Goal: Task Accomplishment & Management: Use online tool/utility

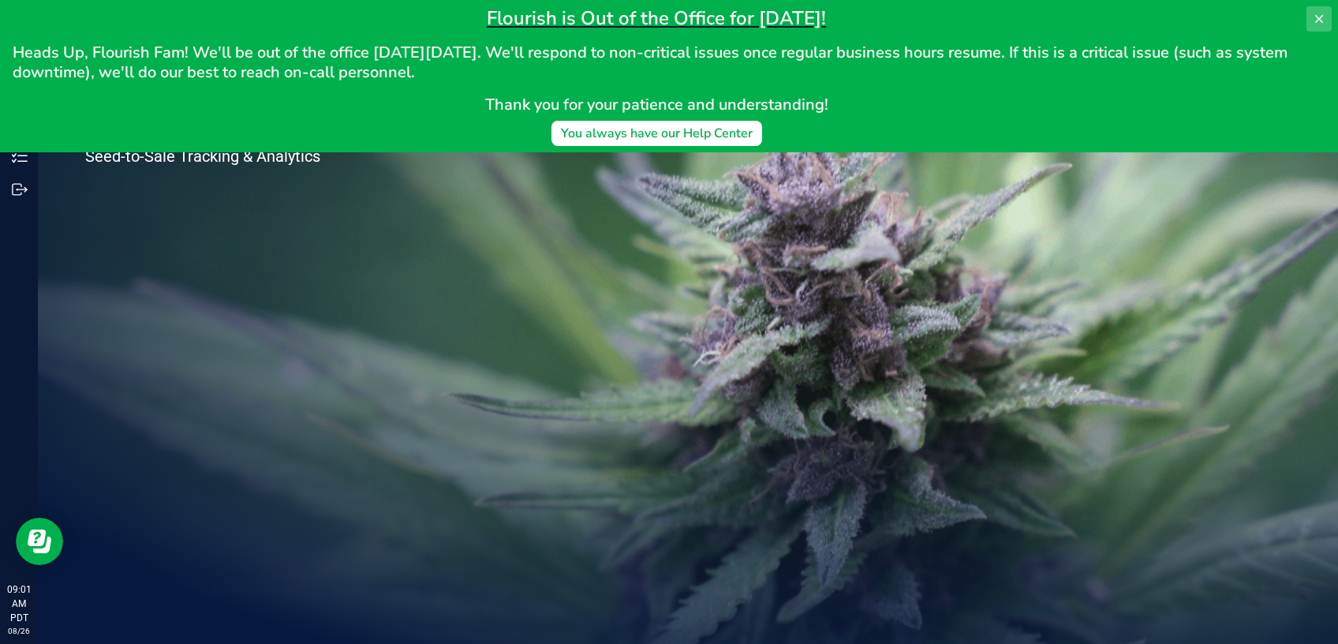
click at [1311, 13] on button at bounding box center [1319, 18] width 25 height 25
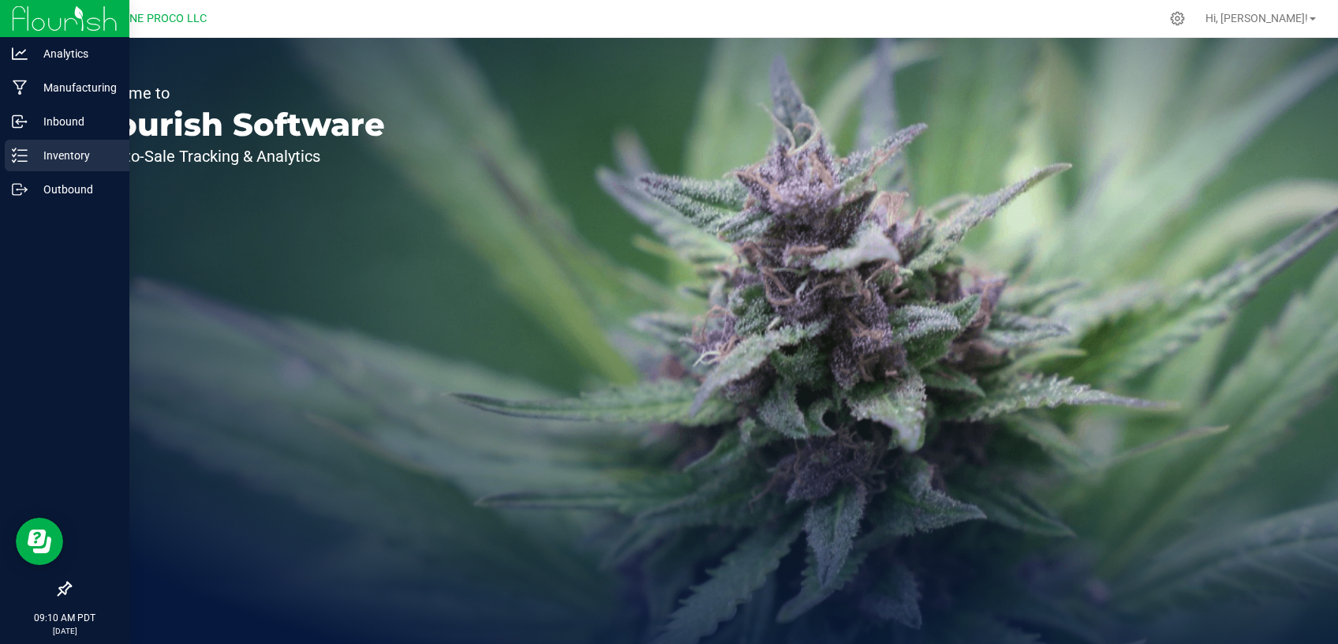
click at [67, 154] on p "Inventory" at bounding box center [75, 155] width 95 height 19
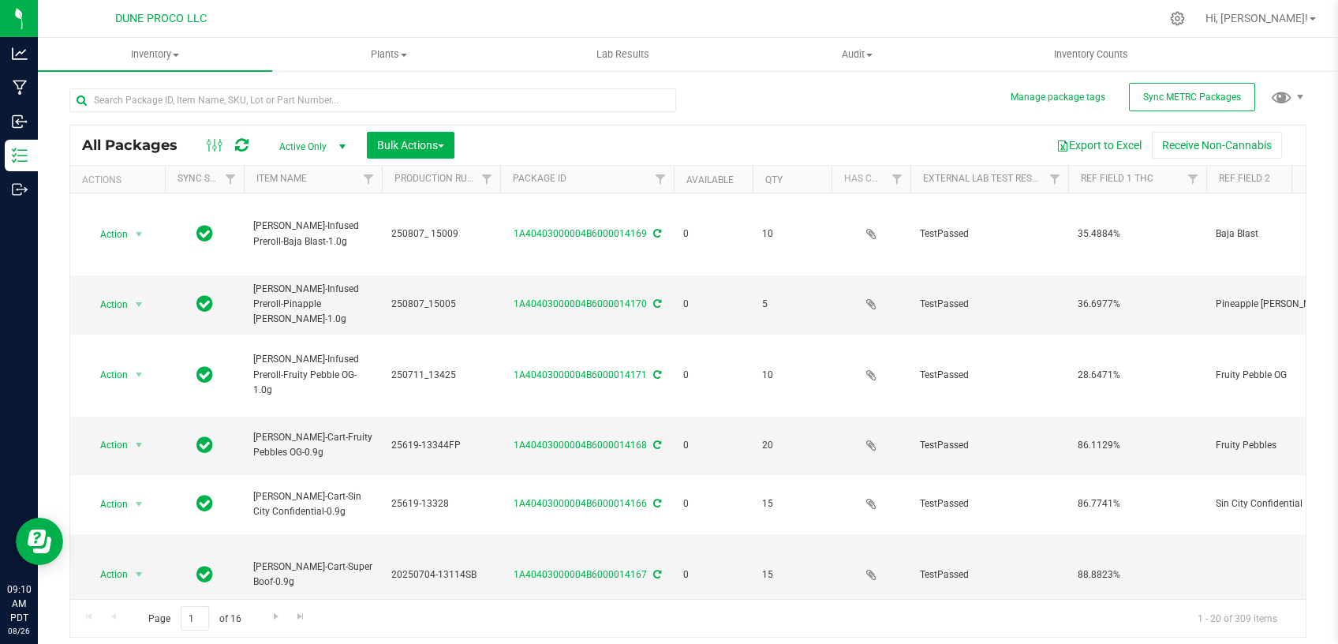
type input "[DATE]"
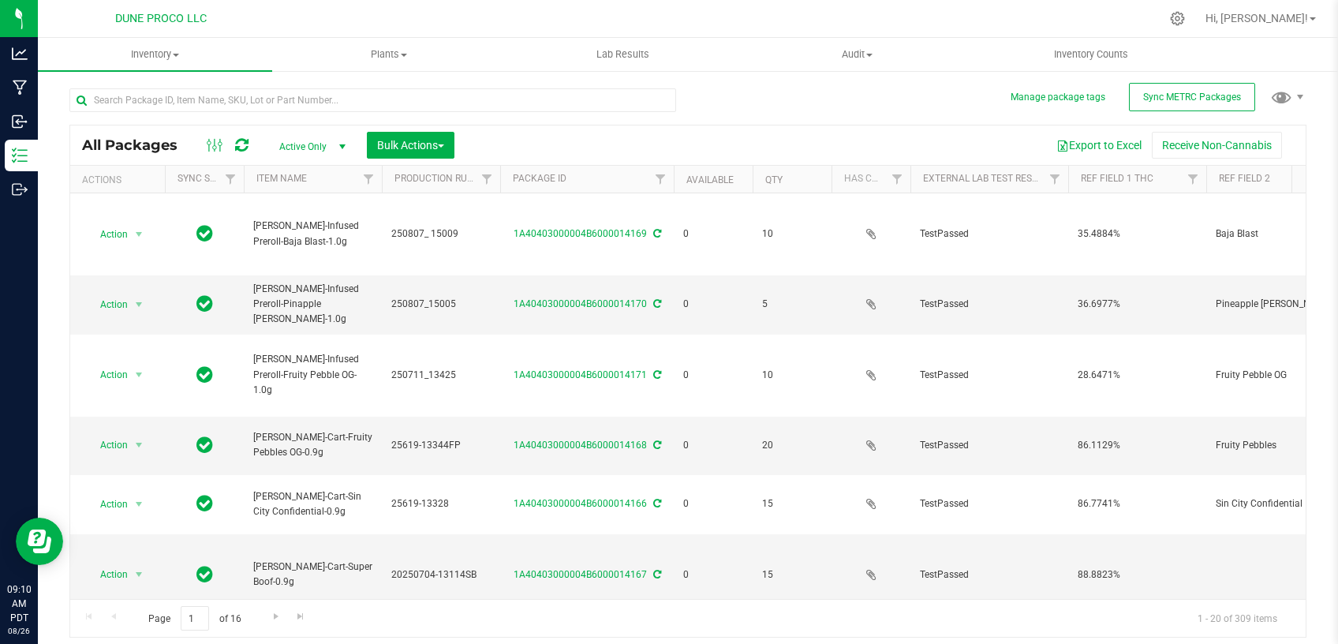
type input "[DATE]"
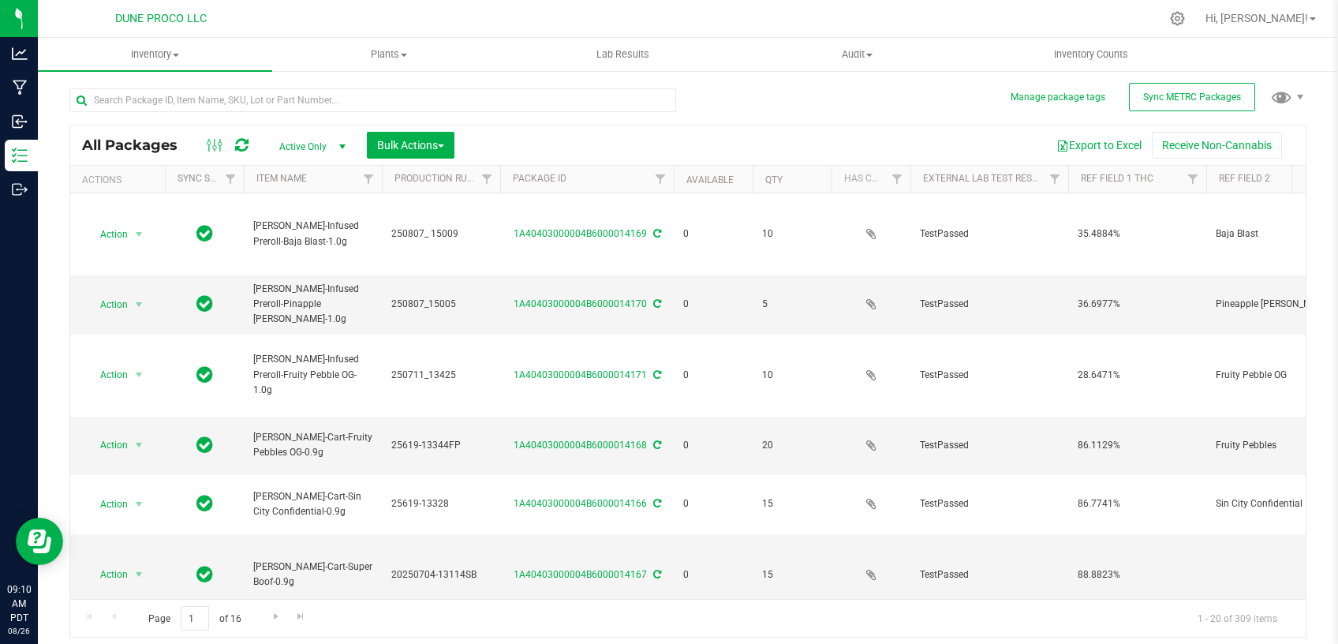
type input "[DATE]"
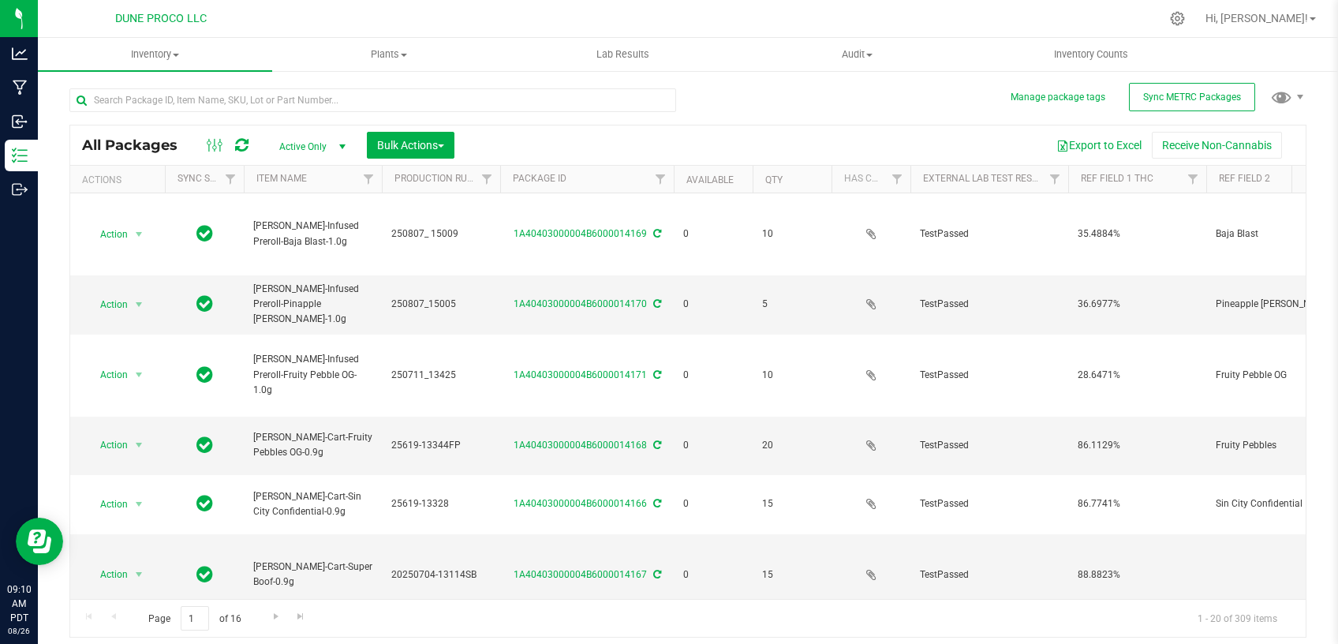
type input "[DATE]"
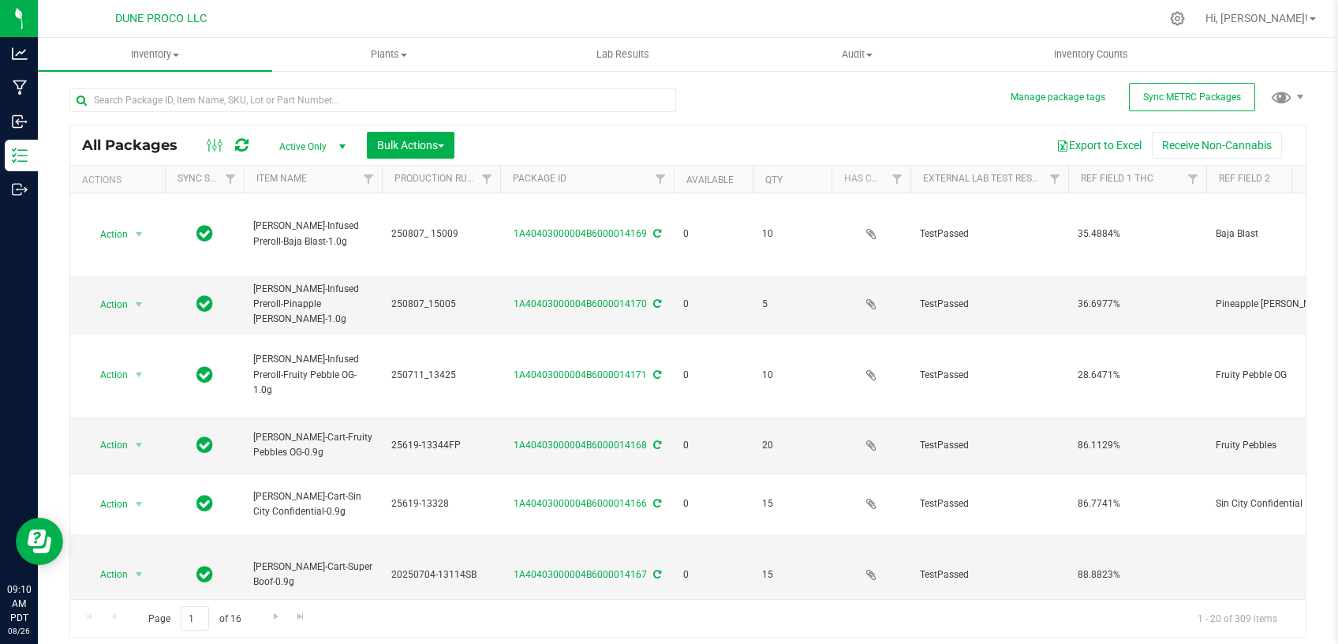
click at [312, 148] on span "Active Only" at bounding box center [309, 147] width 87 height 22
click at [297, 241] on li "All" at bounding box center [308, 243] width 85 height 24
type input "[DATE]"
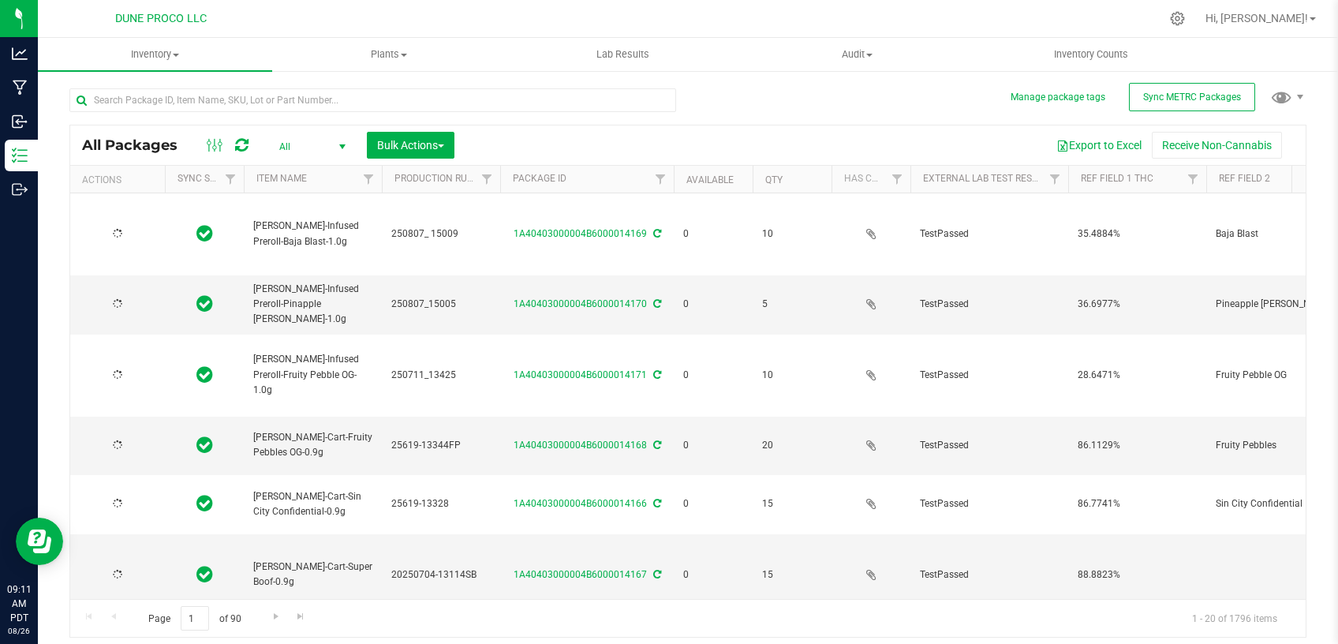
type input "[DATE]"
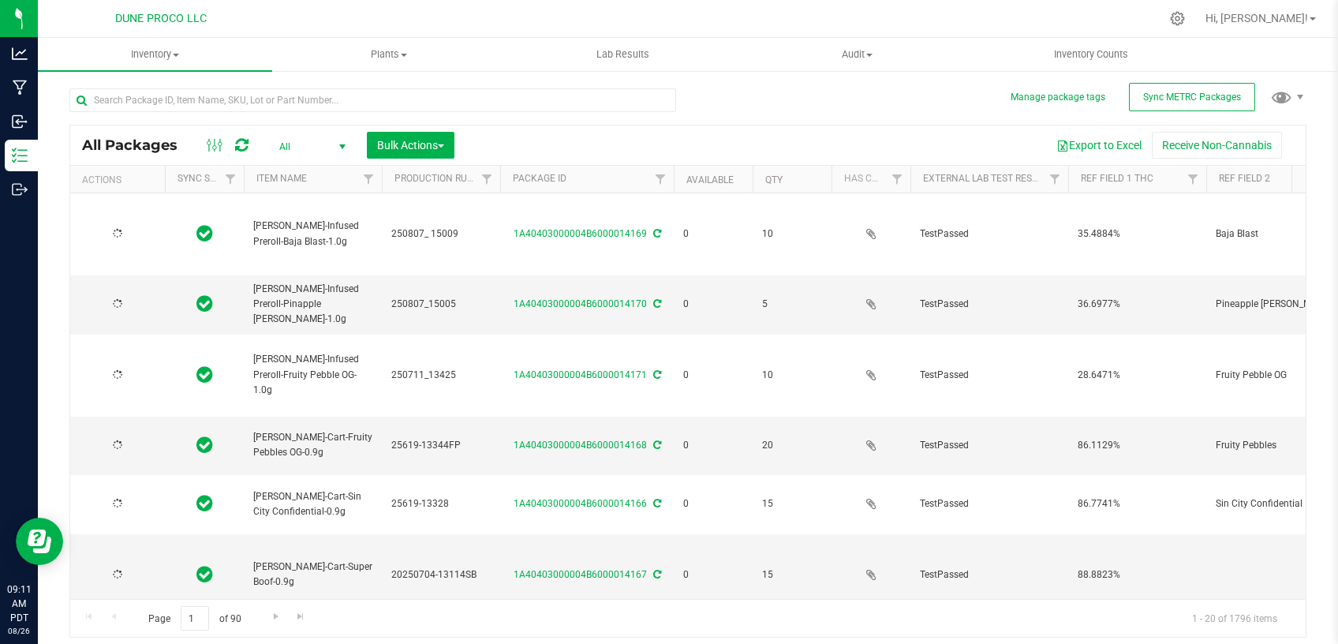
type input "[DATE]"
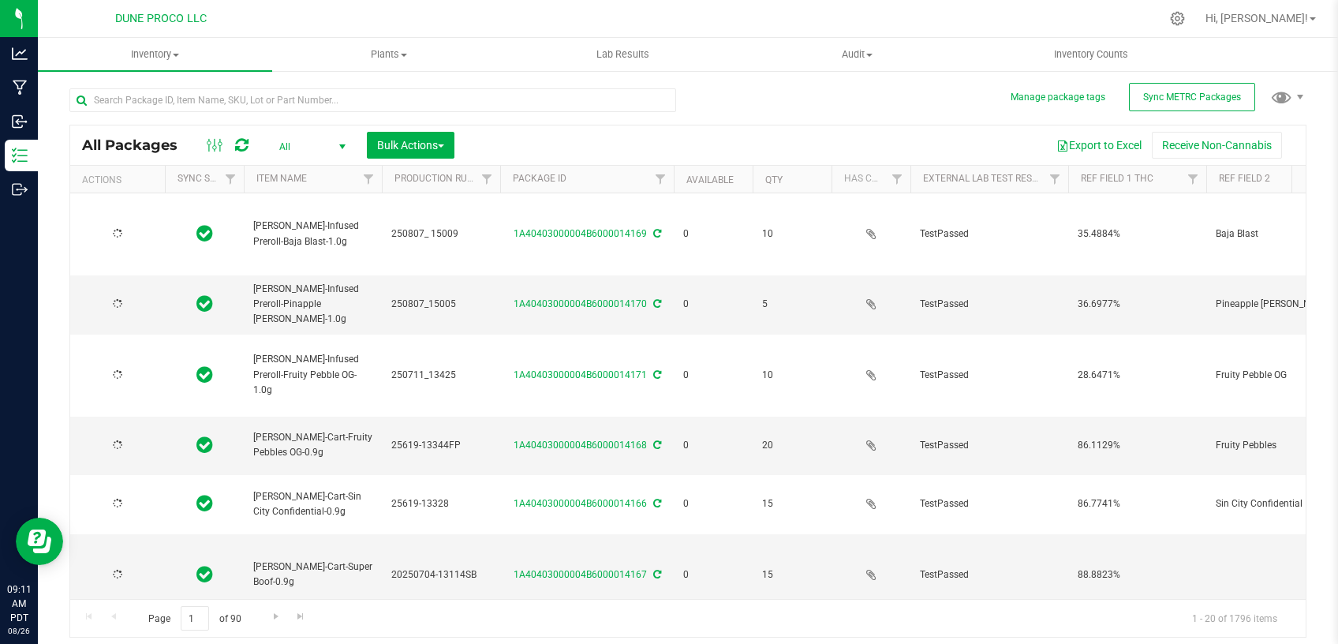
type input "[DATE]"
click at [261, 99] on input "text" at bounding box center [372, 100] width 607 height 24
type input "14143"
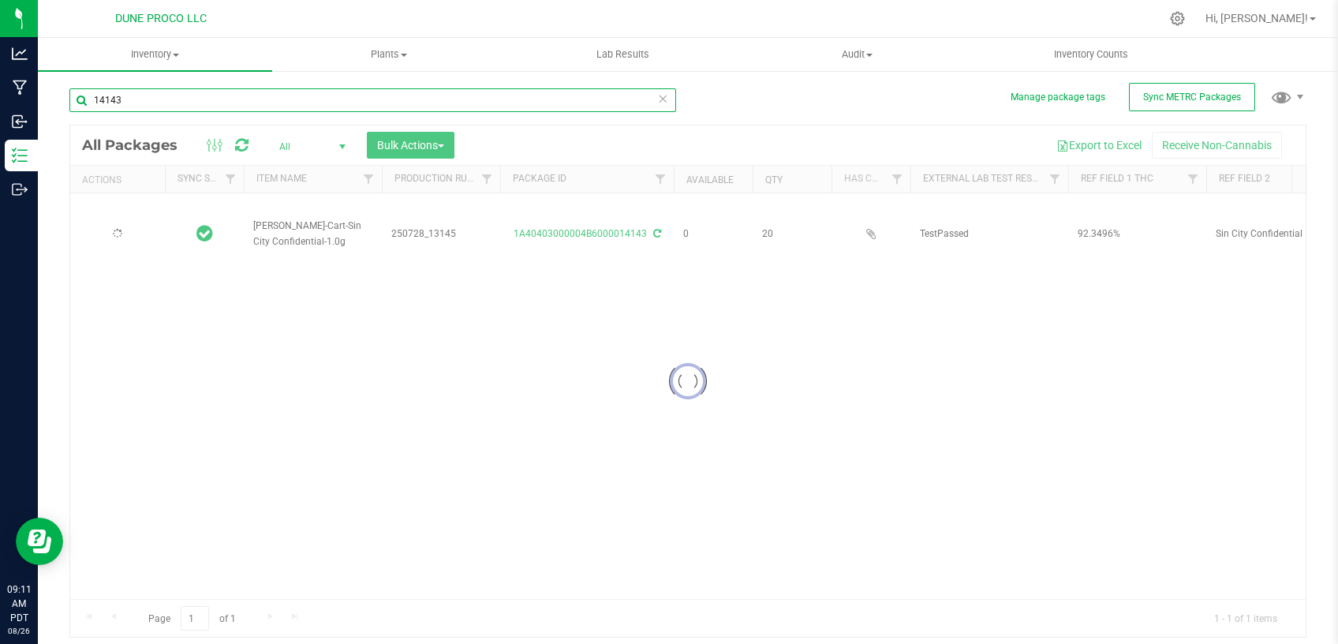
type input "[DATE]"
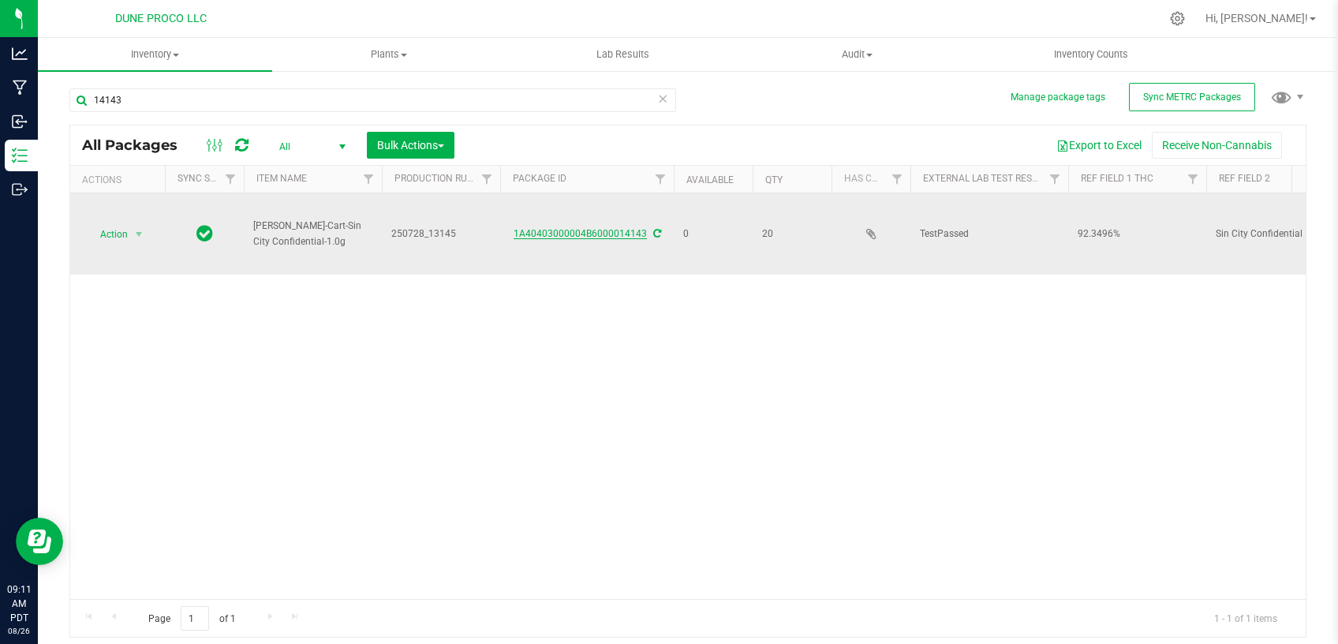
click at [554, 232] on link "1A40403000004B6000014143" at bounding box center [580, 233] width 133 height 11
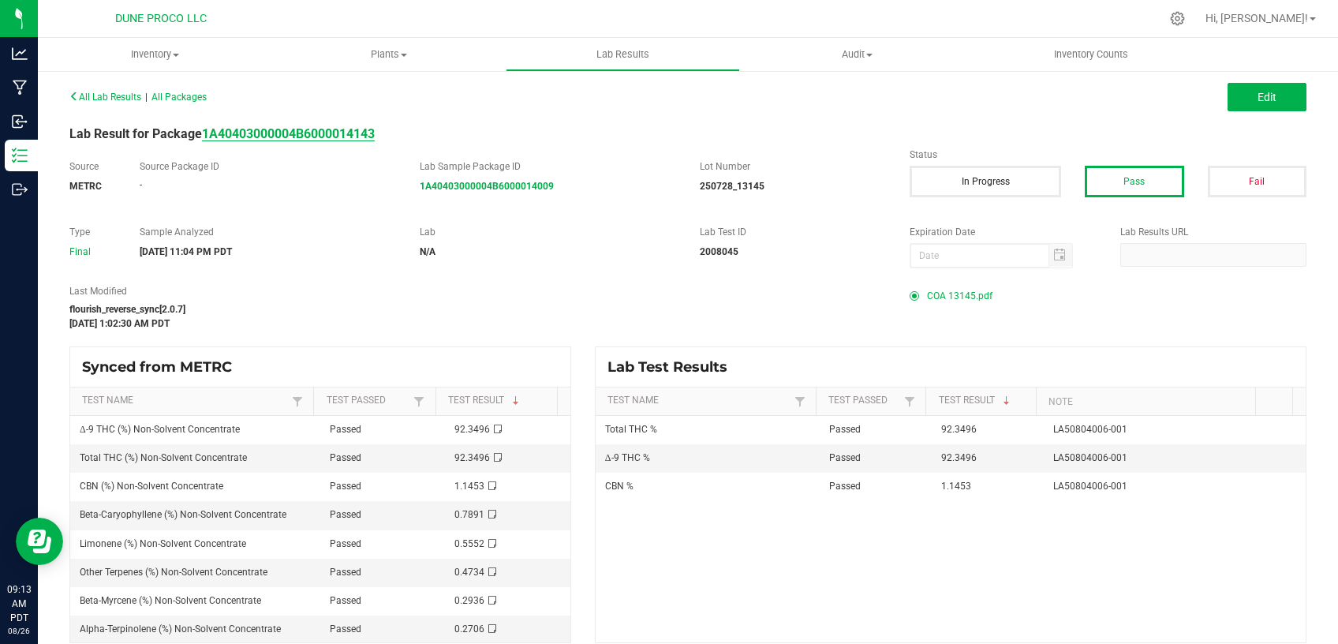
click at [272, 140] on strong "1A40403000004B6000014143" at bounding box center [288, 133] width 173 height 15
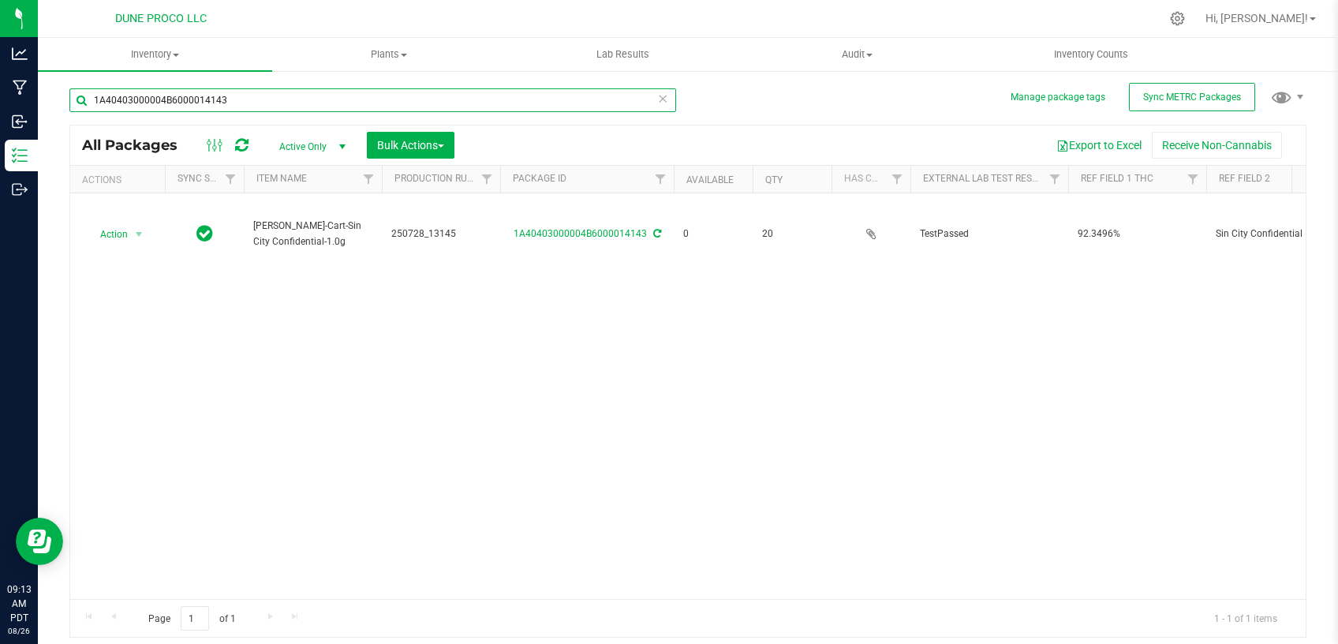
drag, startPoint x: 241, startPoint y: 95, endPoint x: 0, endPoint y: 114, distance: 242.2
click at [69, 112] on input "1A40403000004B6000014143" at bounding box center [372, 100] width 607 height 24
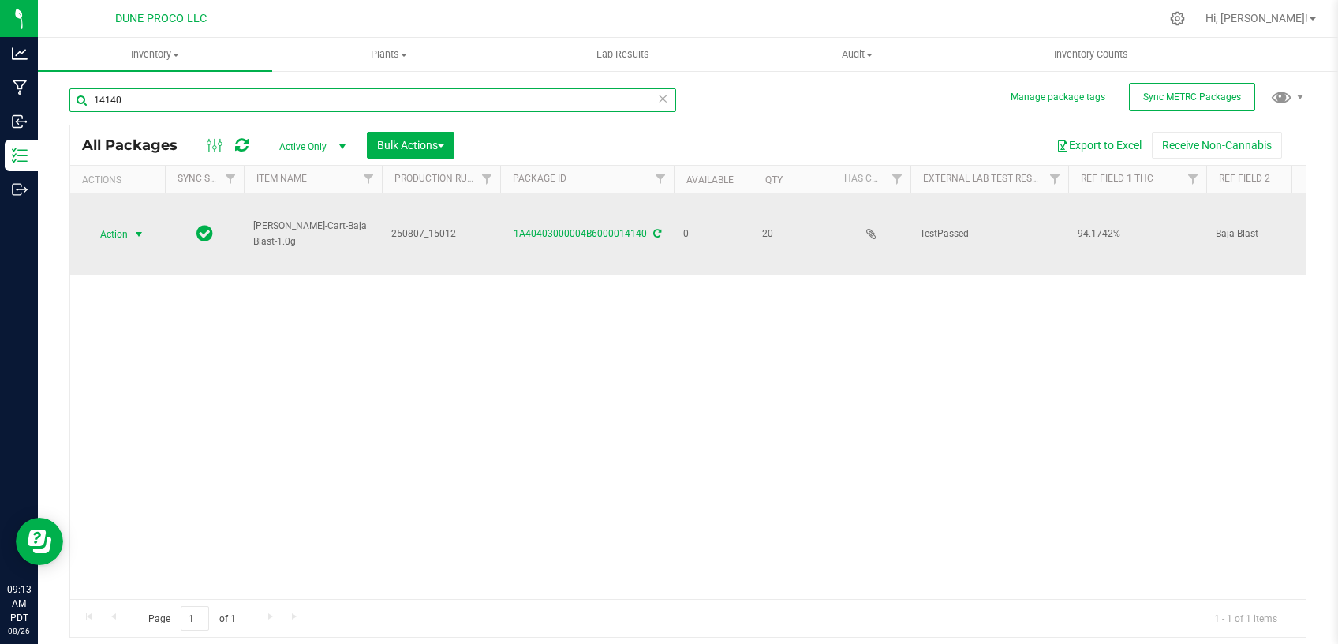
type input "14140"
click at [133, 236] on span "select" at bounding box center [139, 234] width 13 height 13
click at [565, 229] on link "1A40403000004B6000014140" at bounding box center [580, 233] width 133 height 11
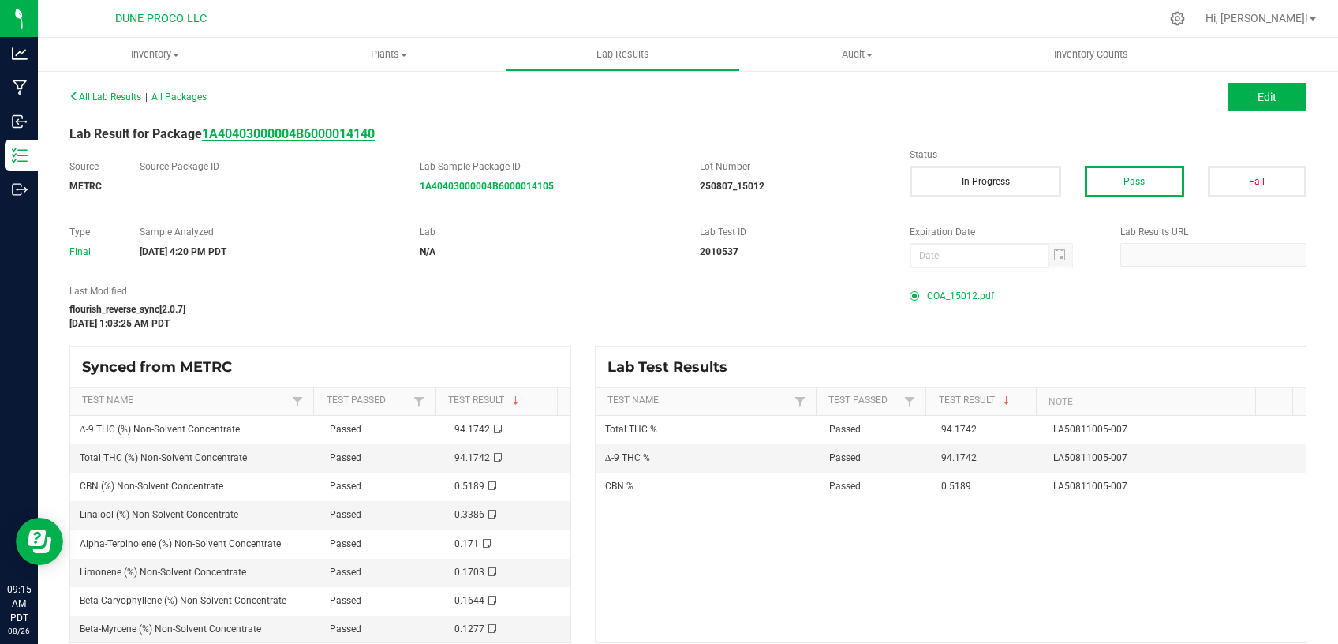
click at [275, 133] on strong "1A40403000004B6000014140" at bounding box center [288, 133] width 173 height 15
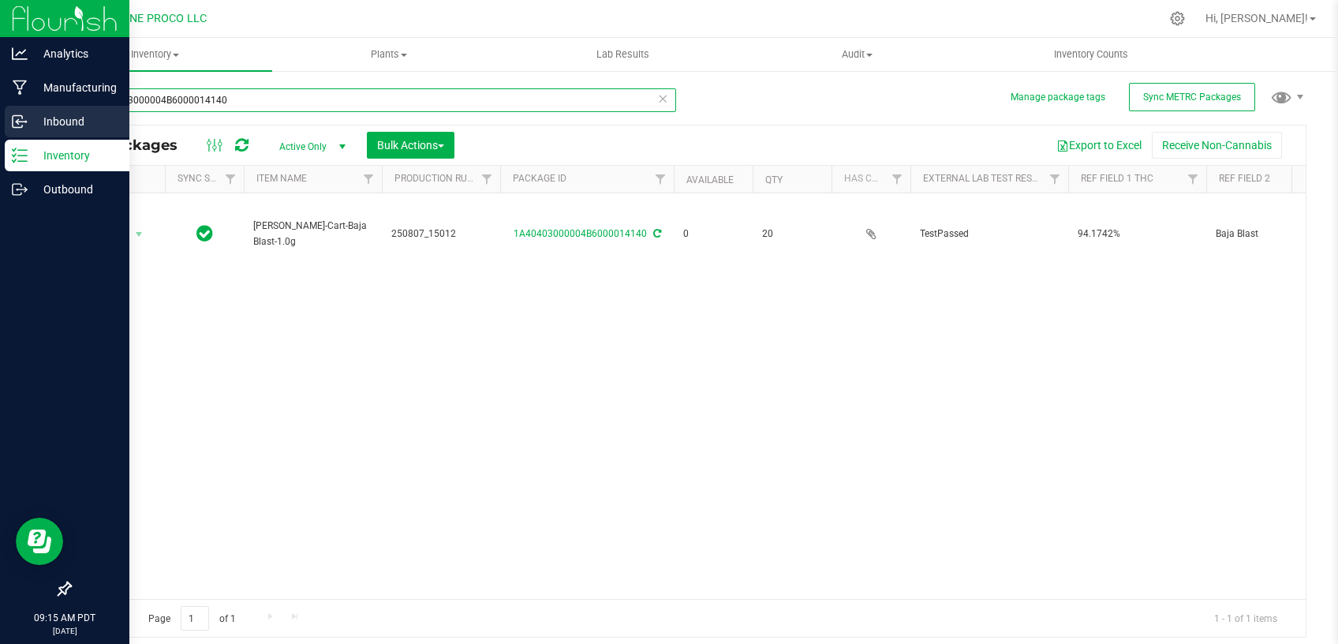
drag, startPoint x: 241, startPoint y: 104, endPoint x: 0, endPoint y: 118, distance: 241.8
click at [69, 112] on input "1A40403000004B6000014140" at bounding box center [372, 100] width 607 height 24
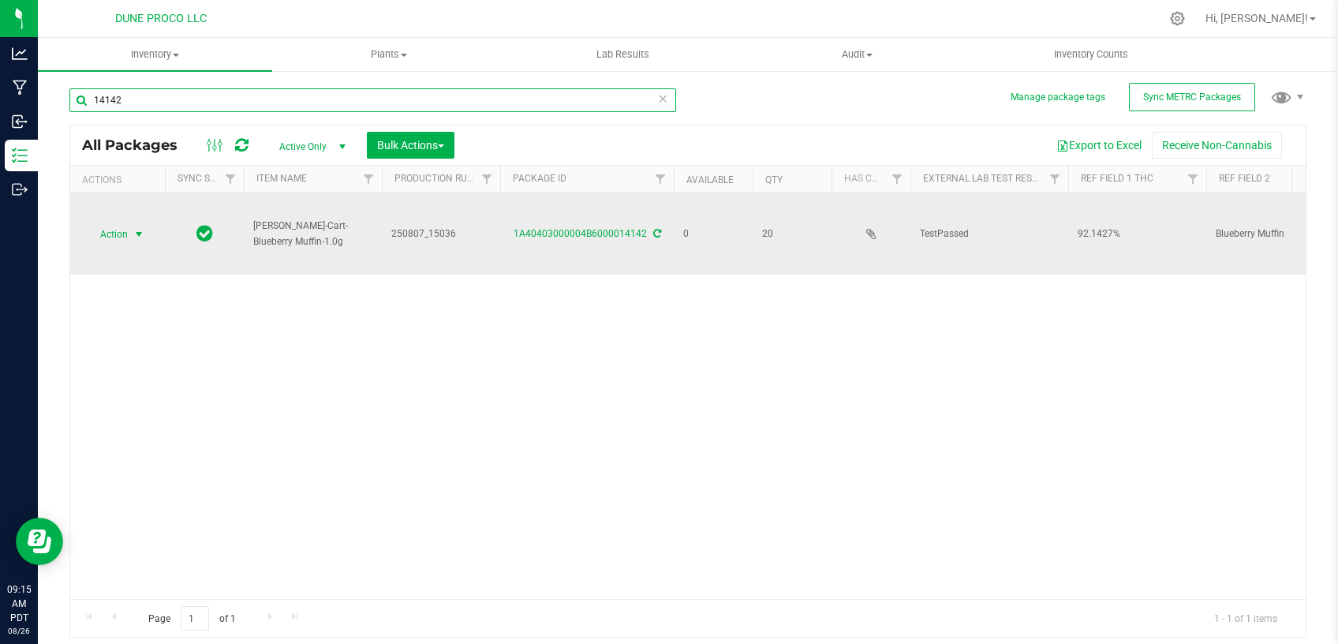
type input "14142"
click at [140, 236] on span "select" at bounding box center [139, 234] width 13 height 13
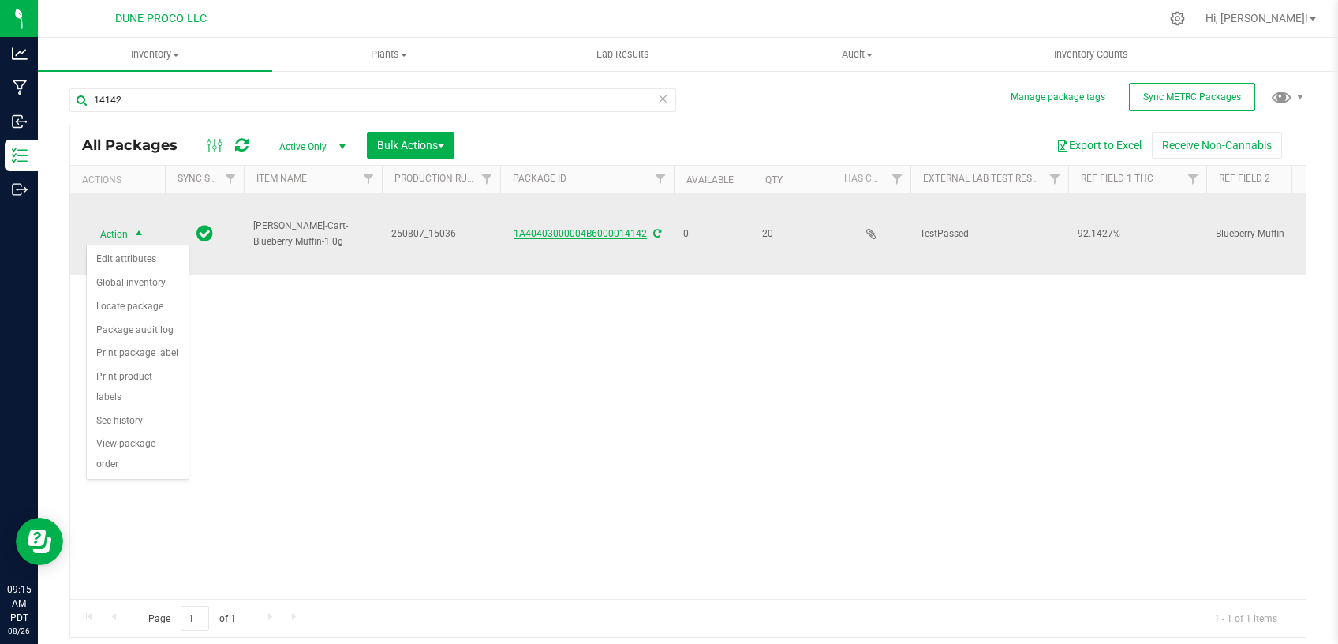
click at [601, 233] on link "1A40403000004B6000014142" at bounding box center [580, 233] width 133 height 11
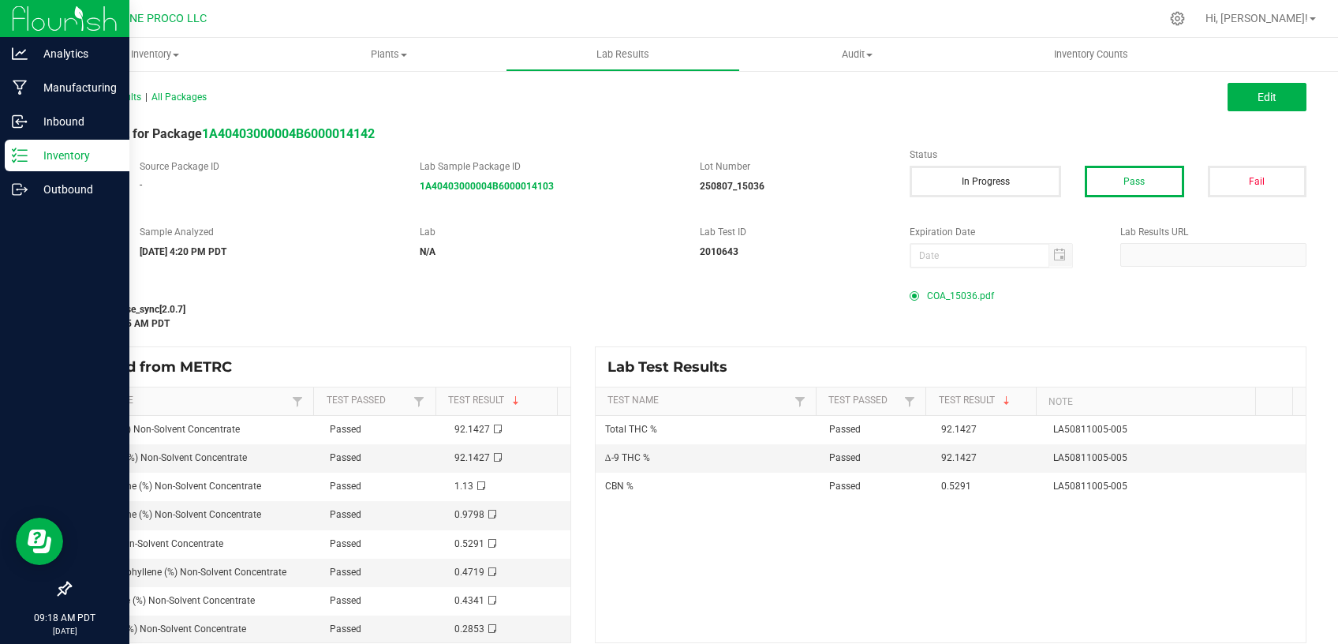
click at [59, 164] on p "Inventory" at bounding box center [75, 155] width 95 height 19
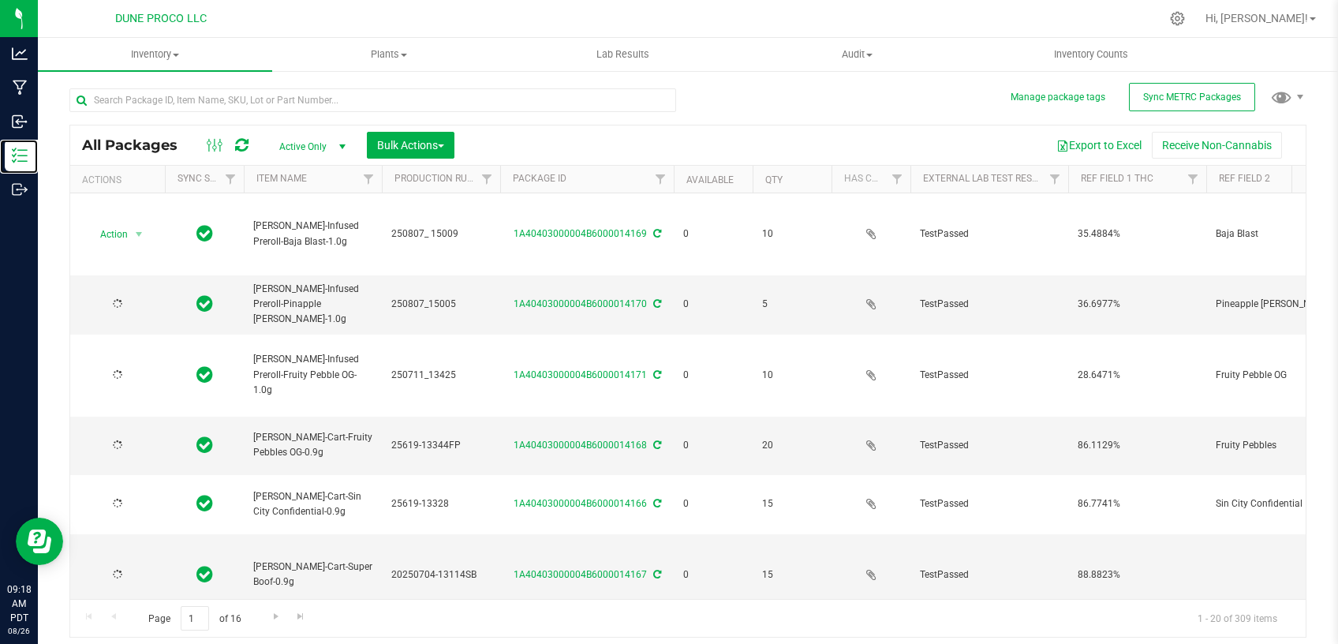
type input "[DATE]"
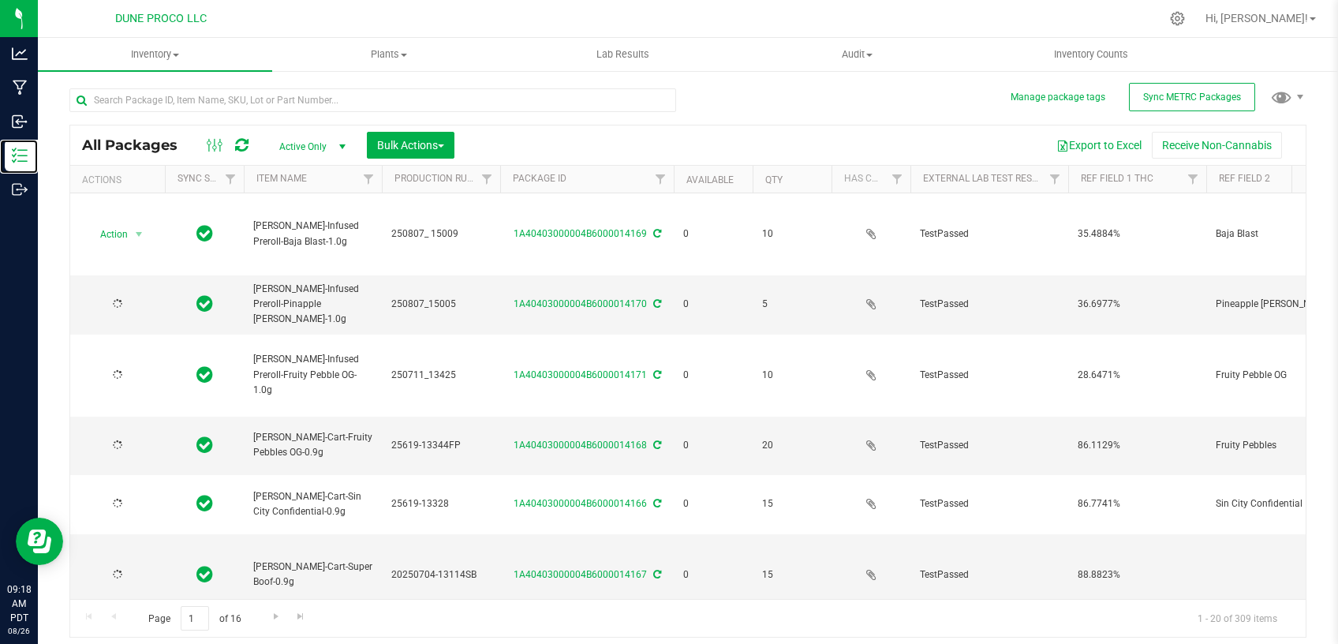
type input "[DATE]"
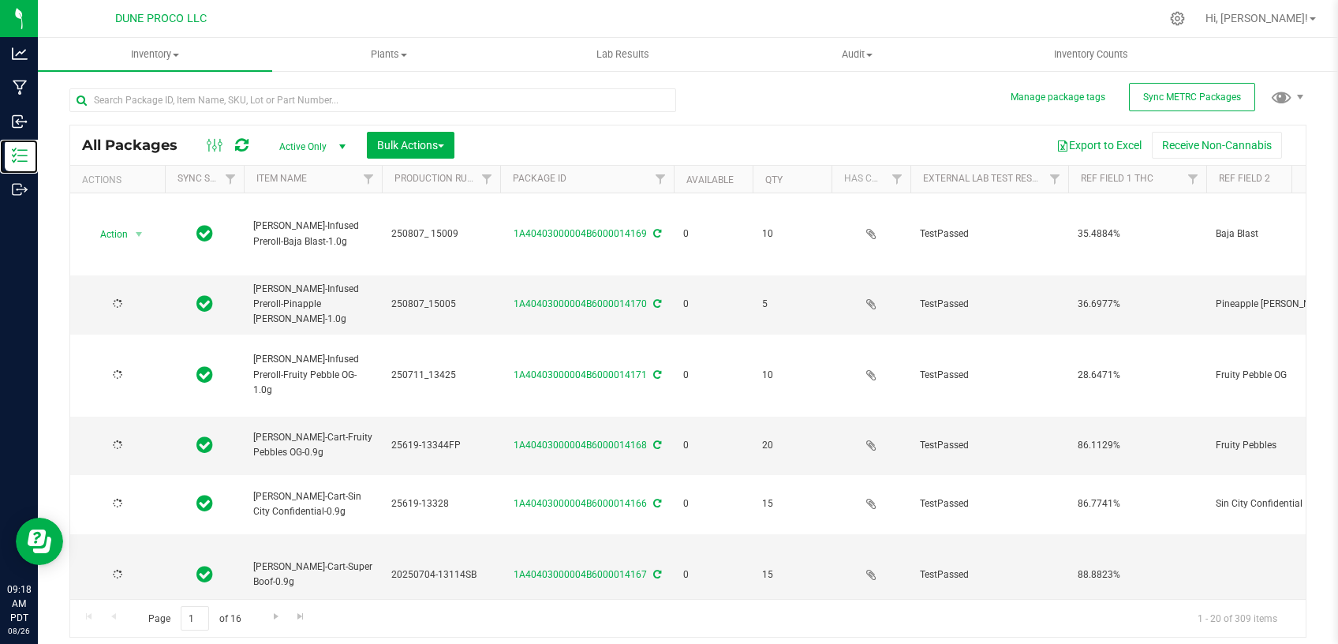
type input "[DATE]"
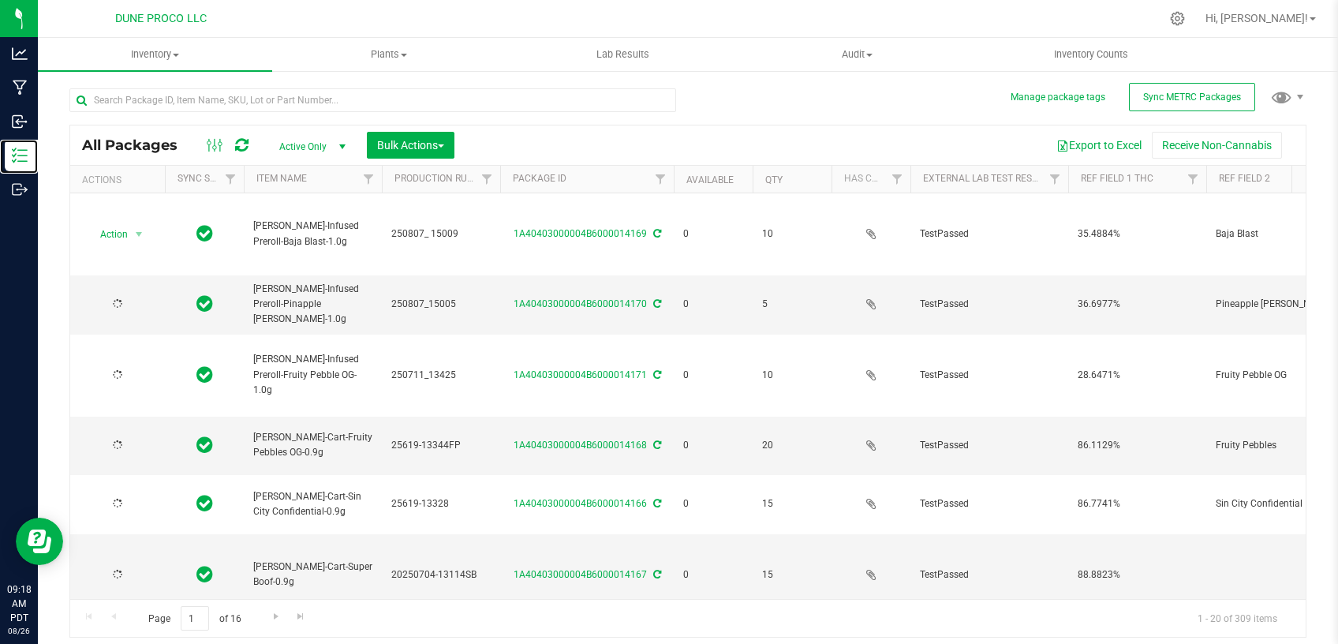
type input "[DATE]"
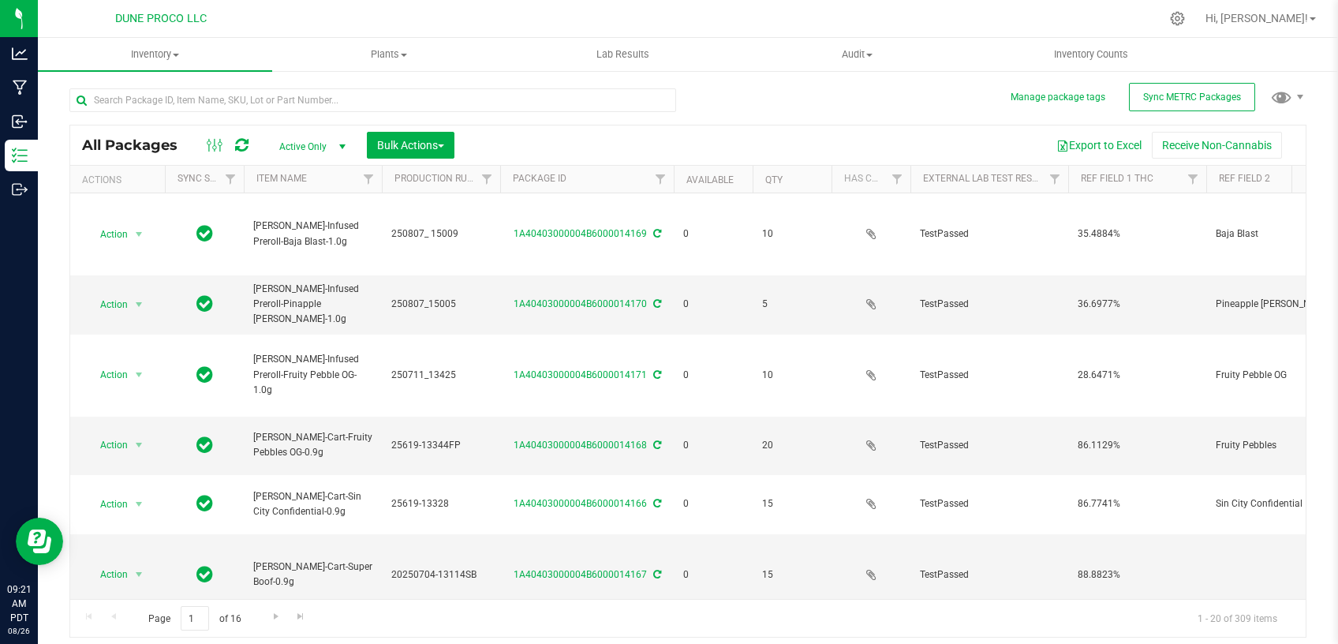
click at [314, 154] on span "Active Only" at bounding box center [309, 147] width 87 height 22
click at [305, 251] on li "All" at bounding box center [308, 243] width 85 height 24
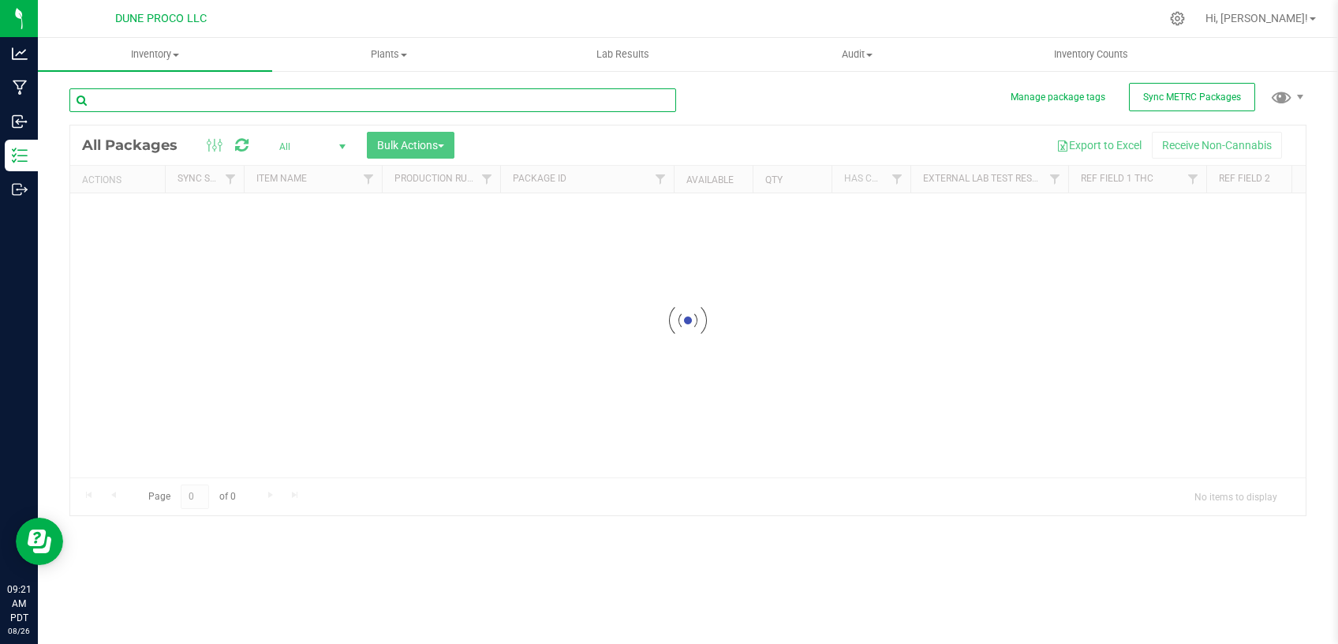
click at [263, 95] on input "text" at bounding box center [372, 100] width 607 height 24
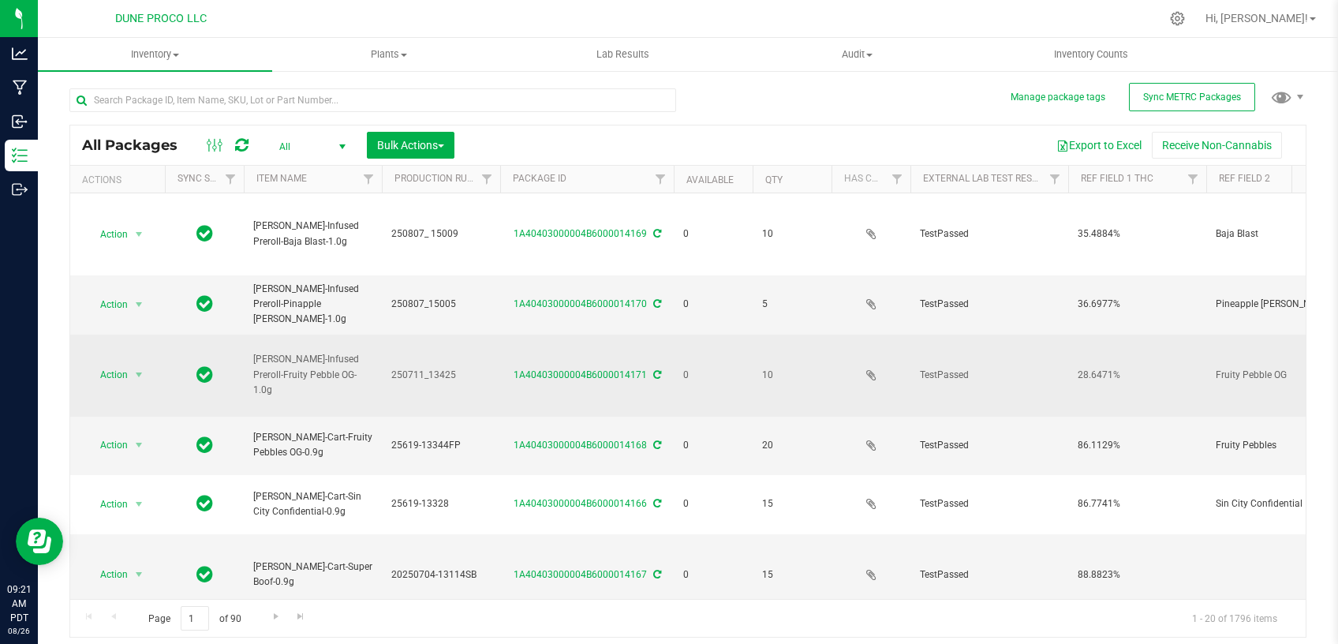
type input "[DATE]"
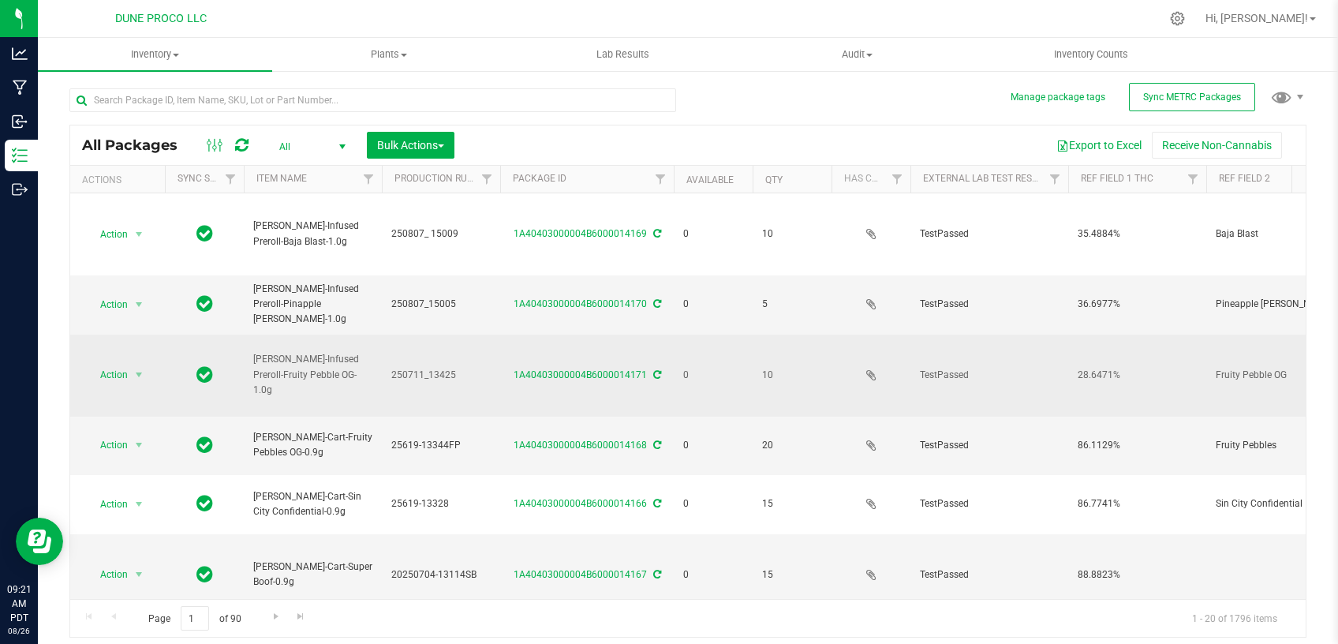
type input "[DATE]"
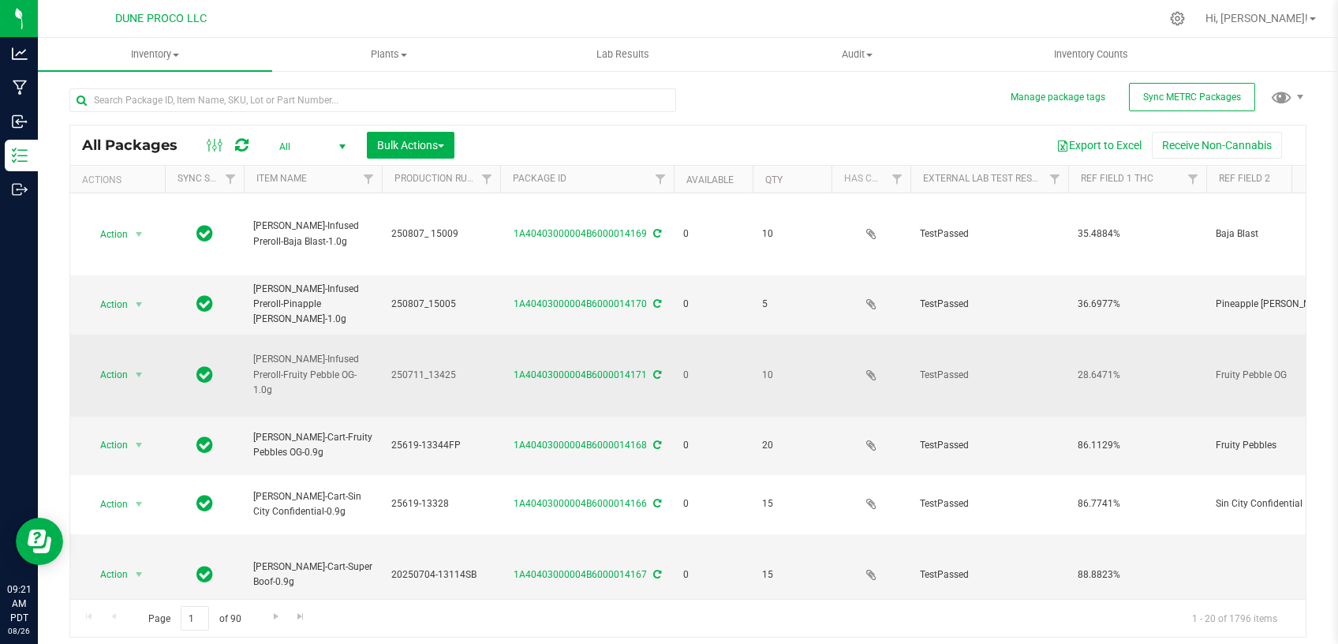
type input "[DATE]"
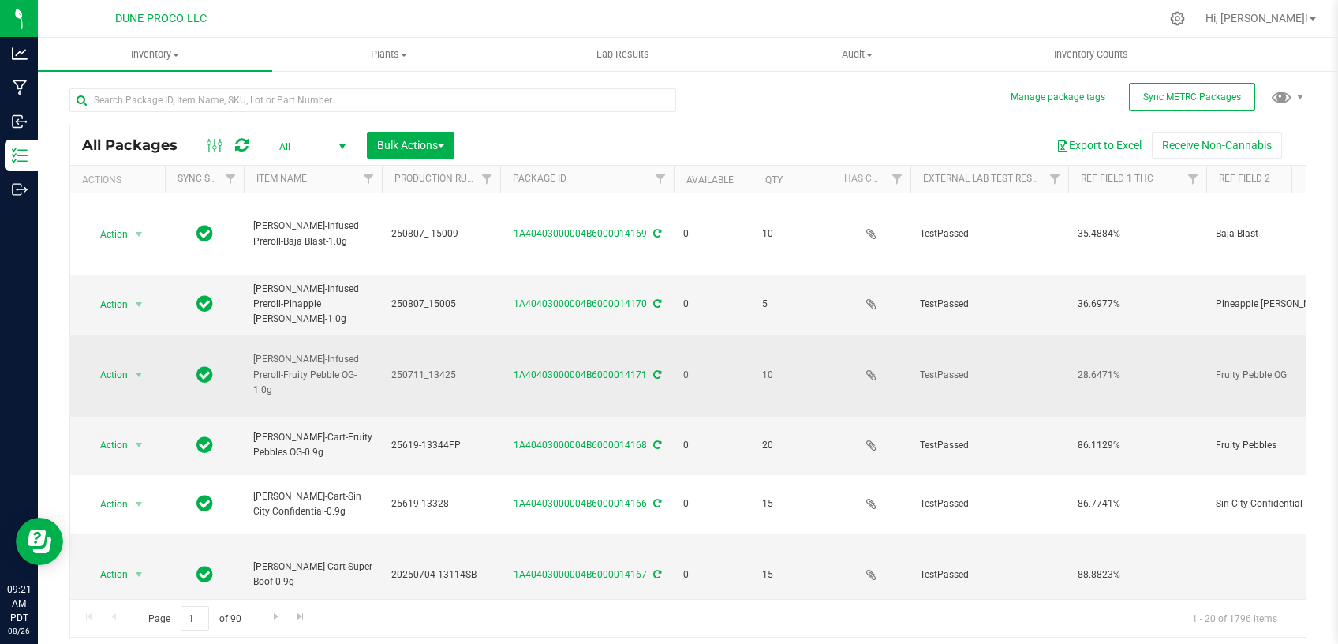
type input "[DATE]"
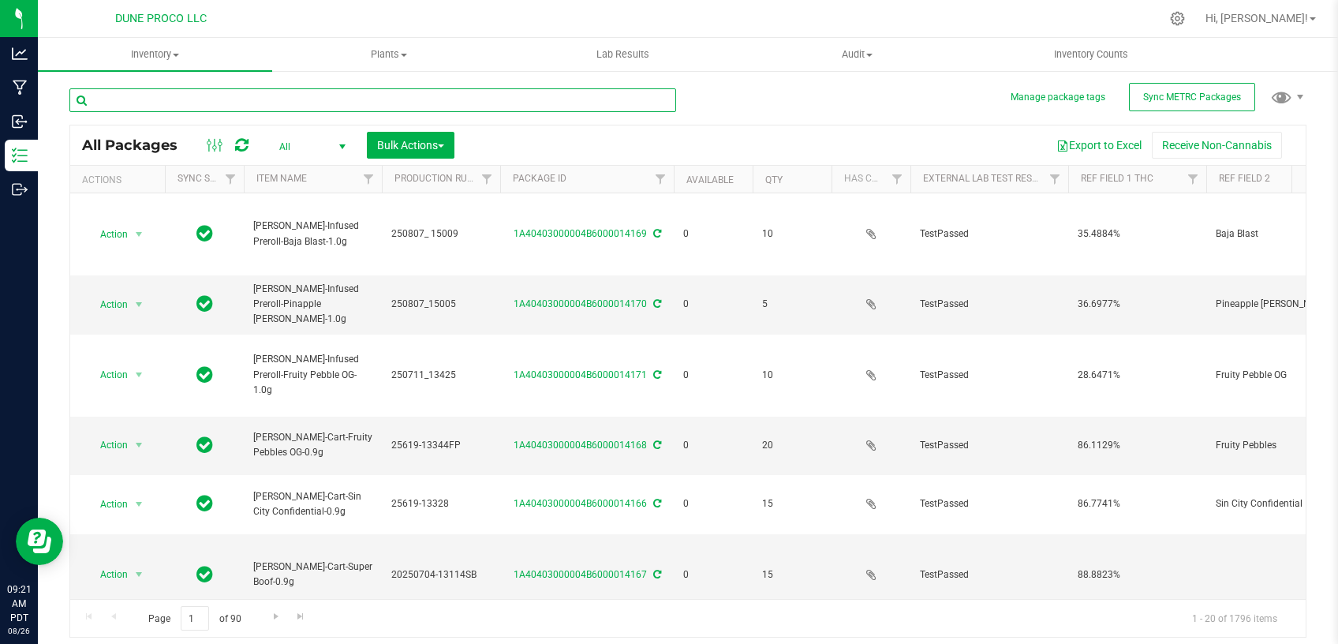
click at [413, 94] on input "text" at bounding box center [372, 100] width 607 height 24
paste input "28278"
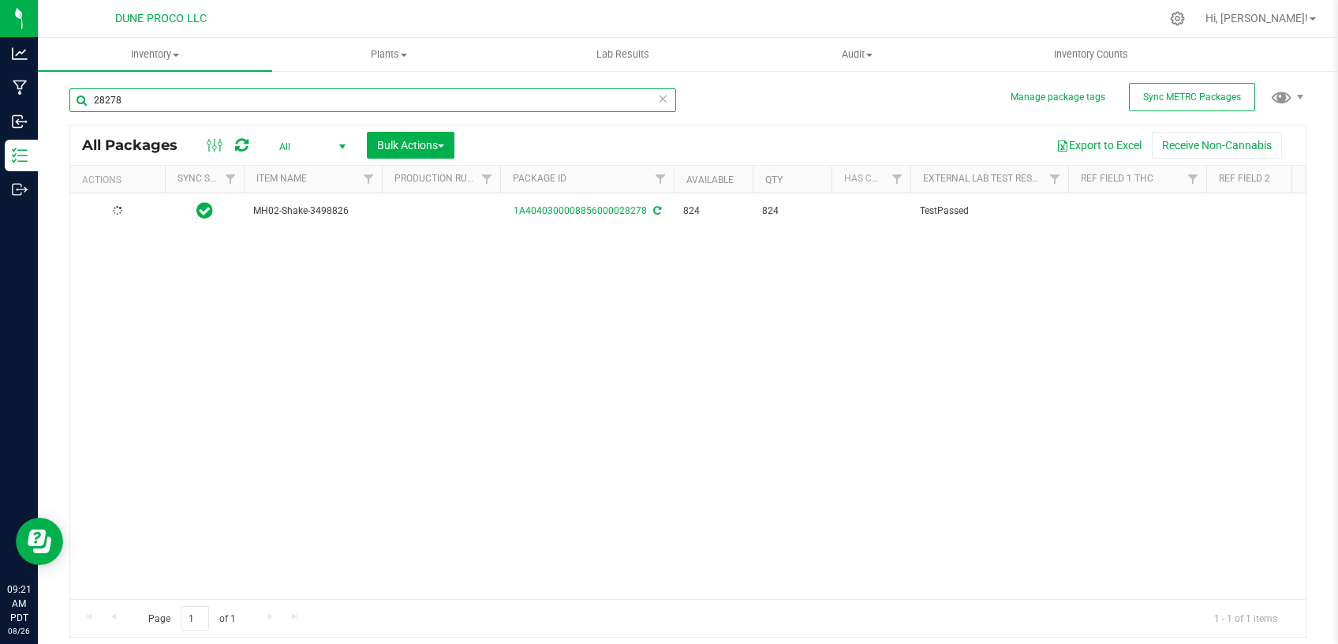
type input "28278"
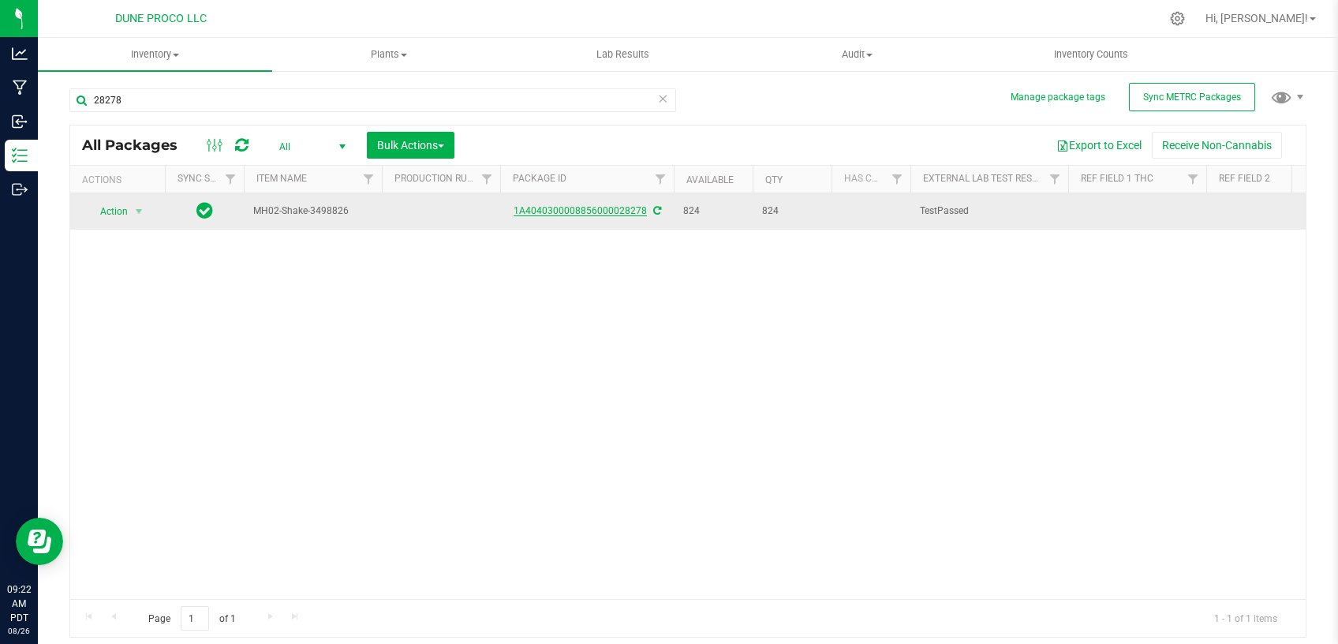
click at [599, 212] on link "1A4040300008856000028278" at bounding box center [580, 210] width 133 height 11
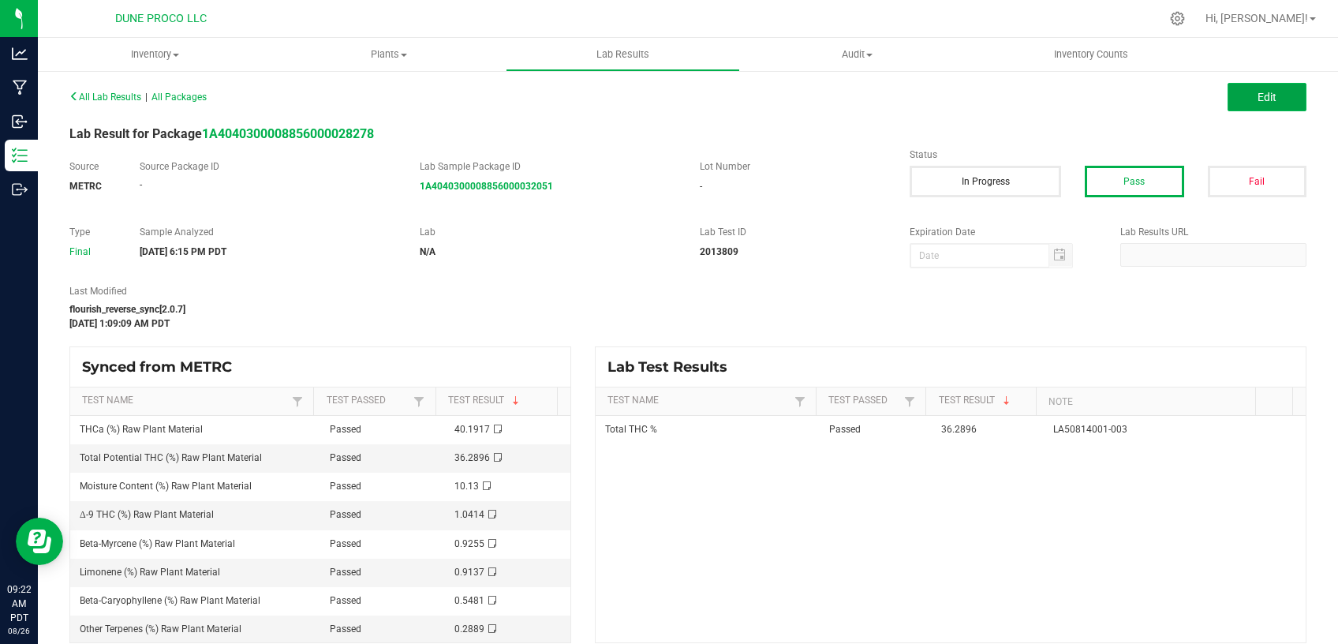
click at [1228, 94] on button "Edit" at bounding box center [1267, 97] width 79 height 28
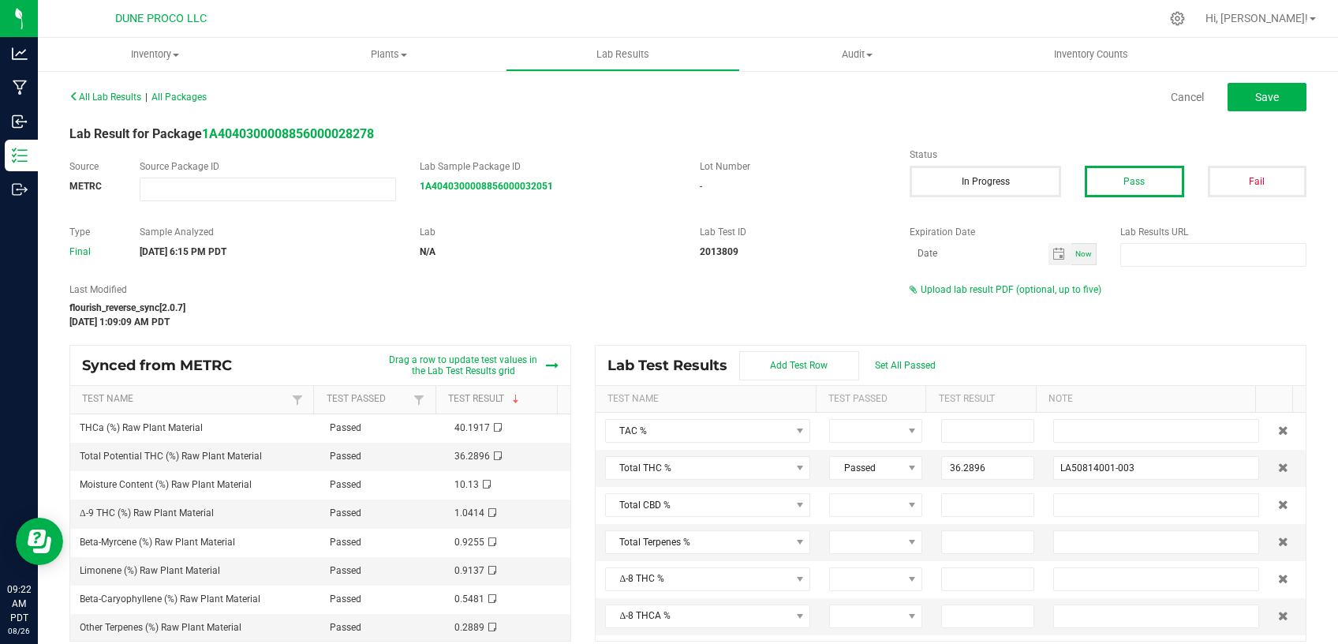
click at [956, 296] on div "Upload lab result PDF (optional, up to five)" at bounding box center [1108, 289] width 397 height 14
click at [956, 290] on span "Upload lab result PDF (optional, up to five)" at bounding box center [1011, 289] width 181 height 11
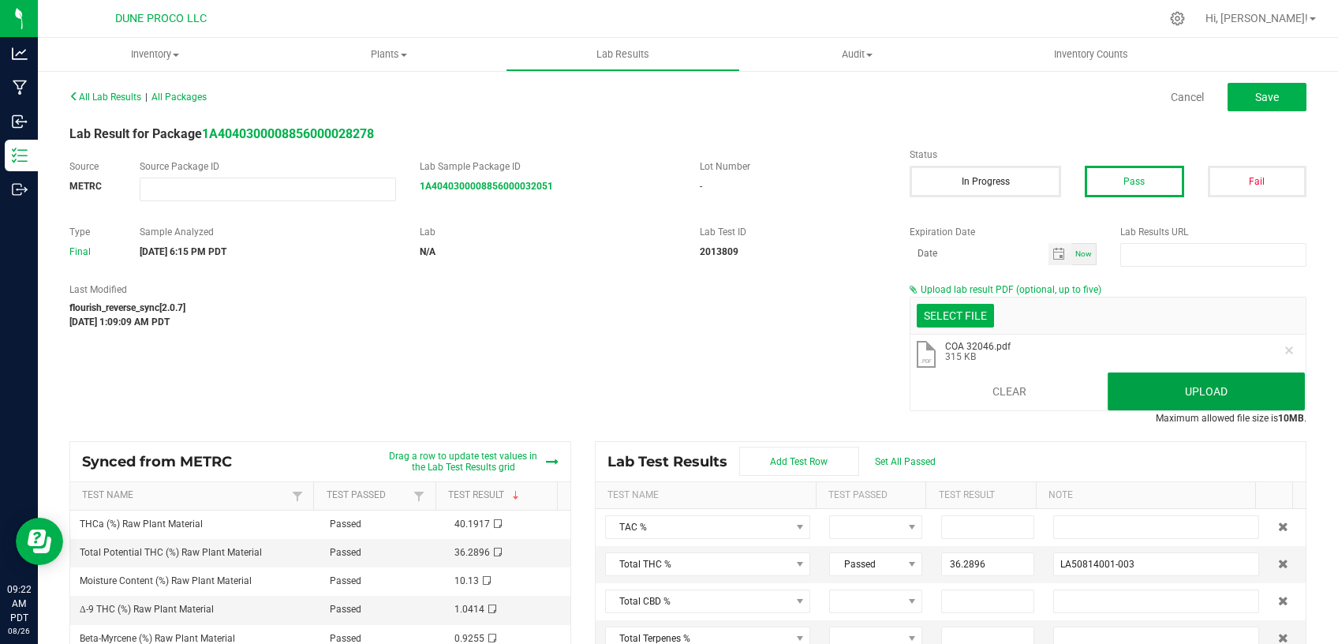
click at [1142, 377] on button "Upload" at bounding box center [1206, 391] width 197 height 38
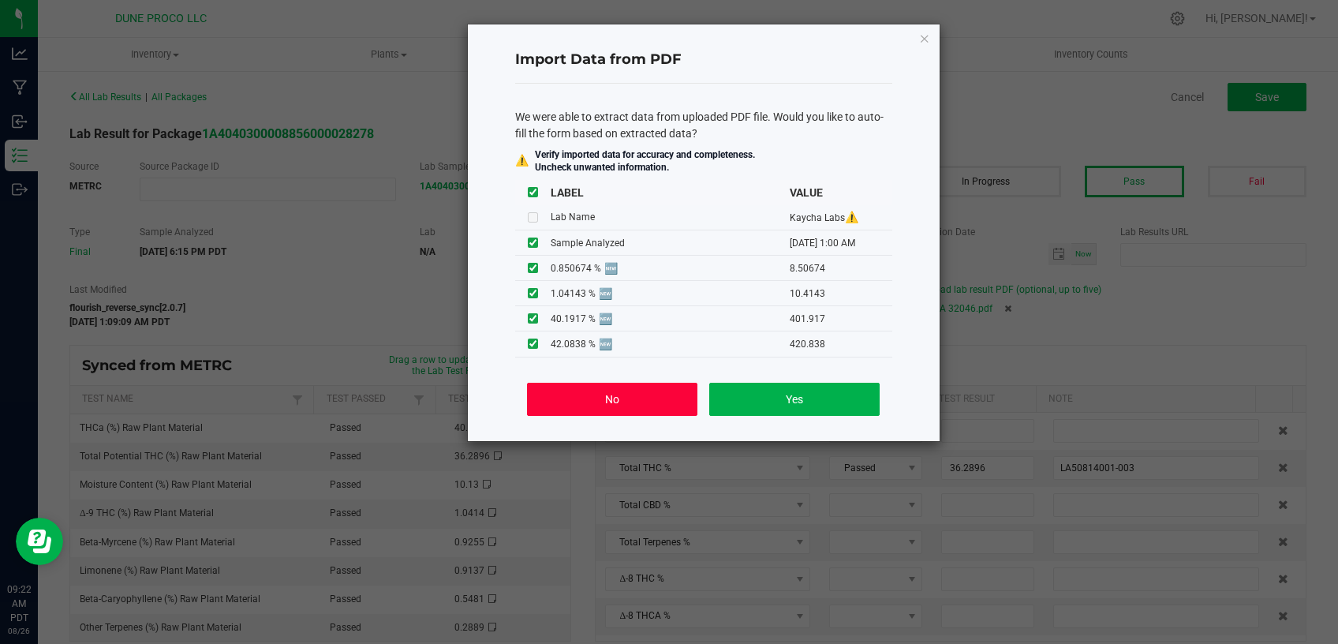
click at [578, 398] on button "No" at bounding box center [612, 399] width 170 height 33
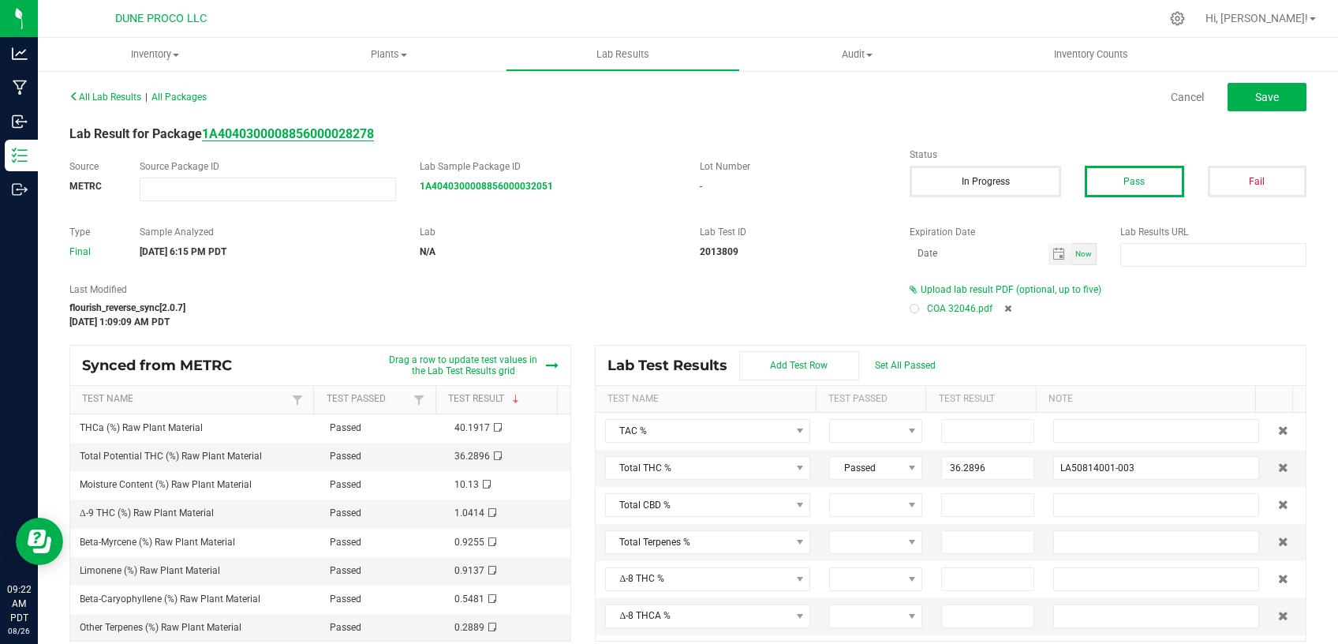
click at [341, 134] on strong "1A4040300008856000028278" at bounding box center [288, 133] width 172 height 15
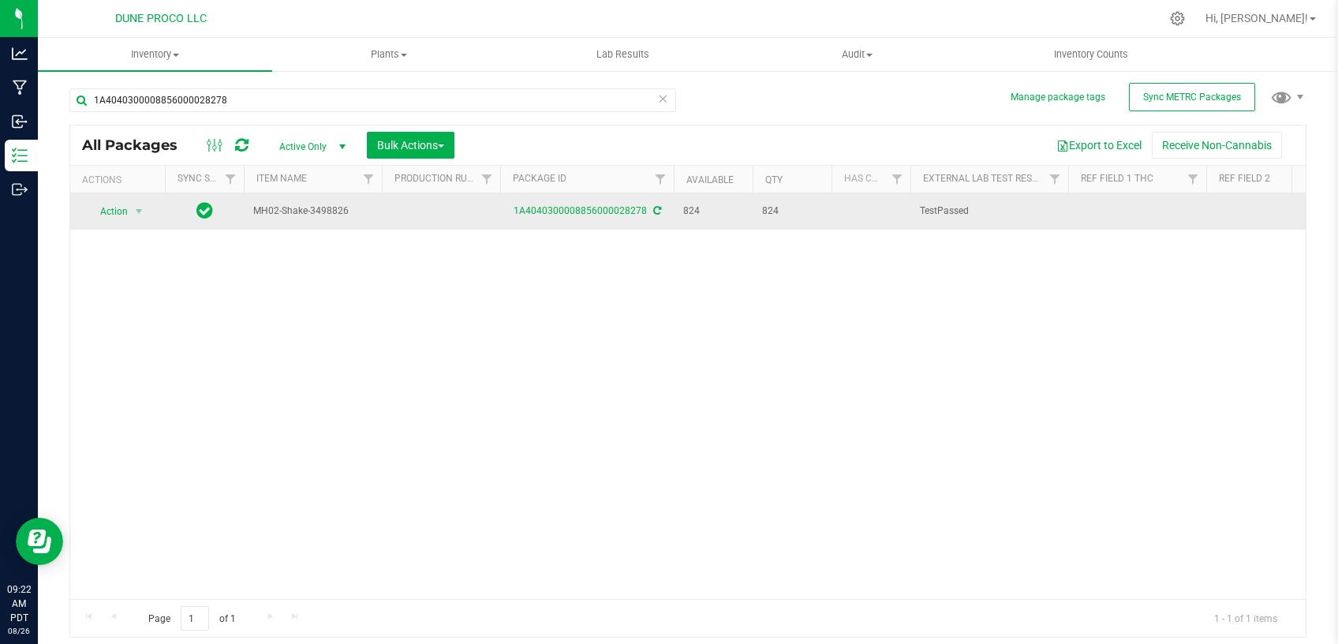
click at [653, 209] on icon at bounding box center [657, 210] width 8 height 9
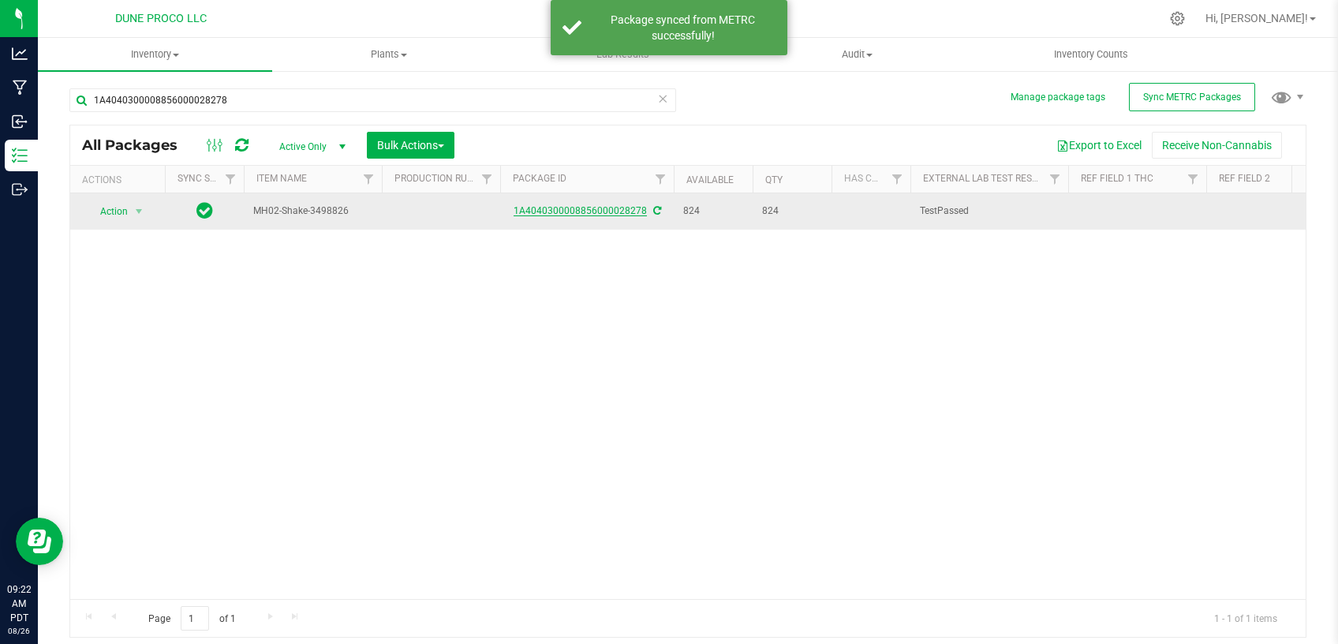
click at [600, 206] on link "1A4040300008856000028278" at bounding box center [580, 210] width 133 height 11
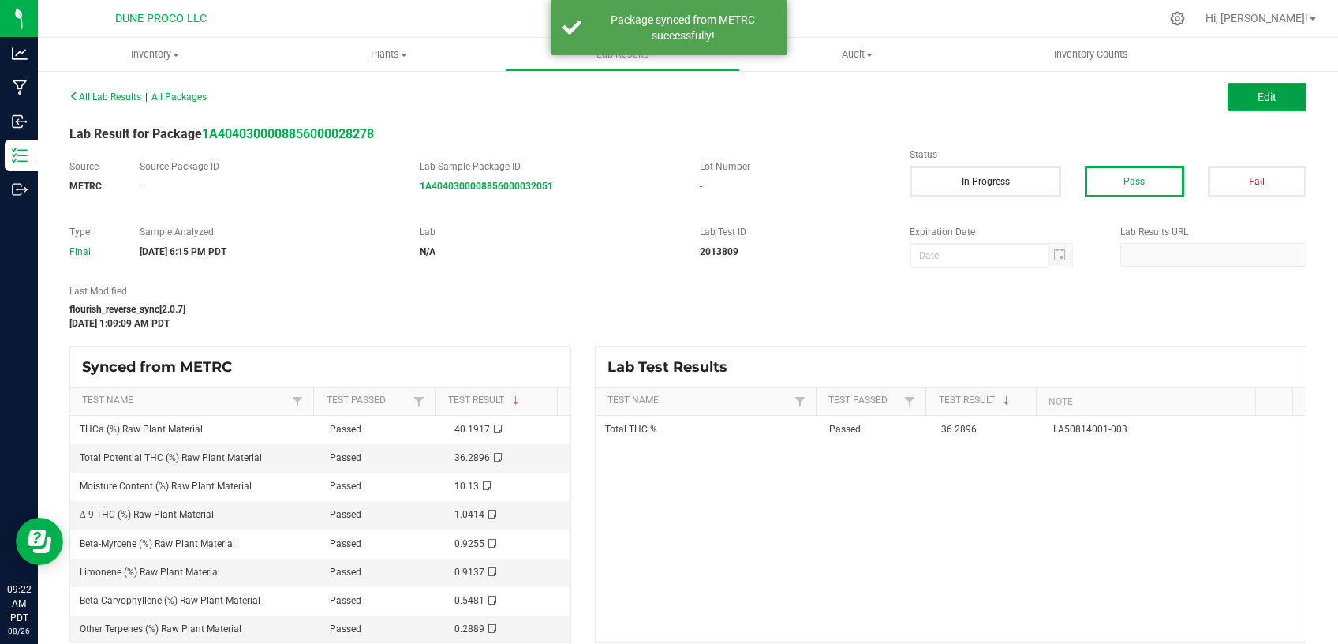
click at [1259, 88] on button "Edit" at bounding box center [1267, 97] width 79 height 28
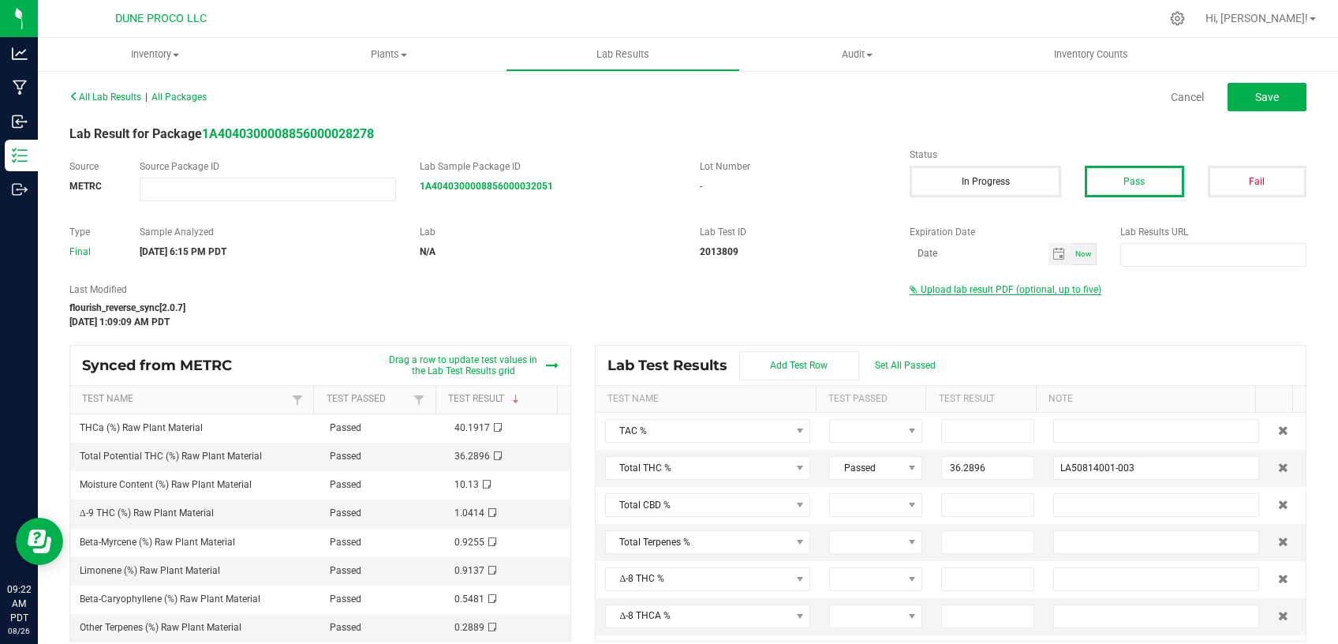
click at [944, 285] on span "Upload lab result PDF (optional, up to five)" at bounding box center [1011, 289] width 181 height 11
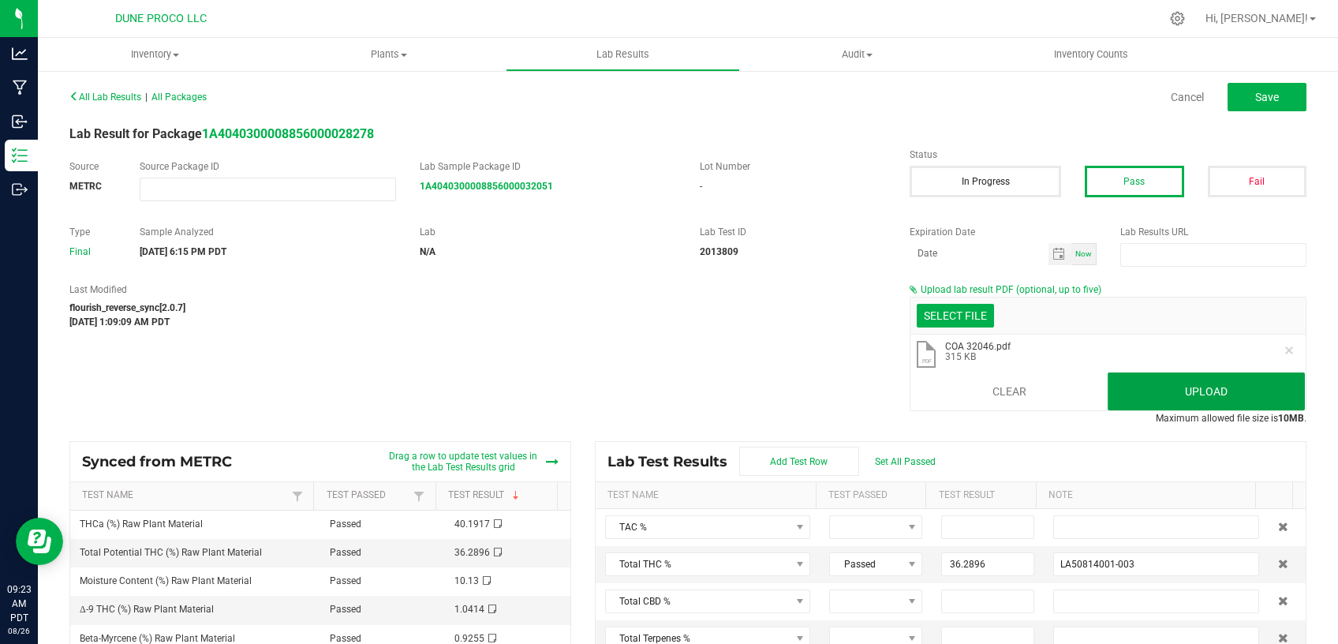
click at [1161, 391] on button "Upload" at bounding box center [1206, 391] width 197 height 38
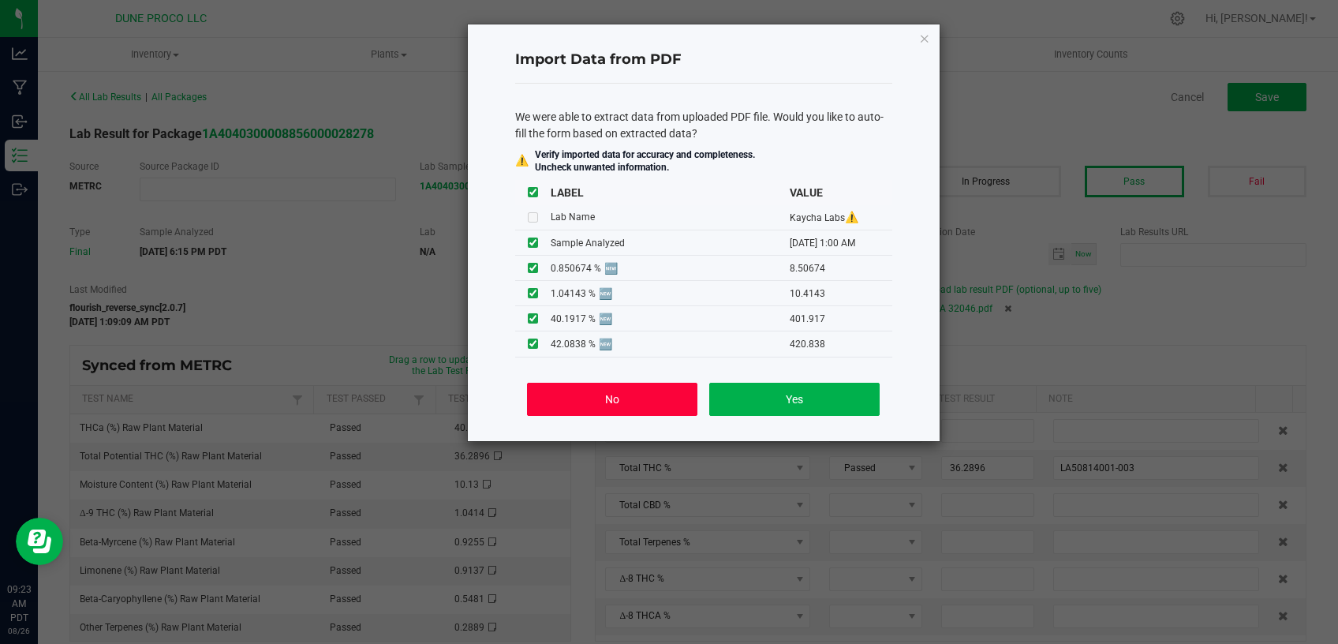
click at [612, 398] on button "No" at bounding box center [612, 399] width 170 height 33
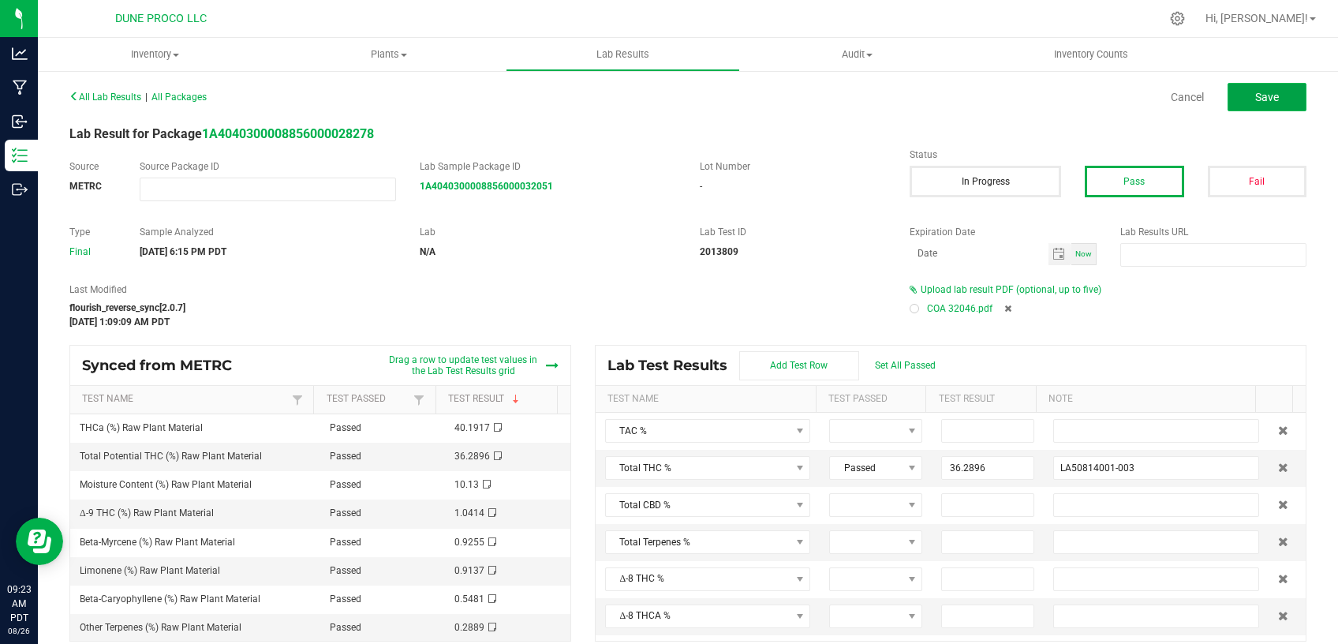
click at [1234, 95] on button "Save" at bounding box center [1267, 97] width 79 height 28
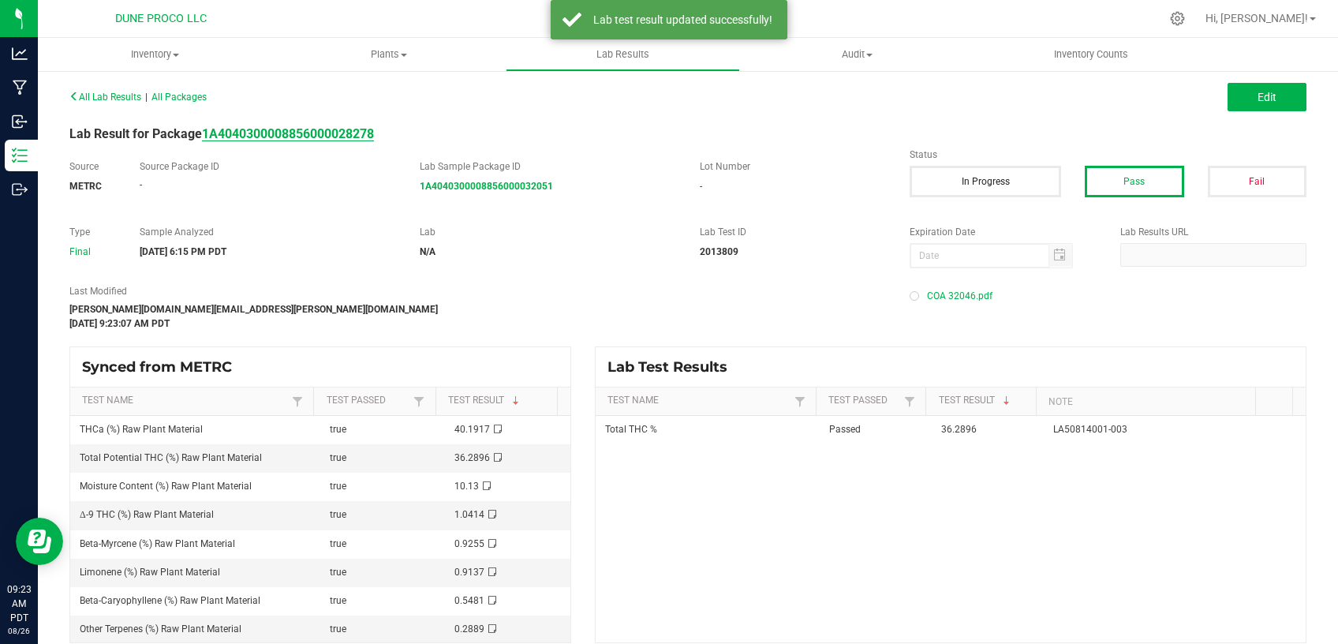
click at [319, 129] on strong "1A4040300008856000028278" at bounding box center [288, 133] width 172 height 15
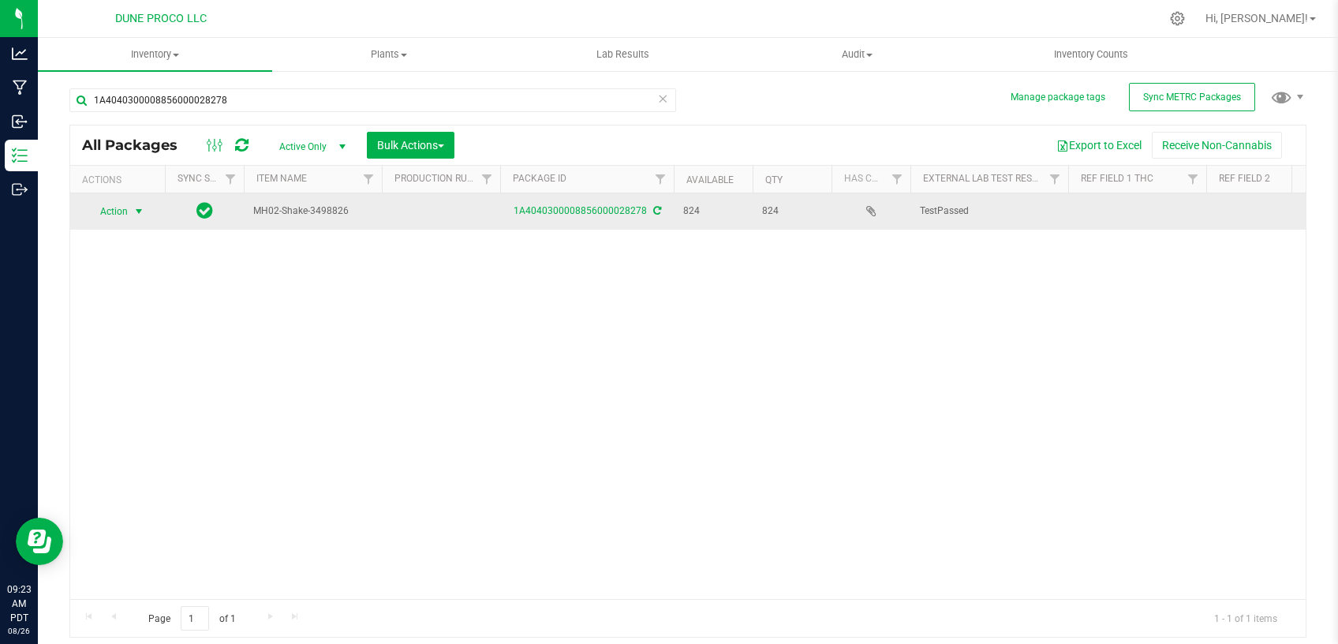
click at [133, 208] on span "select" at bounding box center [139, 211] width 13 height 13
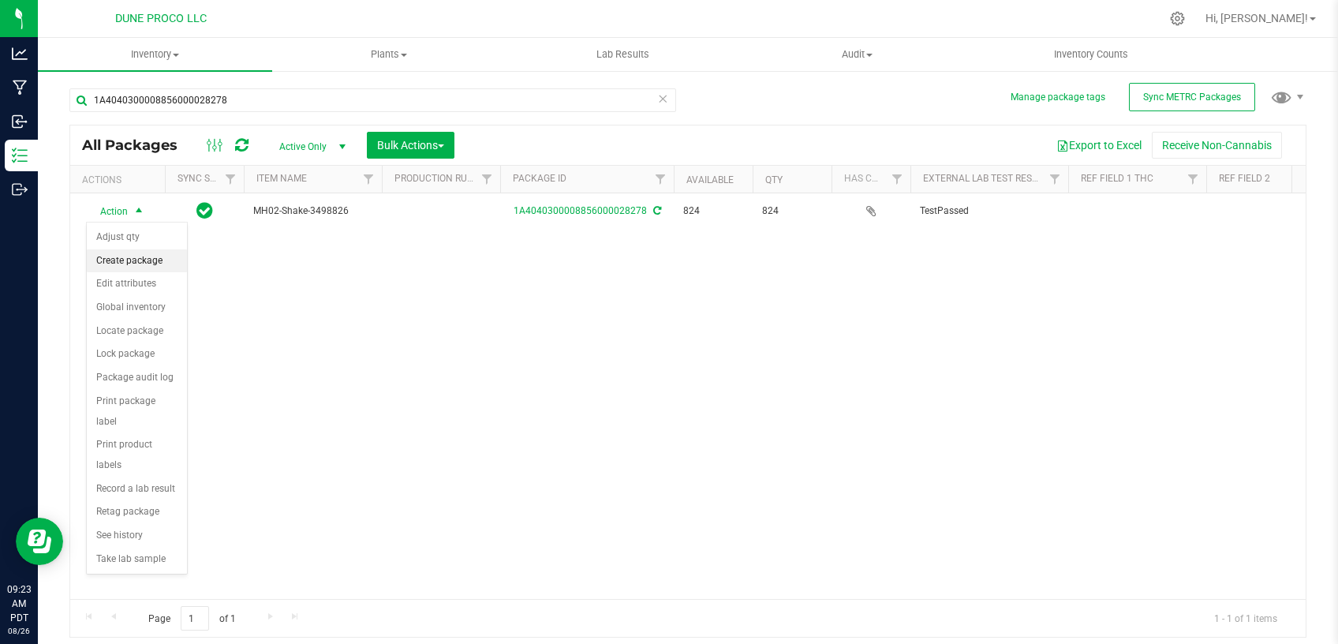
click at [137, 264] on li "Create package" at bounding box center [137, 261] width 100 height 24
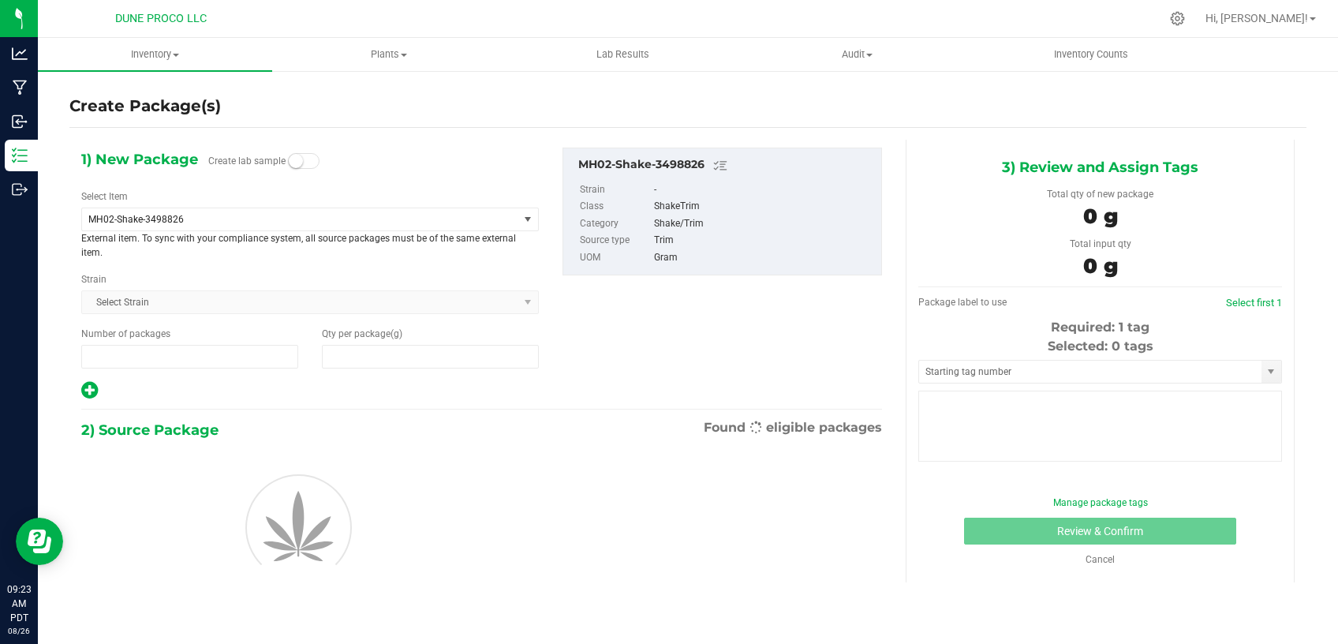
type input "1"
type input "0.0000"
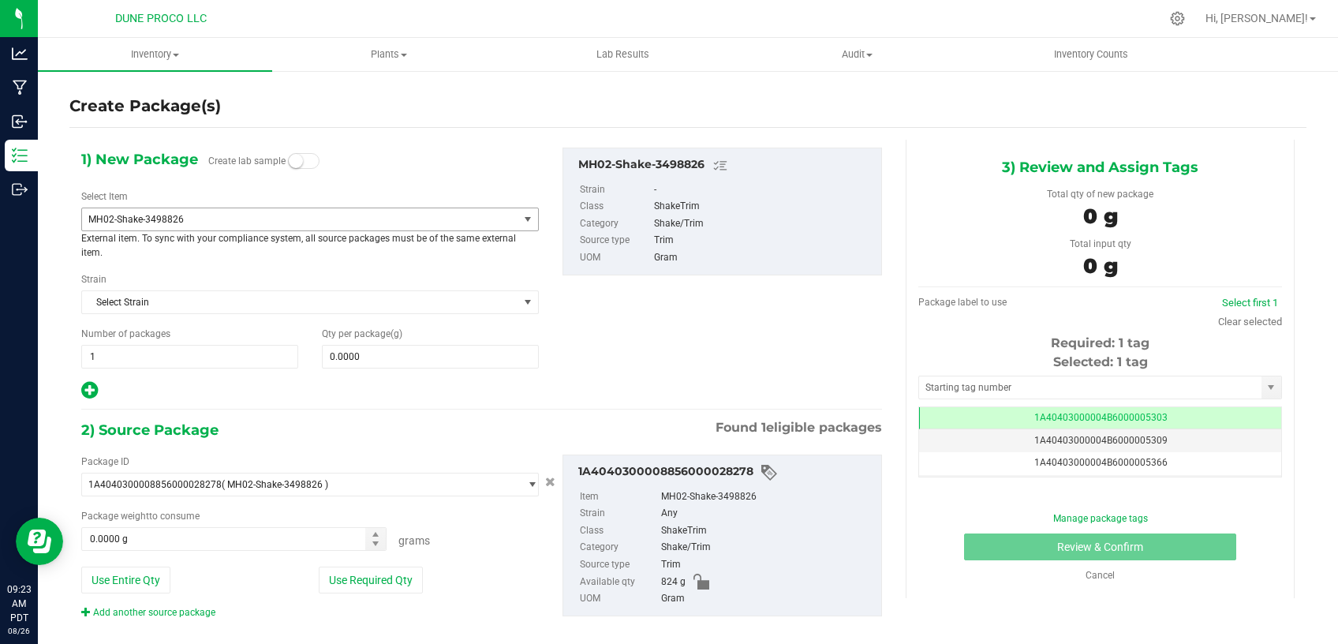
click at [280, 212] on span "MH02-Shake-3498826" at bounding box center [300, 219] width 436 height 22
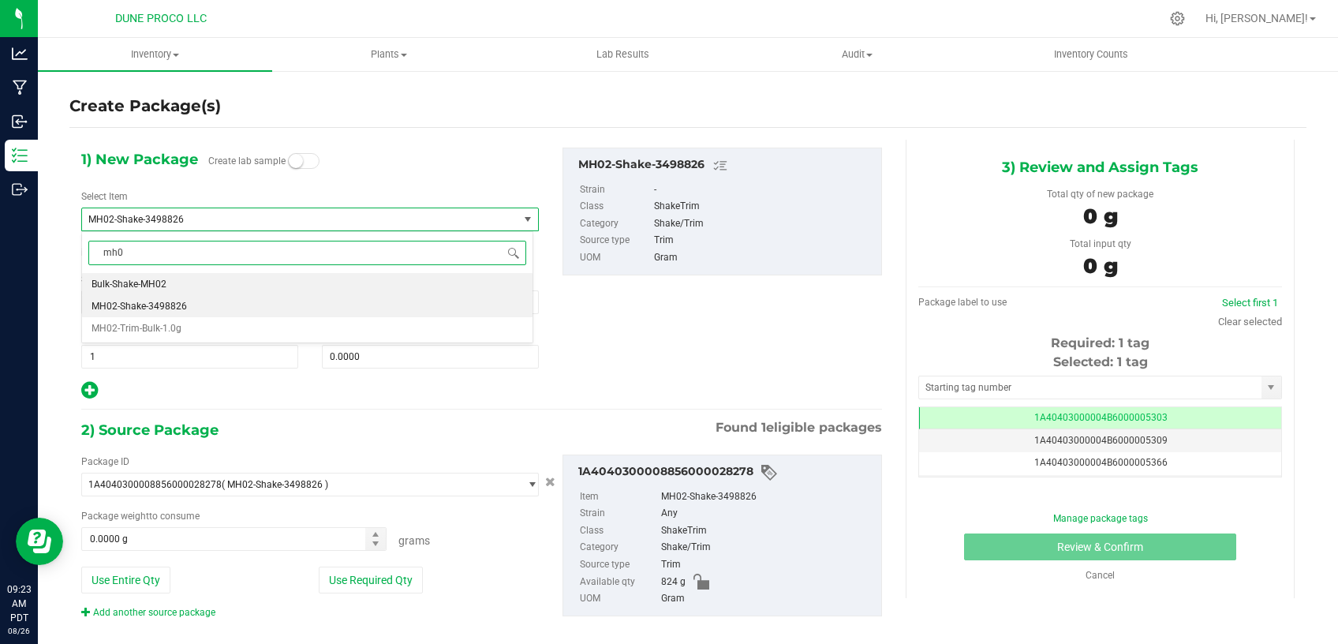
type input "mh02"
click at [233, 327] on li "MH02-Trim-Bulk-1.0g" at bounding box center [307, 328] width 451 height 22
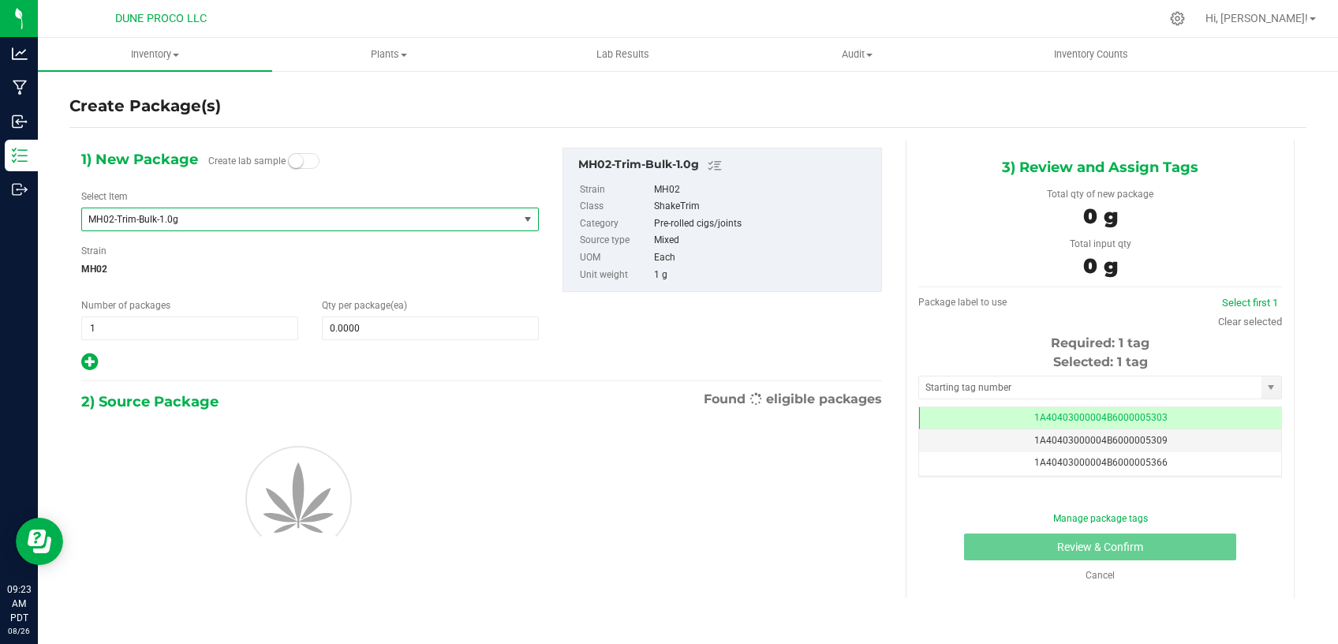
type input "0"
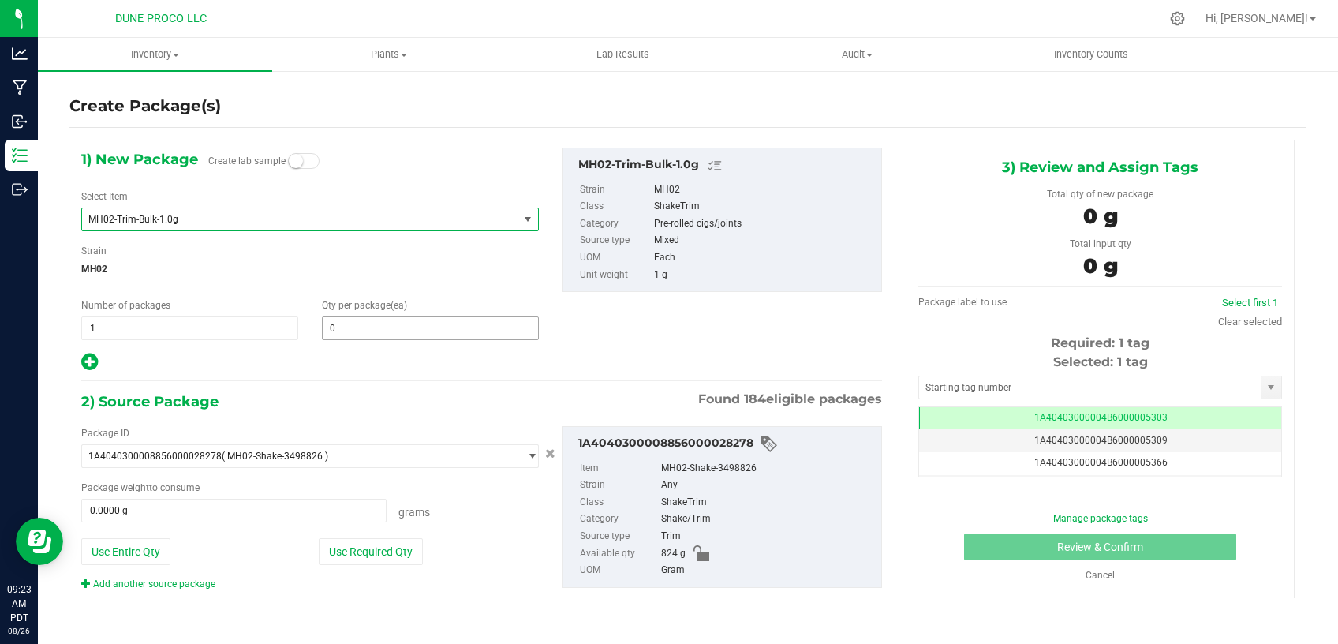
click at [336, 328] on span "0 0" at bounding box center [430, 328] width 217 height 24
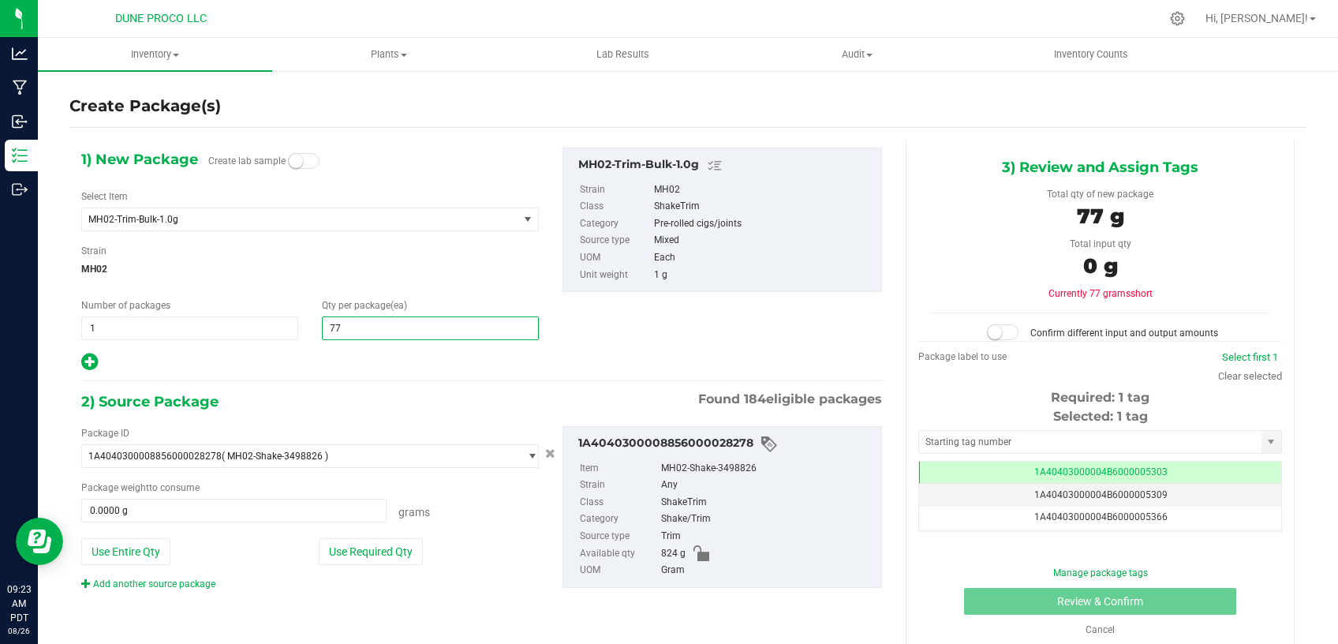
type input "772"
click at [357, 373] on div "1) New Package Create lab sample Select Item MH02-Trim-Bulk-1.0g LCG13-Infused …" at bounding box center [481, 382] width 825 height 484
click at [397, 560] on button "Use Required Qty" at bounding box center [371, 551] width 104 height 27
type input "772.0000 g"
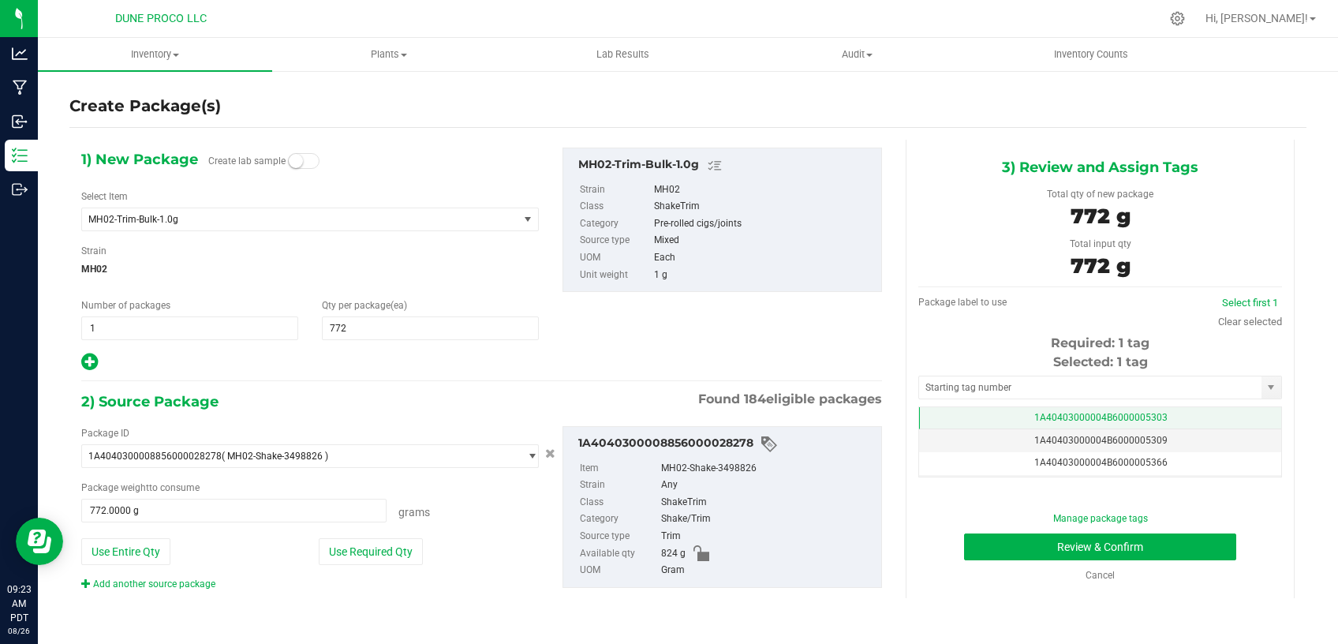
click at [943, 407] on td "1A40403000004B6000005303" at bounding box center [1100, 418] width 362 height 23
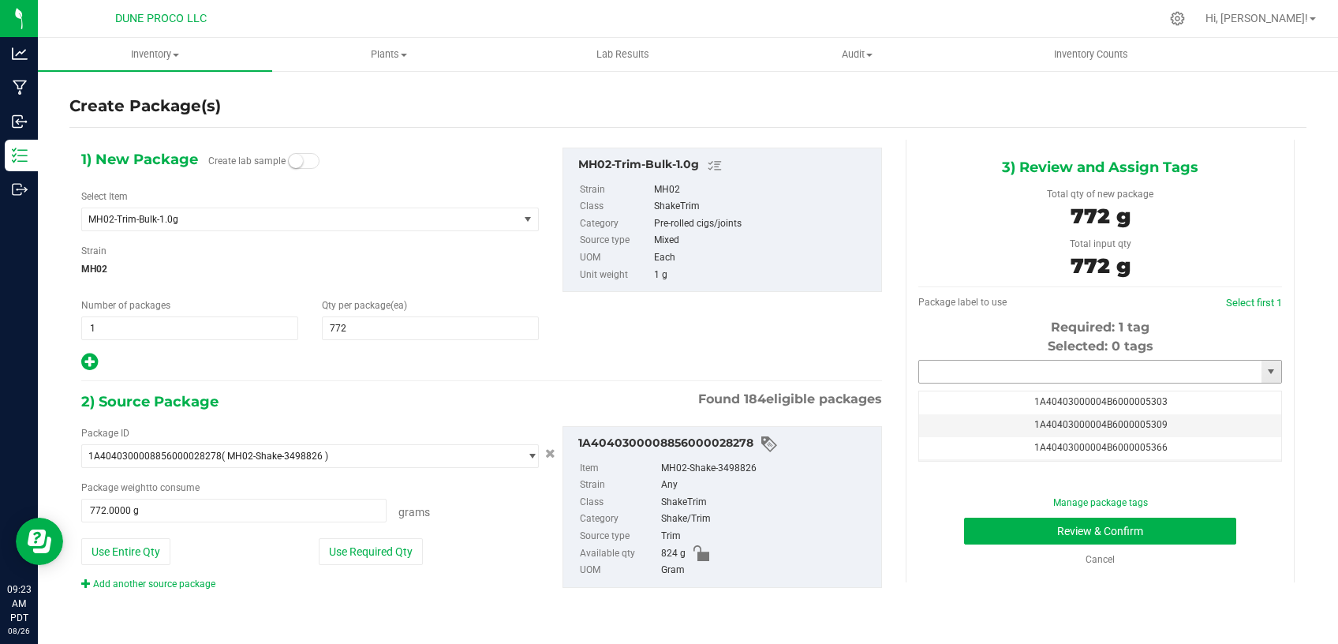
click at [982, 374] on input "text" at bounding box center [1090, 372] width 342 height 22
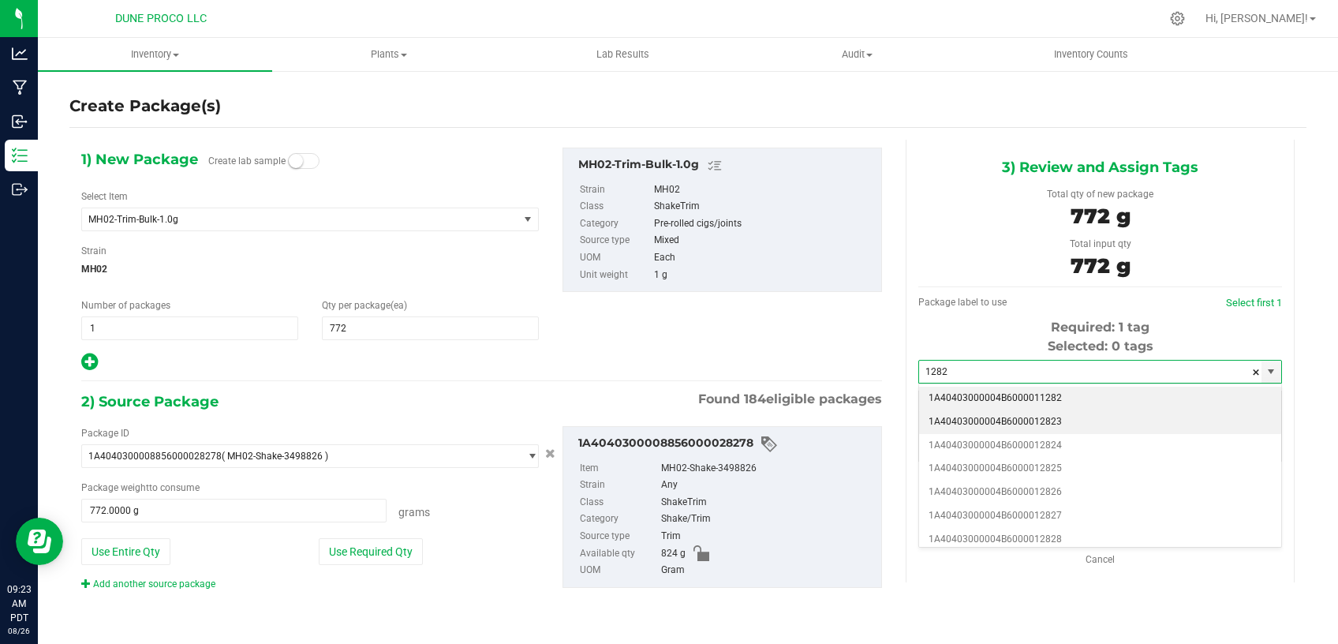
click at [995, 417] on li "1A40403000004B6000012823" at bounding box center [1100, 422] width 362 height 24
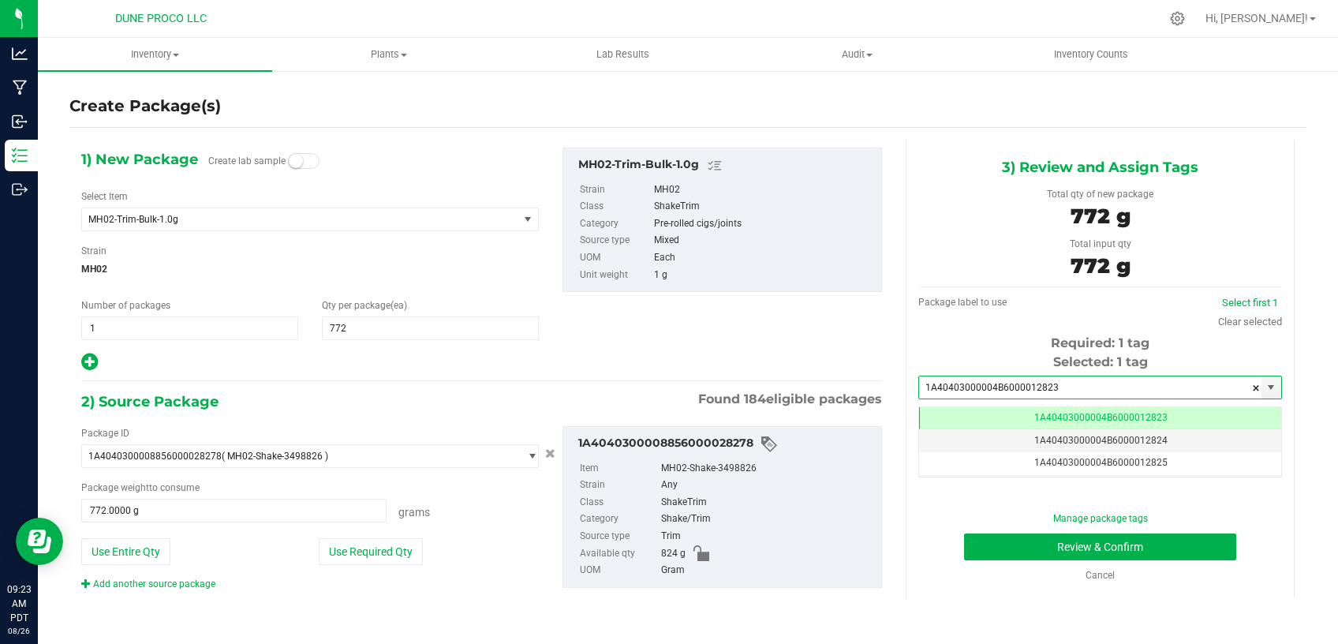
type input "1A40403000004B6000012823"
click at [997, 552] on button "Review & Confirm" at bounding box center [1100, 546] width 272 height 27
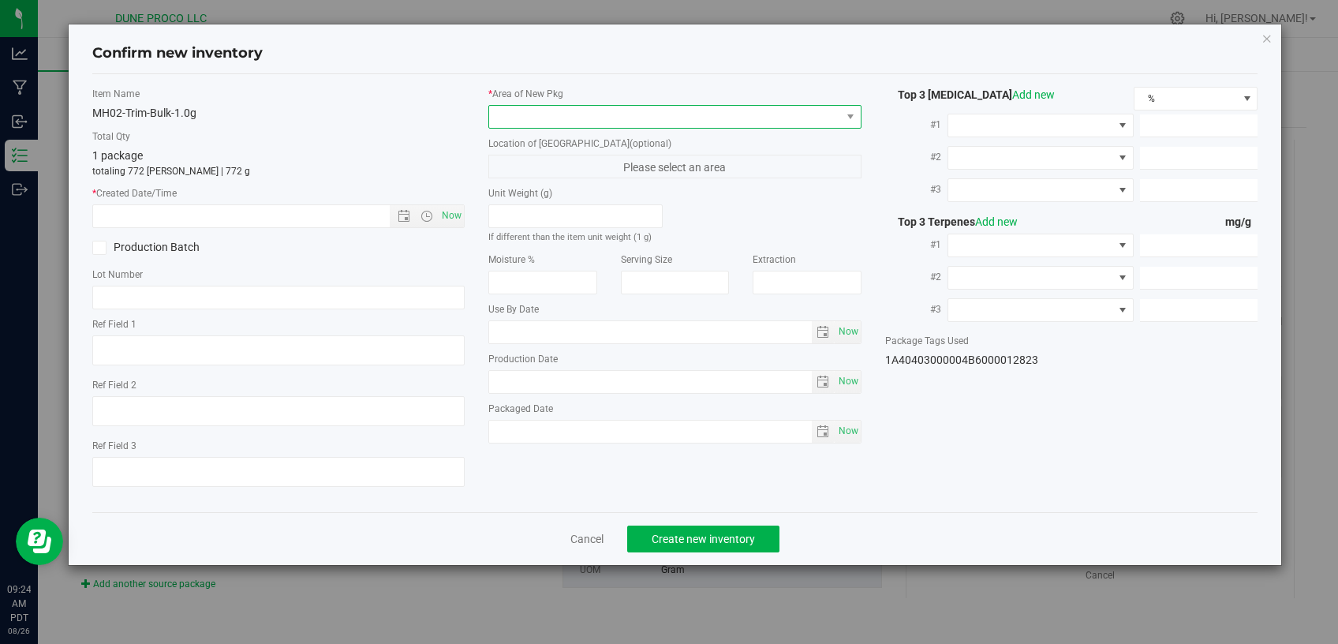
click at [642, 123] on span at bounding box center [665, 117] width 352 height 22
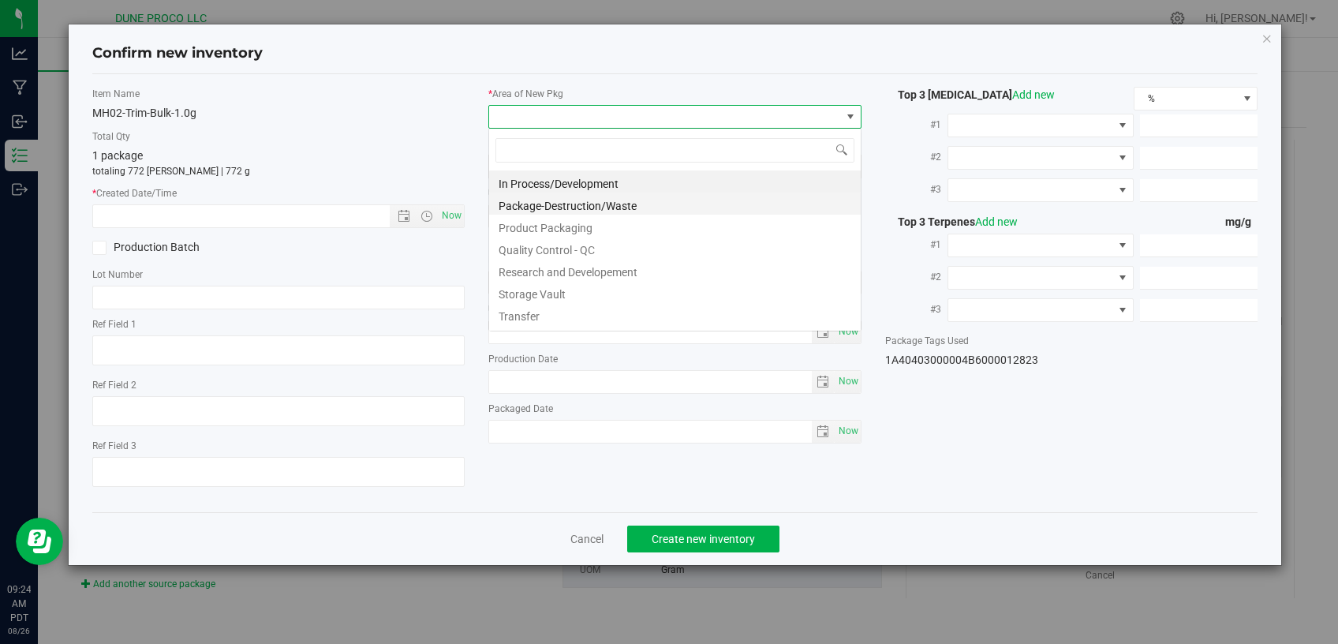
scroll to position [23, 372]
click at [574, 284] on li "Storage Vault" at bounding box center [675, 292] width 372 height 22
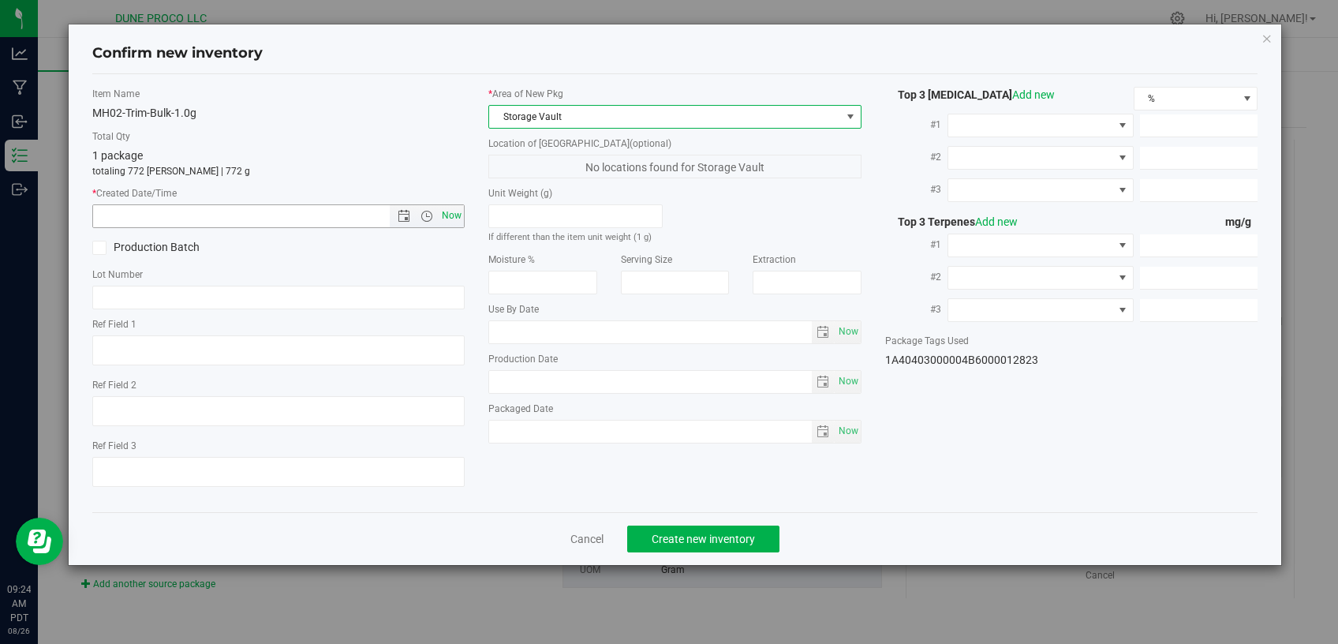
click at [450, 215] on span "Now" at bounding box center [452, 215] width 27 height 23
type input "[DATE] 9:24 AM"
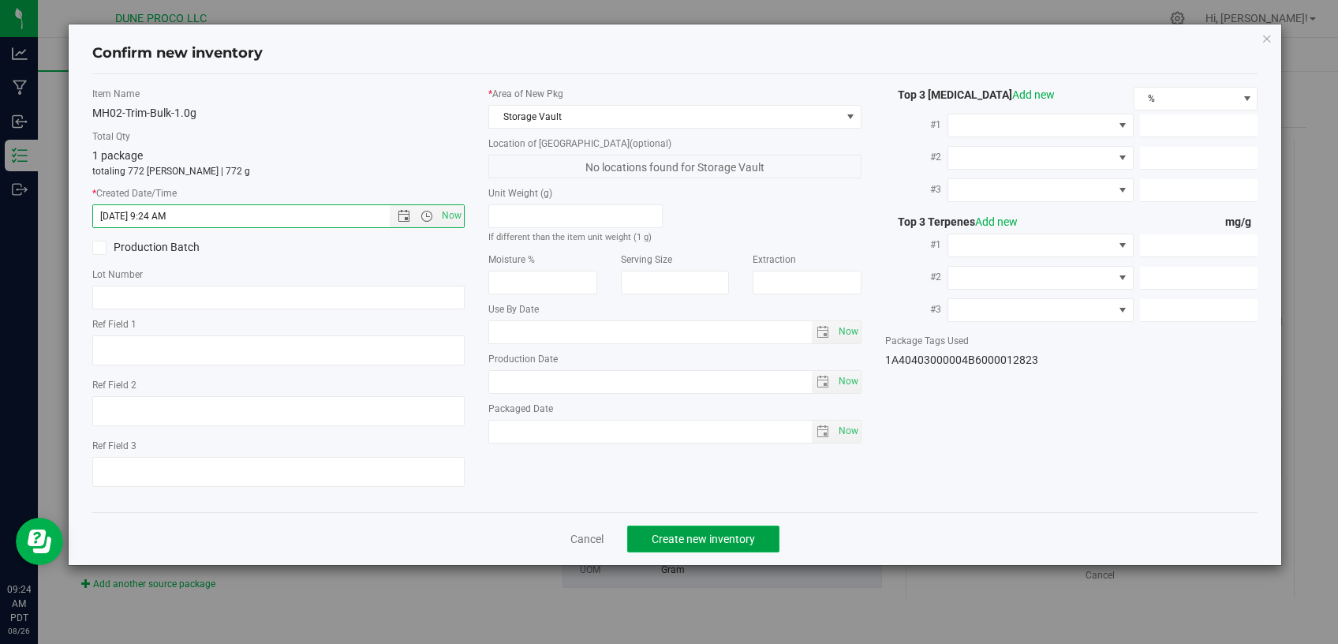
click at [684, 533] on span "Create new inventory" at bounding box center [703, 539] width 103 height 13
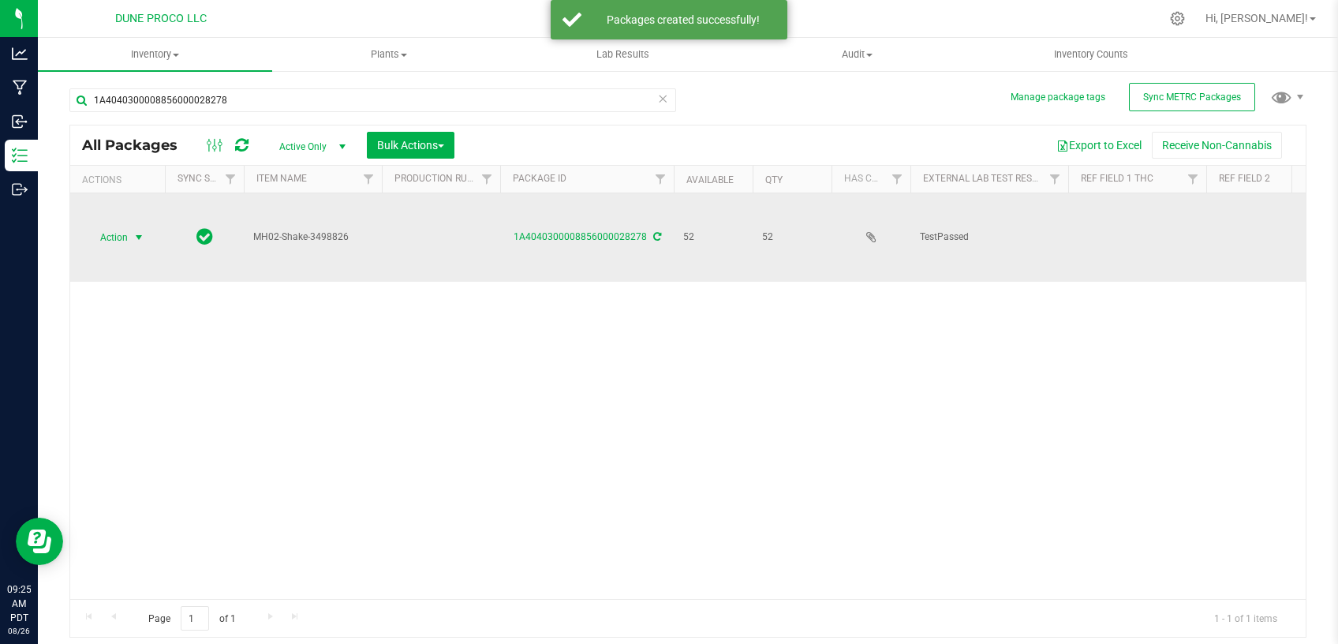
click at [144, 231] on span "select" at bounding box center [139, 237] width 13 height 13
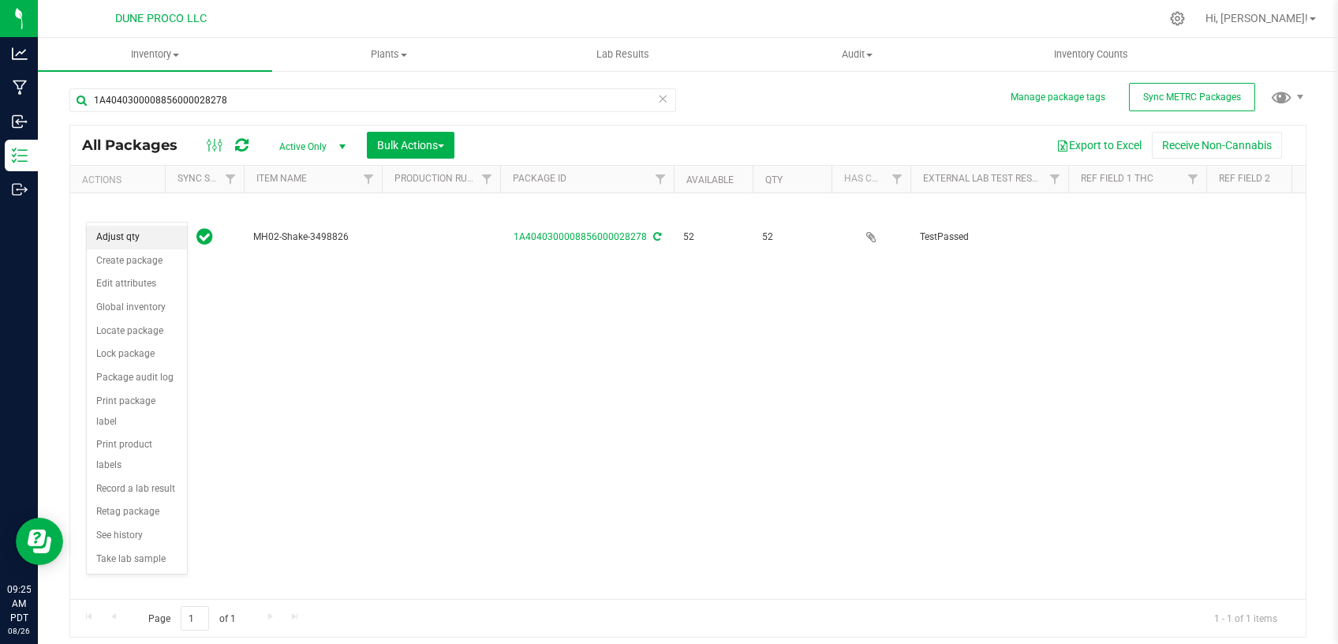
click at [133, 237] on li "Adjust qty" at bounding box center [137, 238] width 100 height 24
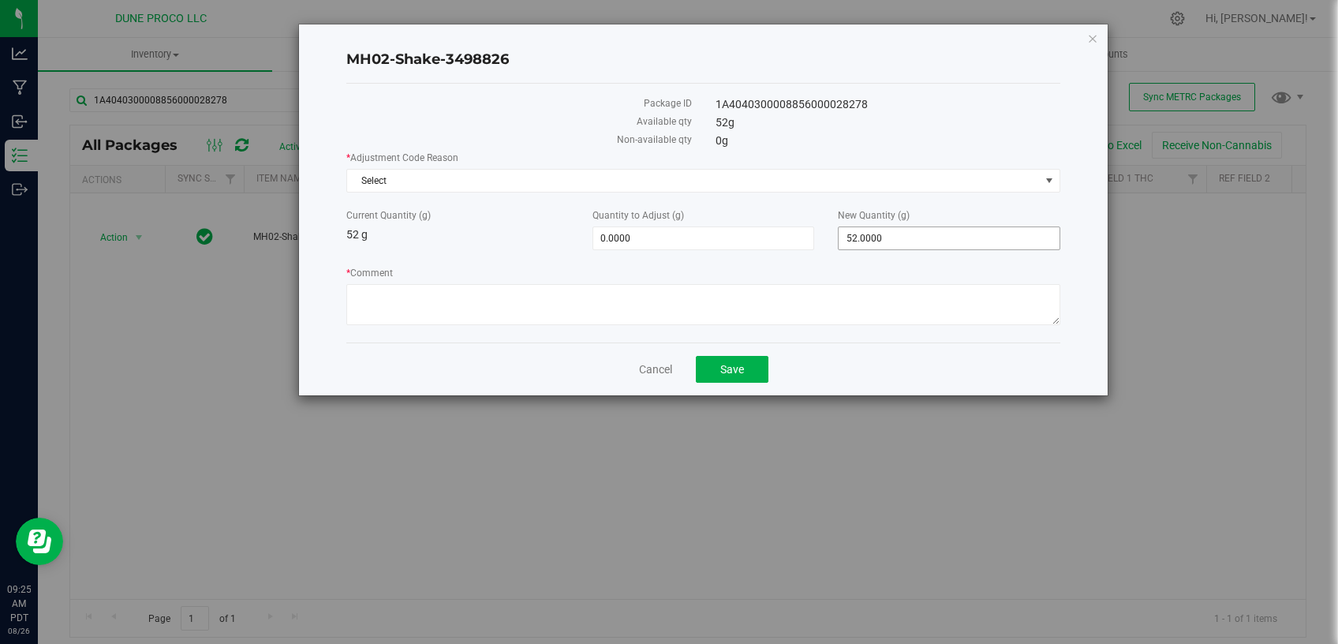
click at [871, 228] on span "52.0000 52" at bounding box center [949, 238] width 223 height 24
drag, startPoint x: 863, startPoint y: 237, endPoint x: 820, endPoint y: 230, distance: 44.0
click at [846, 234] on input "52" at bounding box center [949, 238] width 221 height 22
type input "0"
type input "-52.0000"
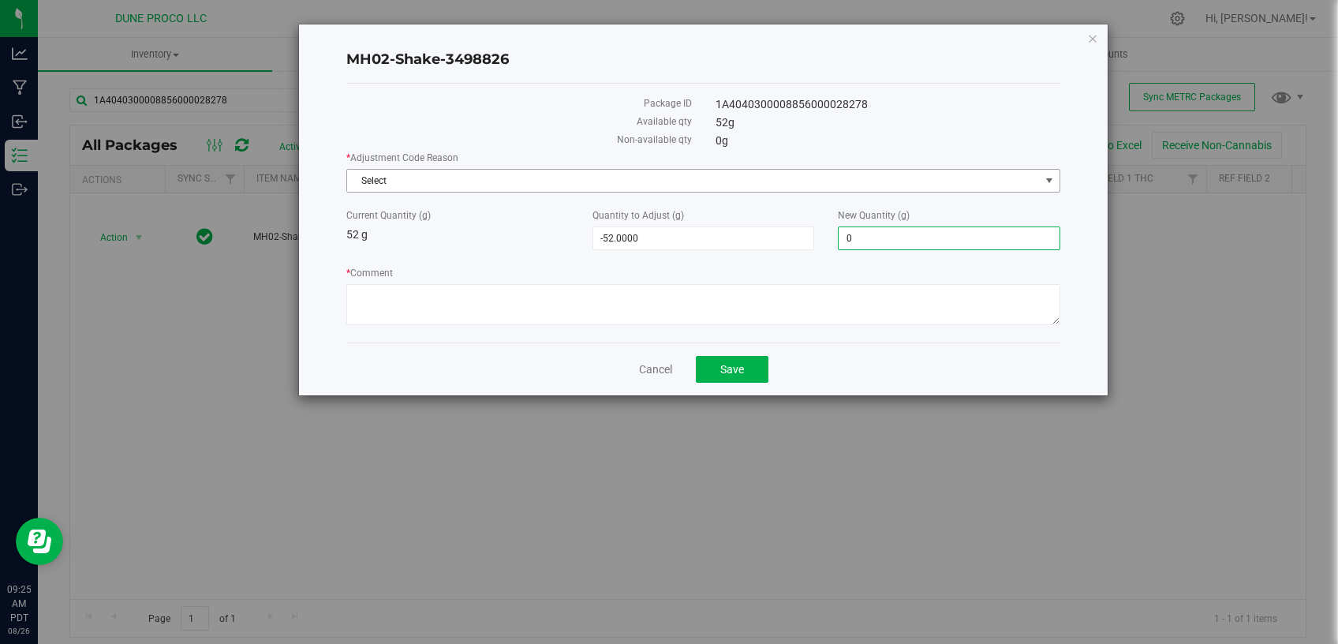
type input "0.0000"
click at [778, 181] on span "Select" at bounding box center [693, 181] width 693 height 22
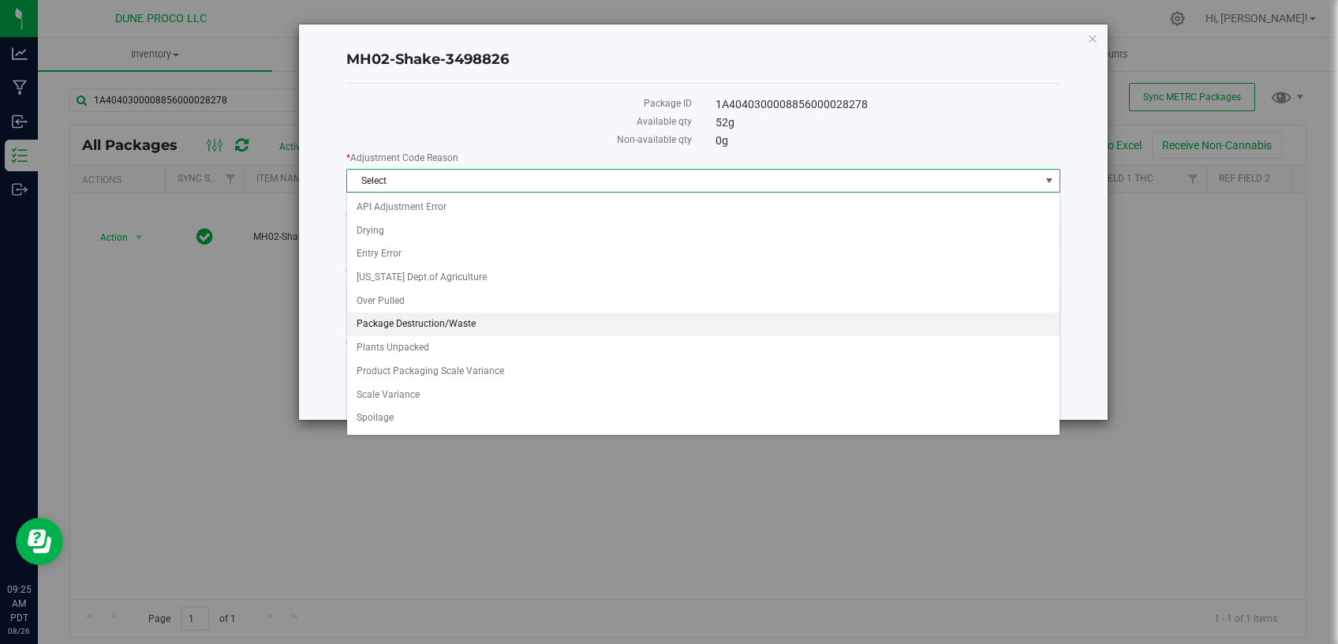
click at [535, 324] on li "Package Destruction/Waste" at bounding box center [703, 324] width 713 height 24
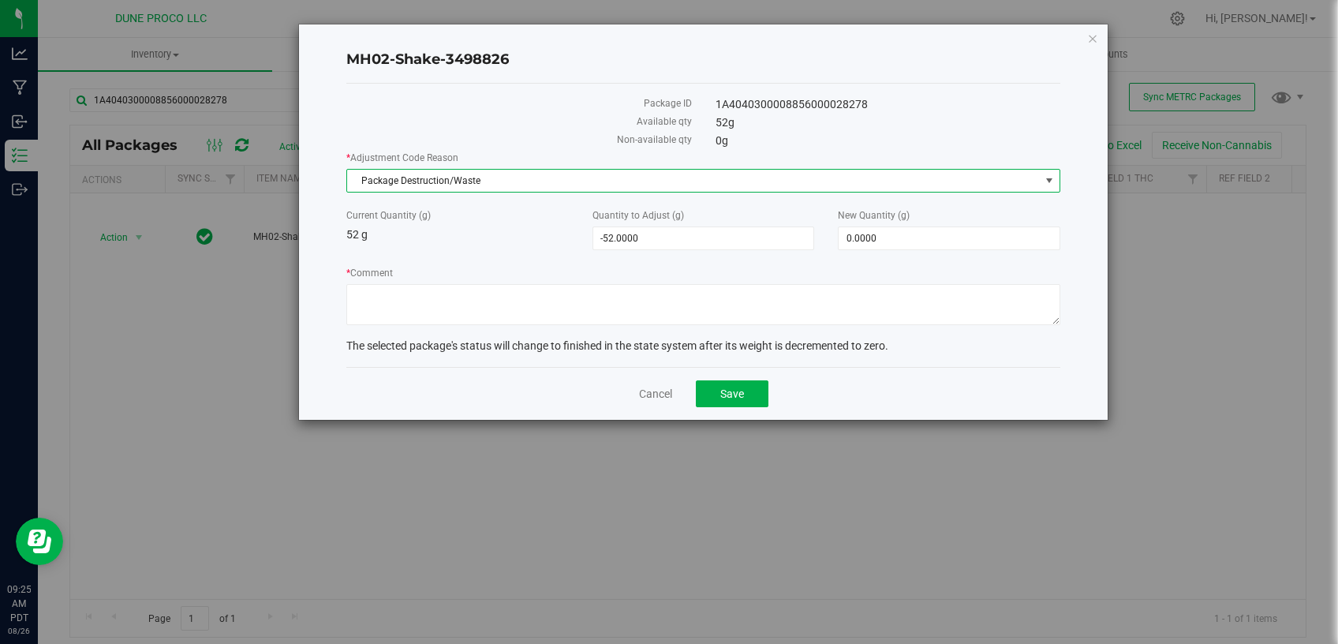
click at [526, 330] on form "* Adjustment Code Reason Package Destruction/Waste Select API Adjustment Error …" at bounding box center [703, 253] width 714 height 204
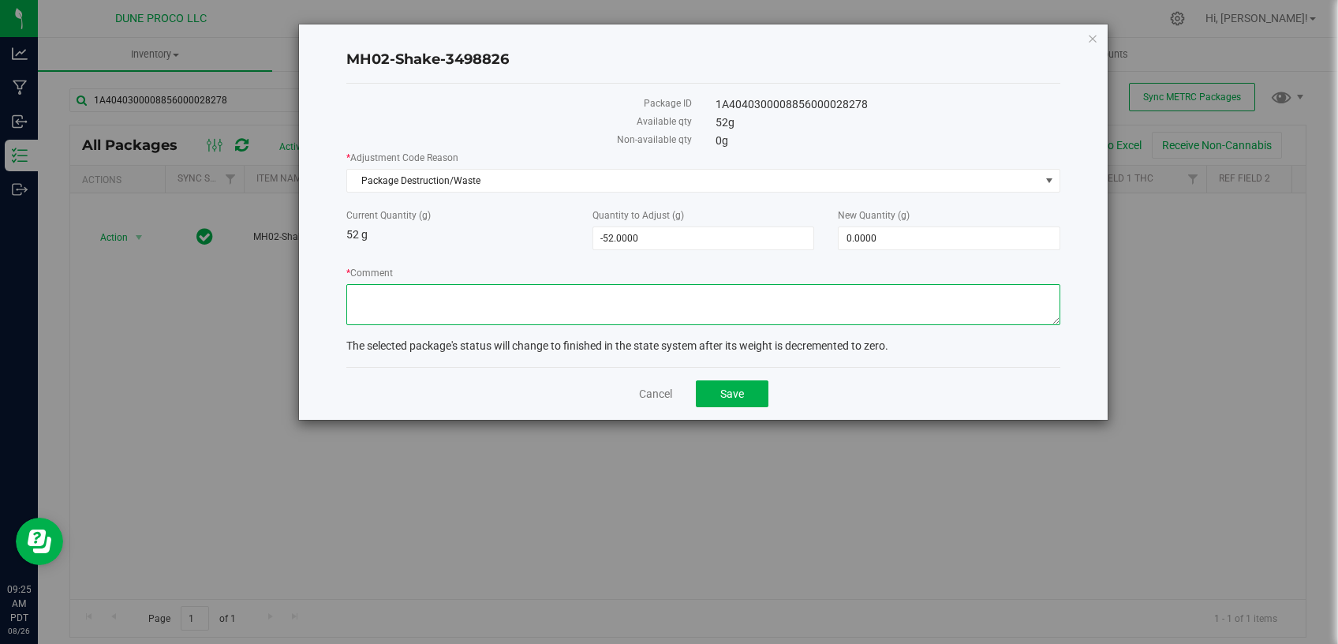
click at [533, 297] on textarea "* Comment" at bounding box center [703, 304] width 714 height 41
type textarea "u"
type textarea "Unusable material."
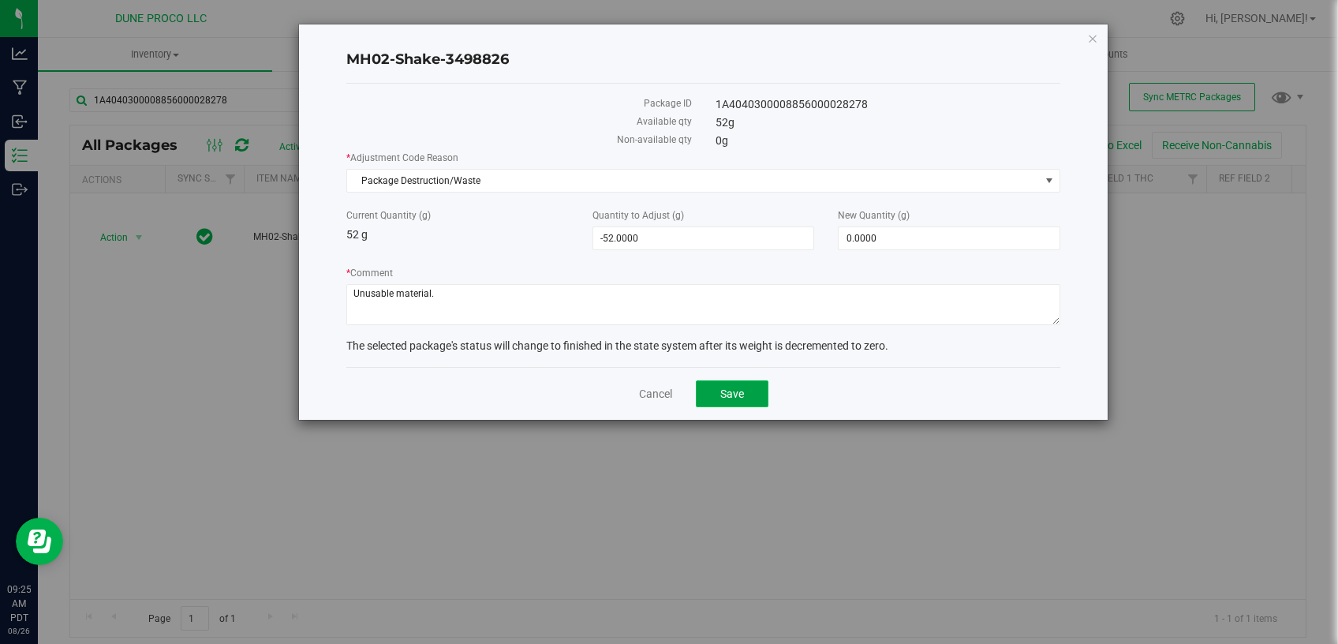
click at [735, 380] on button "Save" at bounding box center [732, 393] width 73 height 27
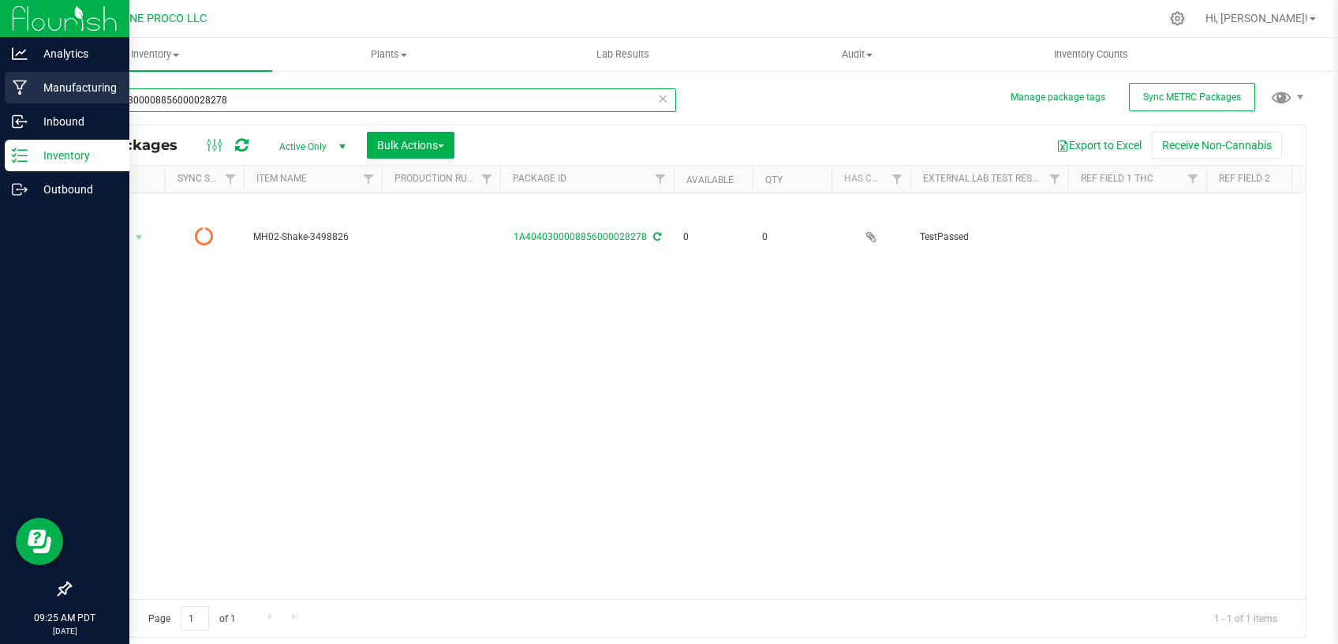
drag, startPoint x: 235, startPoint y: 96, endPoint x: 0, endPoint y: 99, distance: 235.2
click at [69, 102] on input "1A4040300008856000028278" at bounding box center [372, 100] width 607 height 24
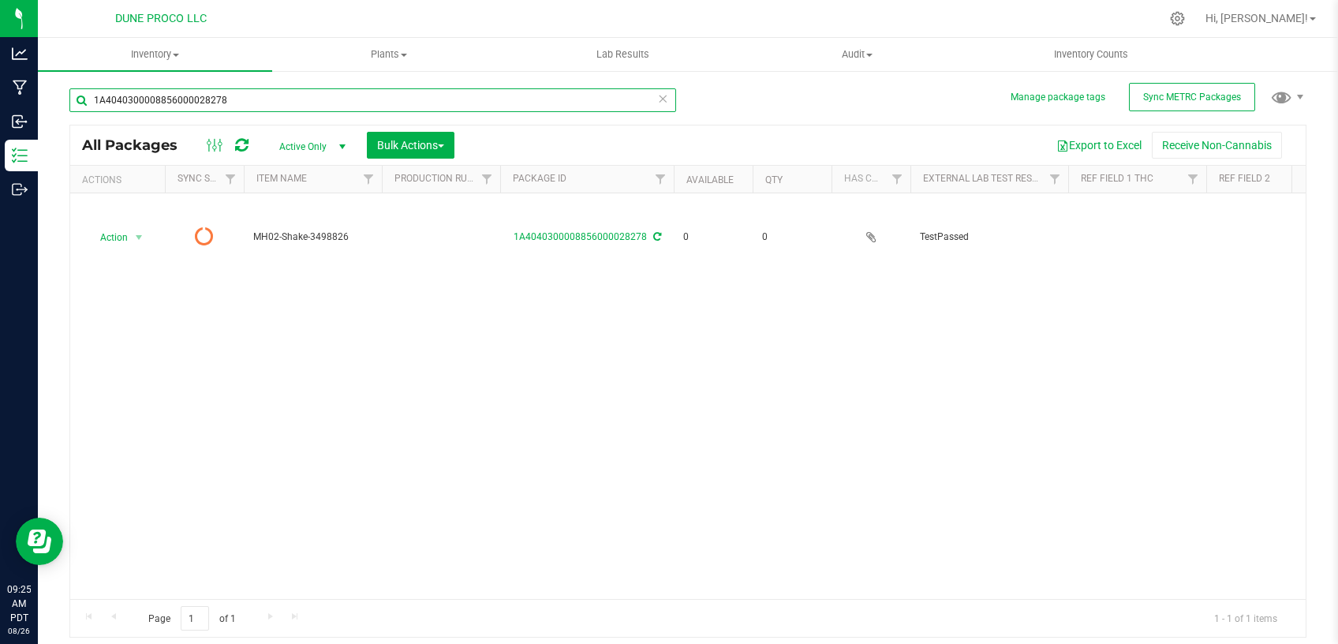
paste input "28276"
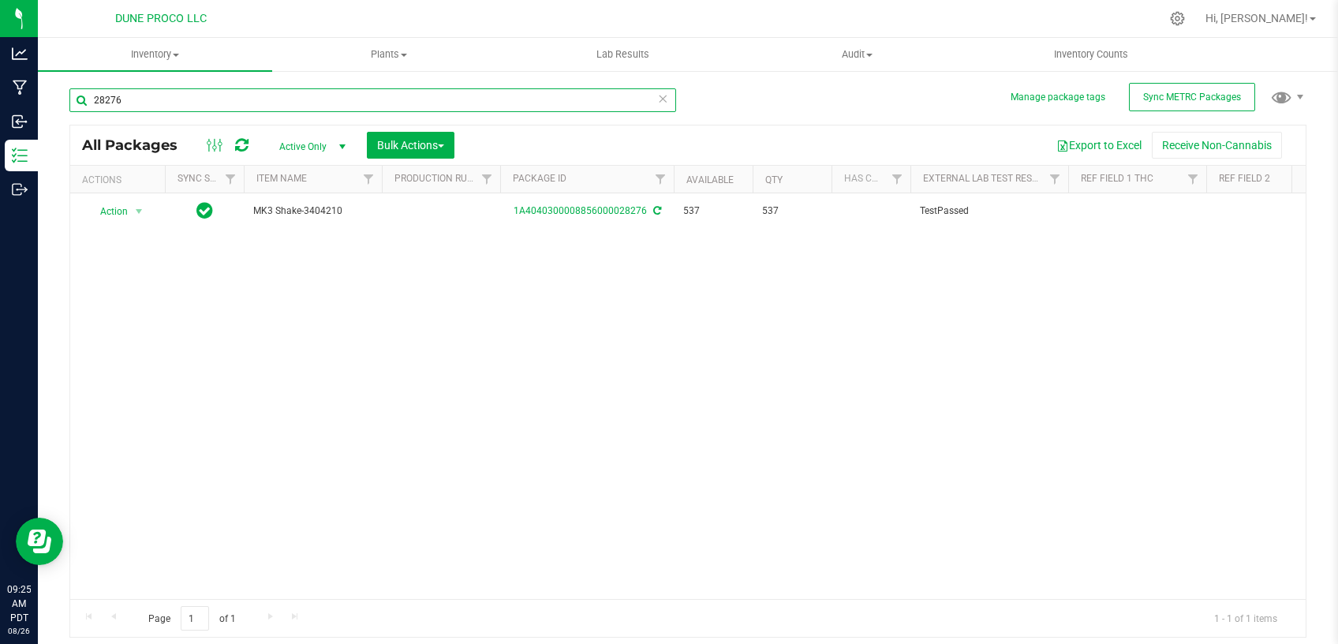
type input "28276"
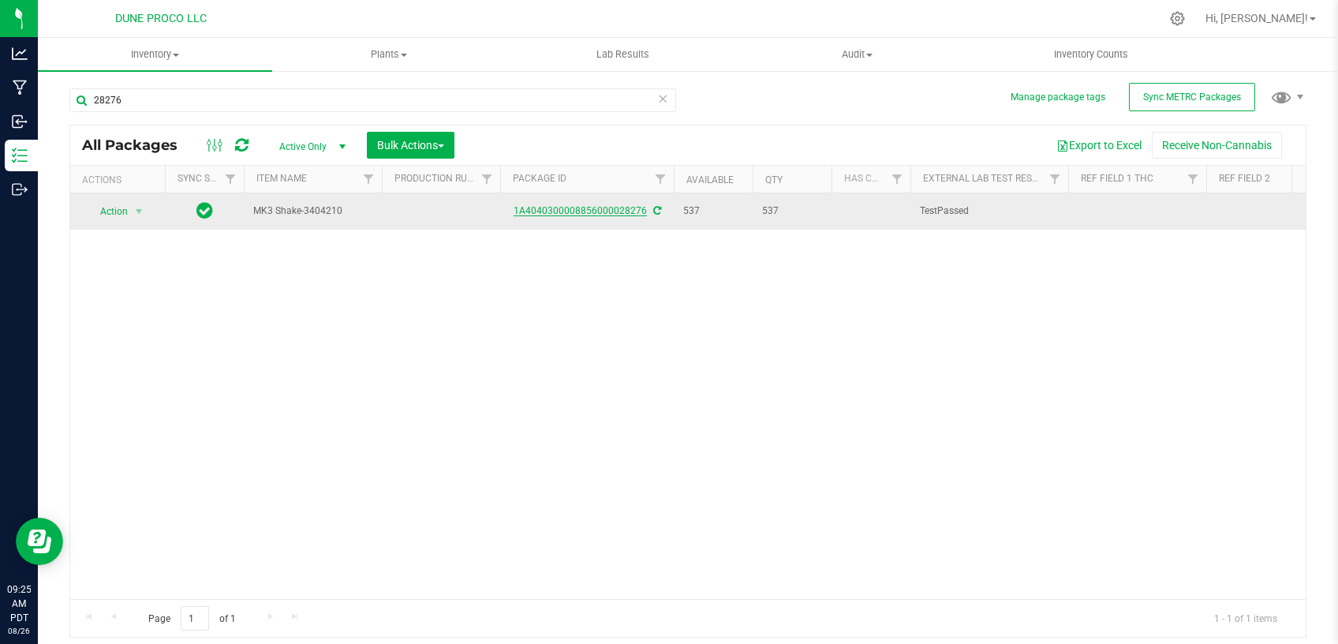
click at [612, 212] on link "1A4040300008856000028276" at bounding box center [580, 210] width 133 height 11
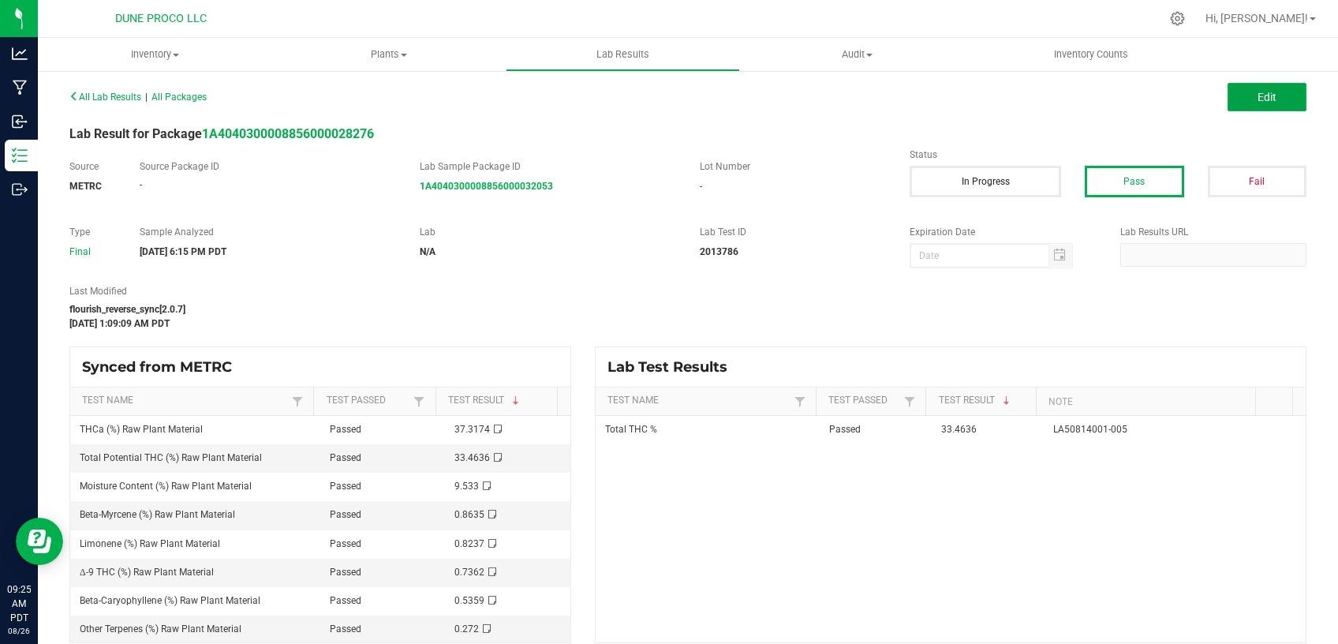
click at [1231, 99] on button "Edit" at bounding box center [1267, 97] width 79 height 28
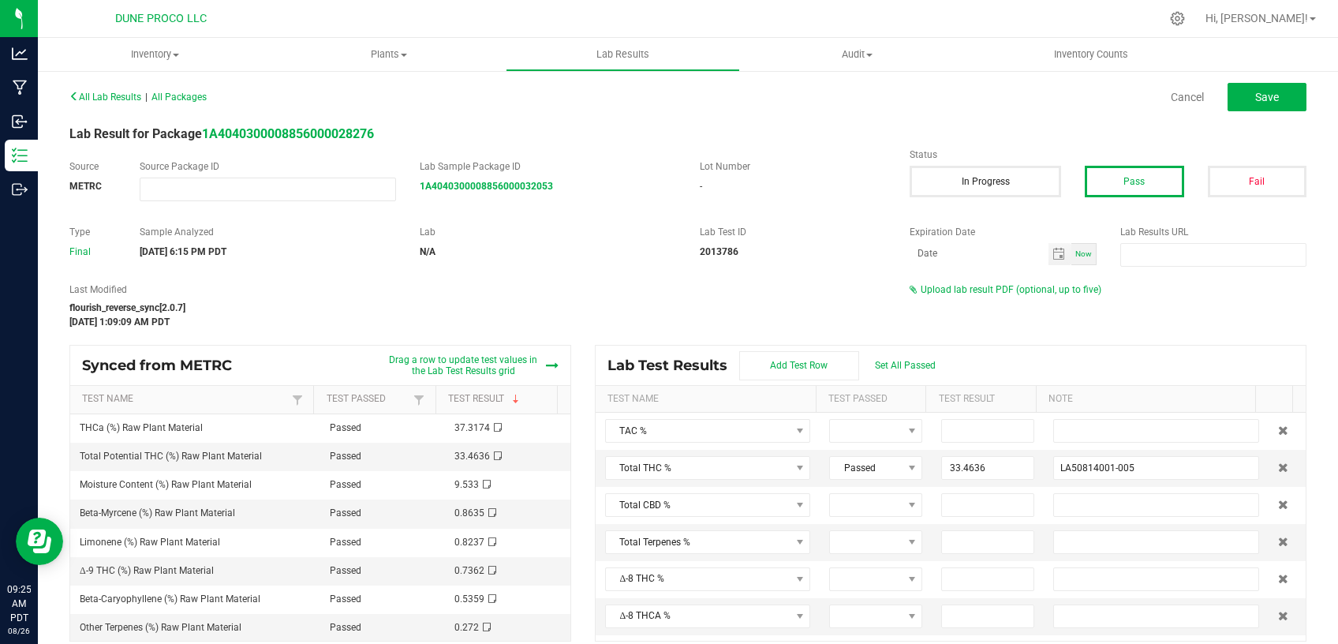
click at [987, 288] on span "Upload lab result PDF (optional, up to five)" at bounding box center [1011, 289] width 181 height 11
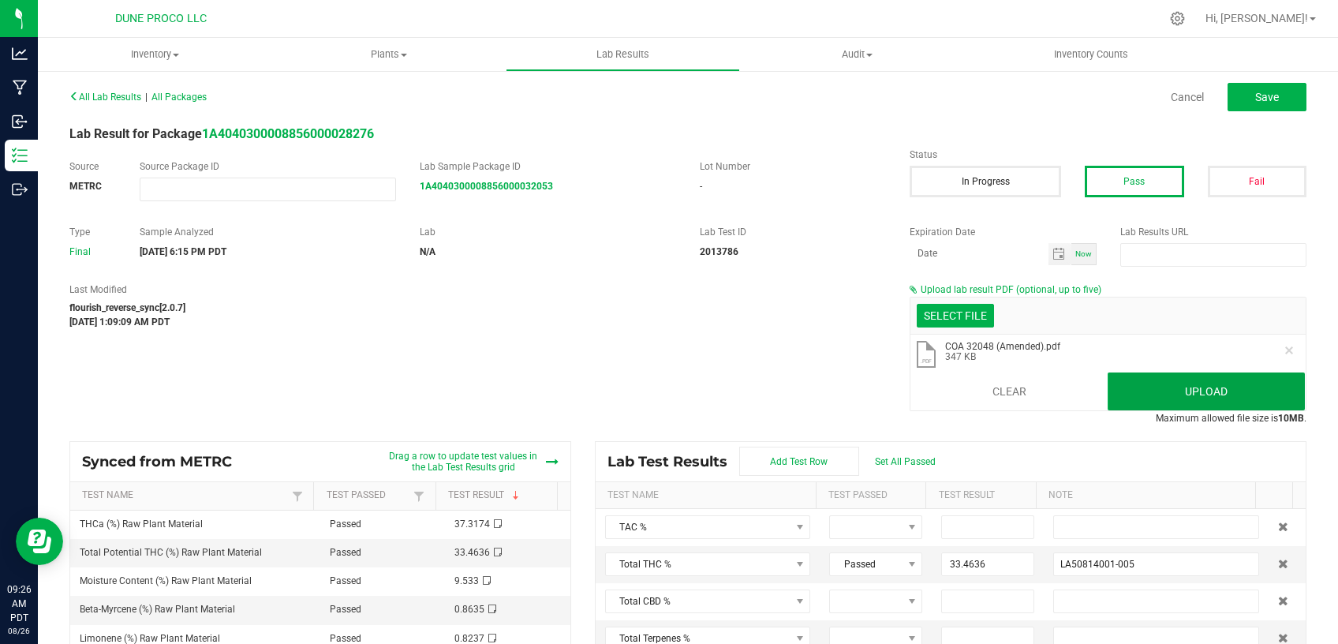
click at [1162, 396] on button "Upload" at bounding box center [1206, 391] width 197 height 38
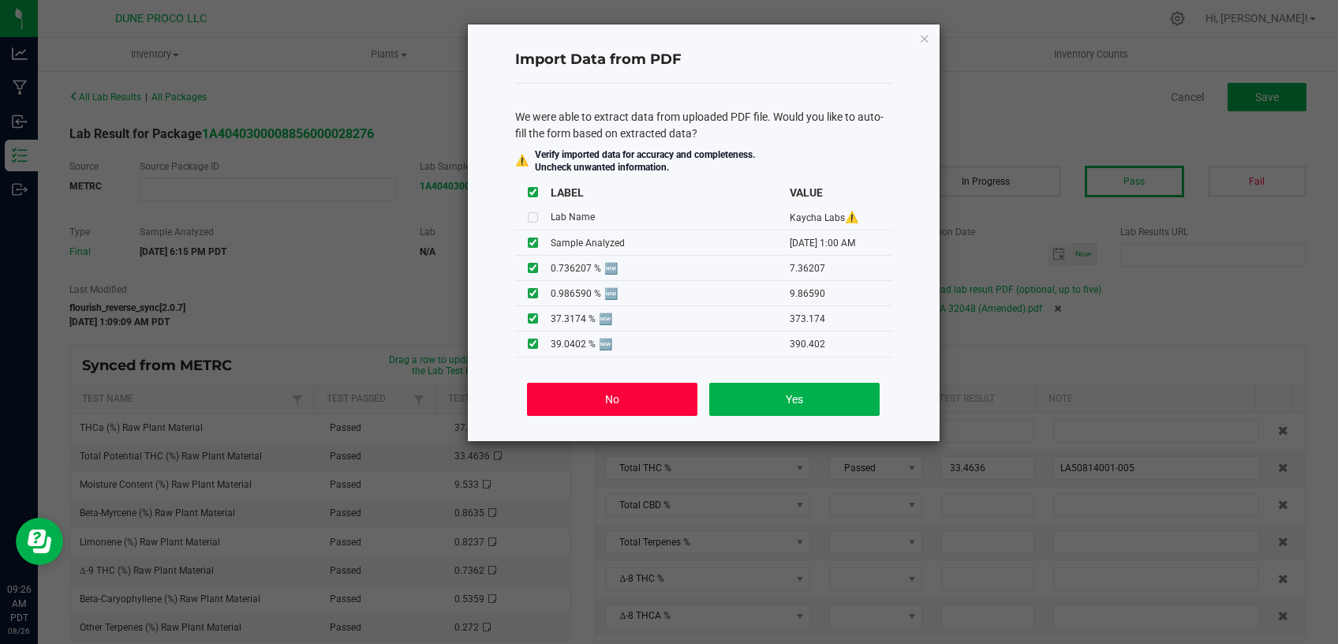
click at [635, 410] on button "No" at bounding box center [612, 399] width 170 height 33
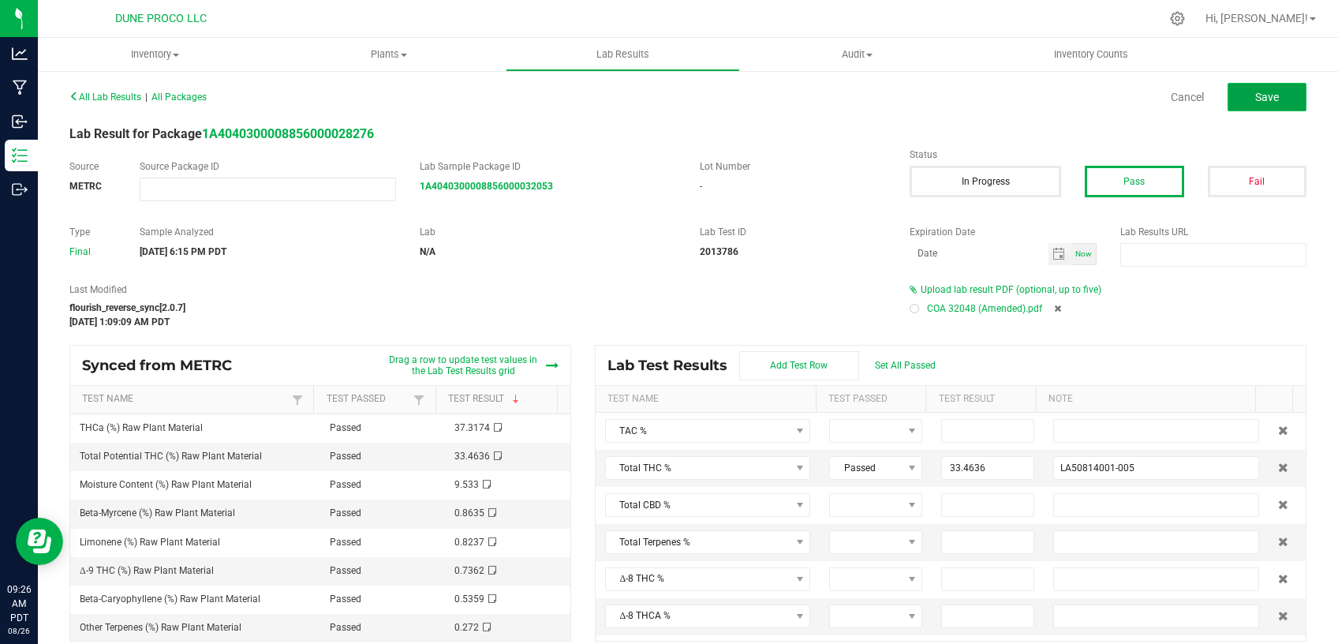
click at [1273, 95] on button "Save" at bounding box center [1267, 97] width 79 height 28
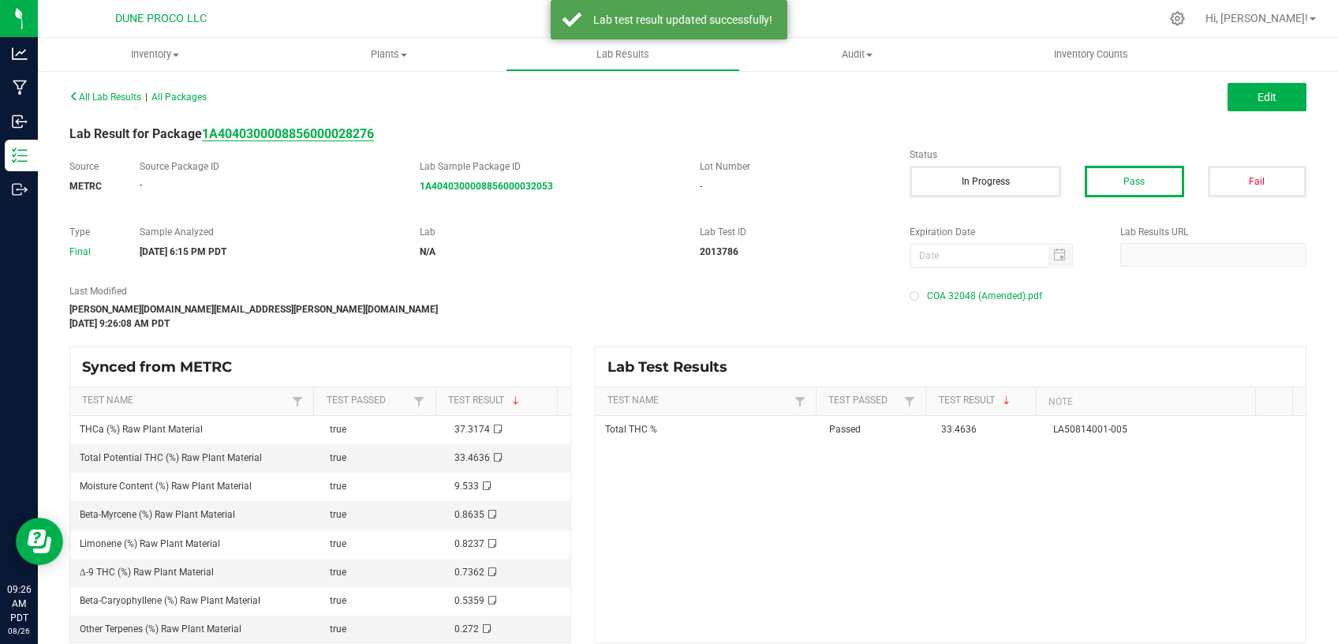
click at [352, 133] on strong "1A4040300008856000028276" at bounding box center [288, 133] width 172 height 15
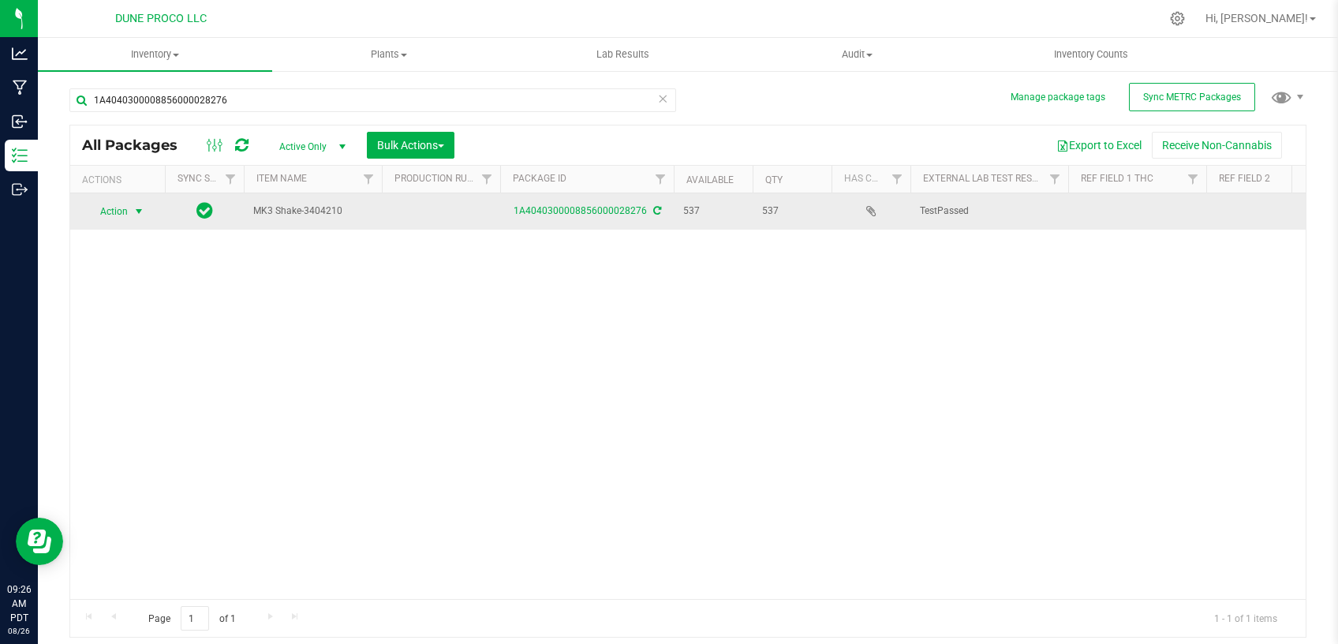
click at [140, 204] on span "select" at bounding box center [139, 211] width 20 height 22
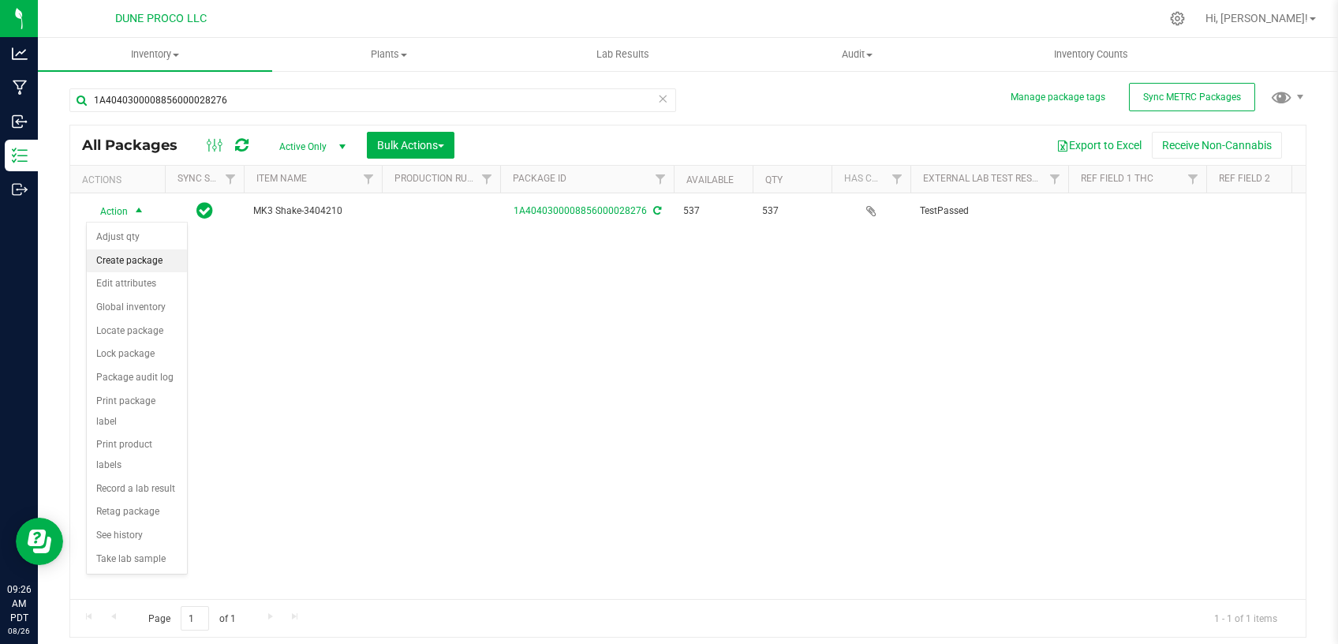
click at [162, 256] on li "Create package" at bounding box center [137, 261] width 100 height 24
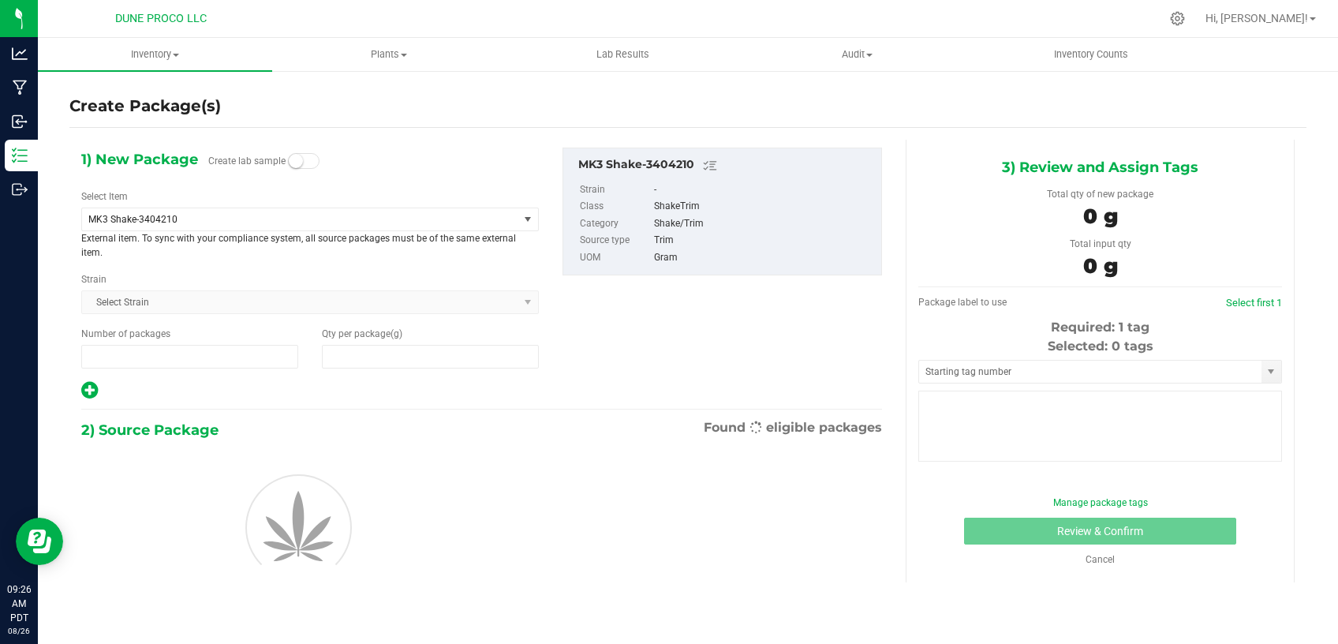
type input "1"
type input "0.0000"
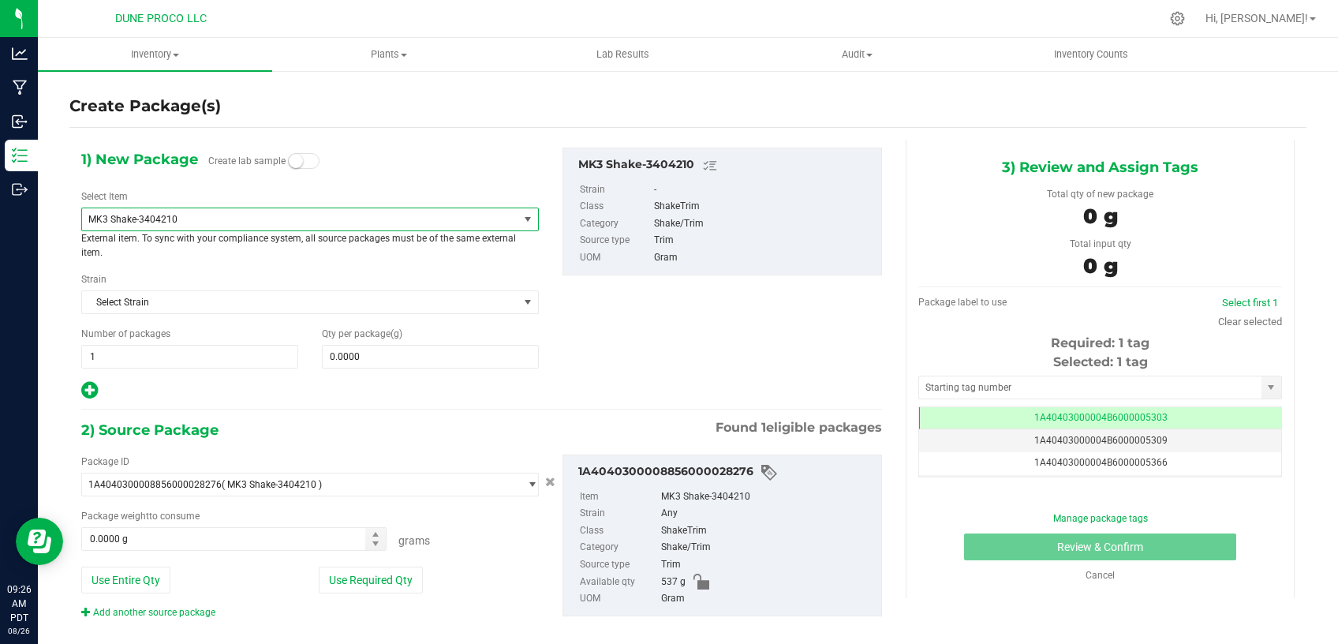
click at [374, 215] on span "MK3 Shake-3404210" at bounding box center [291, 219] width 406 height 11
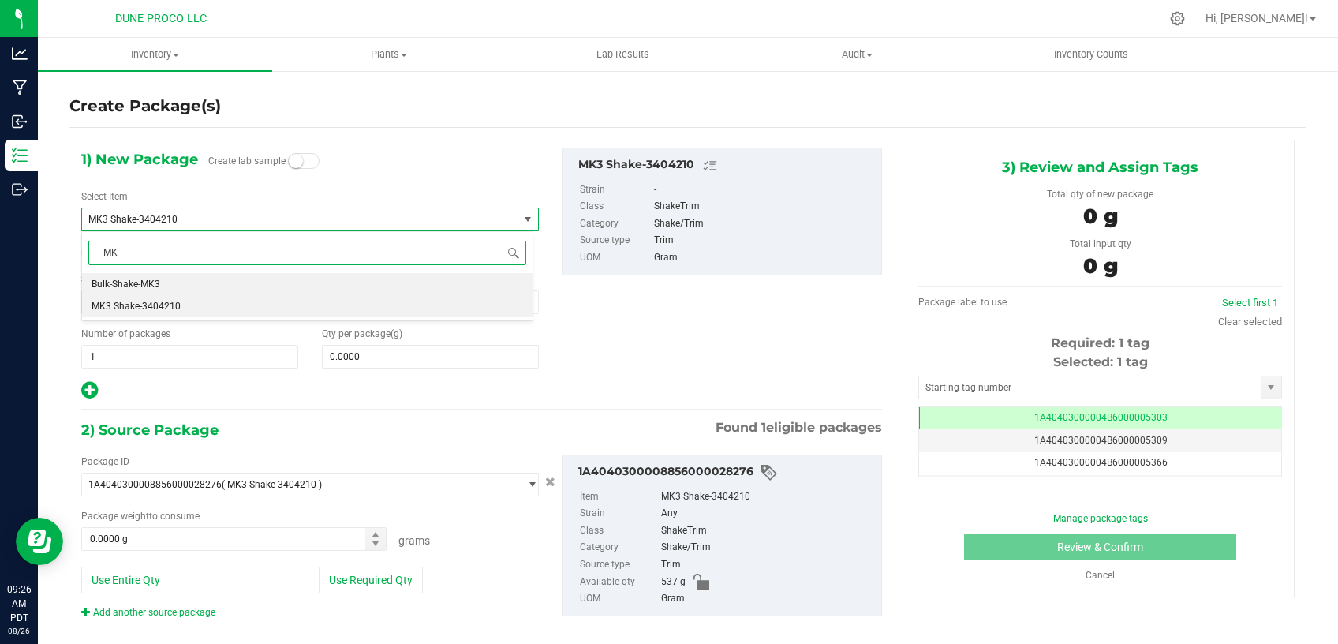
type input "M"
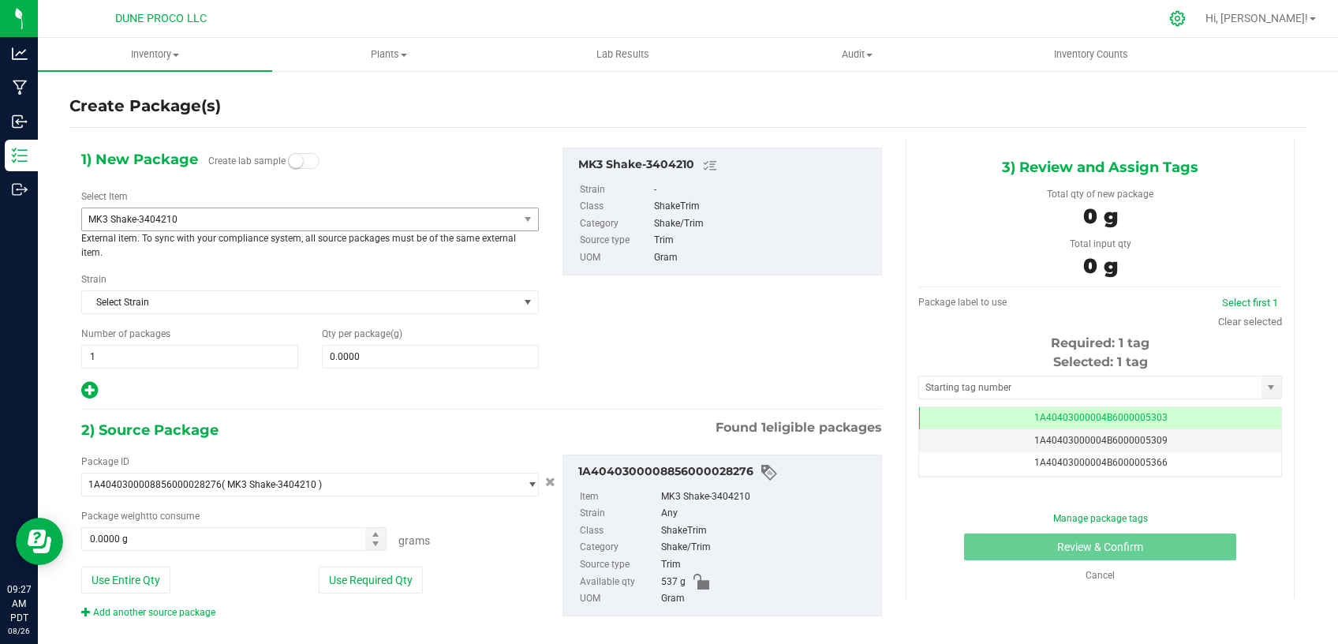
click at [1186, 21] on icon at bounding box center [1177, 18] width 17 height 17
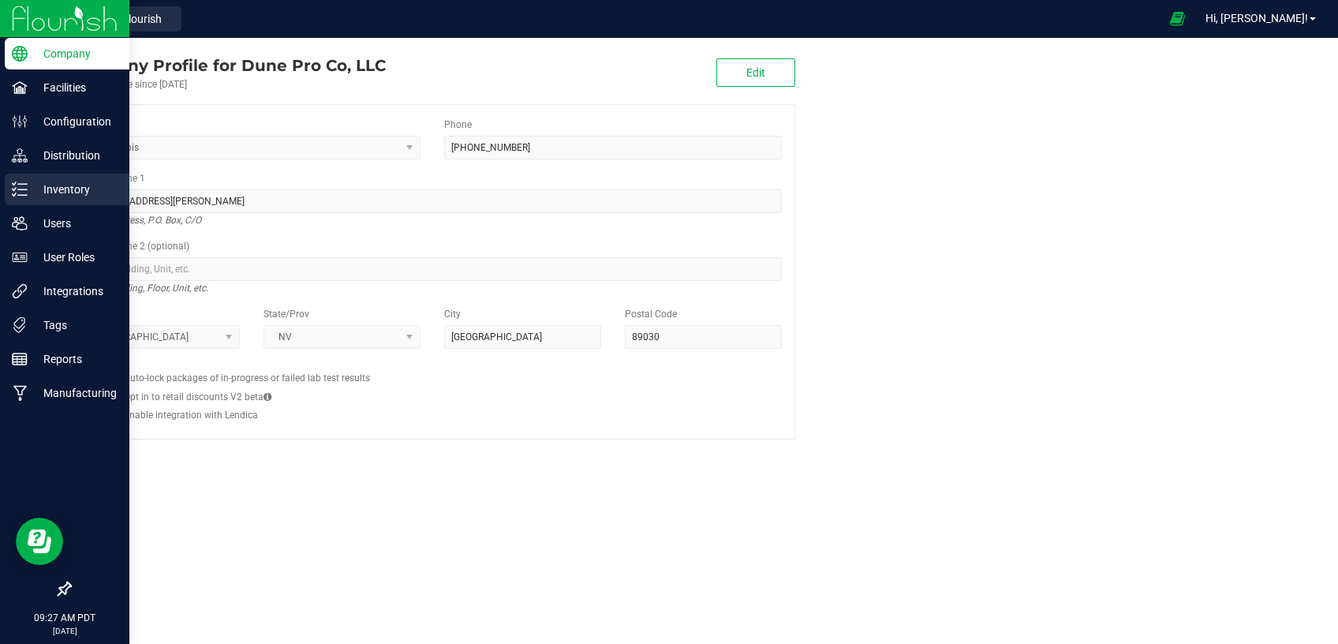
click at [50, 196] on p "Inventory" at bounding box center [75, 189] width 95 height 19
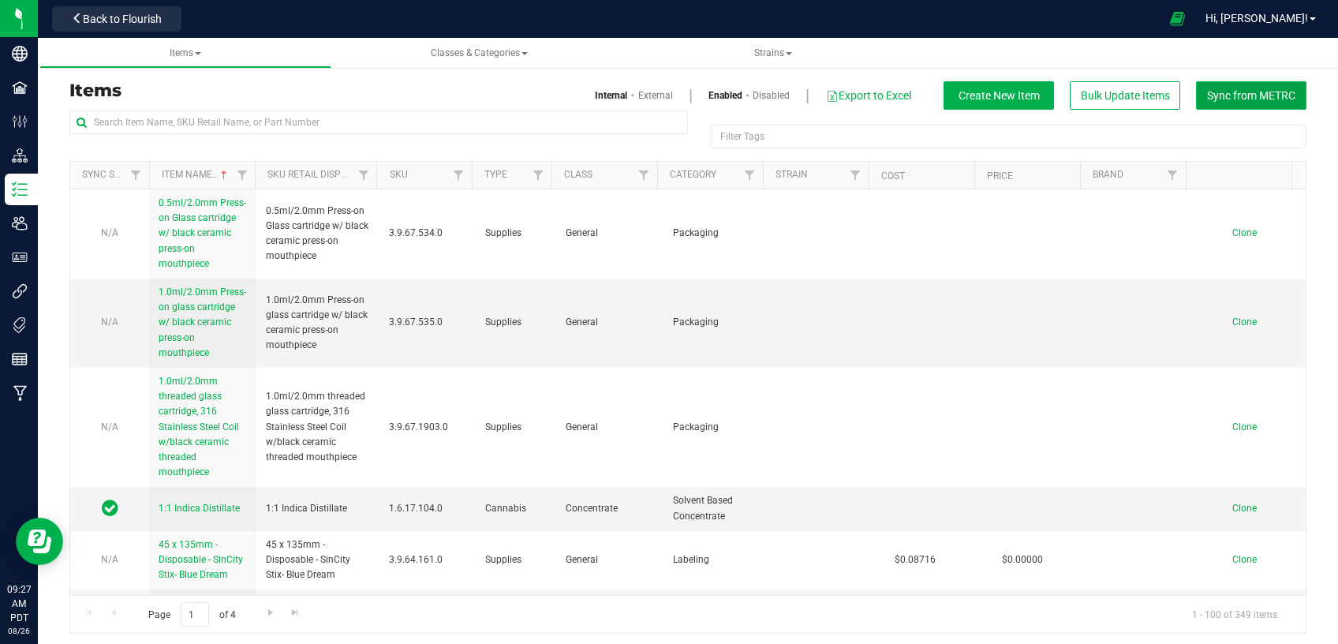
click at [1207, 92] on span "Sync from METRC" at bounding box center [1251, 95] width 88 height 13
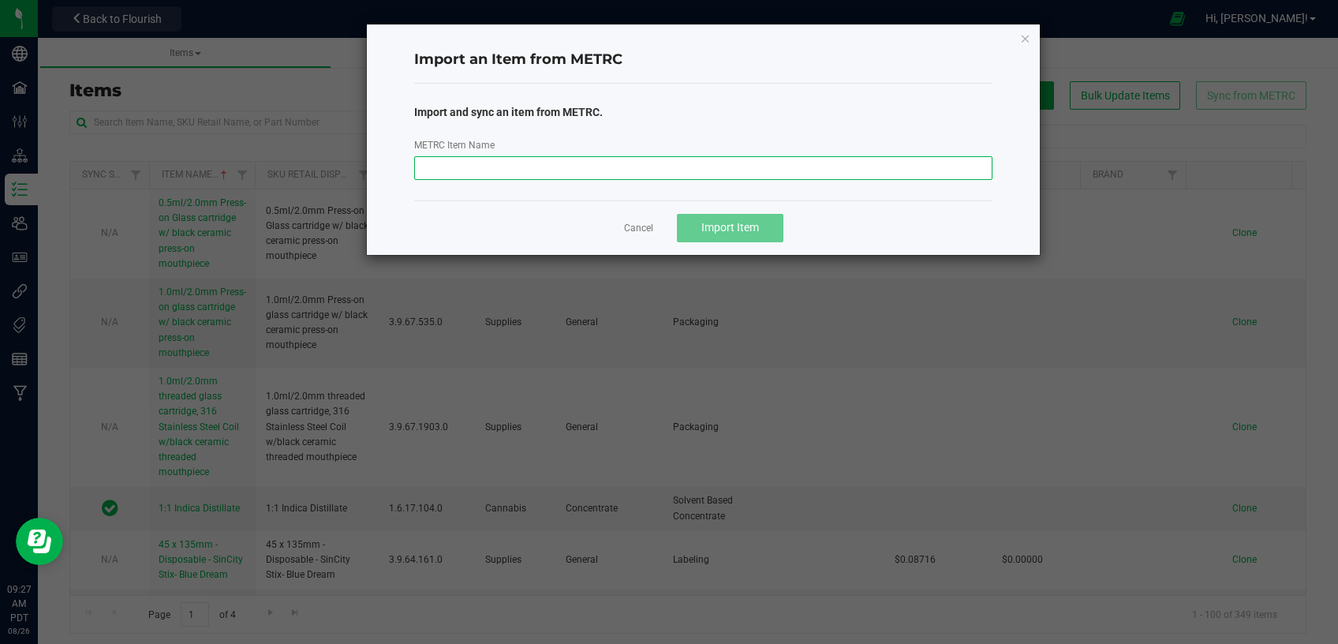
click at [596, 162] on input "METRC Item Name" at bounding box center [703, 168] width 579 height 24
paste input "MK3-Trim-Bulk-1.0g"
type input "MK3-Trim-Bulk-1.0g"
click at [757, 229] on span "Import Item" at bounding box center [730, 227] width 58 height 13
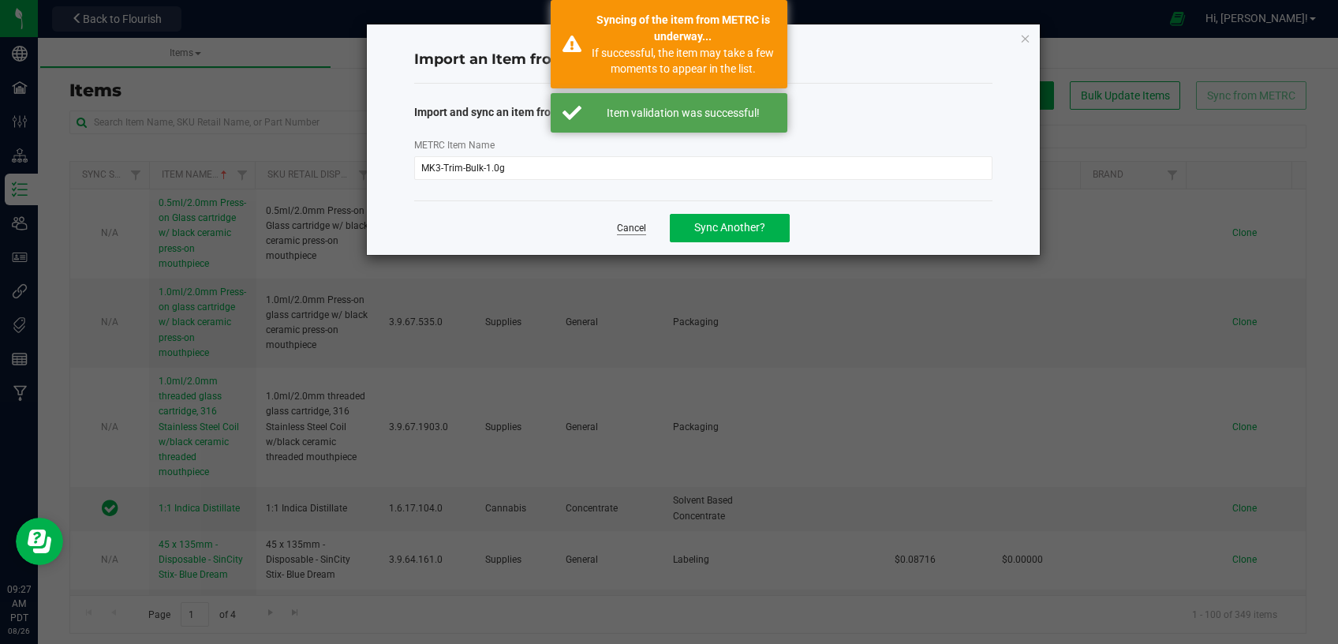
click at [635, 226] on link "Cancel" at bounding box center [631, 228] width 29 height 13
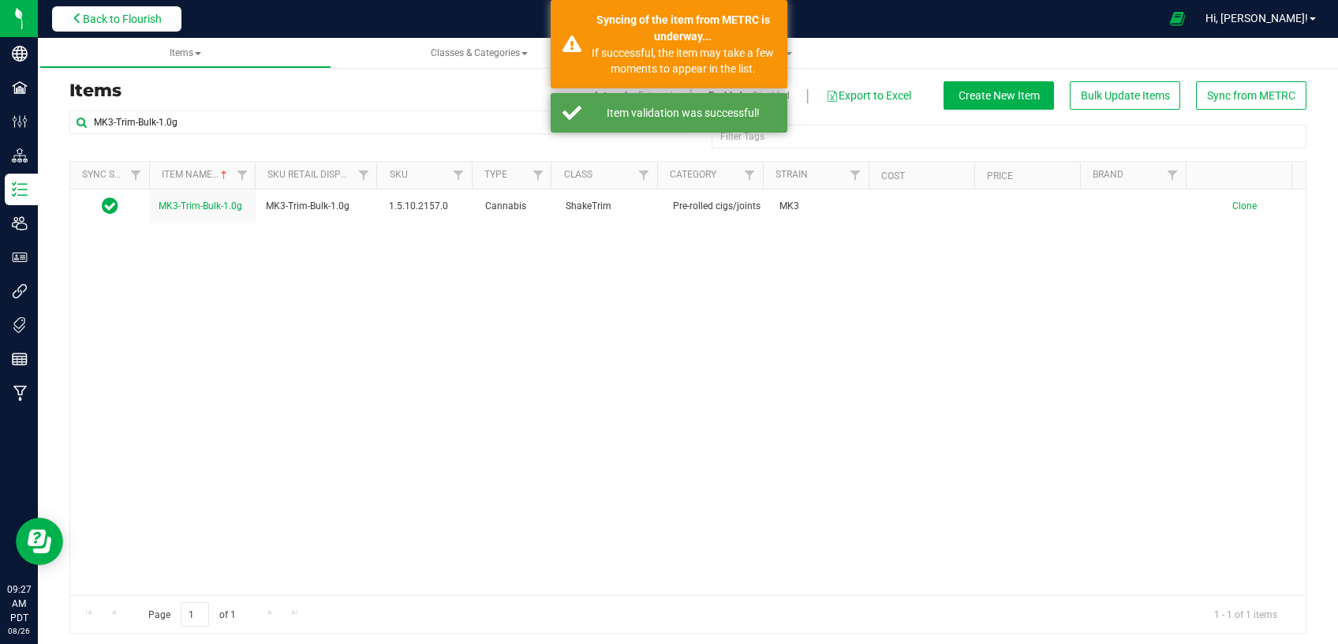
click at [121, 21] on span "Back to Flourish" at bounding box center [122, 19] width 79 height 13
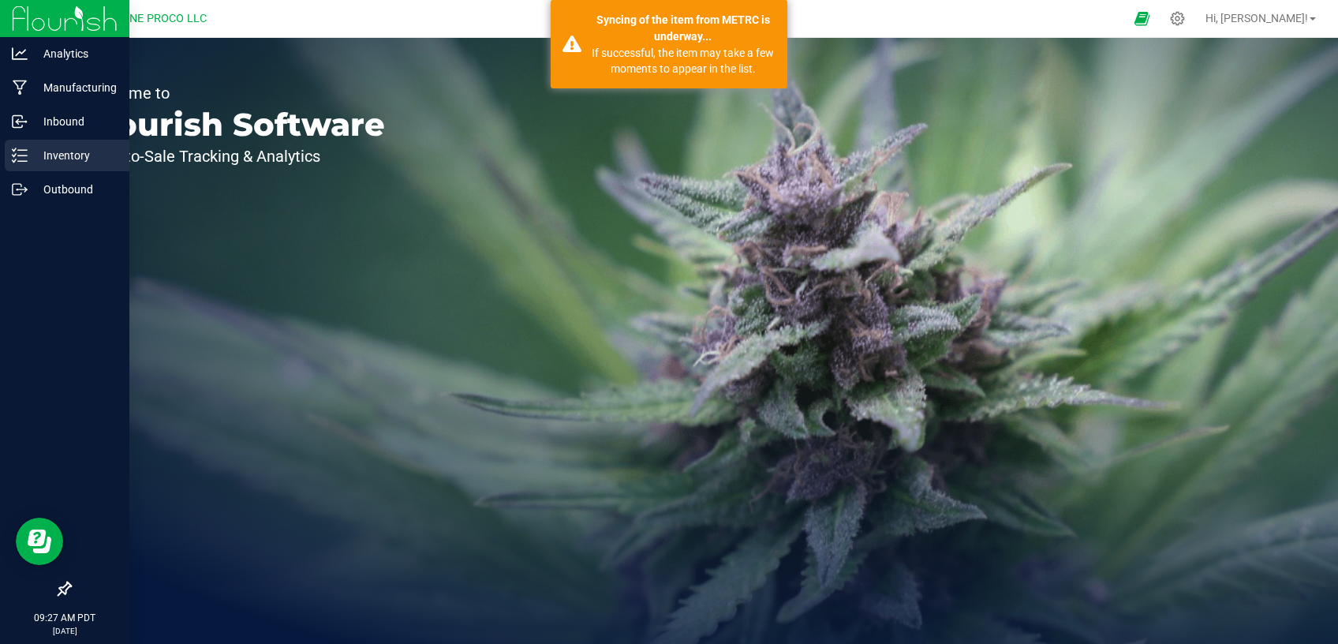
click at [47, 152] on p "Inventory" at bounding box center [75, 155] width 95 height 19
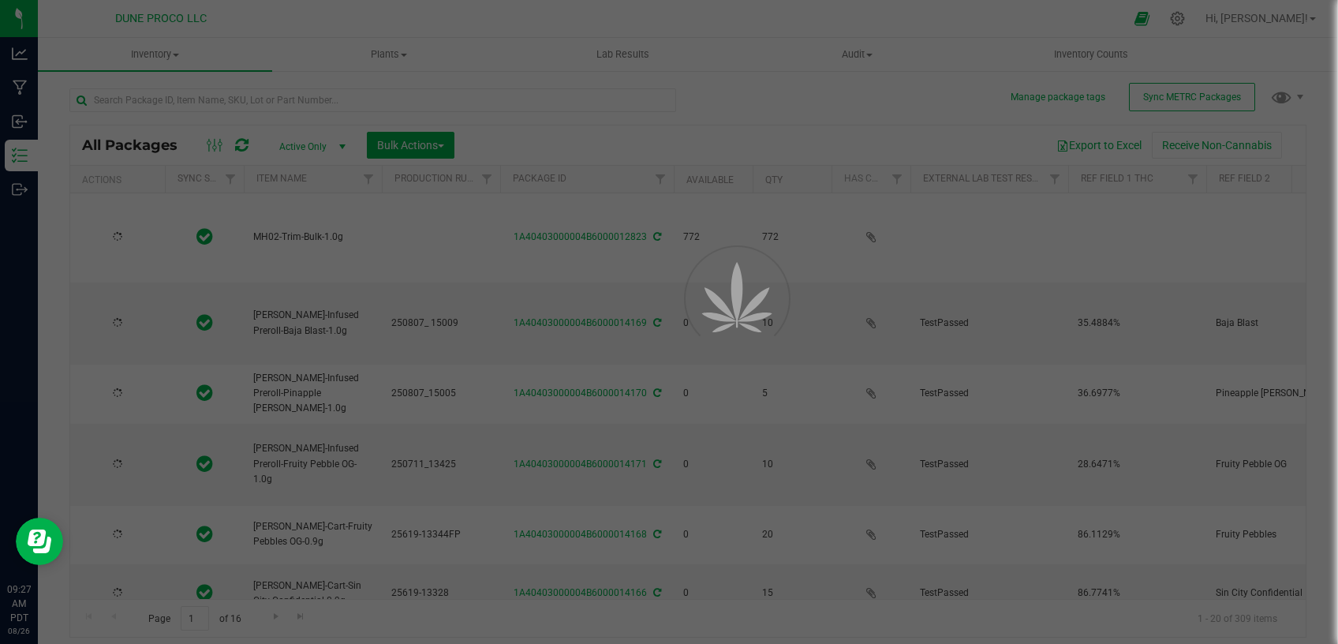
click at [309, 145] on span "Active Only" at bounding box center [309, 147] width 87 height 22
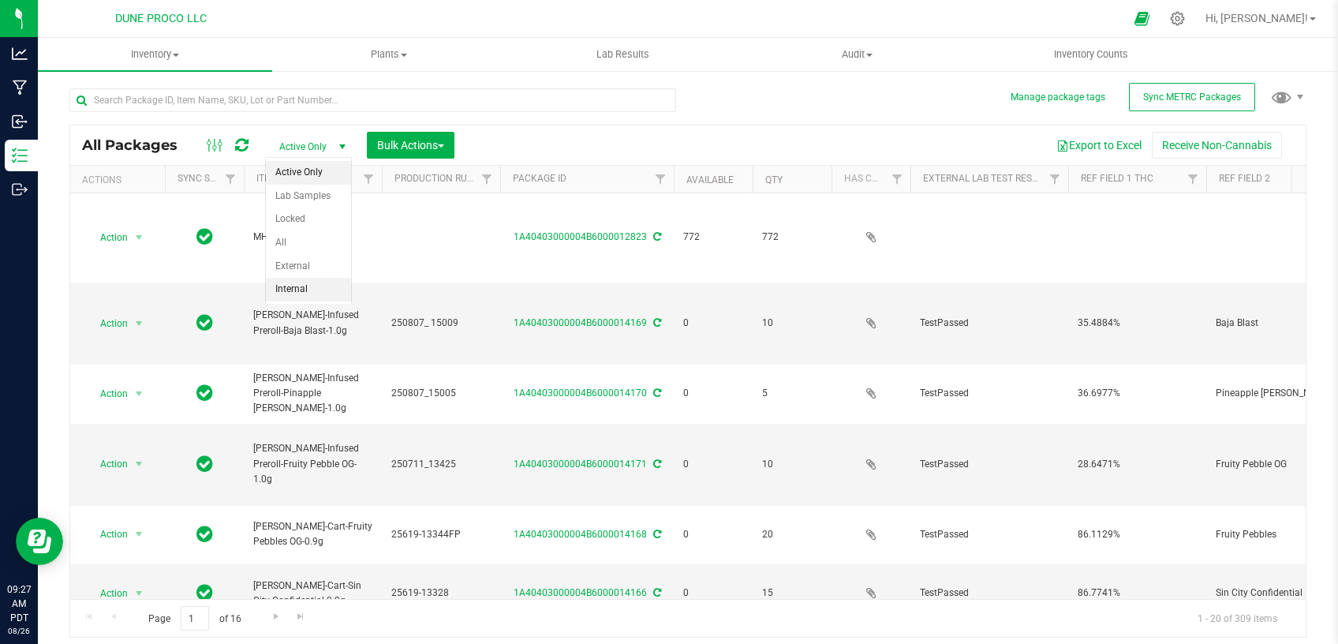
type input "[DATE]"
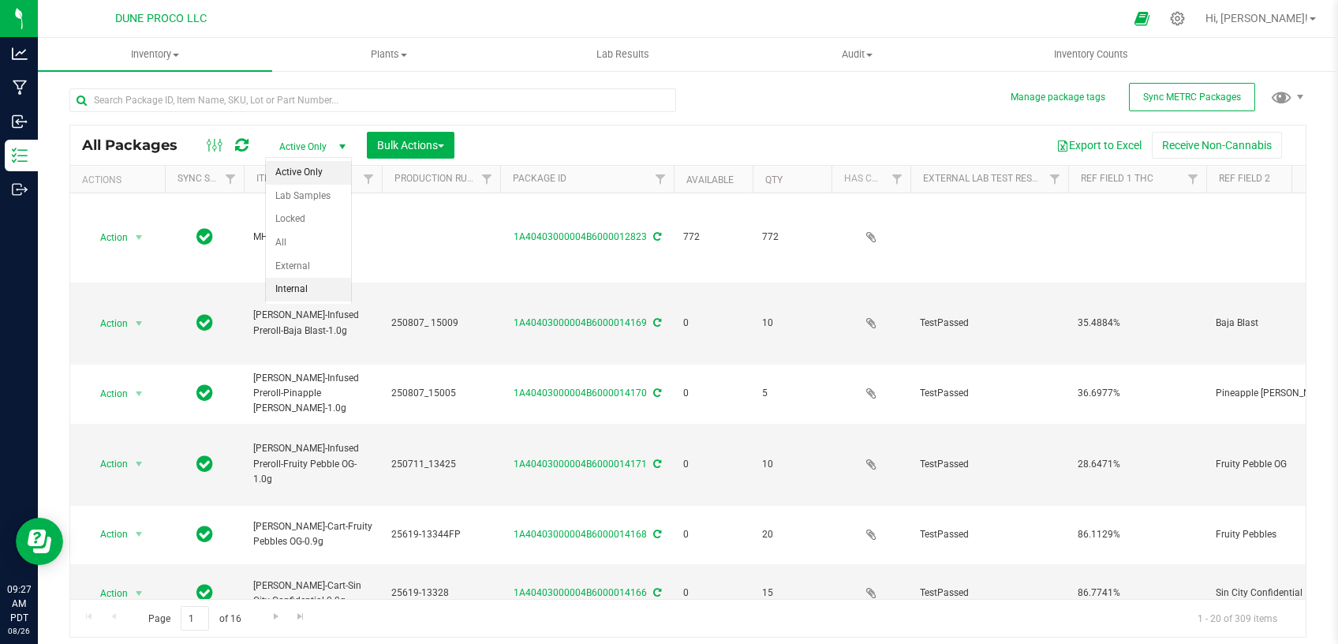
type input "[DATE]"
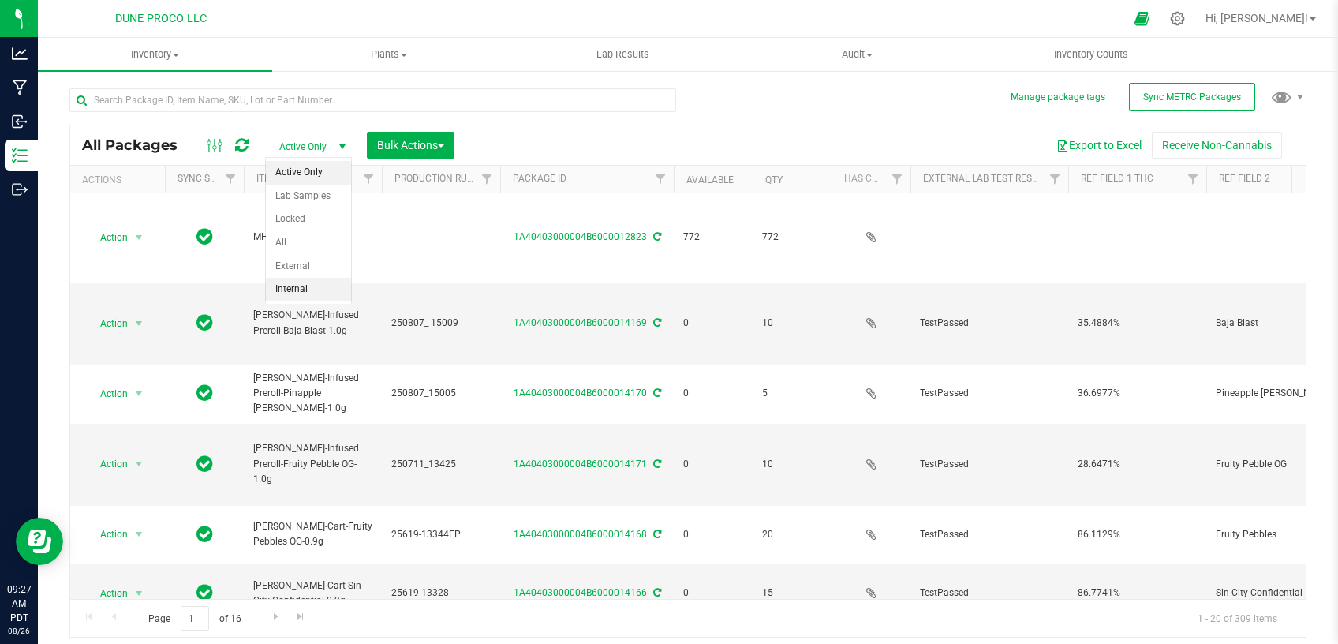
type input "[DATE]"
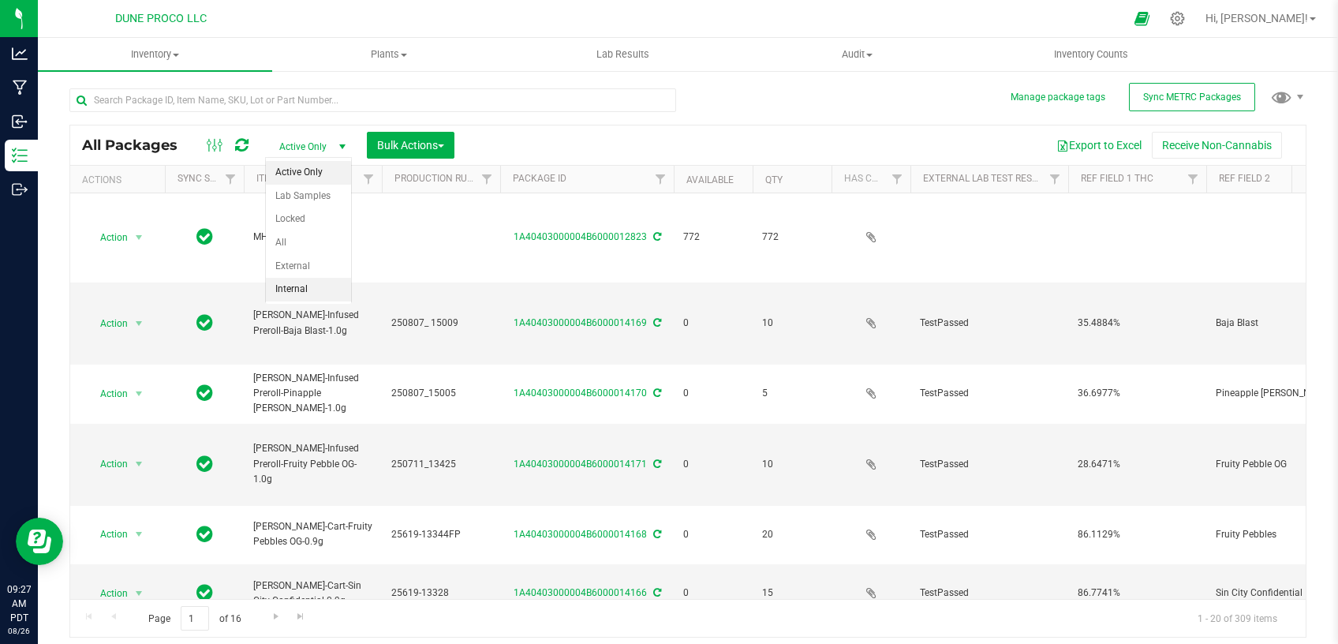
type input "[DATE]"
click at [285, 252] on li "All" at bounding box center [308, 243] width 85 height 24
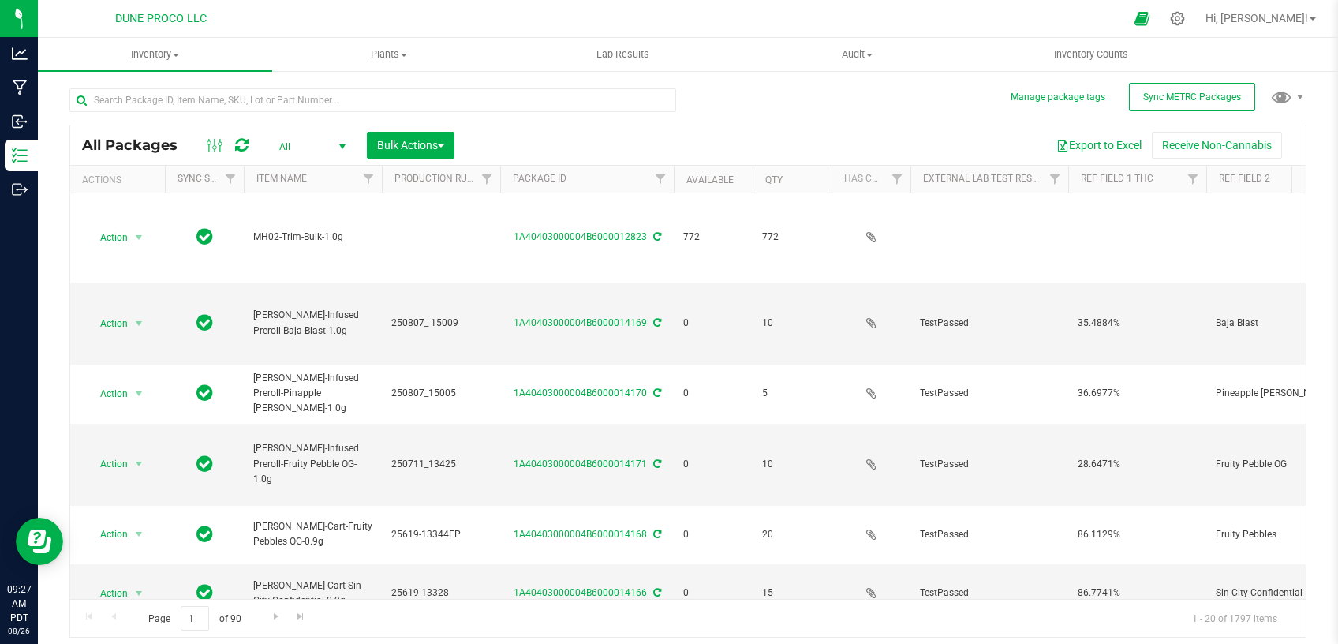
type input "[DATE]"
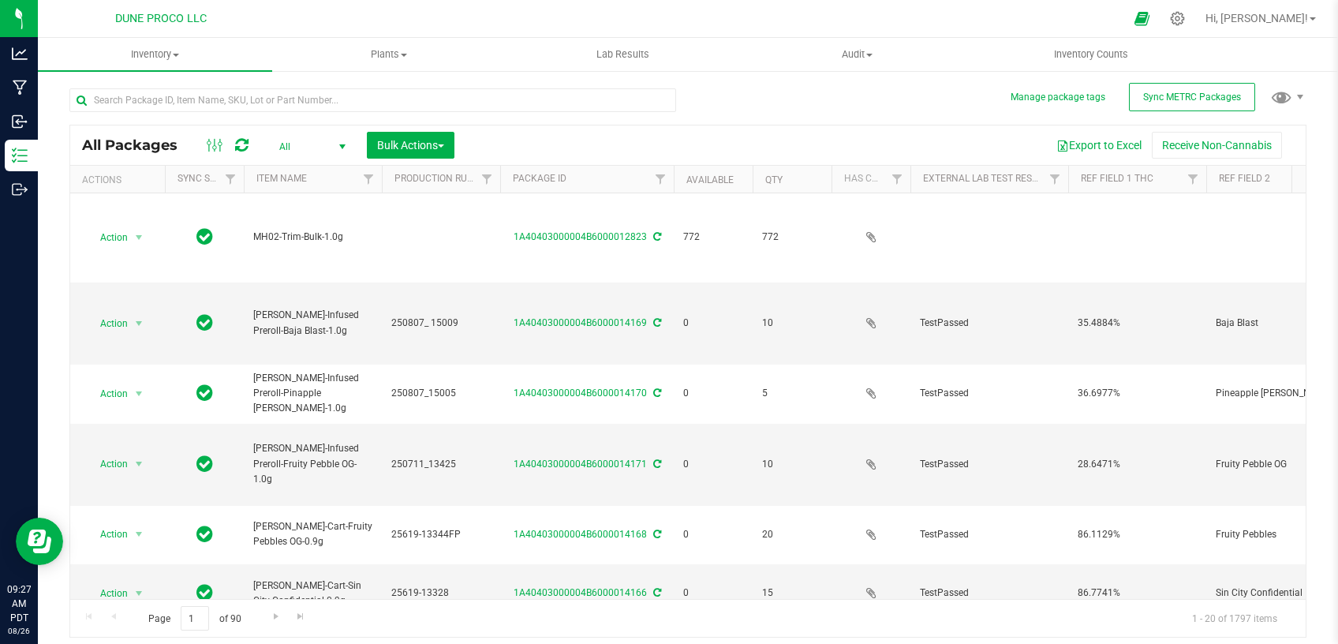
type input "[DATE]"
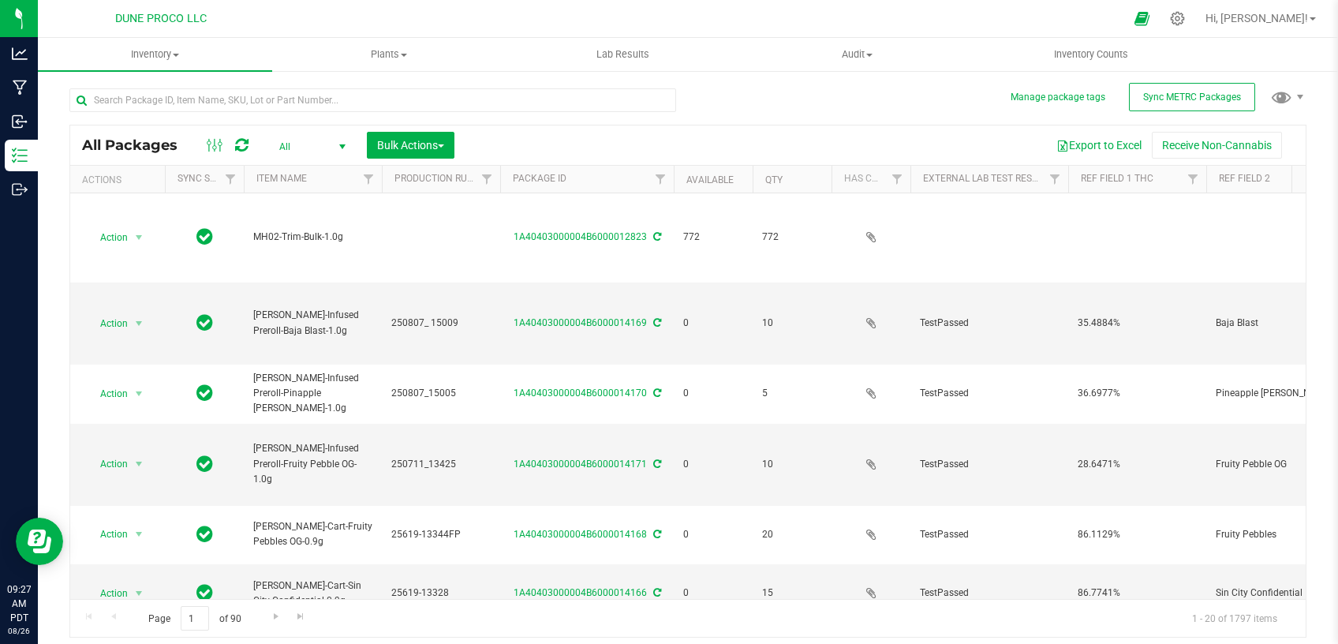
type input "[DATE]"
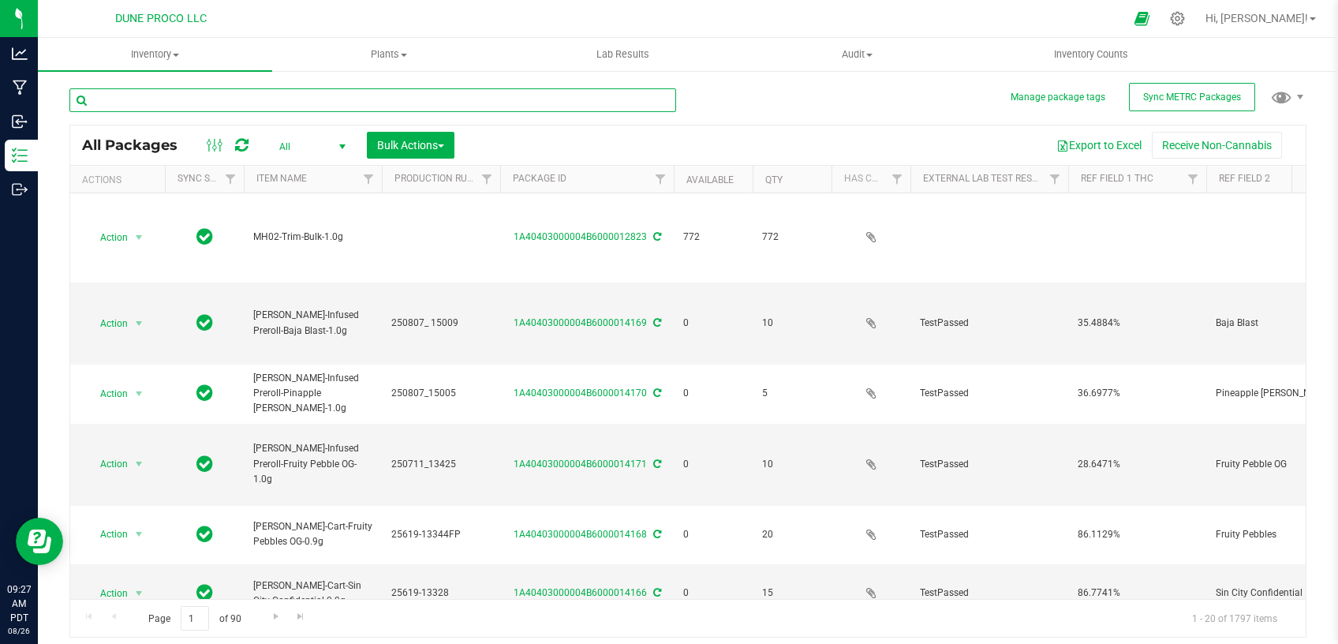
click at [232, 105] on input "text" at bounding box center [372, 100] width 607 height 24
paste input "28276"
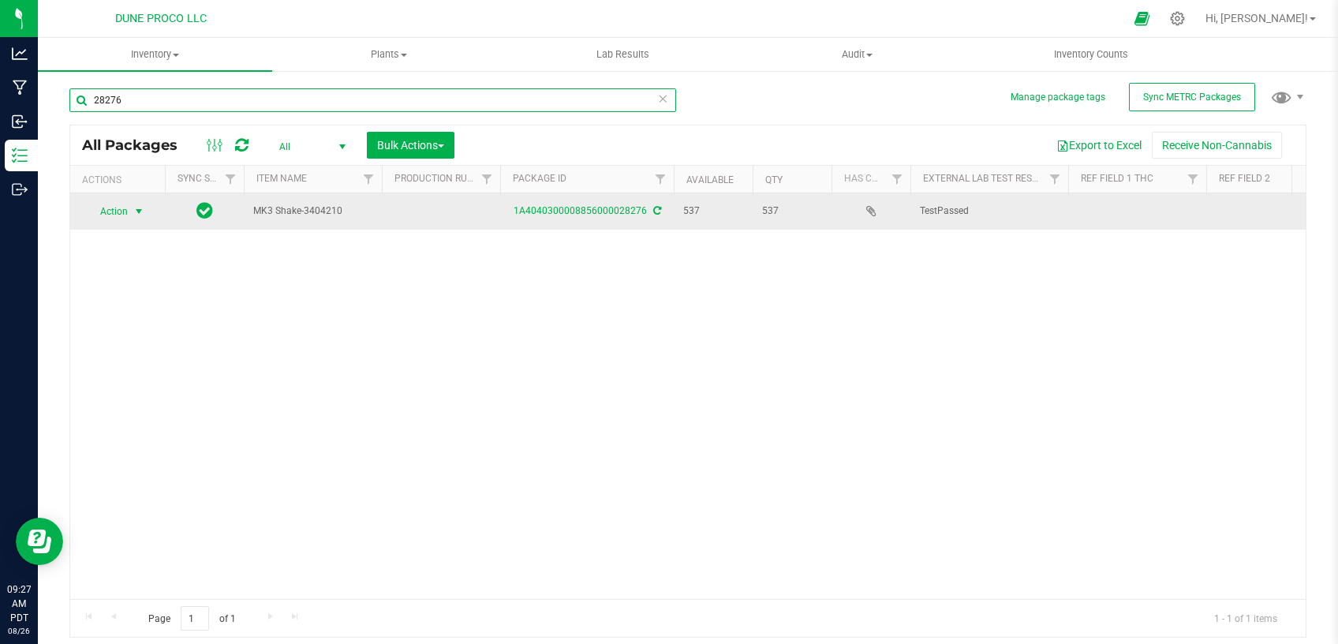
type input "28276"
click at [138, 208] on span "select" at bounding box center [139, 211] width 13 height 13
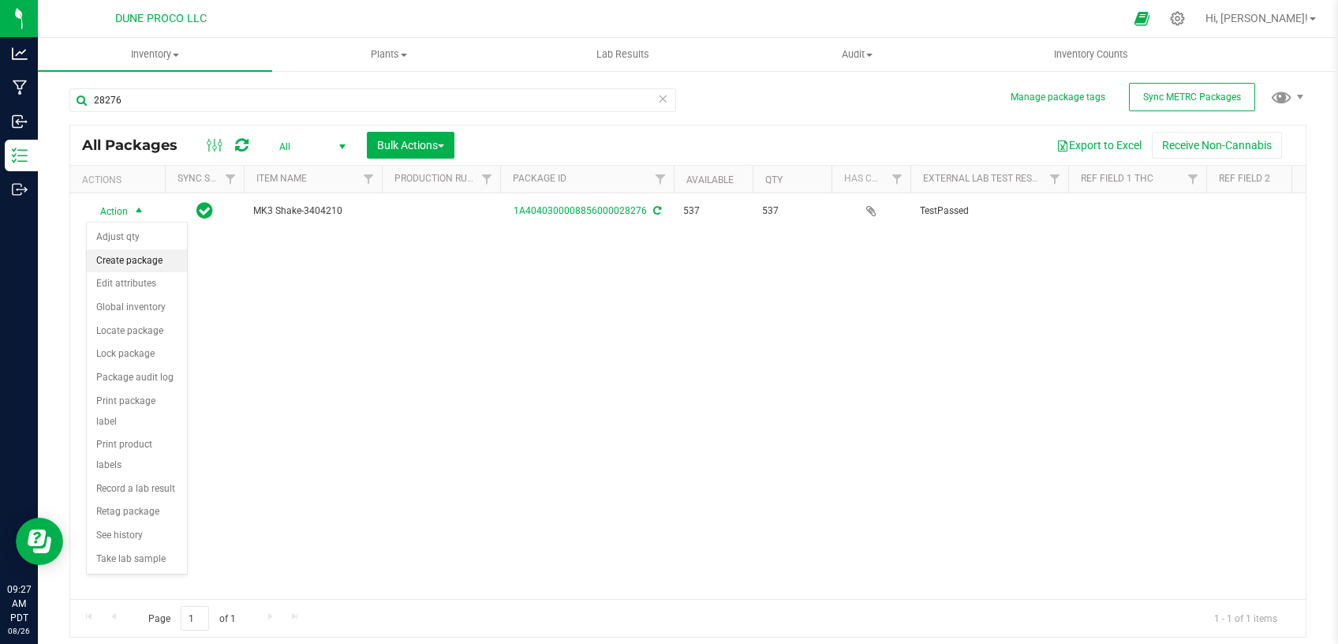
click at [151, 262] on li "Create package" at bounding box center [137, 261] width 100 height 24
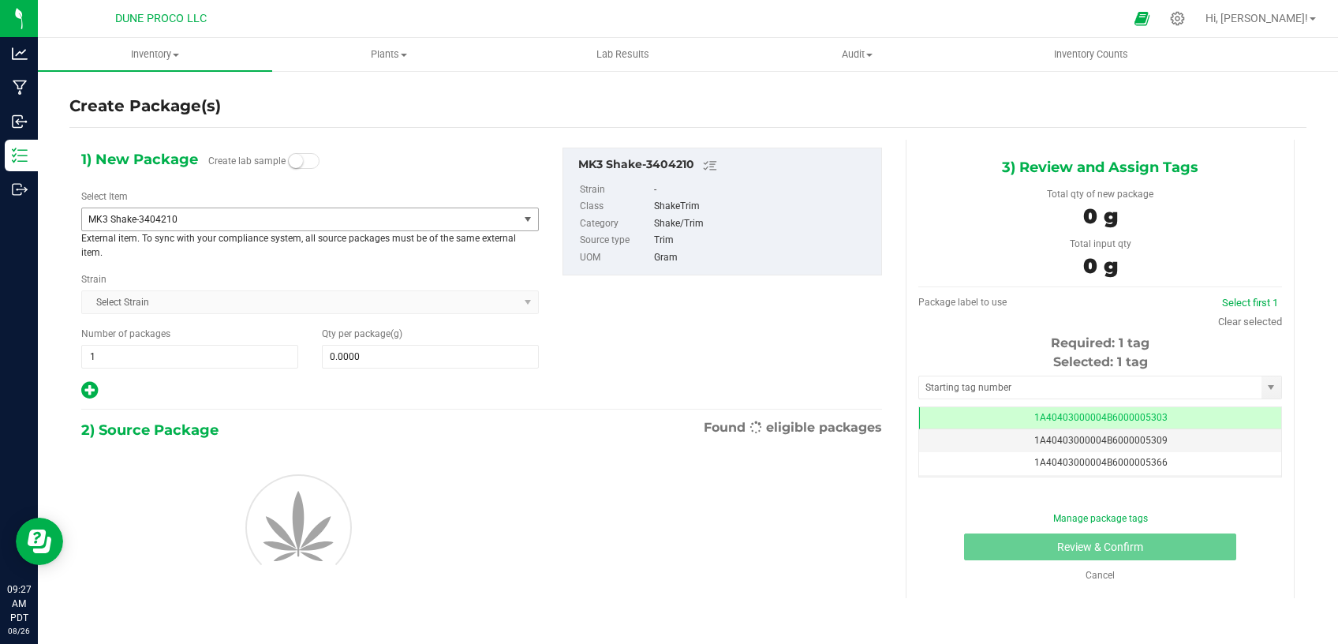
click at [252, 217] on span "MK3 Shake-3404210" at bounding box center [291, 219] width 406 height 11
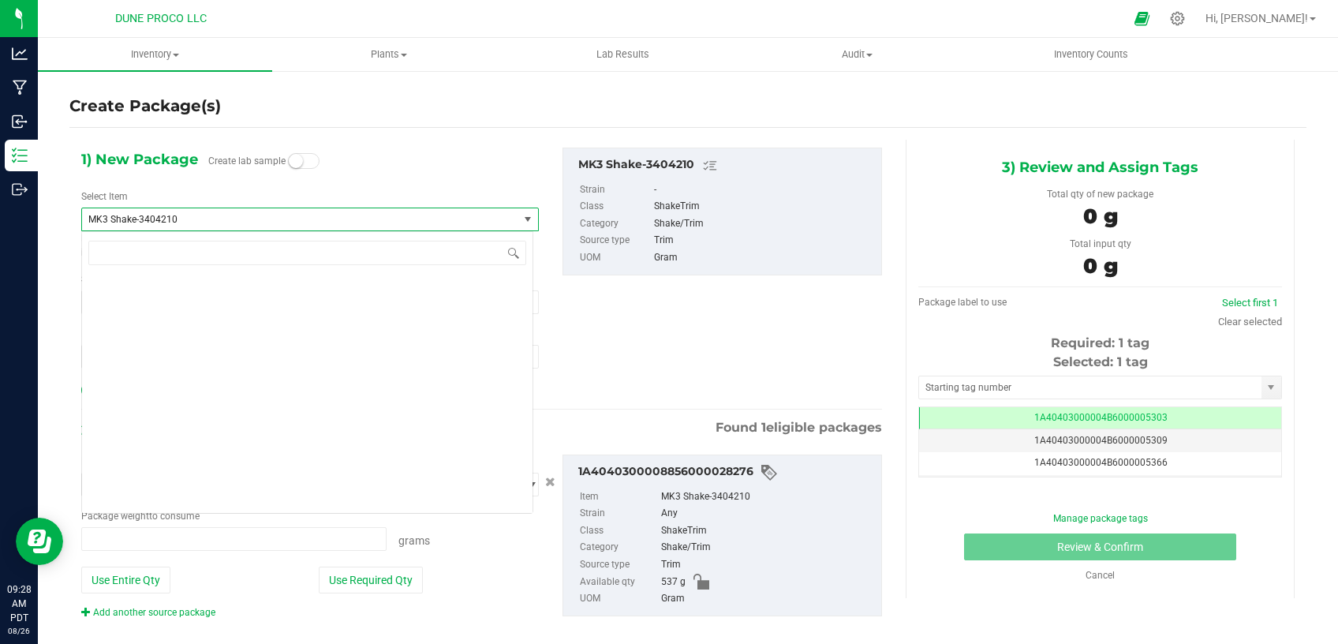
type input "0.0000 g"
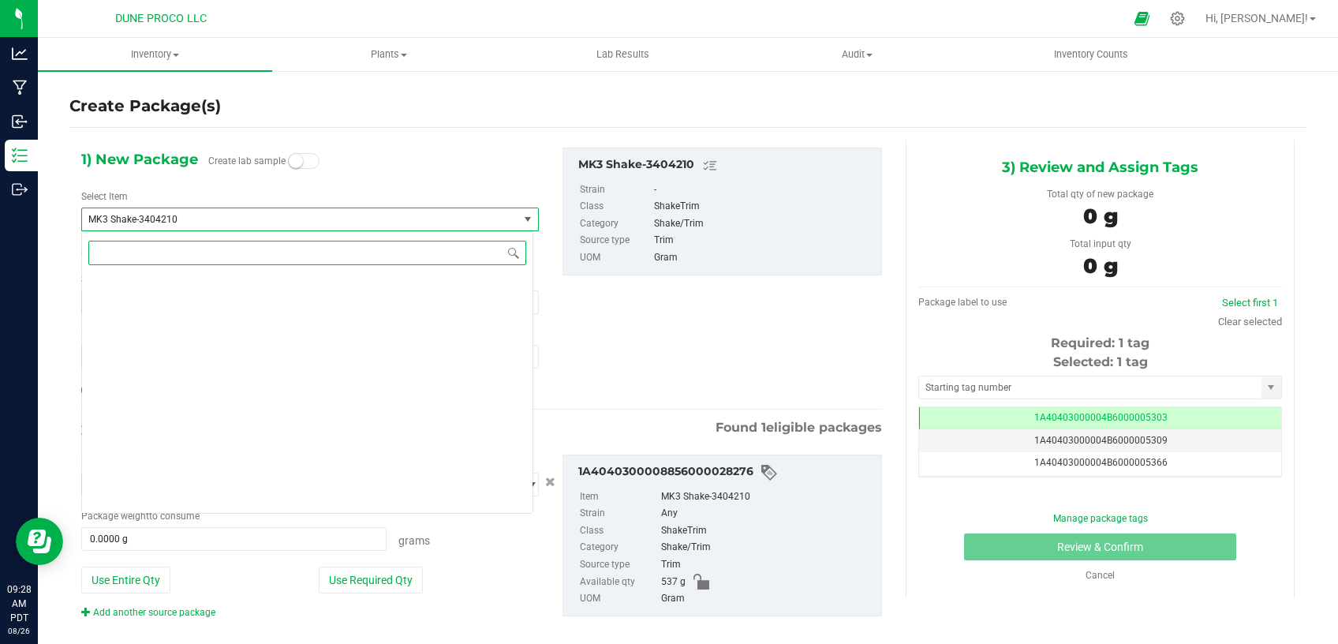
scroll to position [4927, 0]
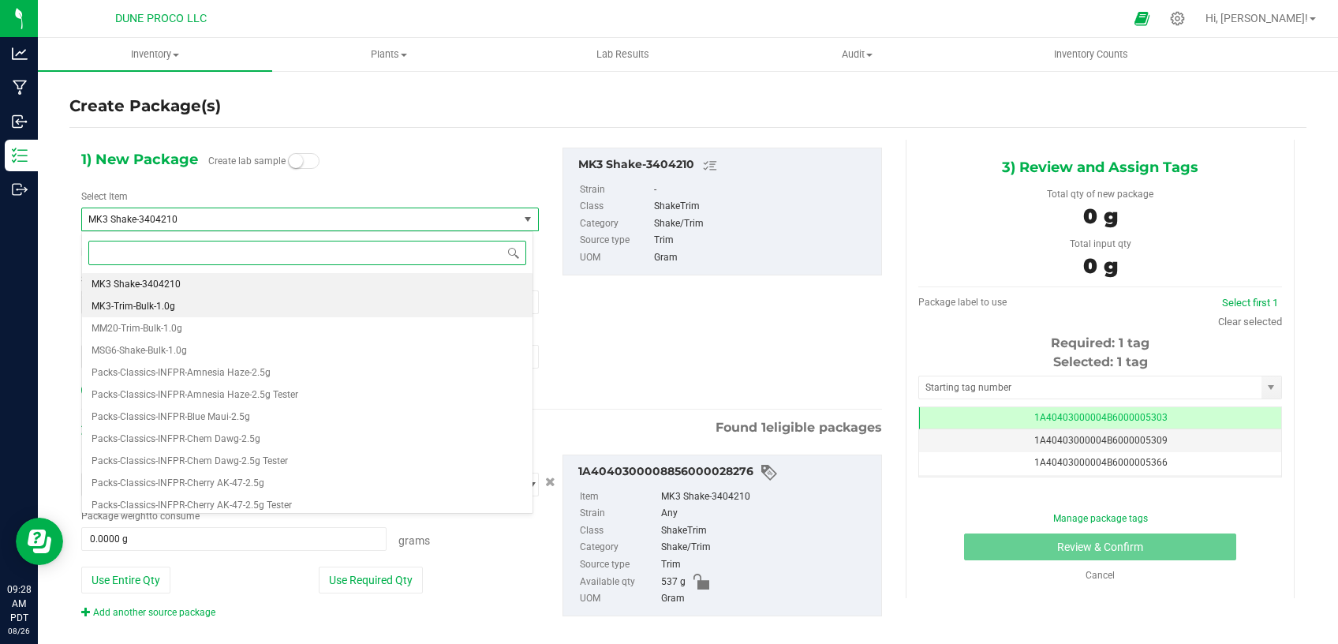
click at [228, 314] on li "MK3-Trim-Bulk-1.0g" at bounding box center [307, 306] width 451 height 22
type input "0"
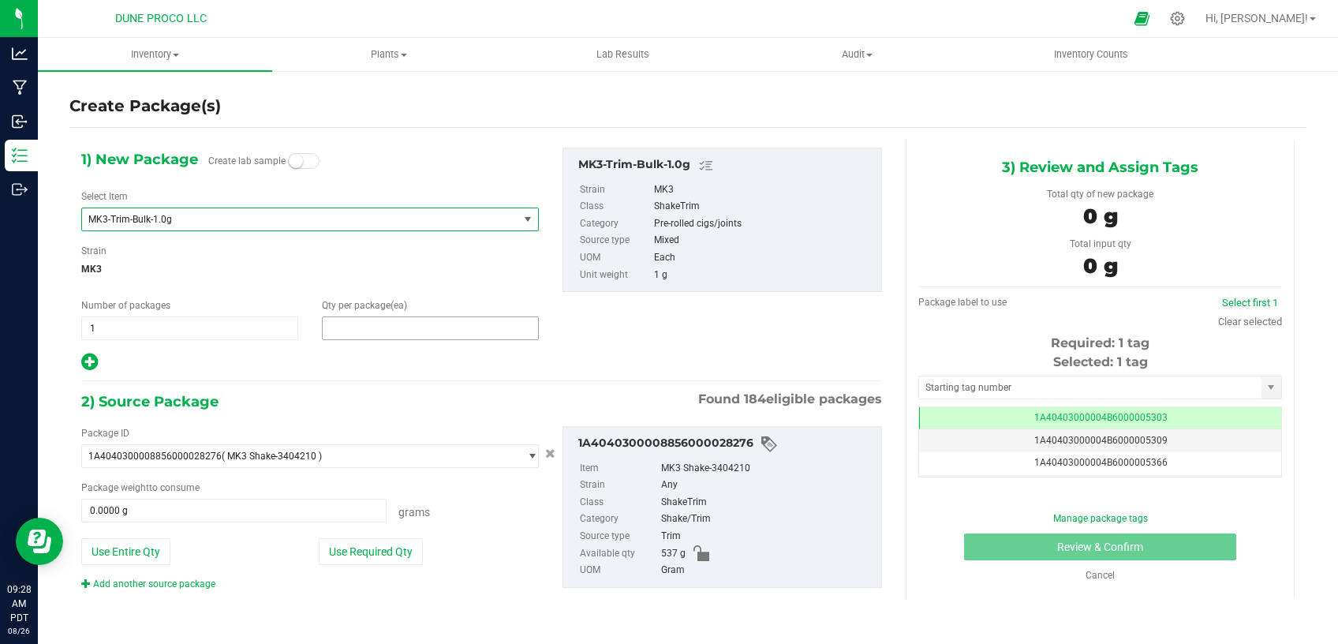
click at [373, 321] on span at bounding box center [430, 328] width 217 height 24
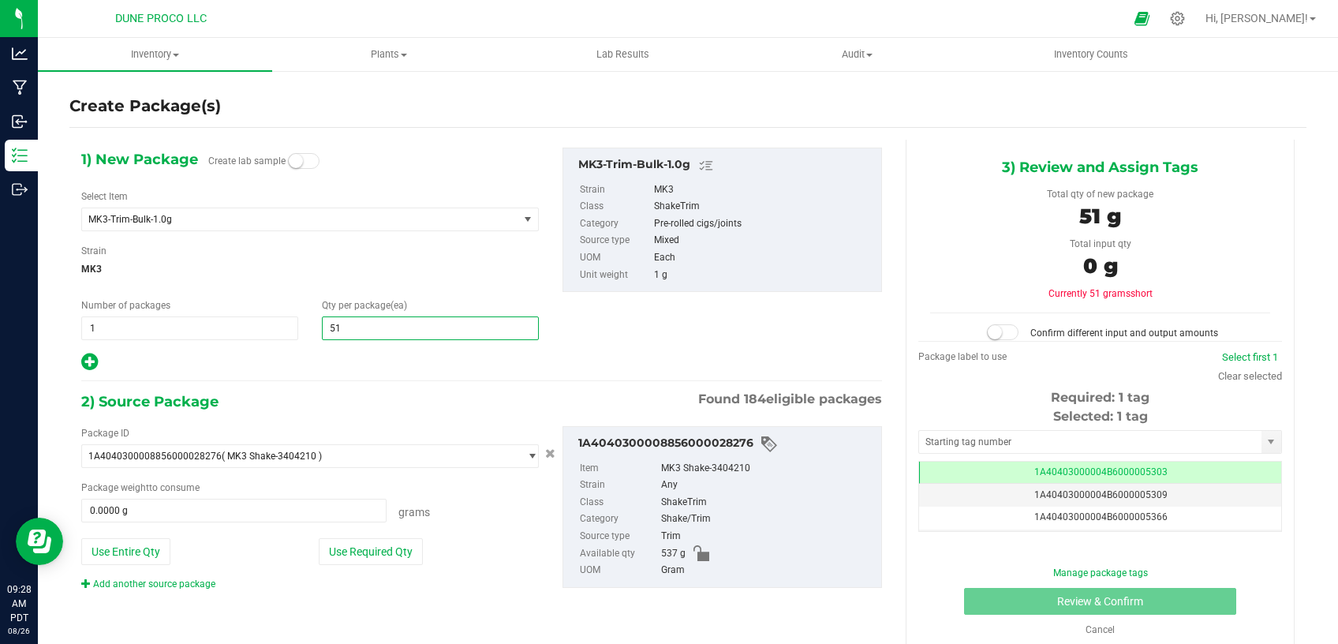
type input "519"
click at [354, 546] on button "Use Required Qty" at bounding box center [371, 551] width 104 height 27
type input "519.0000 g"
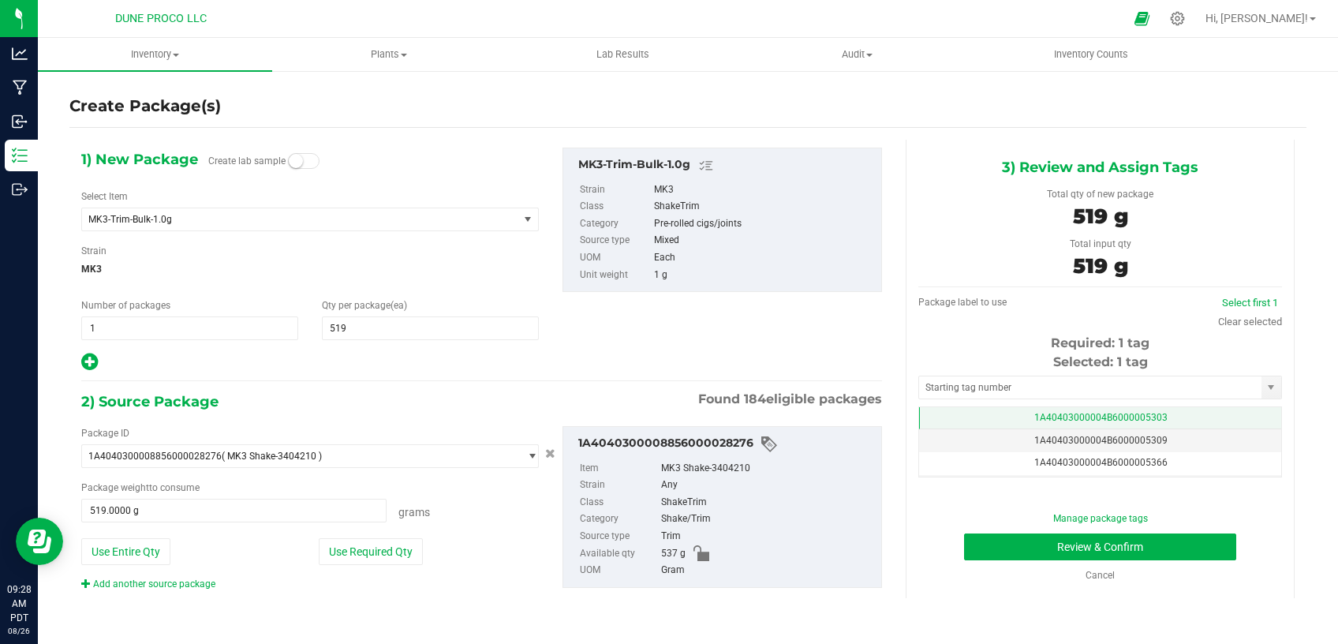
click at [974, 424] on td "1A40403000004B6000005303" at bounding box center [1100, 418] width 362 height 23
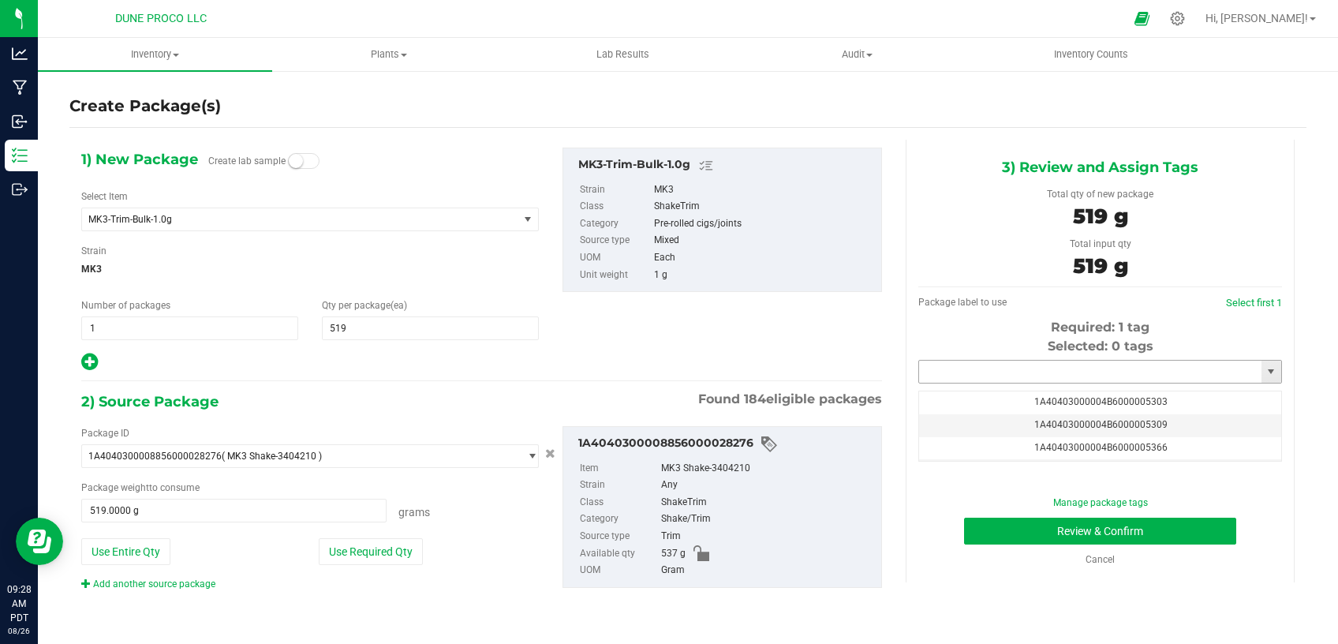
click at [1004, 368] on input "text" at bounding box center [1090, 372] width 342 height 22
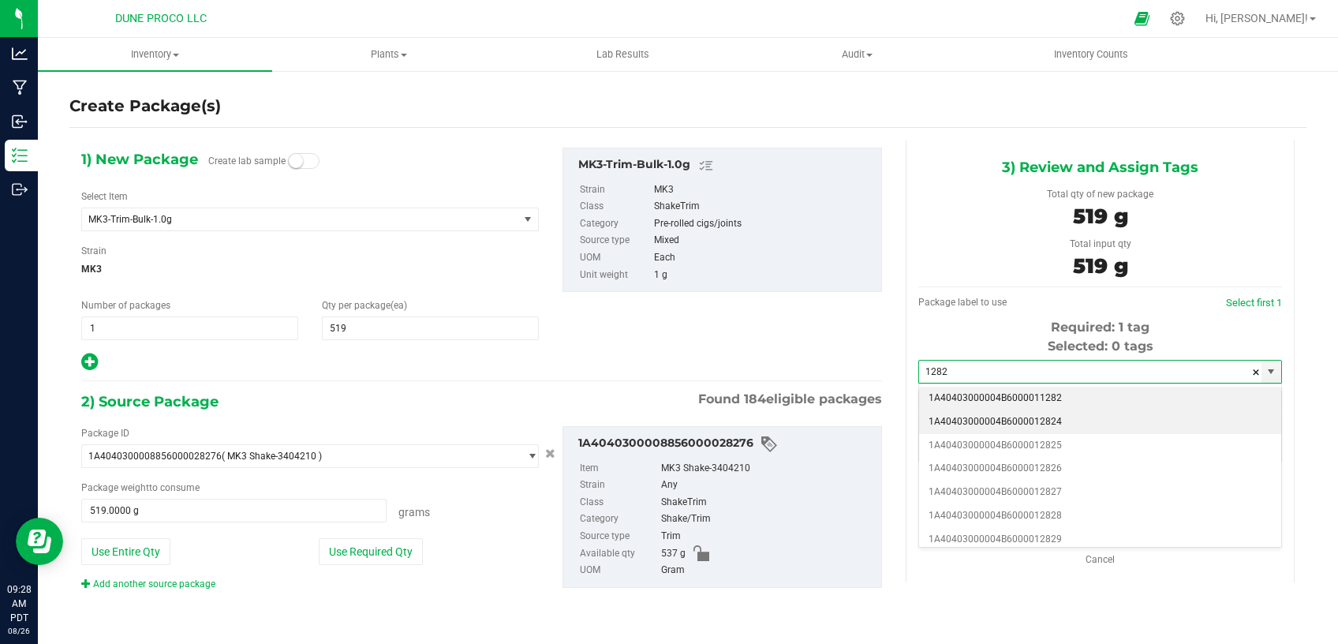
click at [1000, 420] on li "1A40403000004B6000012824" at bounding box center [1100, 422] width 362 height 24
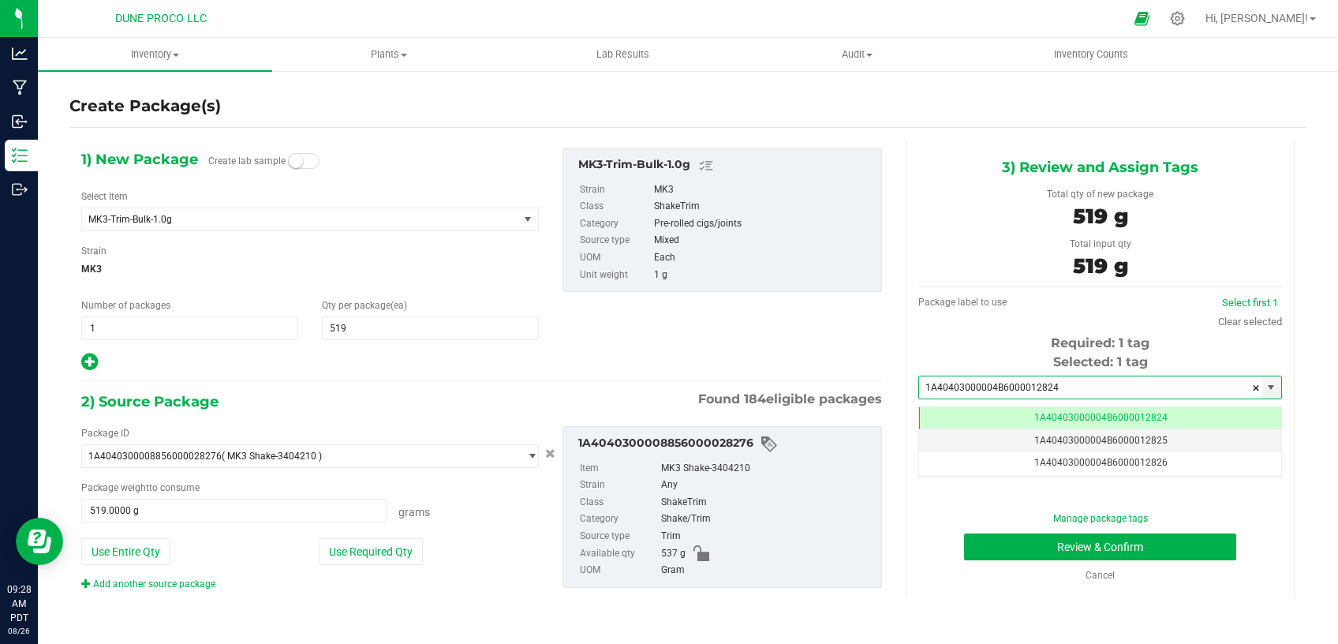
type input "1A40403000004B6000012824"
click at [804, 340] on div "1) New Package Create lab sample Select Item MK3-Trim-Bulk-1.0g LCT12-Trim-Bulk…" at bounding box center [481, 260] width 825 height 225
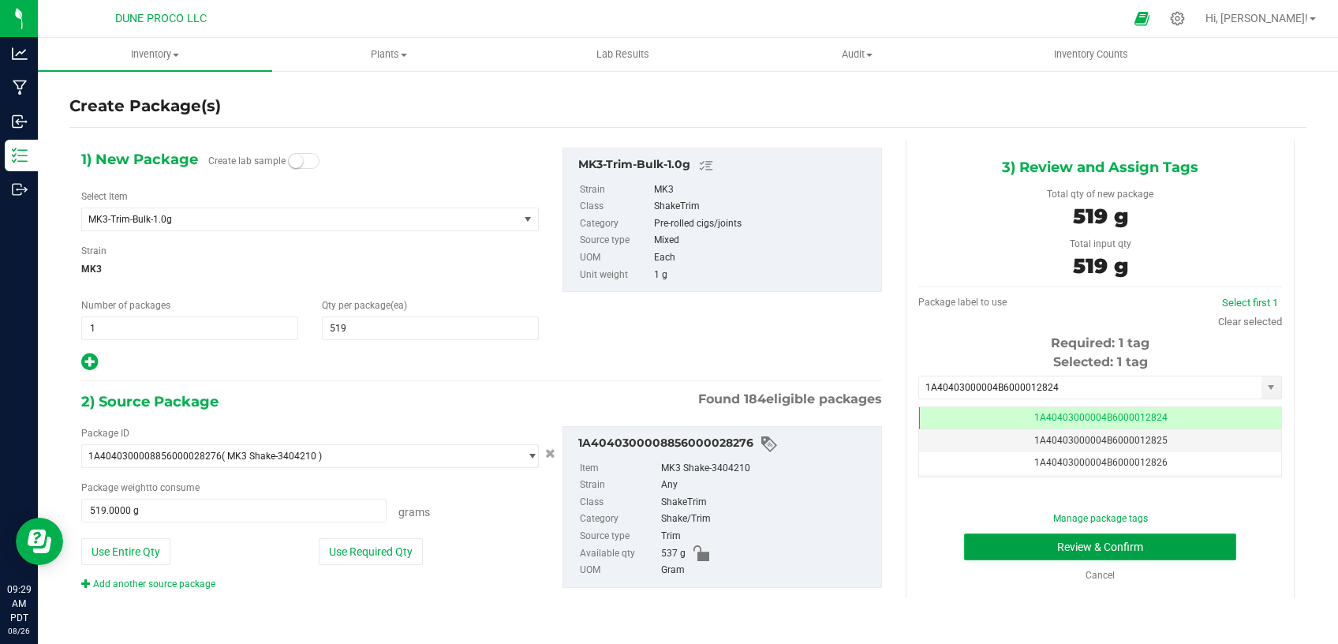
click at [1061, 552] on button "Review & Confirm" at bounding box center [1100, 546] width 272 height 27
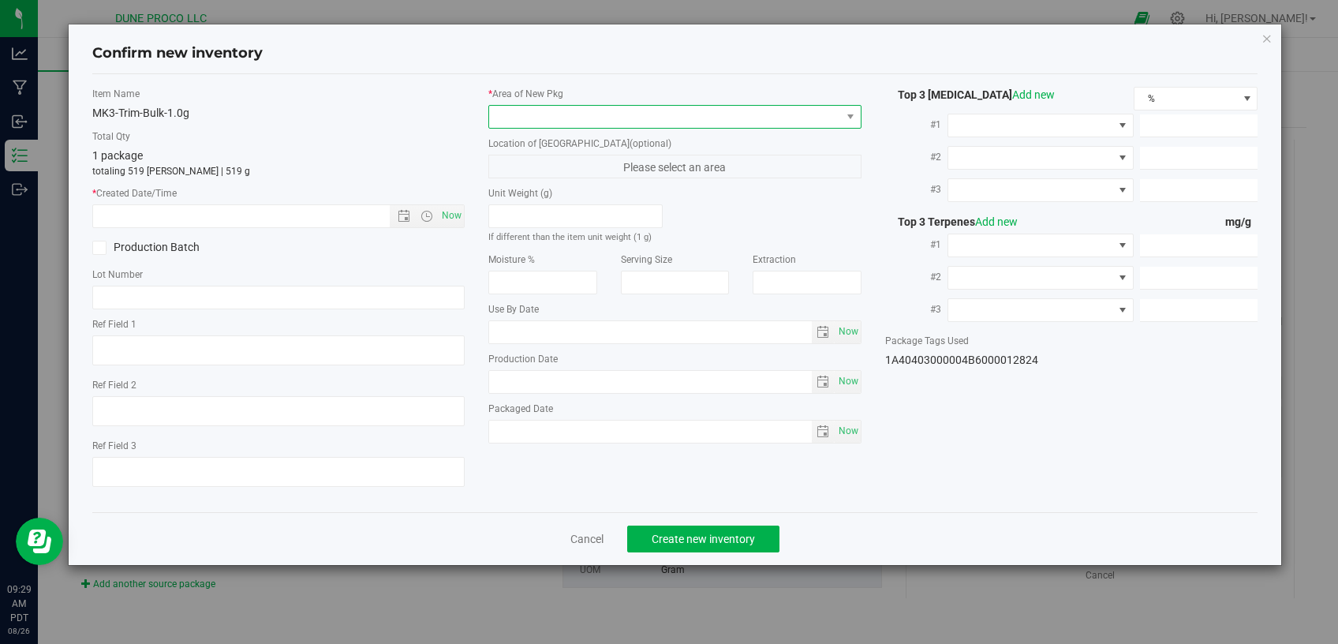
click at [684, 118] on span at bounding box center [665, 117] width 352 height 22
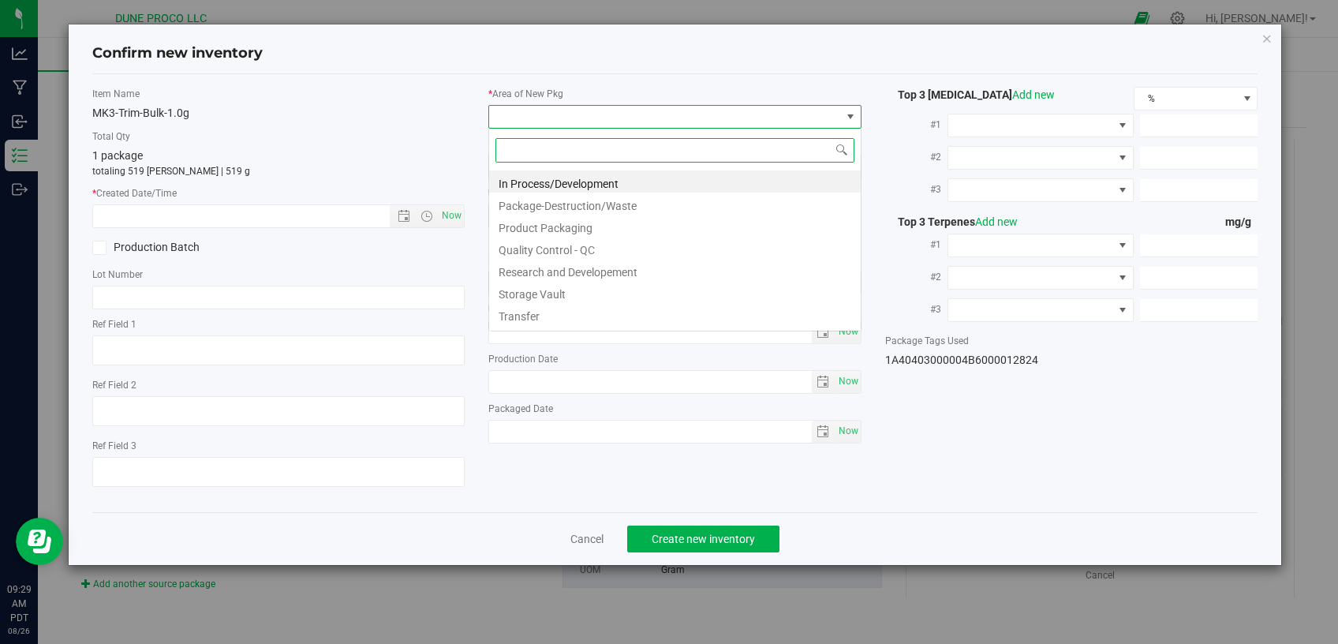
scroll to position [23, 372]
click at [607, 289] on li "Storage Vault" at bounding box center [675, 292] width 372 height 22
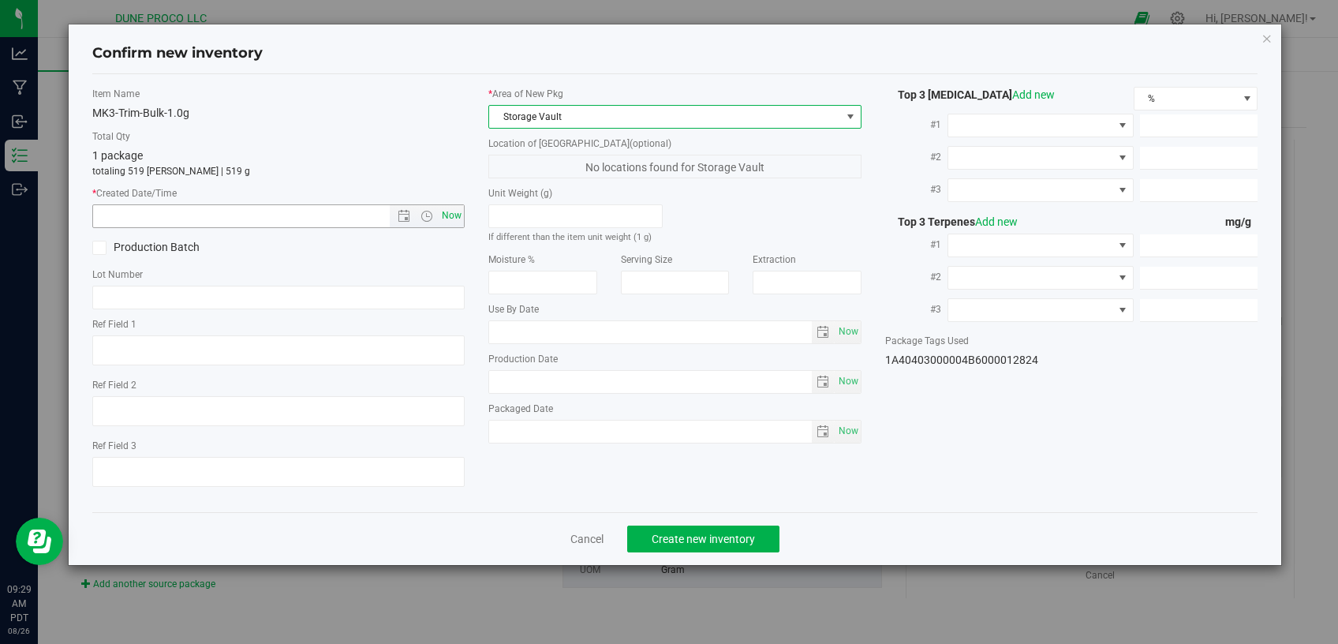
click at [456, 215] on span "Now" at bounding box center [452, 215] width 27 height 23
type input "[DATE] 9:29 AM"
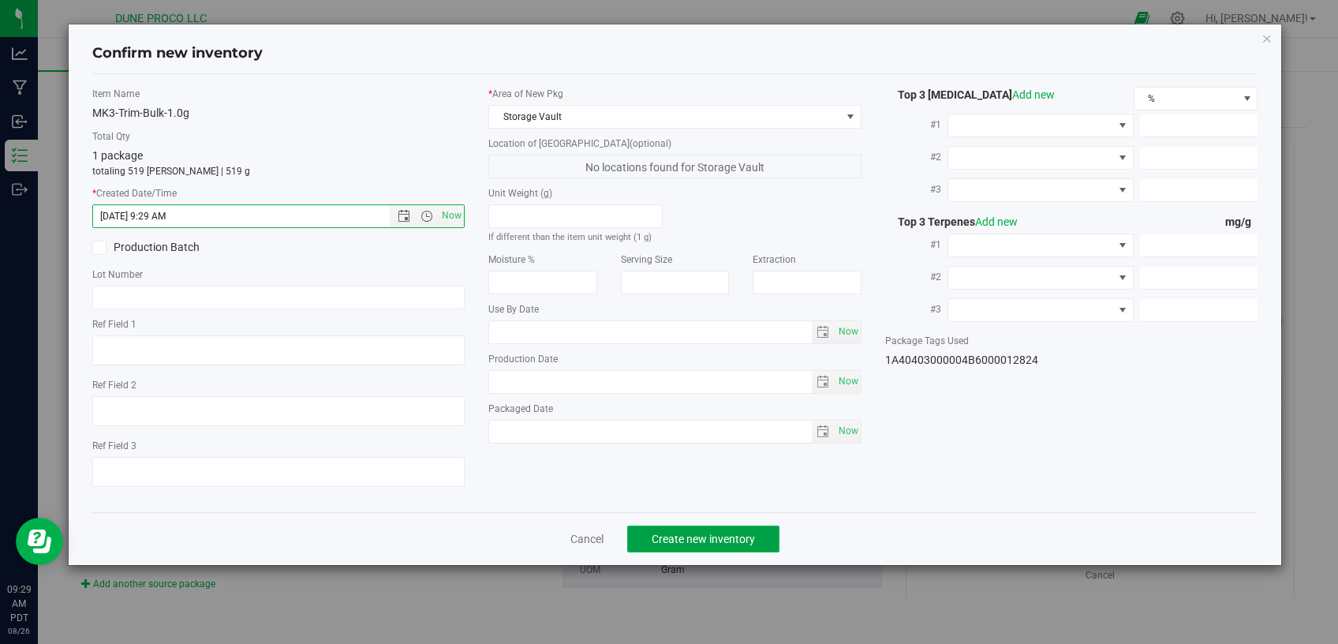
click at [684, 525] on button "Create new inventory" at bounding box center [703, 538] width 152 height 27
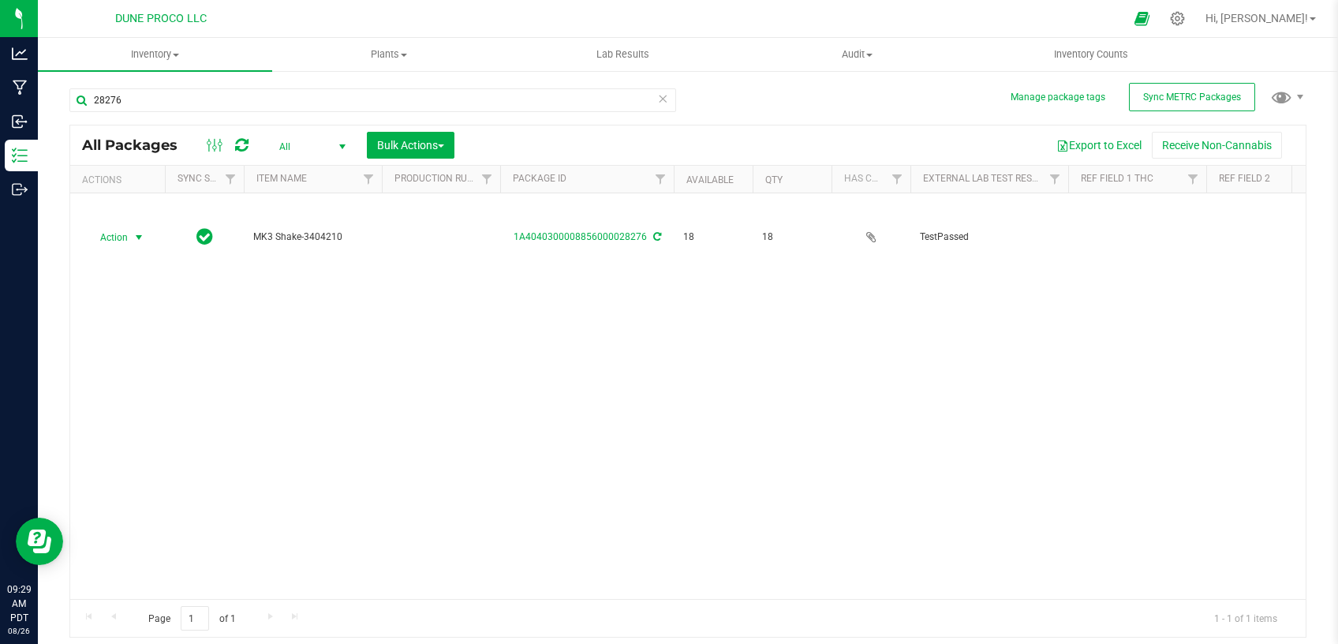
click at [139, 231] on span "select" at bounding box center [139, 237] width 13 height 13
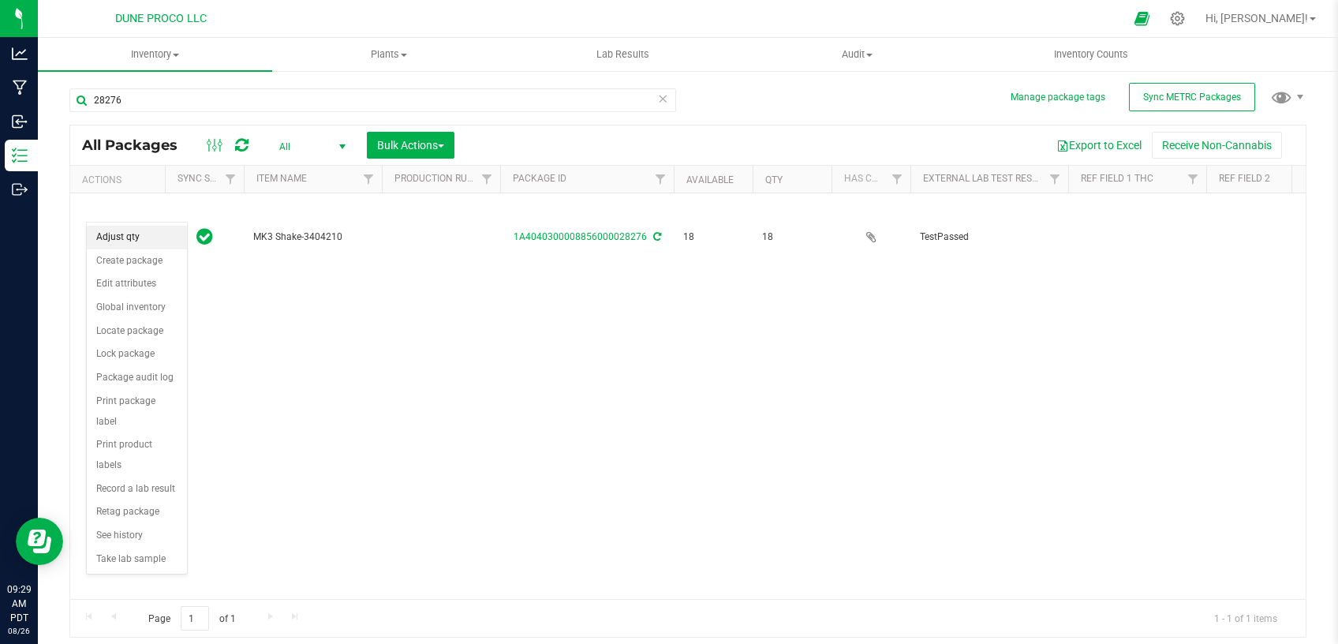
click at [141, 242] on li "Adjust qty" at bounding box center [137, 238] width 100 height 24
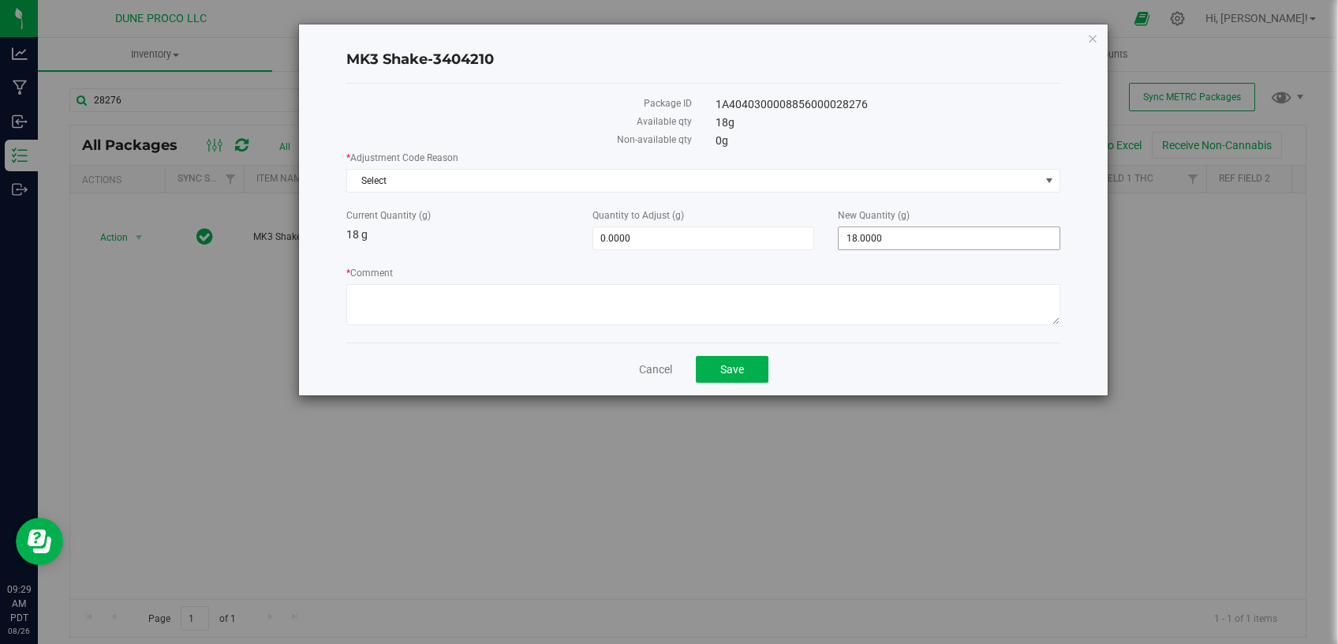
click at [887, 230] on span "18.0000 18" at bounding box center [949, 238] width 223 height 24
drag, startPoint x: 887, startPoint y: 230, endPoint x: 792, endPoint y: 224, distance: 94.8
click at [839, 234] on input "18" at bounding box center [949, 238] width 221 height 22
type input "0"
type input "-18.0000"
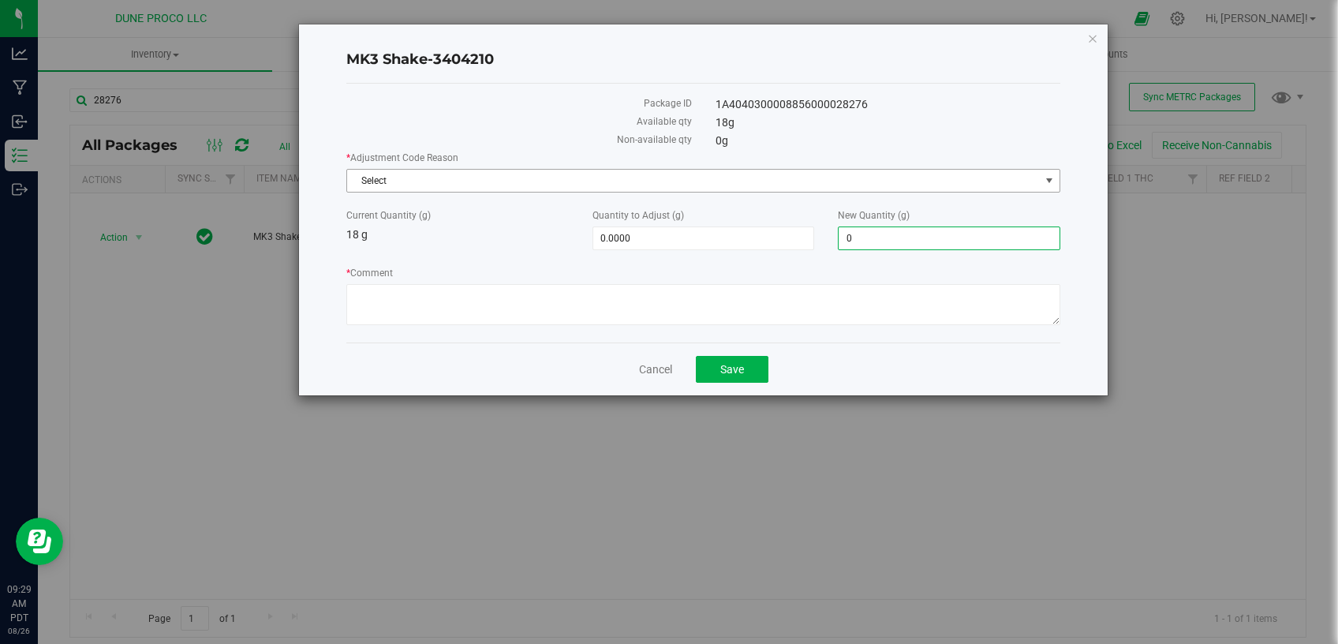
type input "0.0000"
click at [787, 170] on span "Select" at bounding box center [693, 181] width 693 height 22
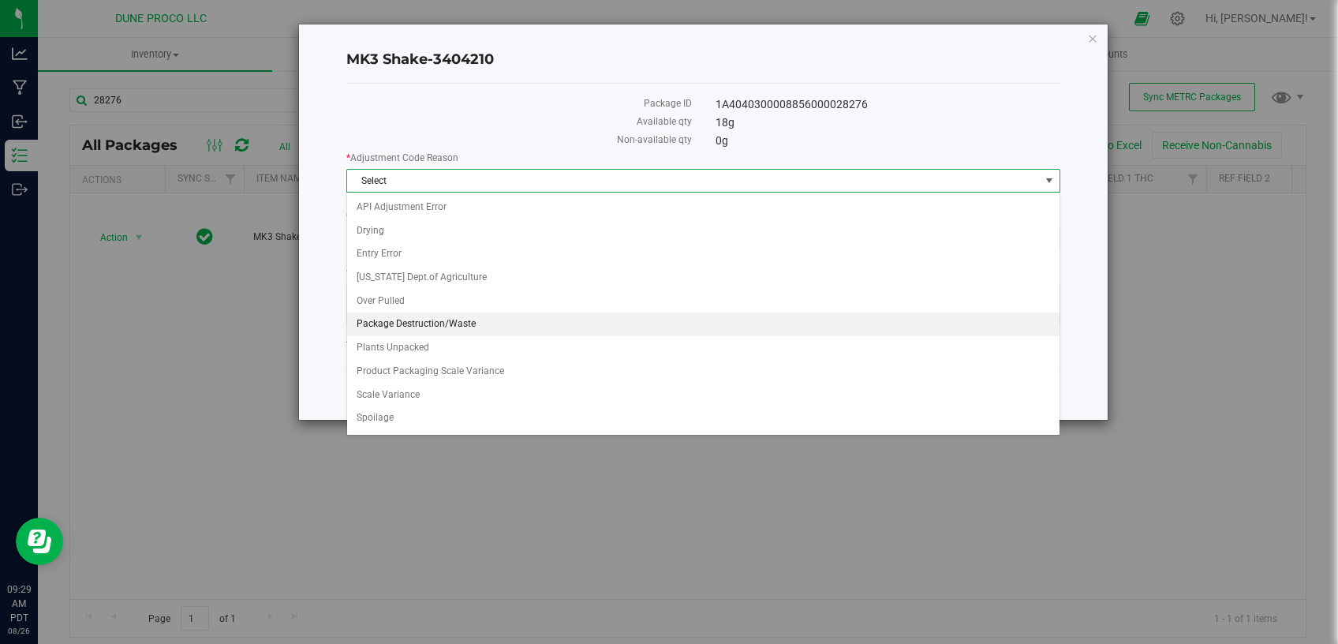
click at [454, 327] on li "Package Destruction/Waste" at bounding box center [703, 324] width 713 height 24
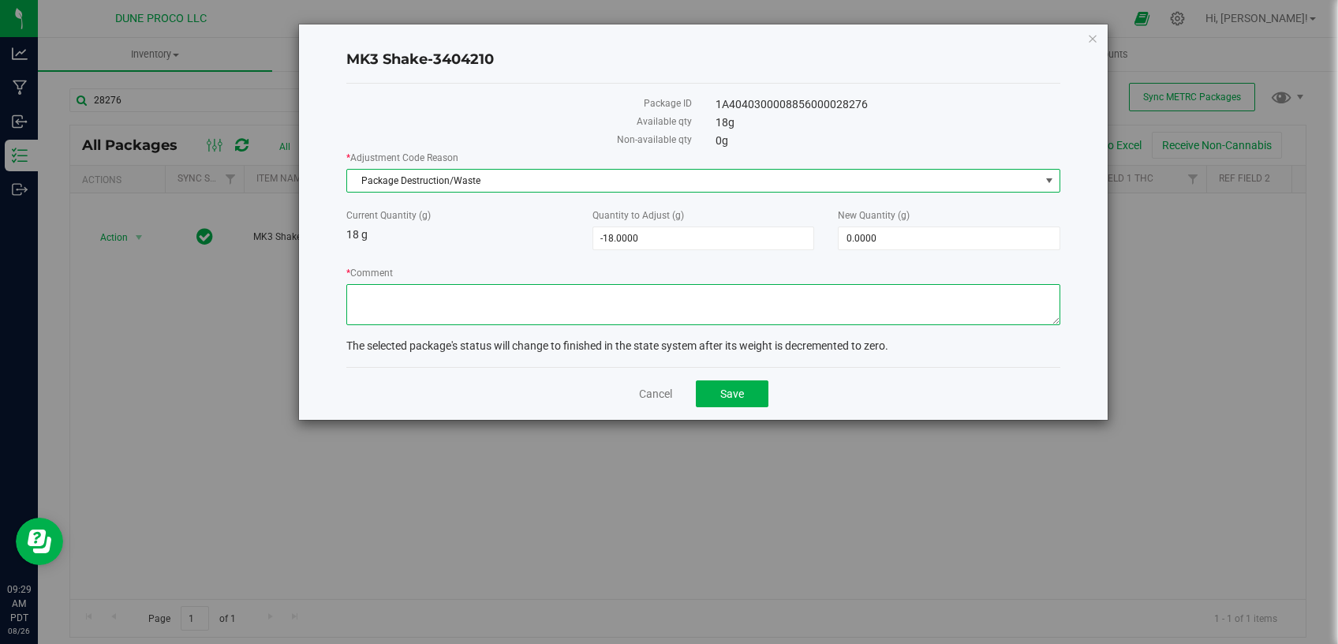
drag, startPoint x: 540, startPoint y: 305, endPoint x: 544, endPoint y: 291, distance: 13.8
click at [542, 294] on textarea "* Comment" at bounding box center [703, 304] width 714 height 41
type textarea "u"
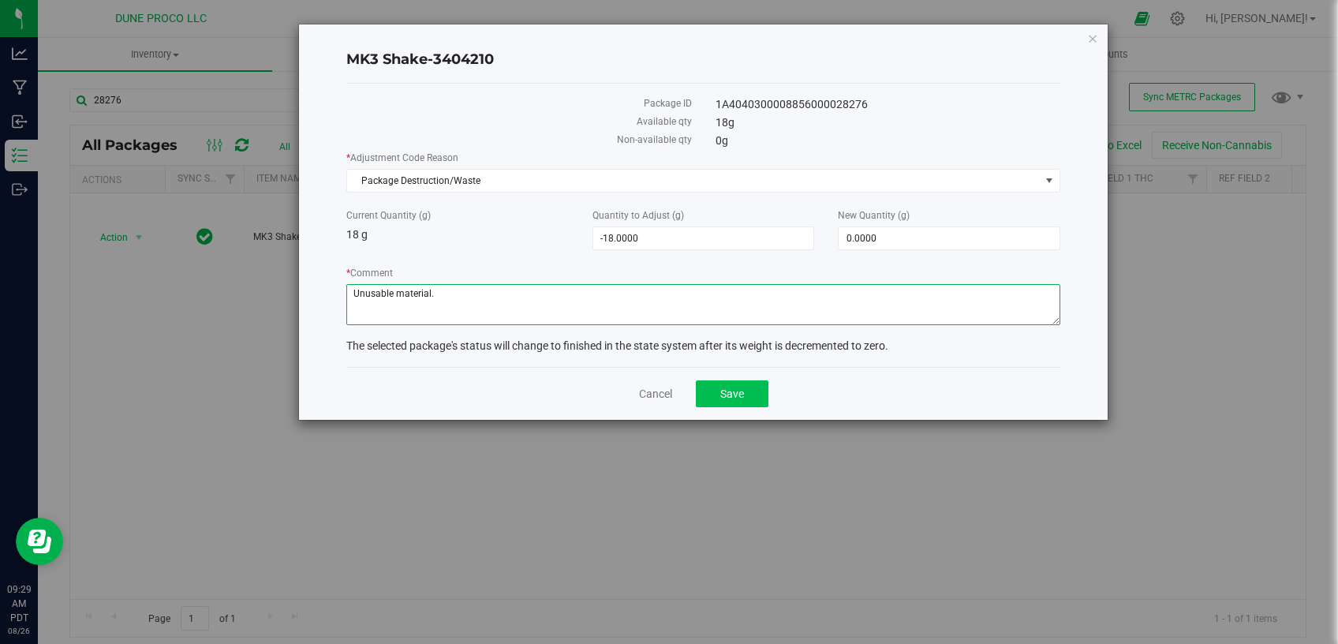
type textarea "Unusable material."
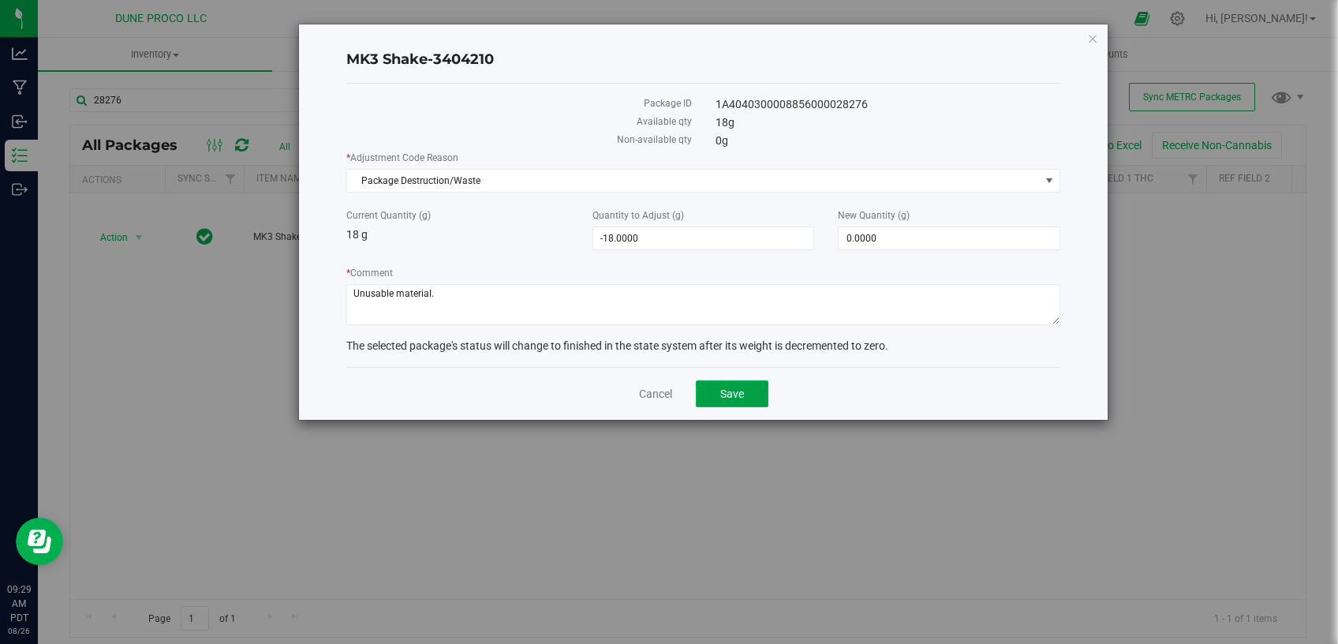
click at [720, 387] on span "Save" at bounding box center [732, 393] width 24 height 13
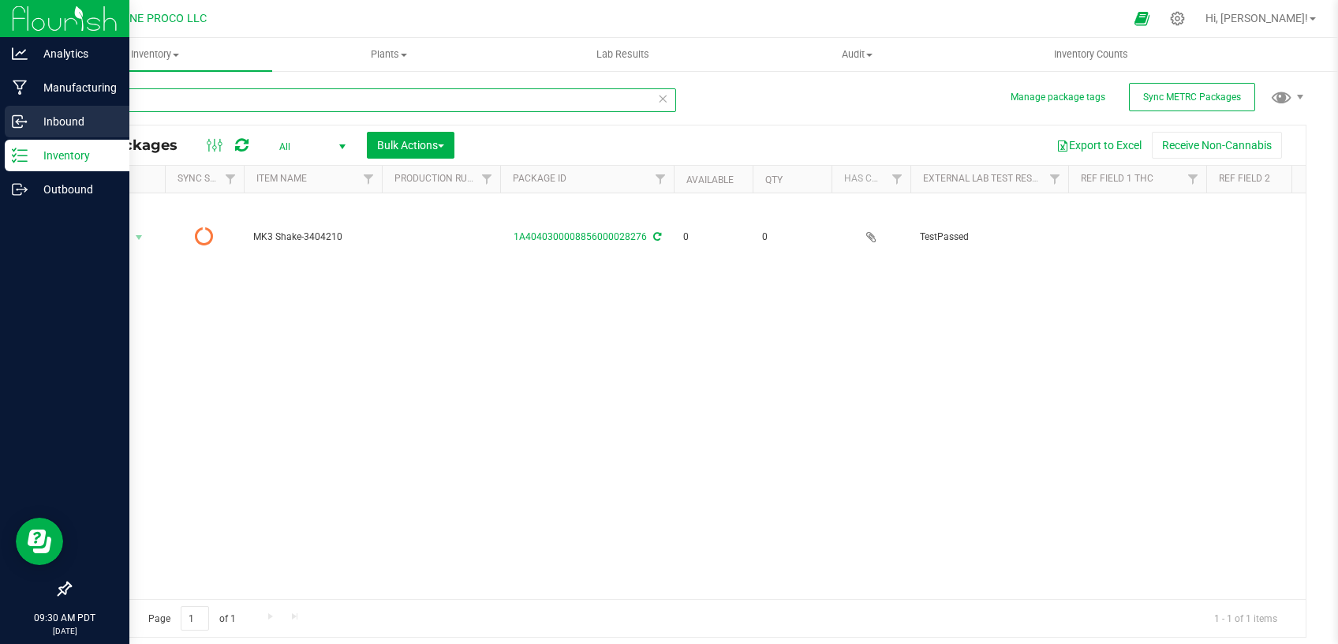
drag, startPoint x: 164, startPoint y: 100, endPoint x: 0, endPoint y: 113, distance: 164.6
click at [69, 112] on input "28276" at bounding box center [372, 100] width 607 height 24
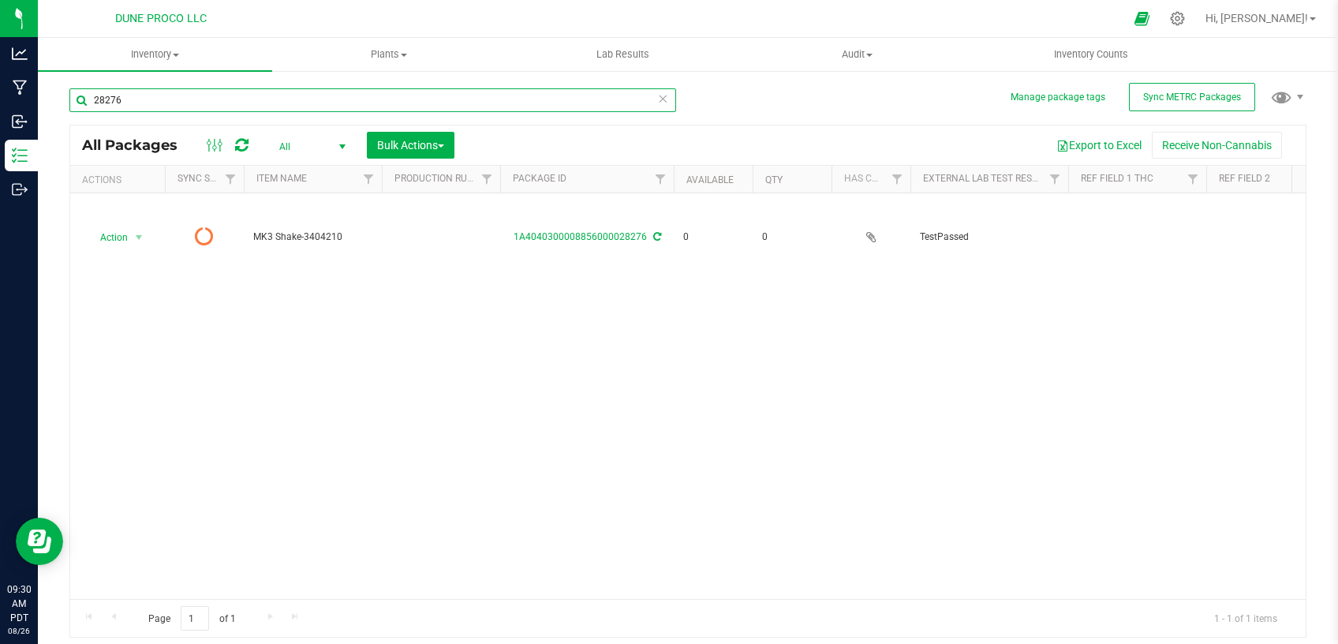
paste input "44"
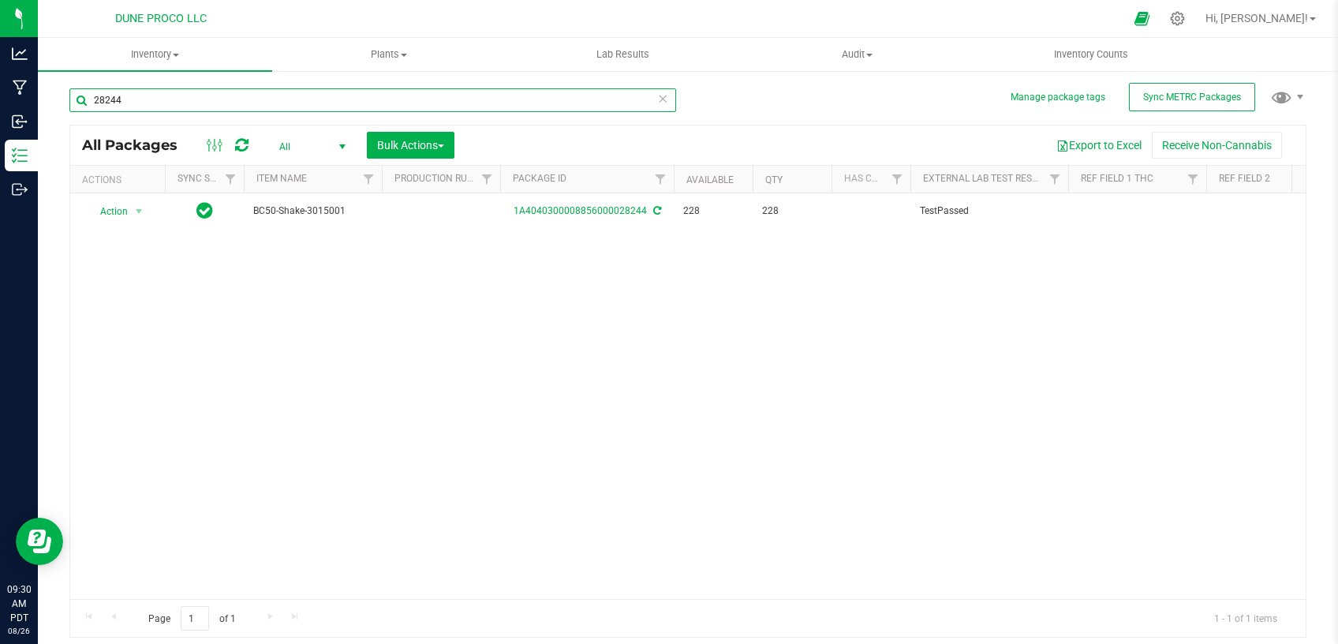
type input "28244"
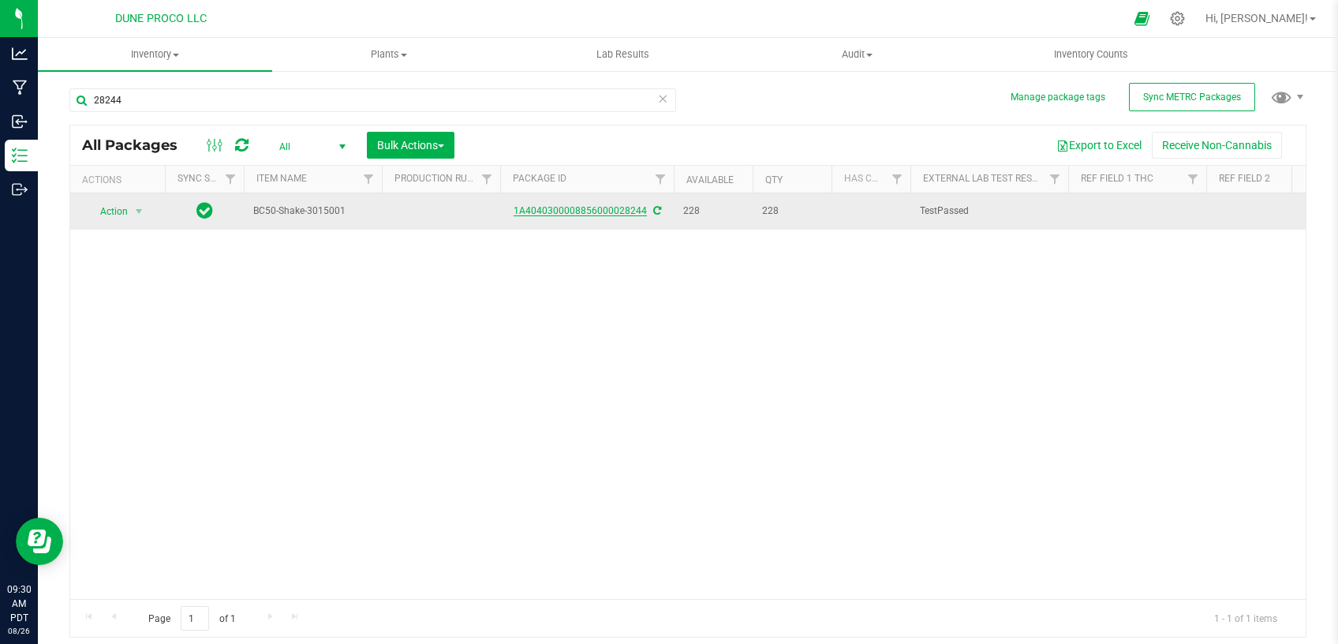
click at [593, 214] on link "1A4040300008856000028244" at bounding box center [580, 210] width 133 height 11
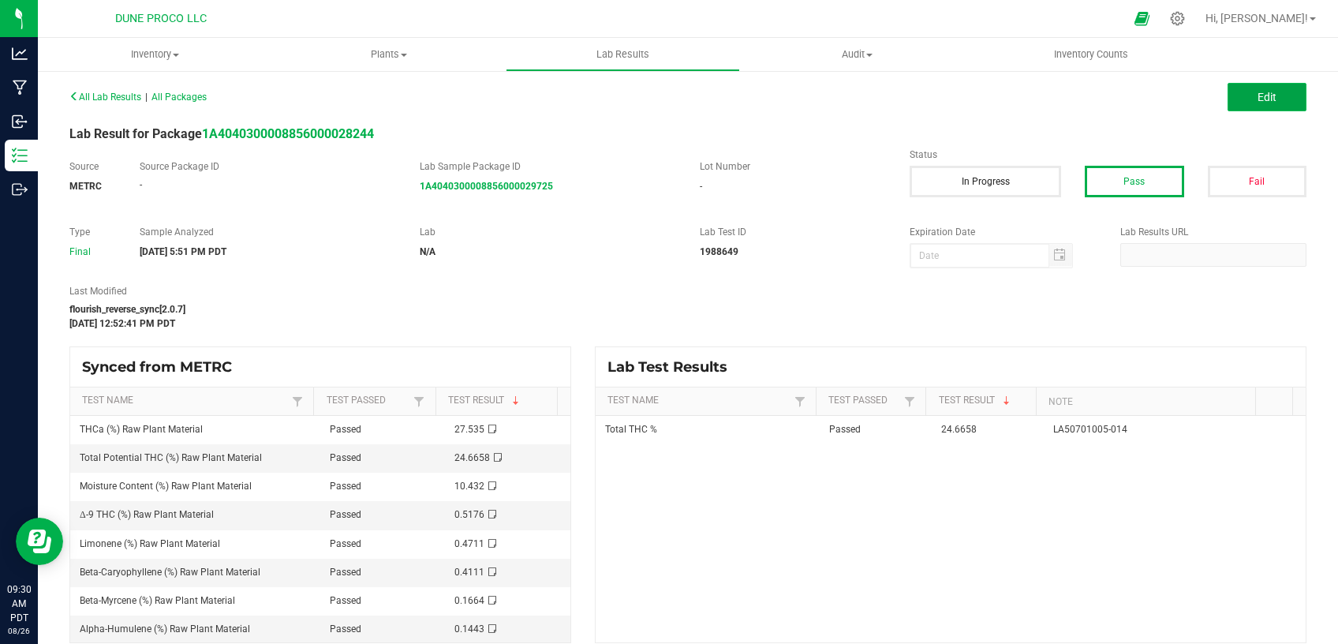
click at [1258, 97] on span "Edit" at bounding box center [1267, 97] width 19 height 13
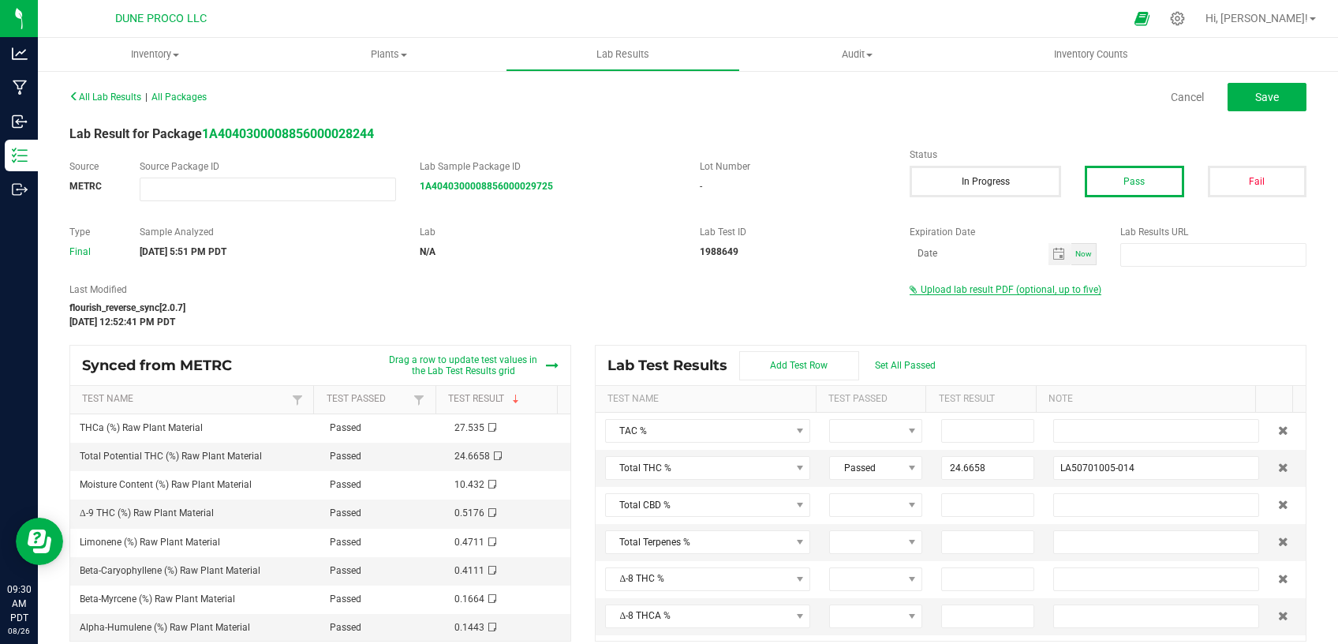
click at [961, 293] on span "Upload lab result PDF (optional, up to five)" at bounding box center [1011, 289] width 181 height 11
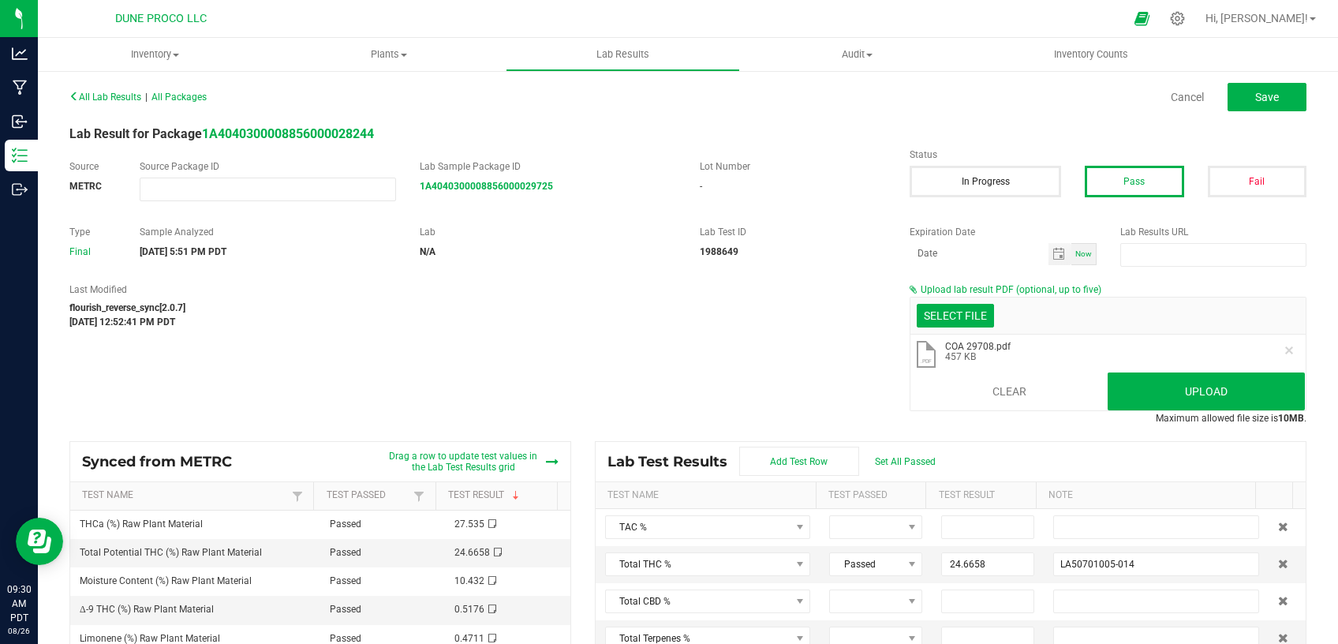
click at [1165, 368] on li ".pdf COA 29708.pdf 457 KB" at bounding box center [1108, 355] width 395 height 41
click at [1131, 381] on button "Upload" at bounding box center [1206, 391] width 197 height 38
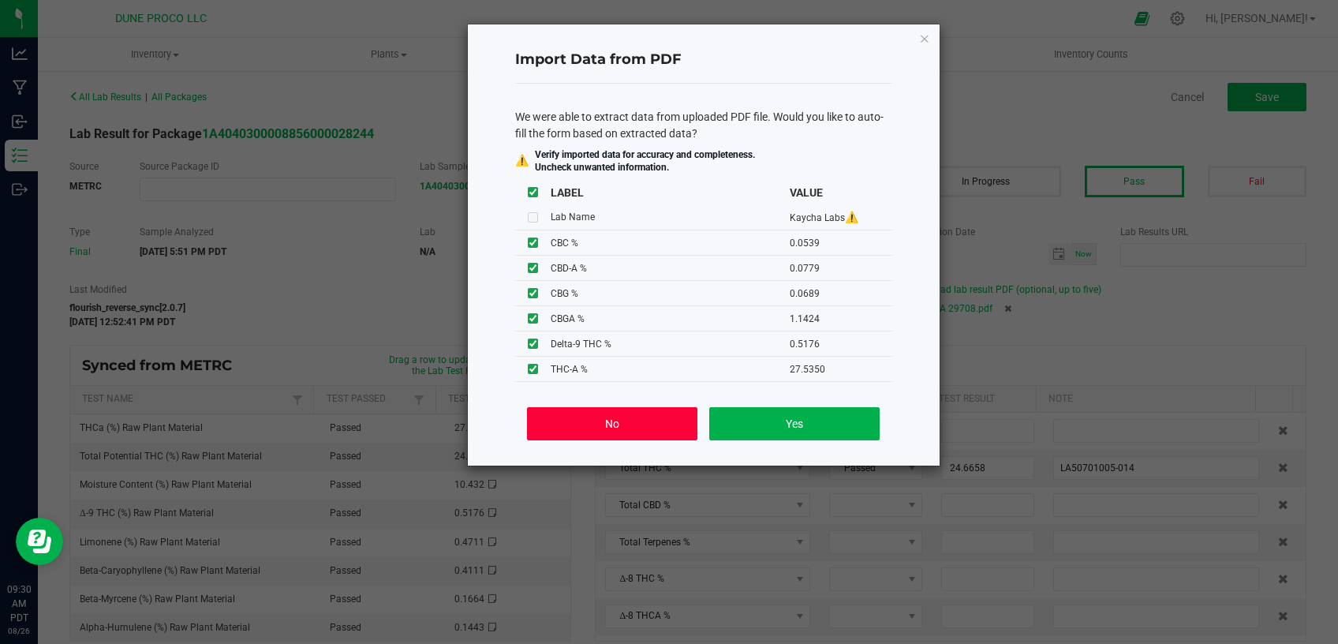
click at [645, 423] on button "No" at bounding box center [612, 423] width 170 height 33
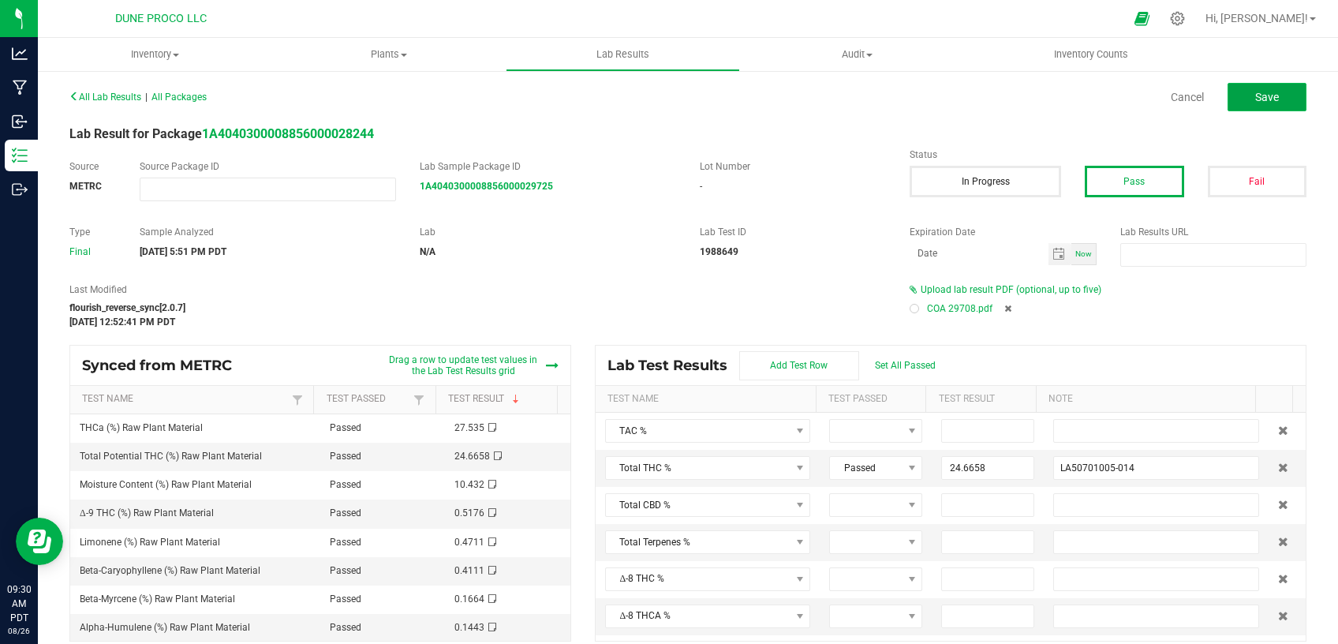
click at [1257, 99] on span "Save" at bounding box center [1267, 97] width 24 height 13
type input "24.6658"
type input "LA50701005-014"
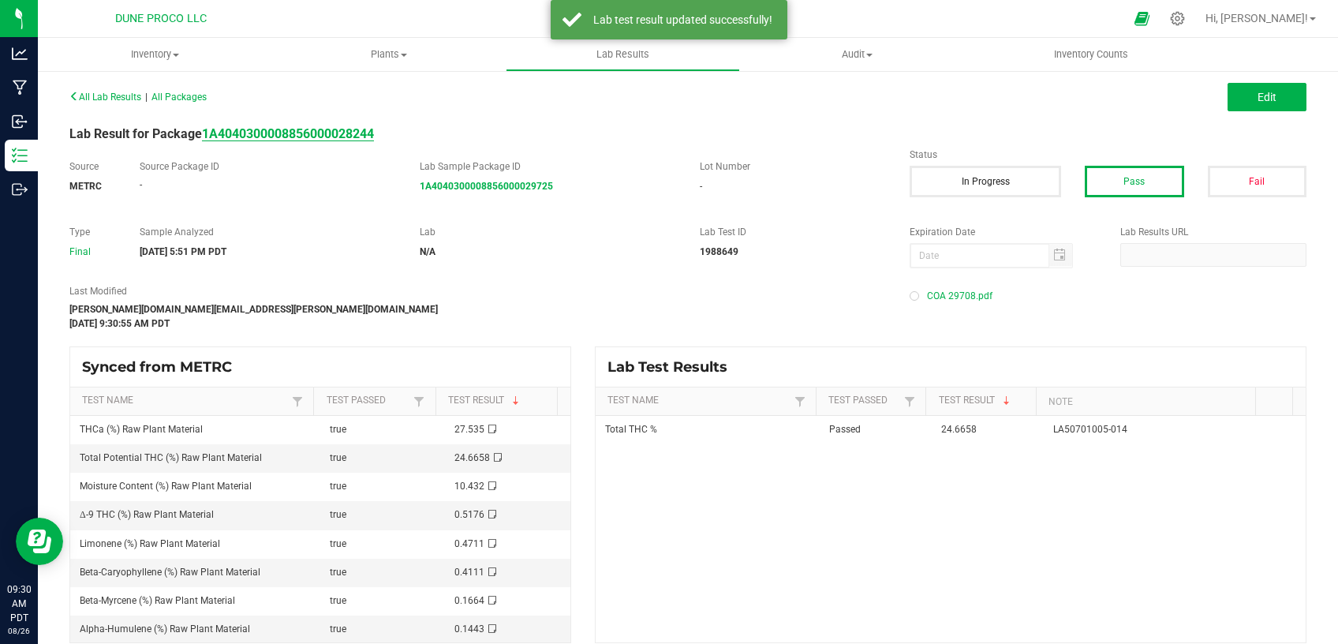
click at [278, 132] on strong "1A4040300008856000028244" at bounding box center [288, 133] width 172 height 15
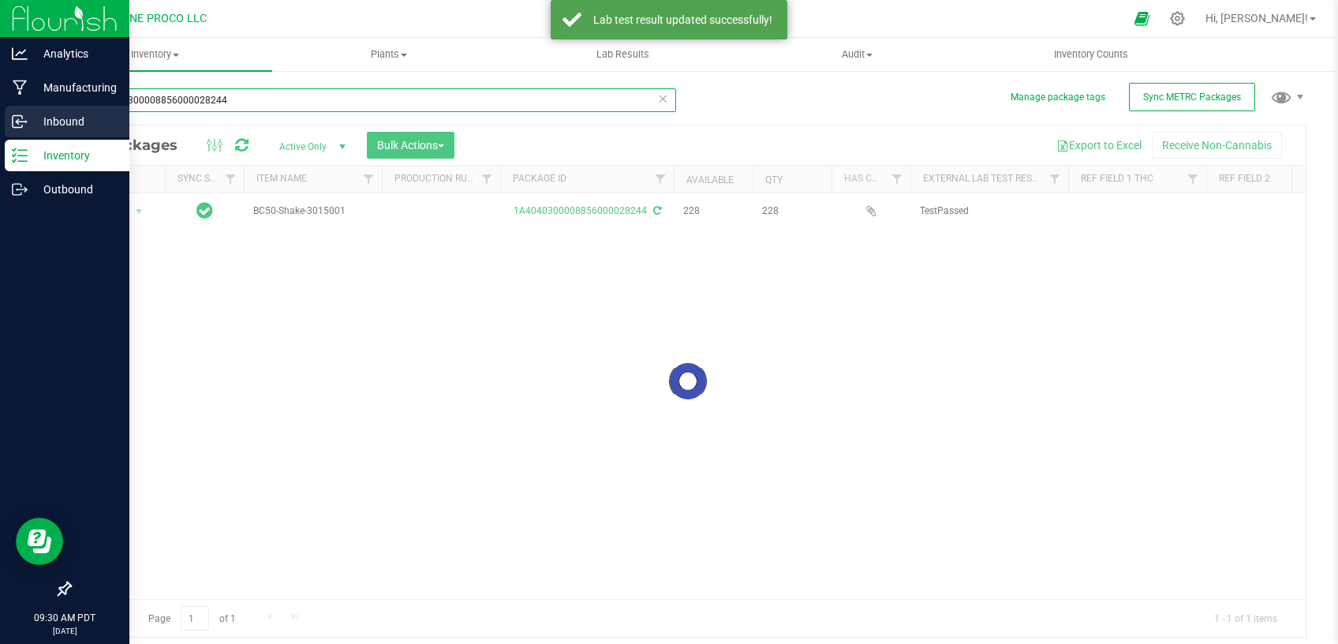
drag, startPoint x: 196, startPoint y: 99, endPoint x: 0, endPoint y: 117, distance: 196.4
click at [69, 112] on input "1A4040300008856000028244" at bounding box center [372, 100] width 607 height 24
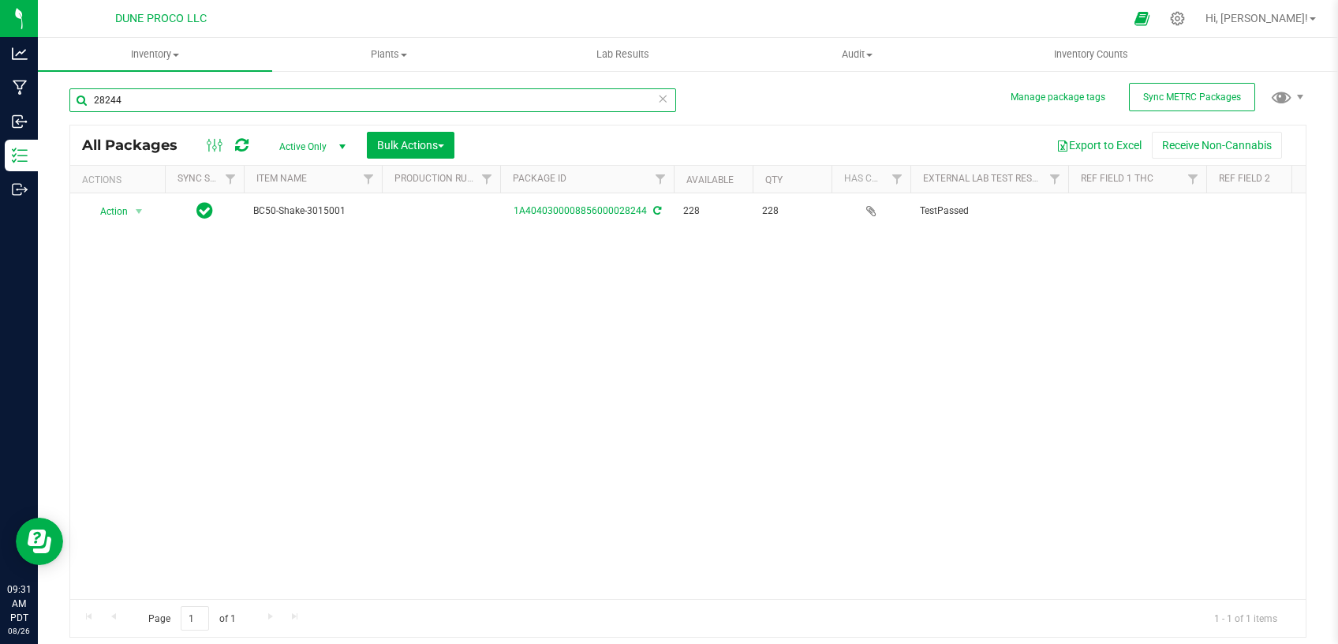
type input "28244"
click at [308, 137] on span "Active Only" at bounding box center [309, 147] width 87 height 22
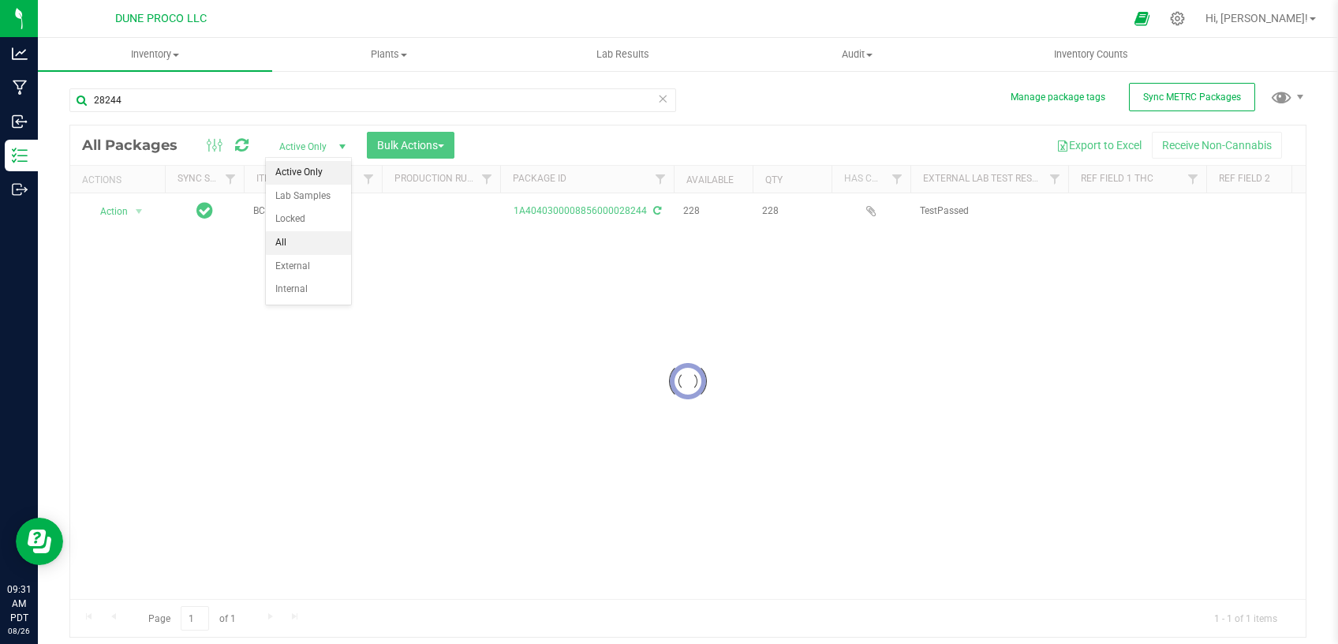
click at [314, 245] on li "All" at bounding box center [308, 243] width 85 height 24
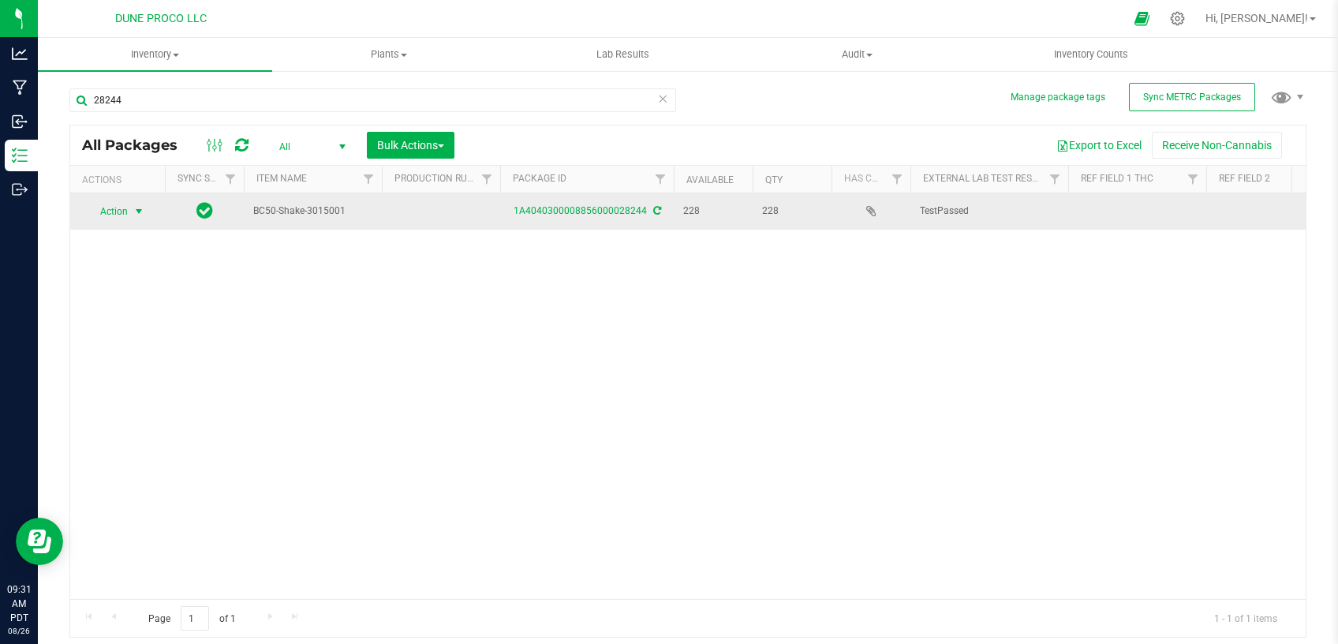
click at [119, 217] on span "Action" at bounding box center [107, 211] width 43 height 22
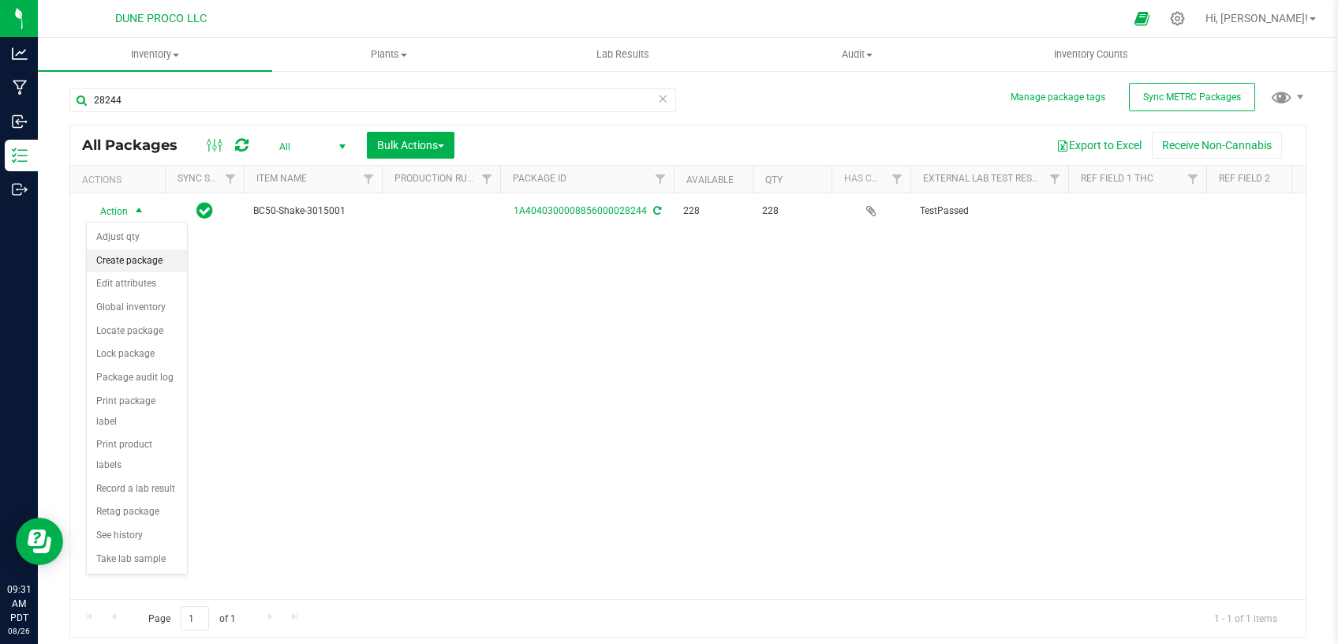
click at [140, 260] on li "Create package" at bounding box center [137, 261] width 100 height 24
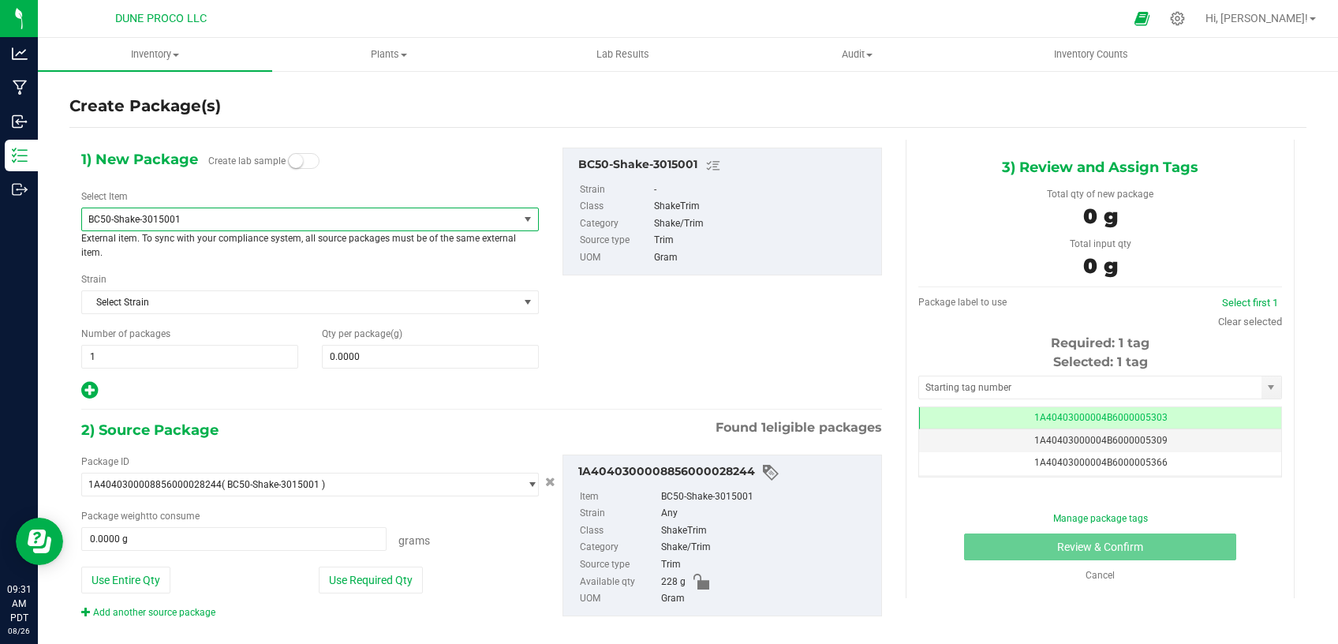
click at [274, 215] on span "BC50-Shake-3015001" at bounding box center [291, 219] width 406 height 11
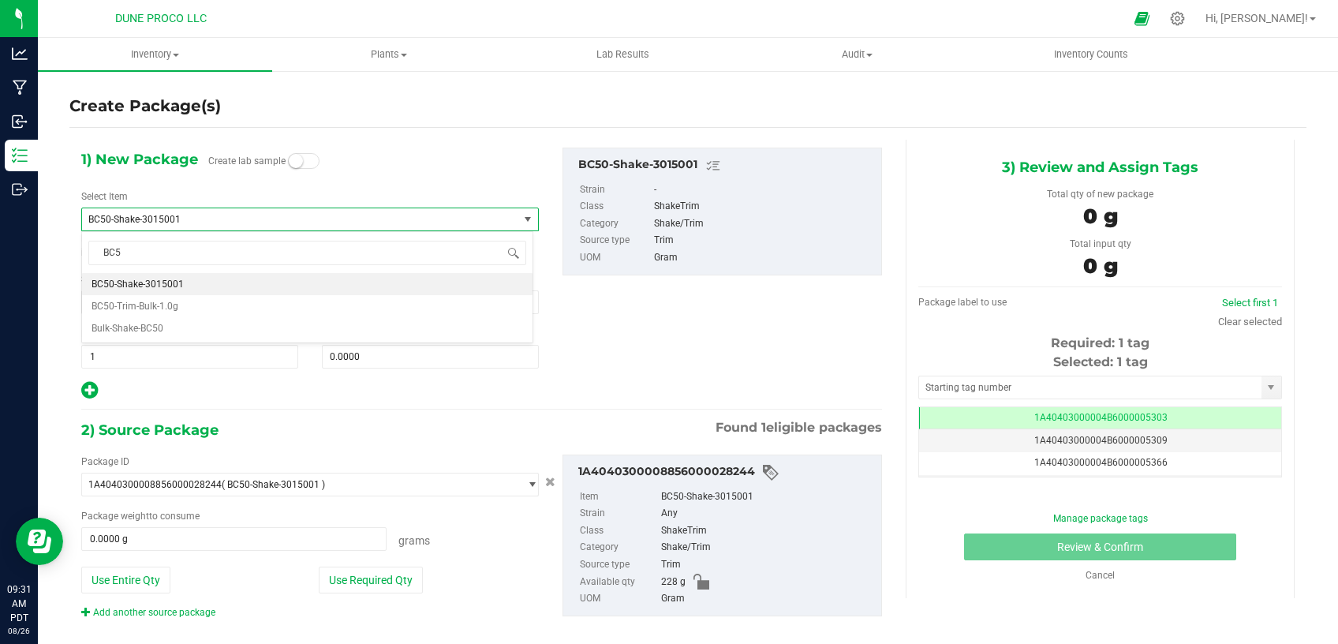
type input "BC50"
click at [198, 310] on li "BC50-Trim-Bulk-1.0g" at bounding box center [307, 306] width 451 height 22
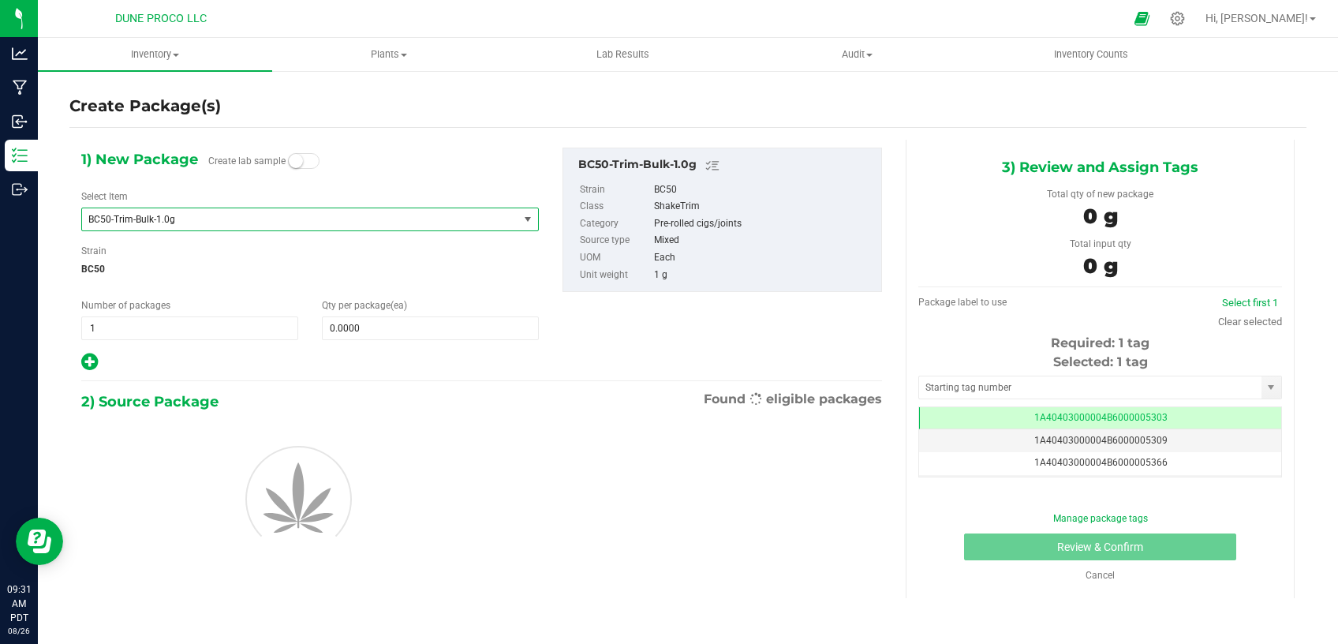
type input "0"
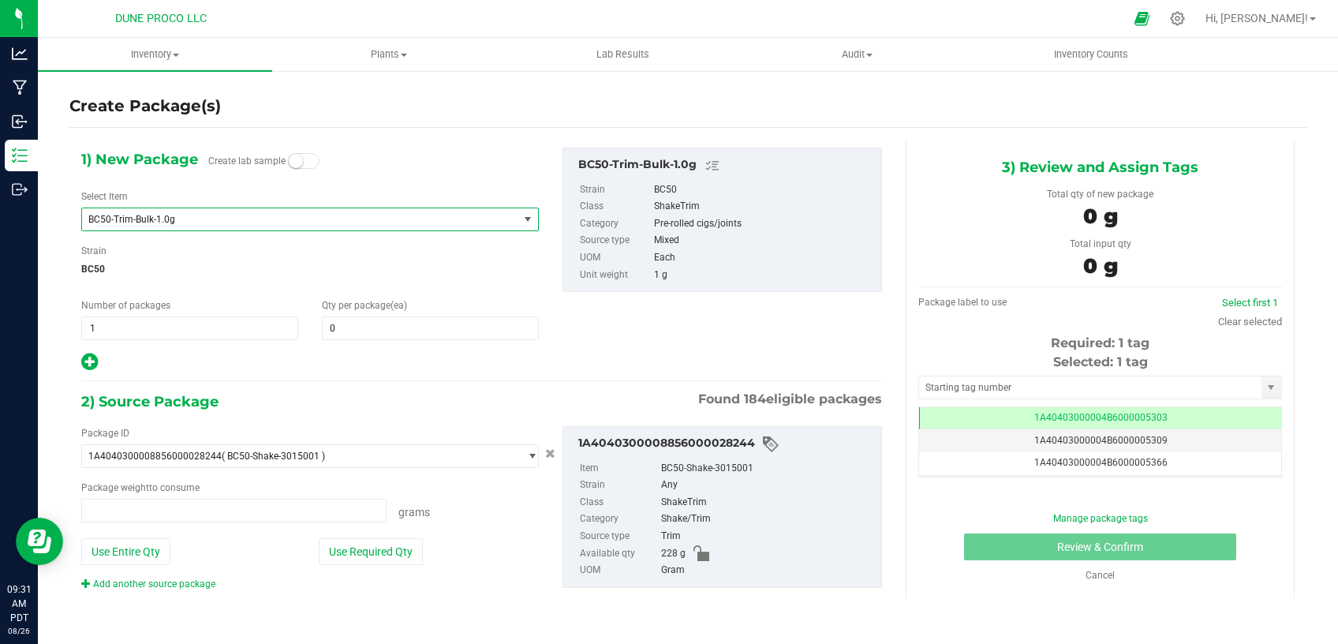
type input "0.0000 g"
click at [385, 331] on span at bounding box center [430, 328] width 217 height 24
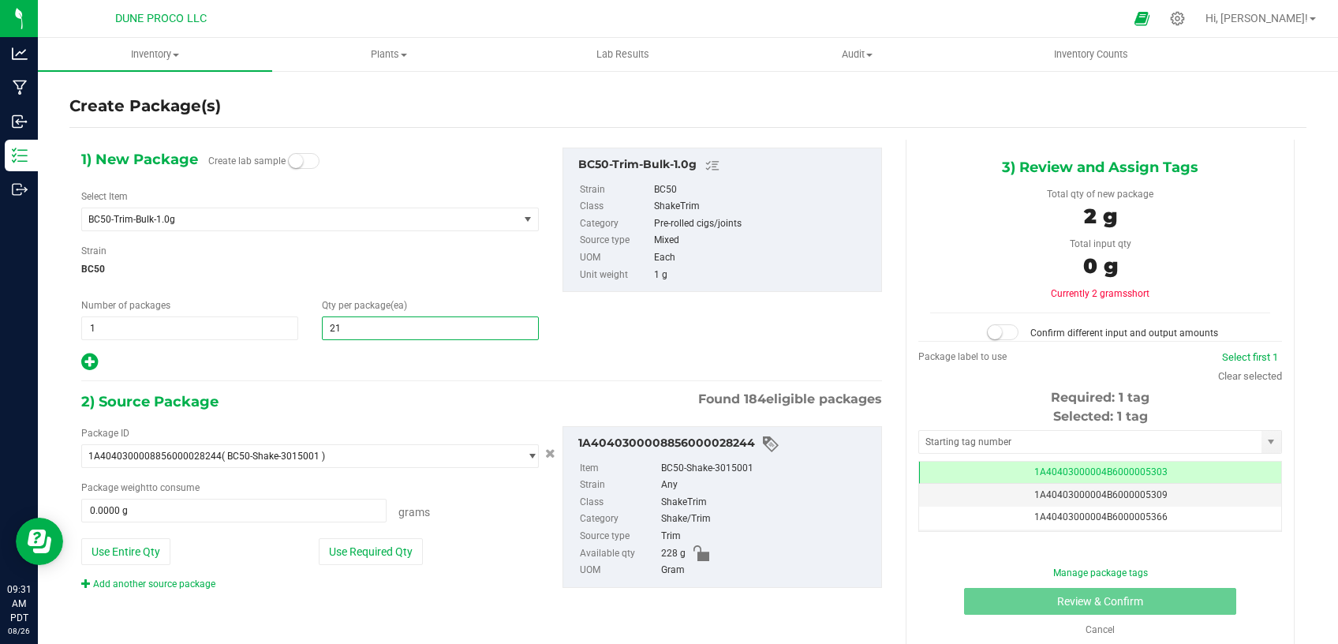
type input "216"
click at [355, 559] on button "Use Required Qty" at bounding box center [371, 551] width 104 height 27
type input "216.0000 g"
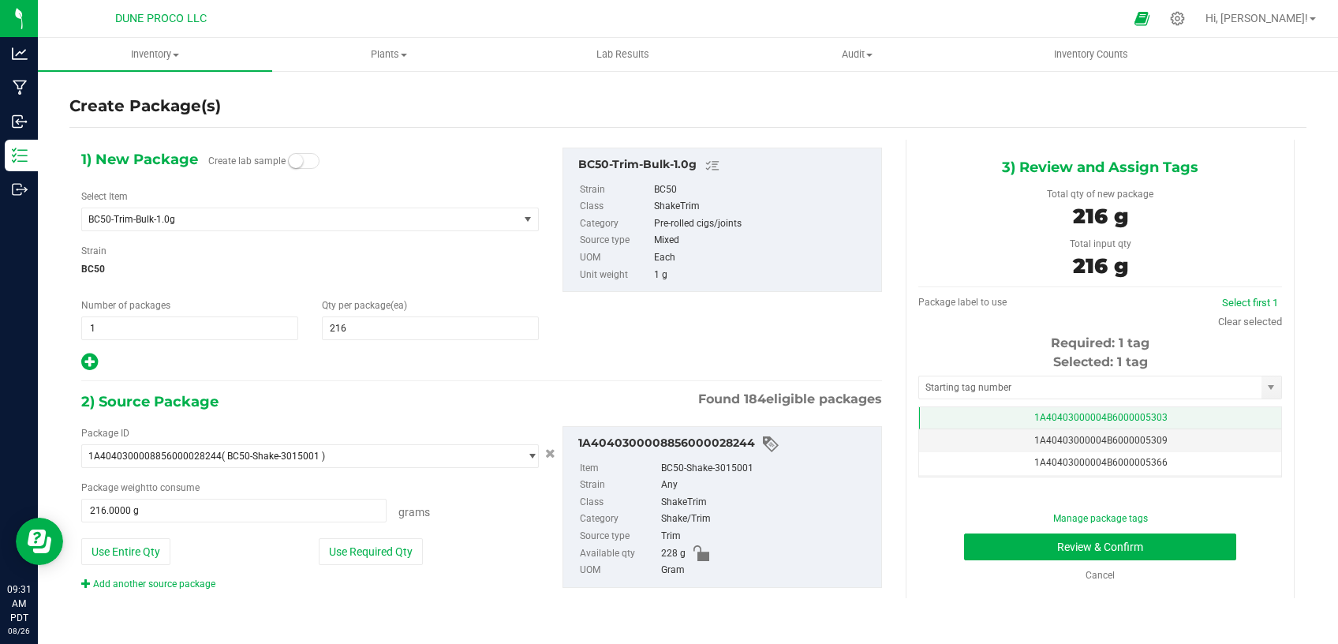
click at [969, 417] on td "1A40403000004B6000005303" at bounding box center [1100, 418] width 362 height 23
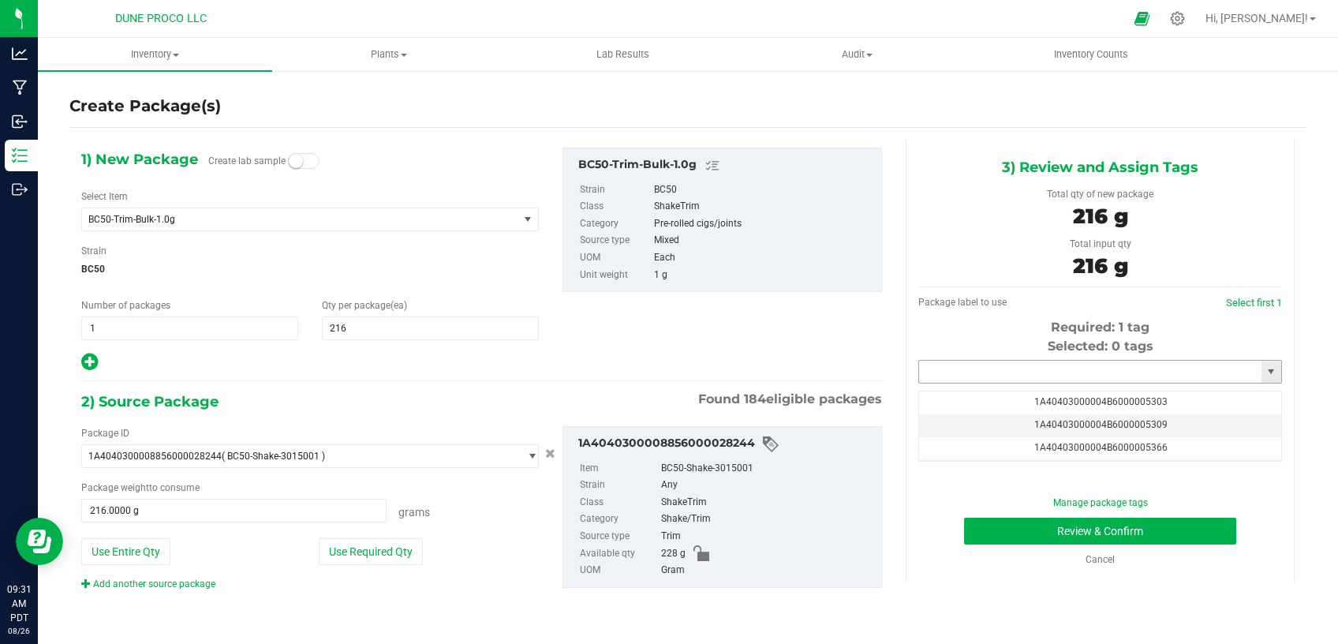
click at [982, 365] on input "text" at bounding box center [1090, 372] width 342 height 22
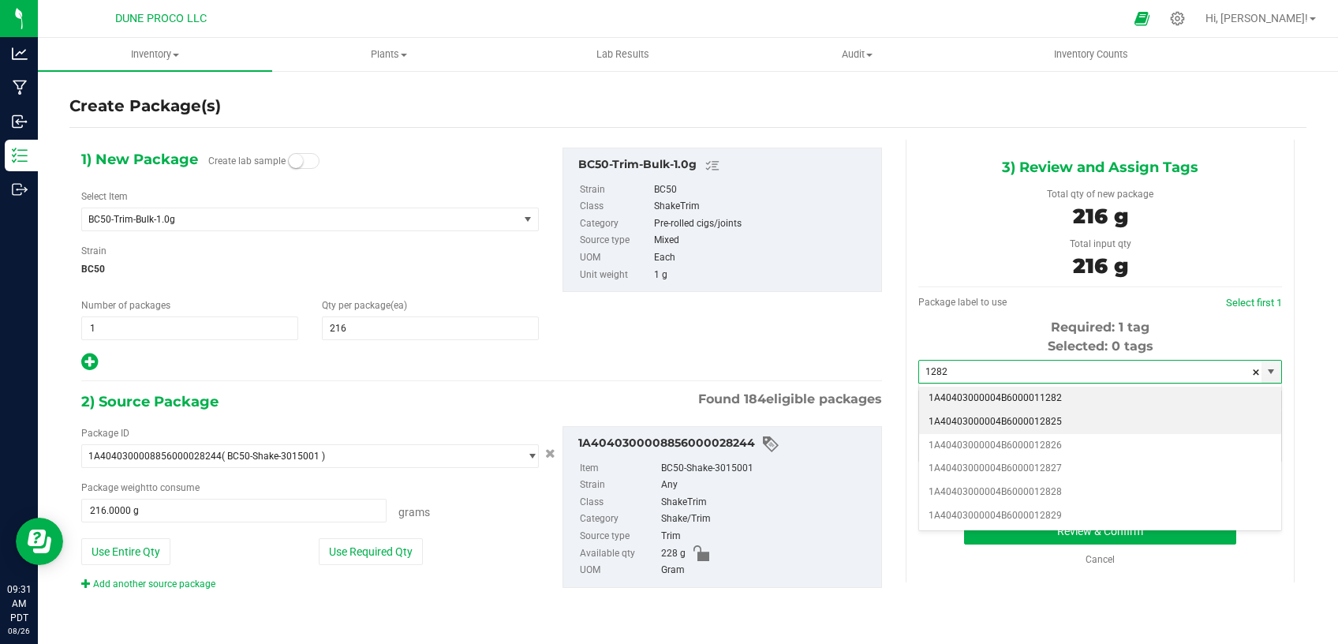
click at [1096, 421] on li "1A40403000004B6000012825" at bounding box center [1100, 422] width 362 height 24
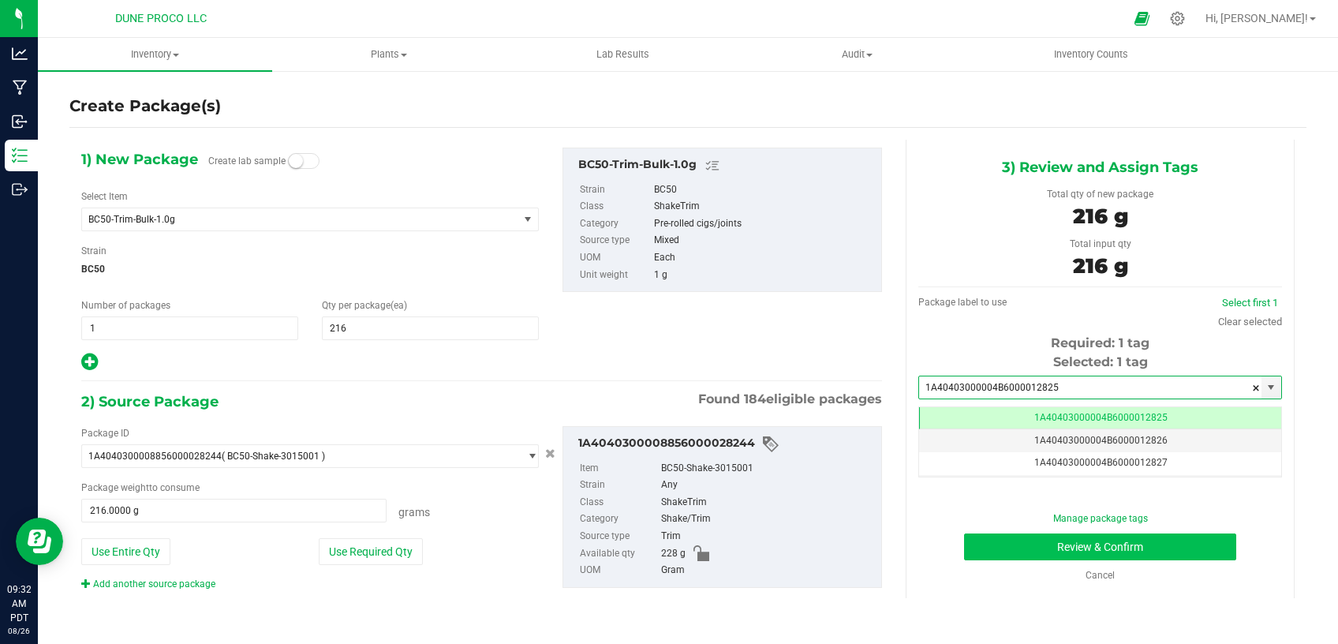
type input "1A40403000004B6000012825"
click at [995, 546] on button "Review & Confirm" at bounding box center [1100, 546] width 272 height 27
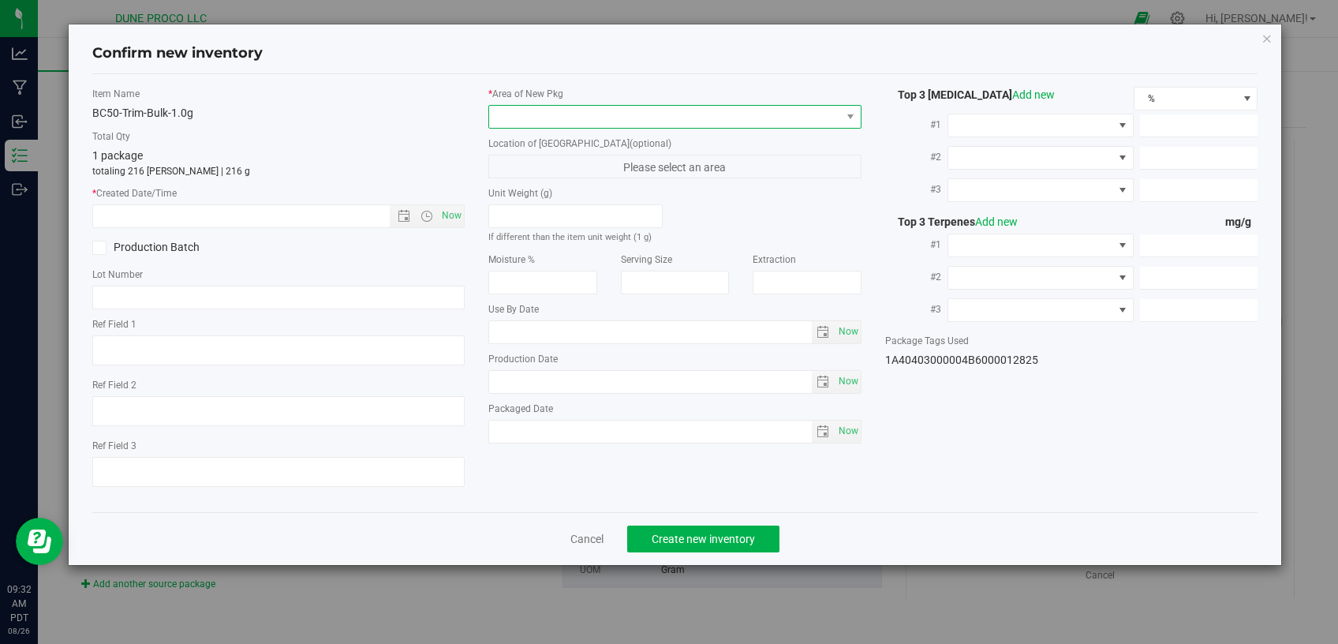
click at [635, 112] on span at bounding box center [665, 117] width 352 height 22
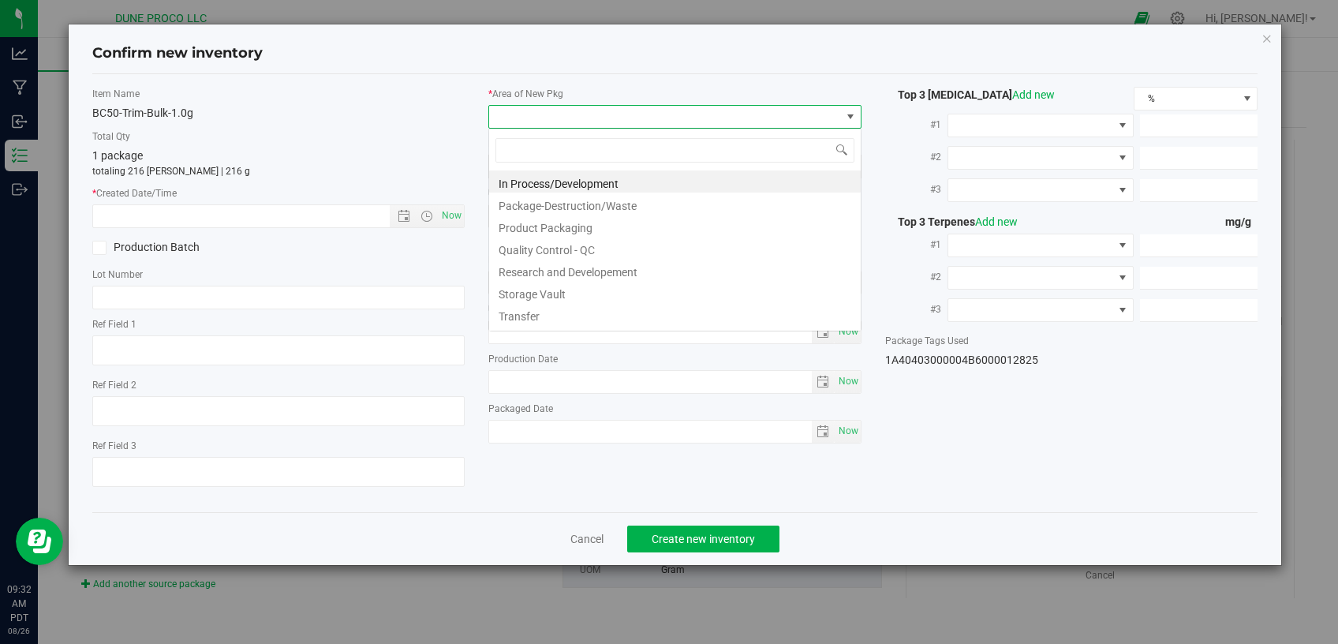
scroll to position [23, 372]
click at [566, 290] on li "Storage Vault" at bounding box center [675, 292] width 372 height 22
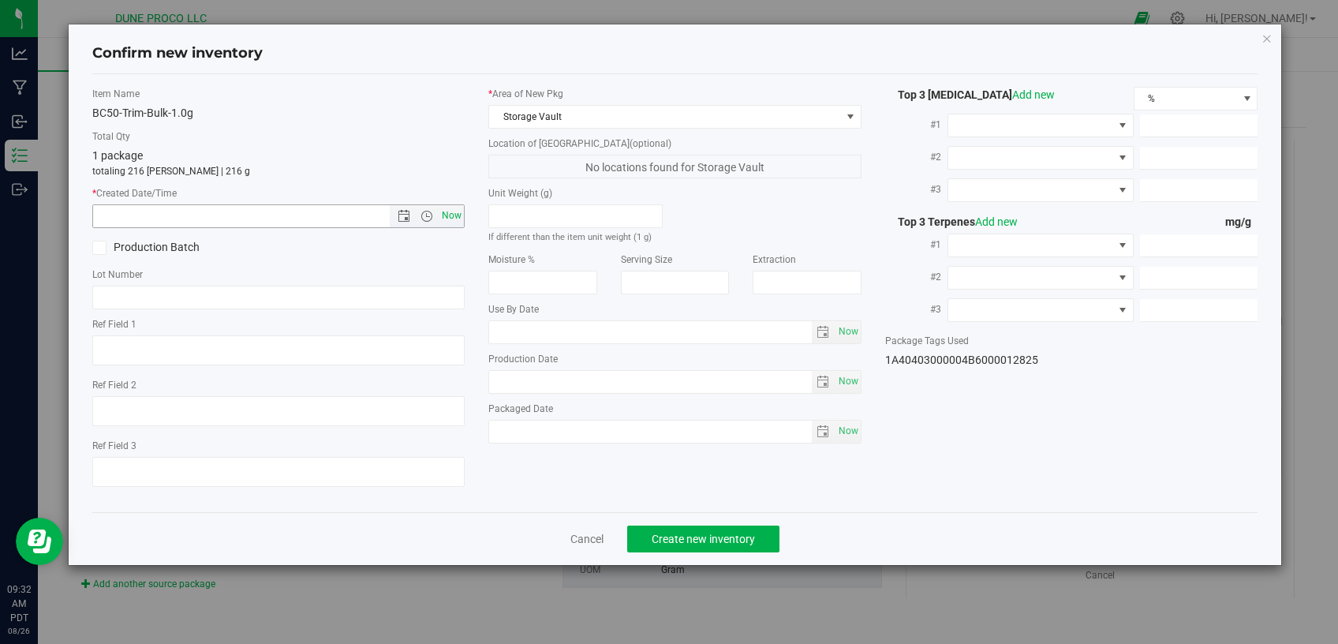
click at [457, 210] on span "Now" at bounding box center [452, 215] width 27 height 23
type input "[DATE] 9:32 AM"
click at [715, 533] on span "Create new inventory" at bounding box center [703, 539] width 103 height 13
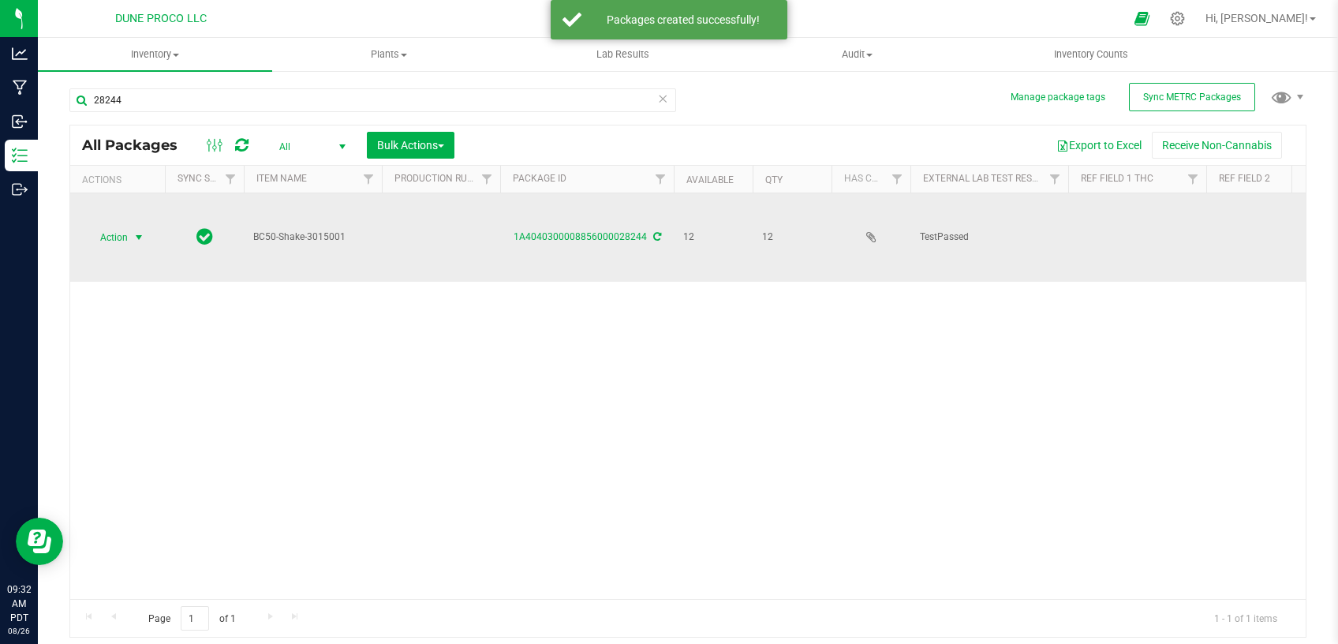
click at [129, 226] on span "select" at bounding box center [139, 237] width 20 height 22
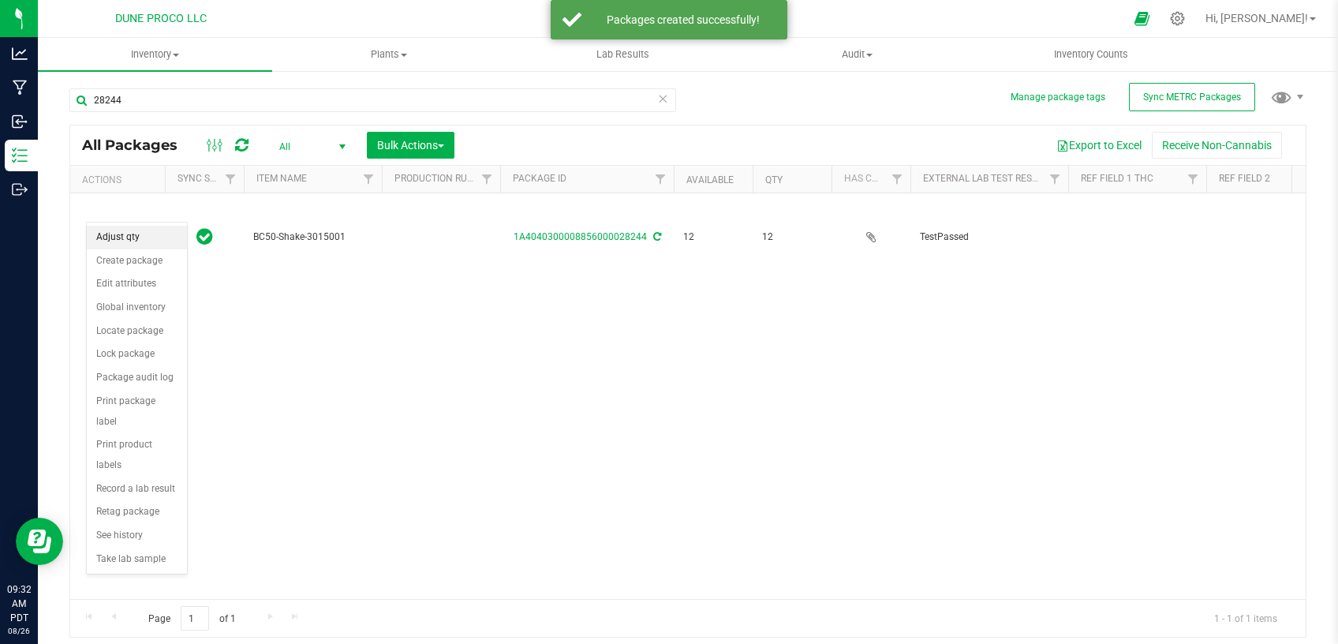
click at [140, 242] on li "Adjust qty" at bounding box center [137, 238] width 100 height 24
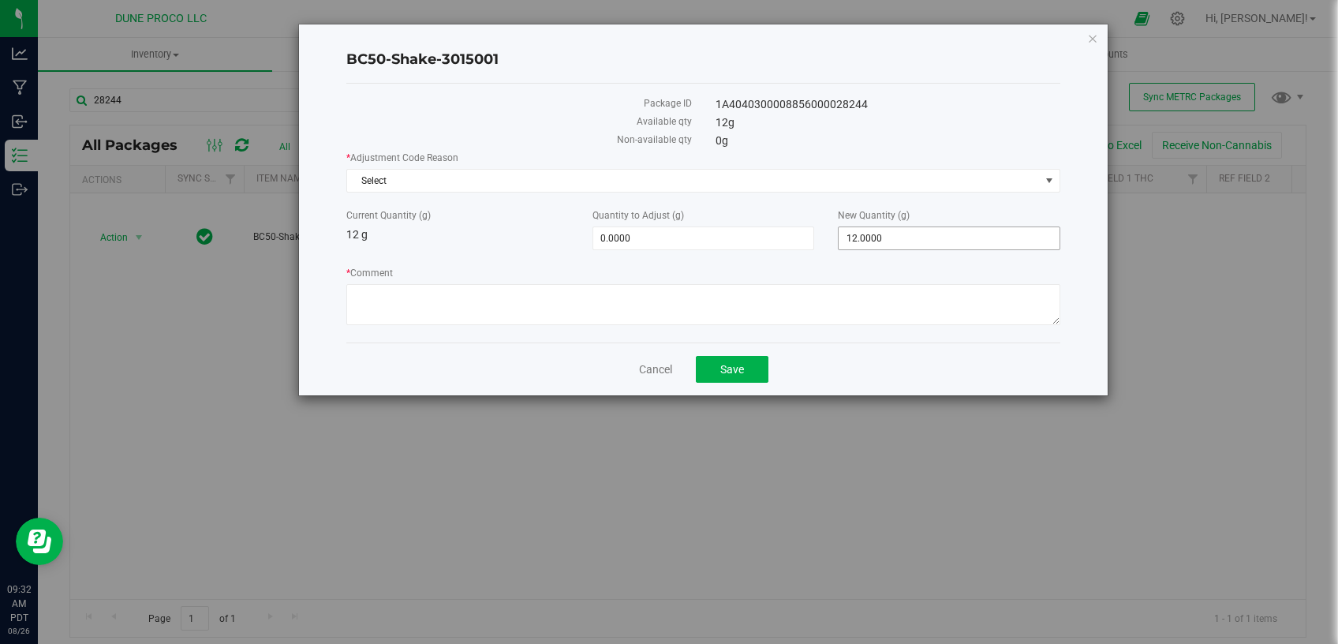
click at [860, 231] on span "12.0000 12" at bounding box center [949, 238] width 223 height 24
drag, startPoint x: 885, startPoint y: 236, endPoint x: 814, endPoint y: 245, distance: 70.9
click at [839, 248] on input "12" at bounding box center [949, 238] width 221 height 22
type input "0"
type input "-12.0000"
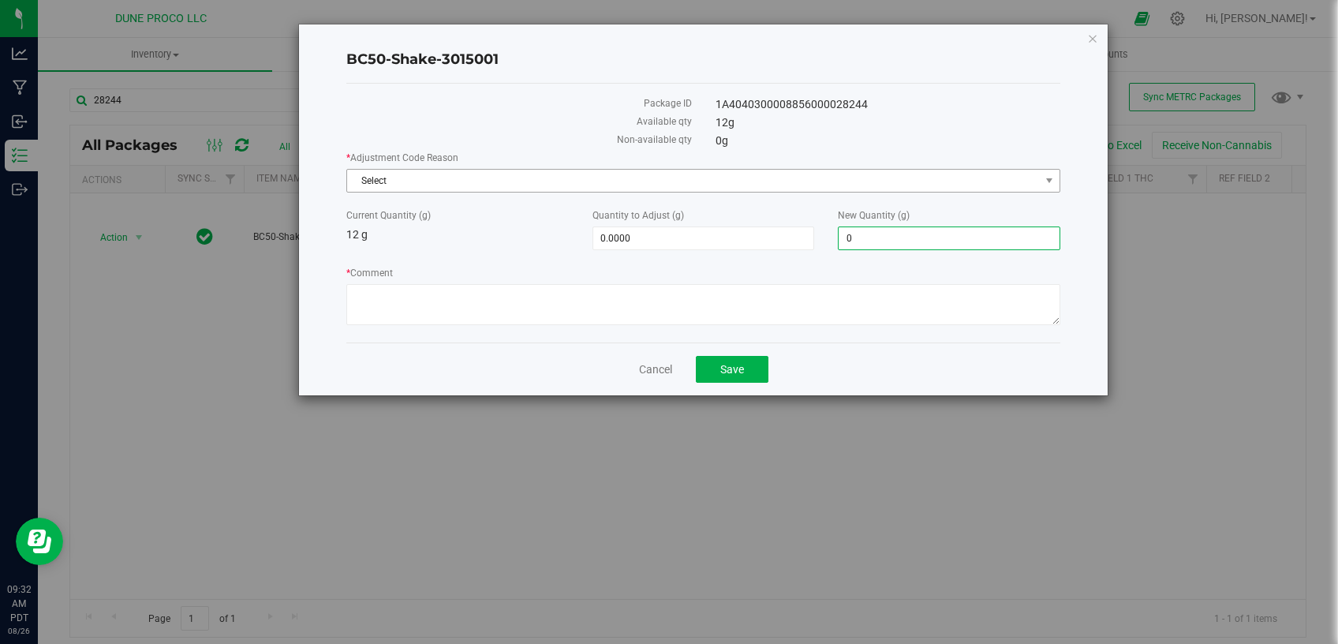
type input "0.0000"
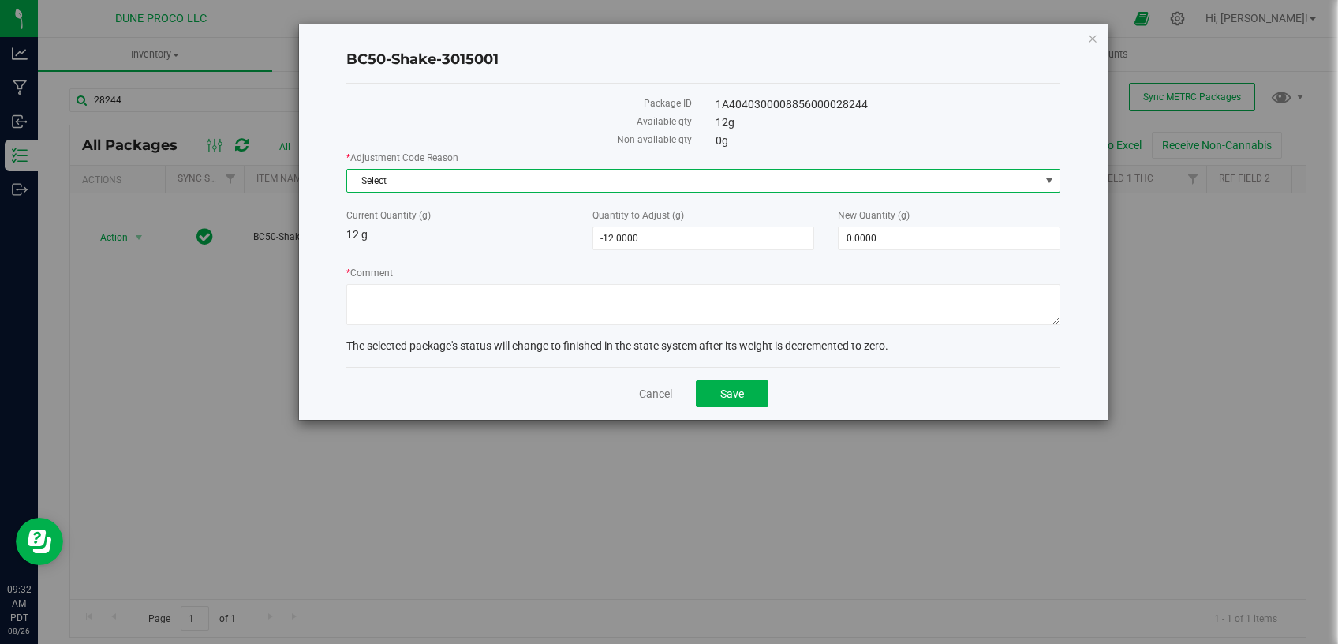
click at [696, 174] on span "Select" at bounding box center [693, 181] width 693 height 22
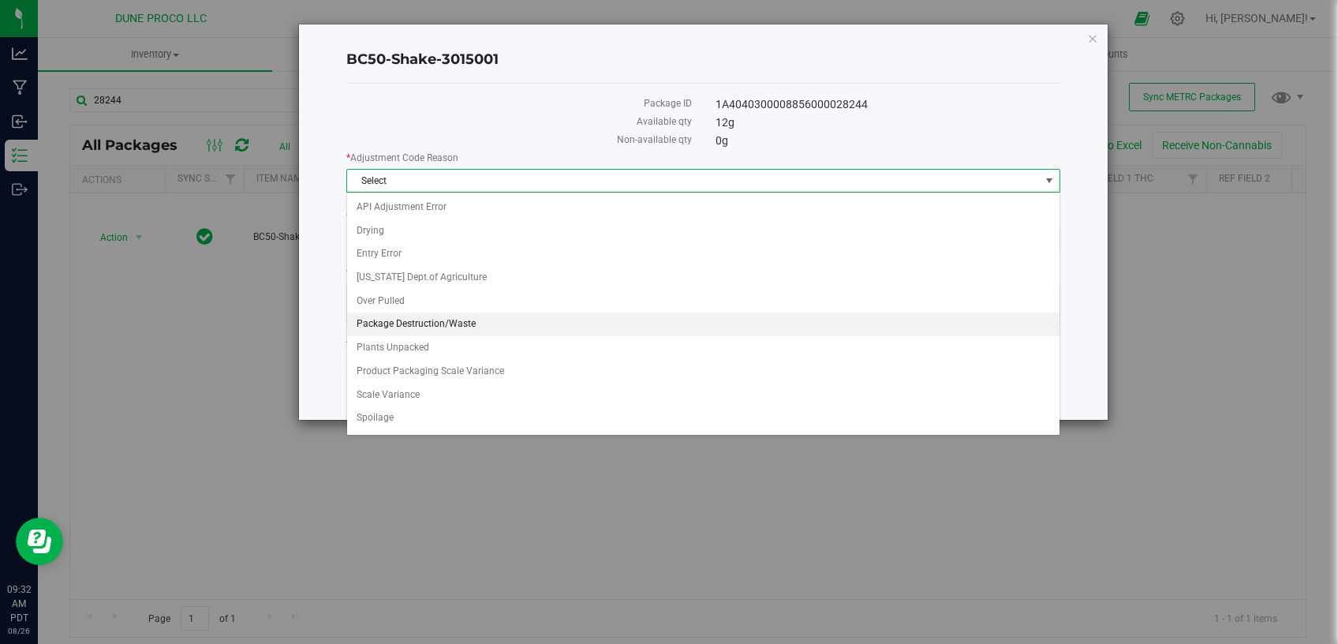
click at [476, 328] on li "Package Destruction/Waste" at bounding box center [703, 324] width 713 height 24
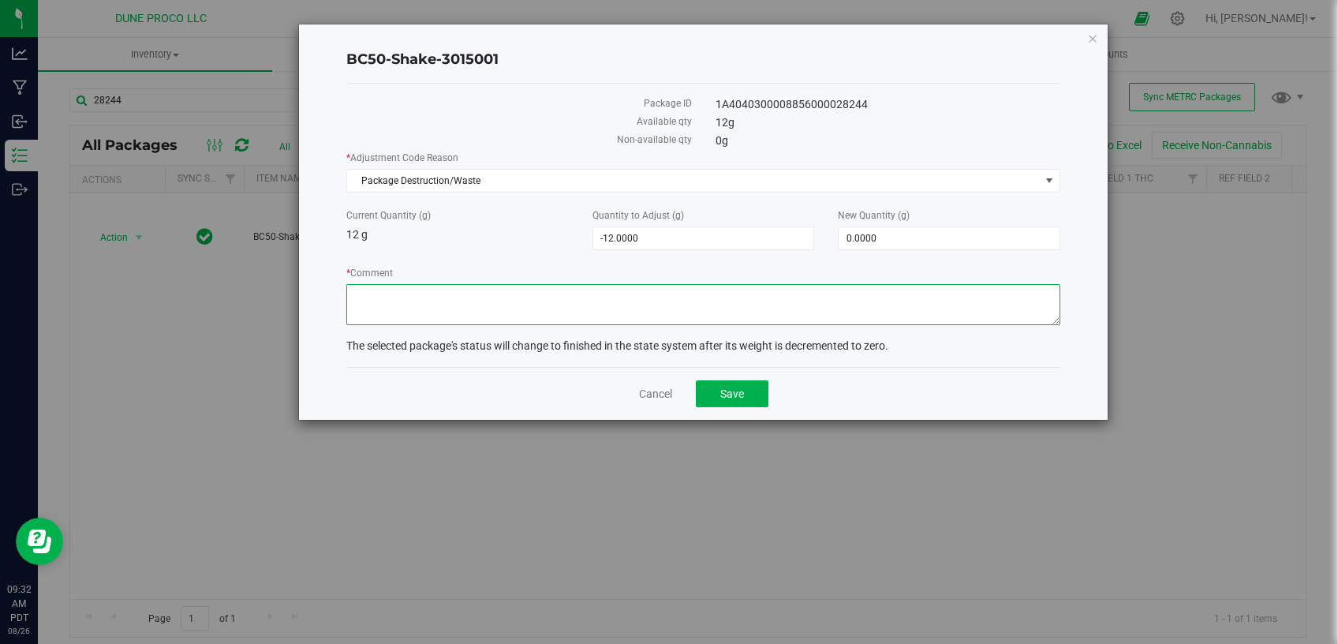
click at [542, 294] on textarea "* Comment" at bounding box center [703, 304] width 714 height 41
type textarea "Unusable material."
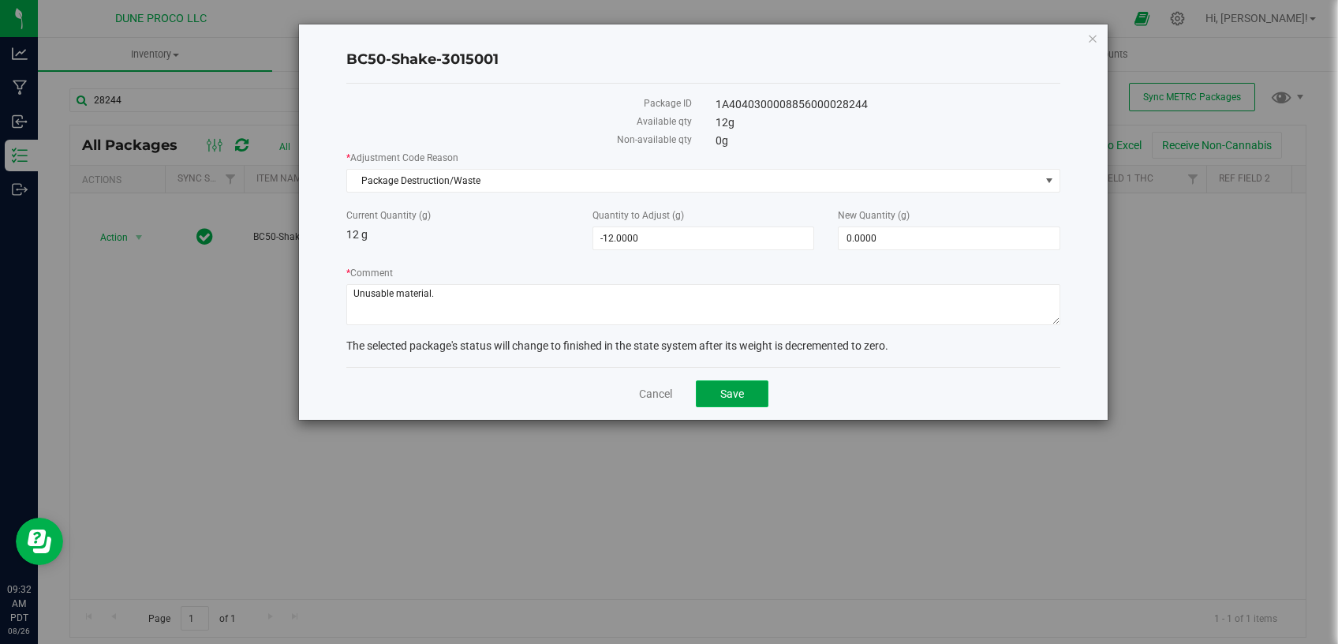
click at [725, 398] on button "Save" at bounding box center [732, 393] width 73 height 27
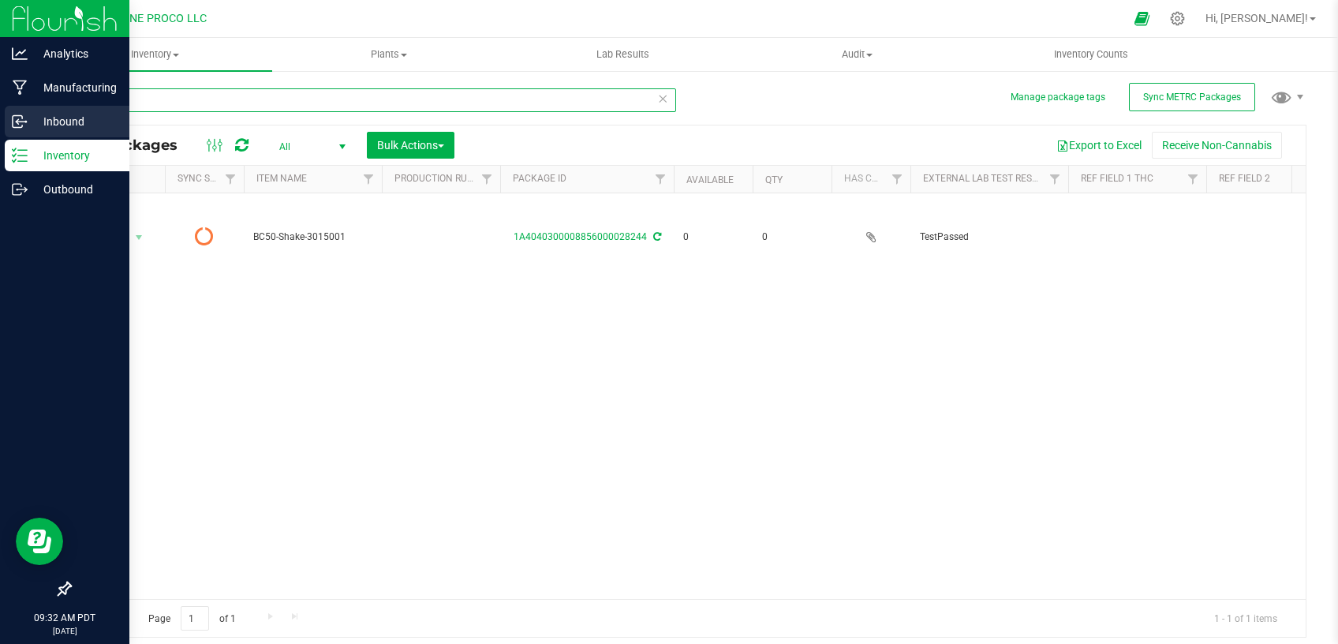
drag, startPoint x: 148, startPoint y: 107, endPoint x: 27, endPoint y: 115, distance: 121.8
click at [69, 112] on input "28244" at bounding box center [372, 100] width 607 height 24
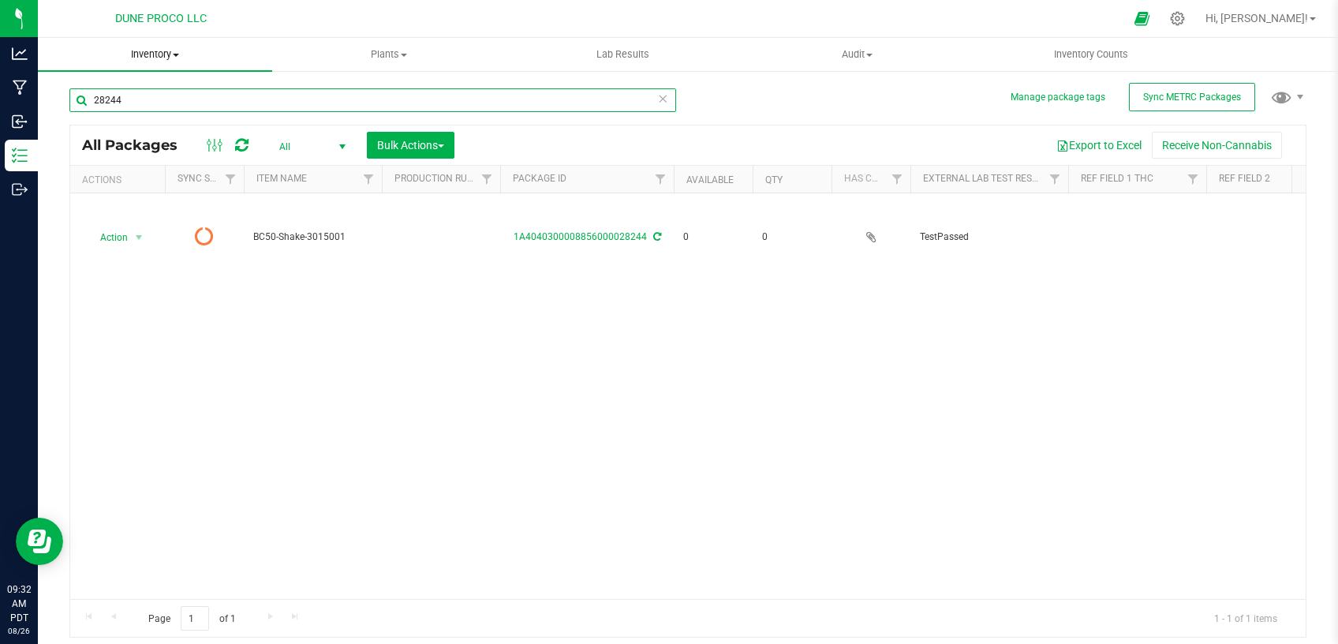
paste input "68"
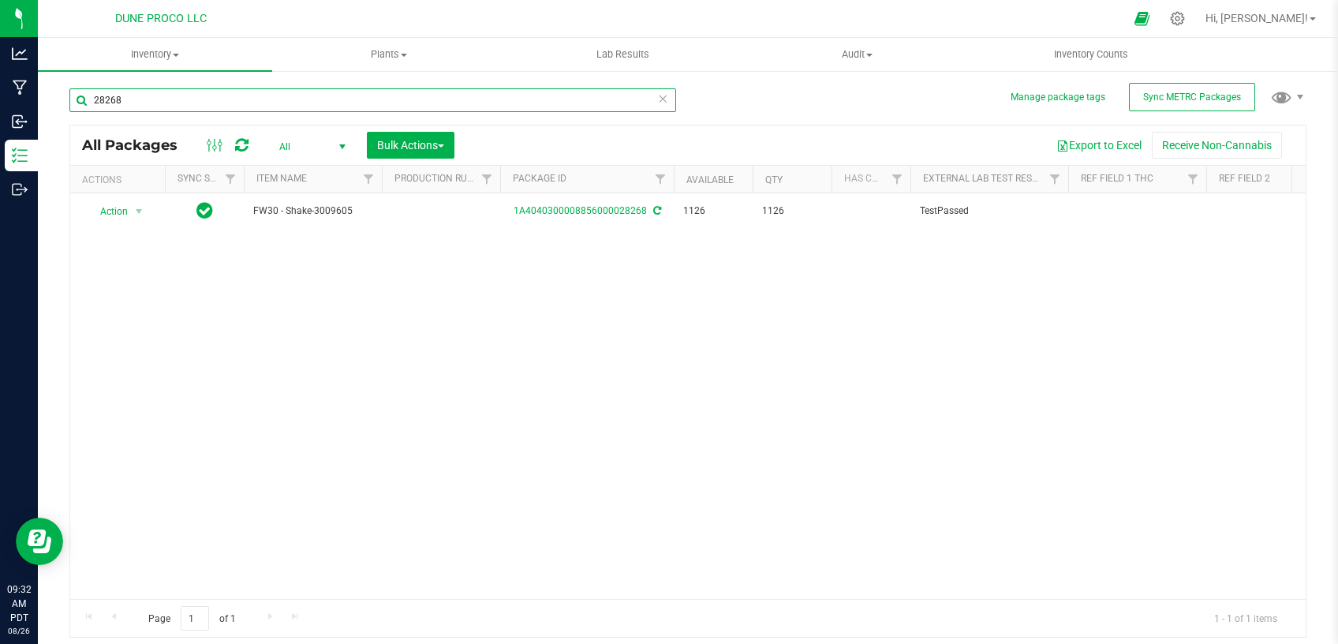
type input "28268"
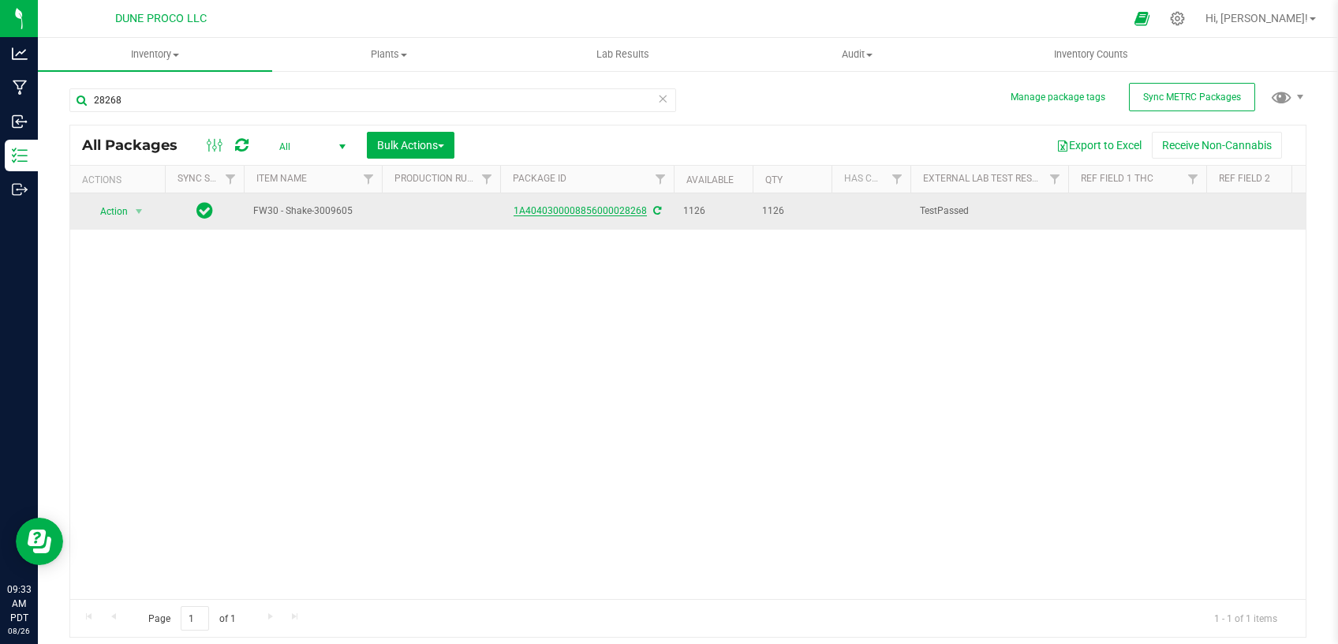
click at [612, 210] on link "1A4040300008856000028268" at bounding box center [580, 210] width 133 height 11
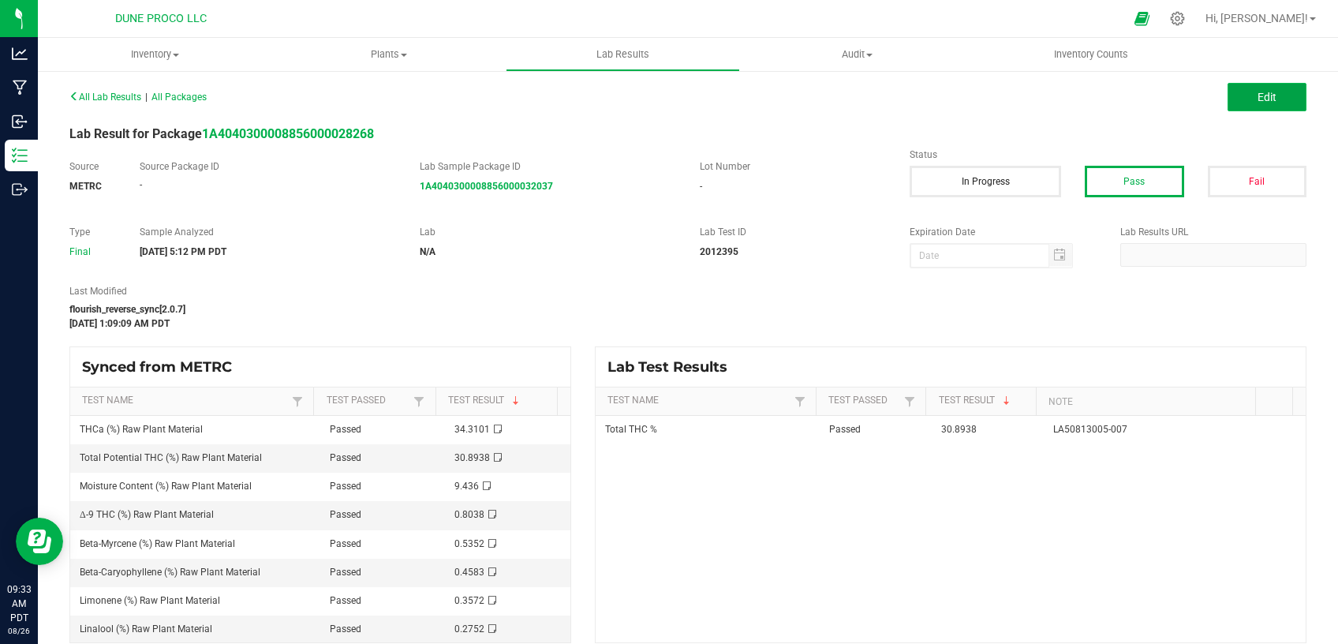
click at [1234, 103] on button "Edit" at bounding box center [1267, 97] width 79 height 28
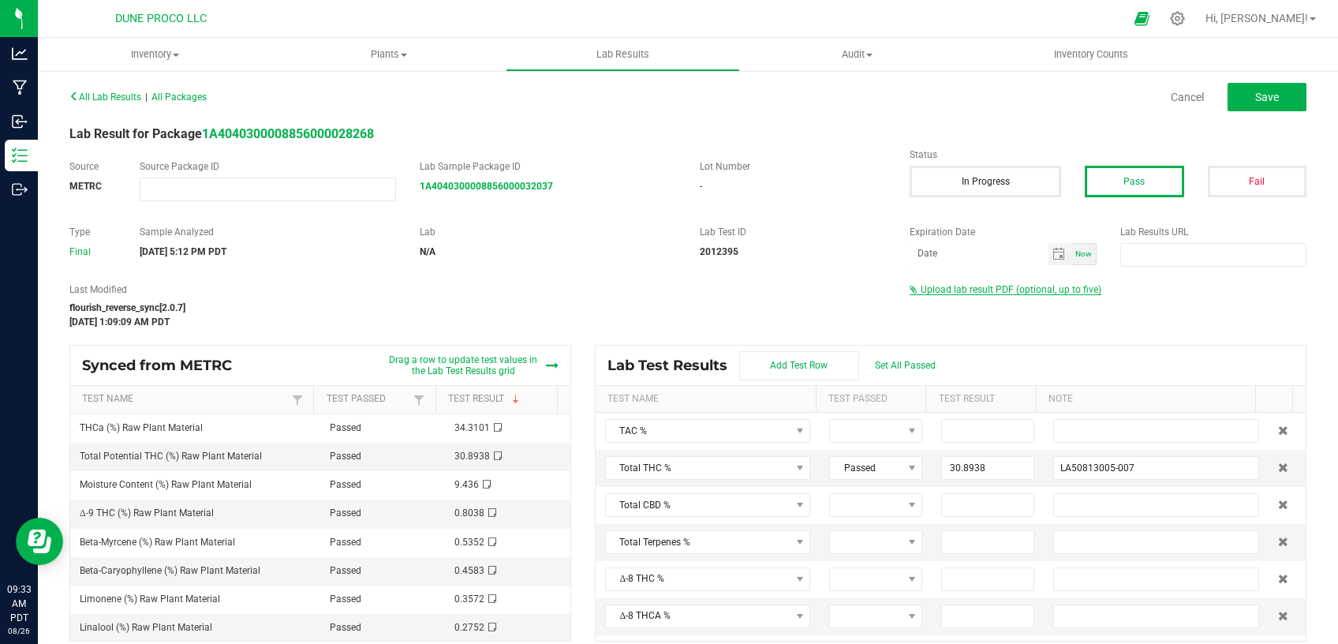
click at [985, 291] on span "Upload lab result PDF (optional, up to five)" at bounding box center [1011, 289] width 181 height 11
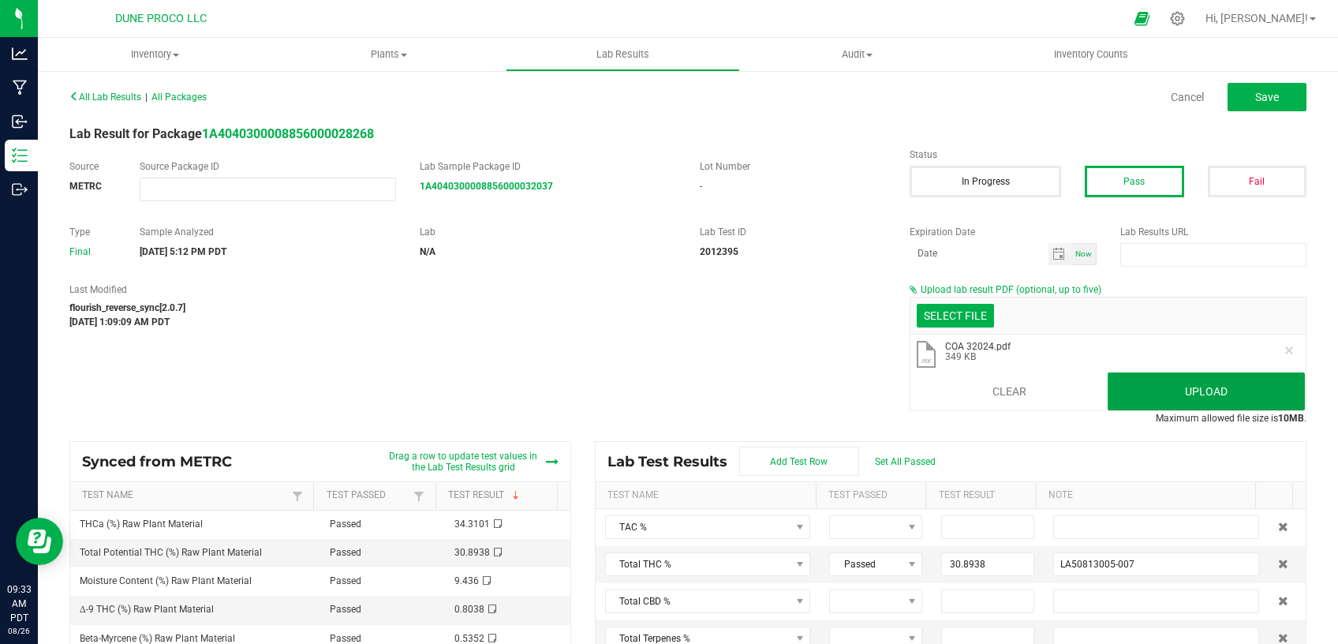
click at [1146, 398] on button "Upload" at bounding box center [1206, 391] width 197 height 38
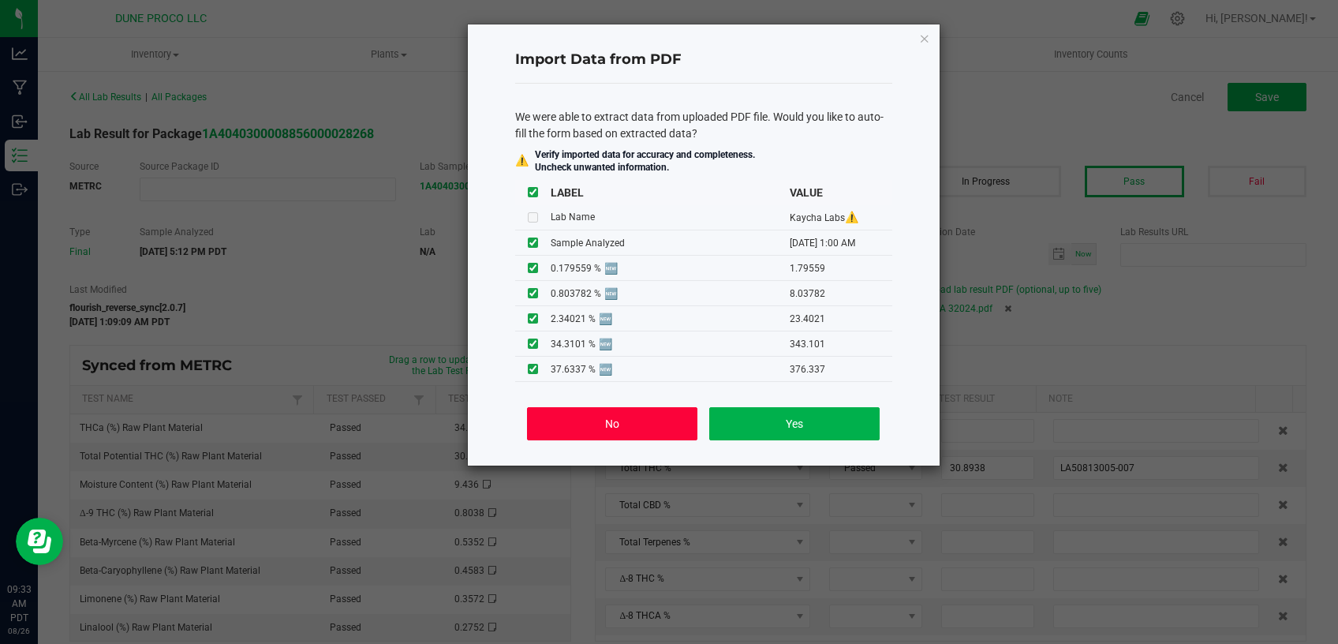
click at [641, 414] on button "No" at bounding box center [612, 423] width 170 height 33
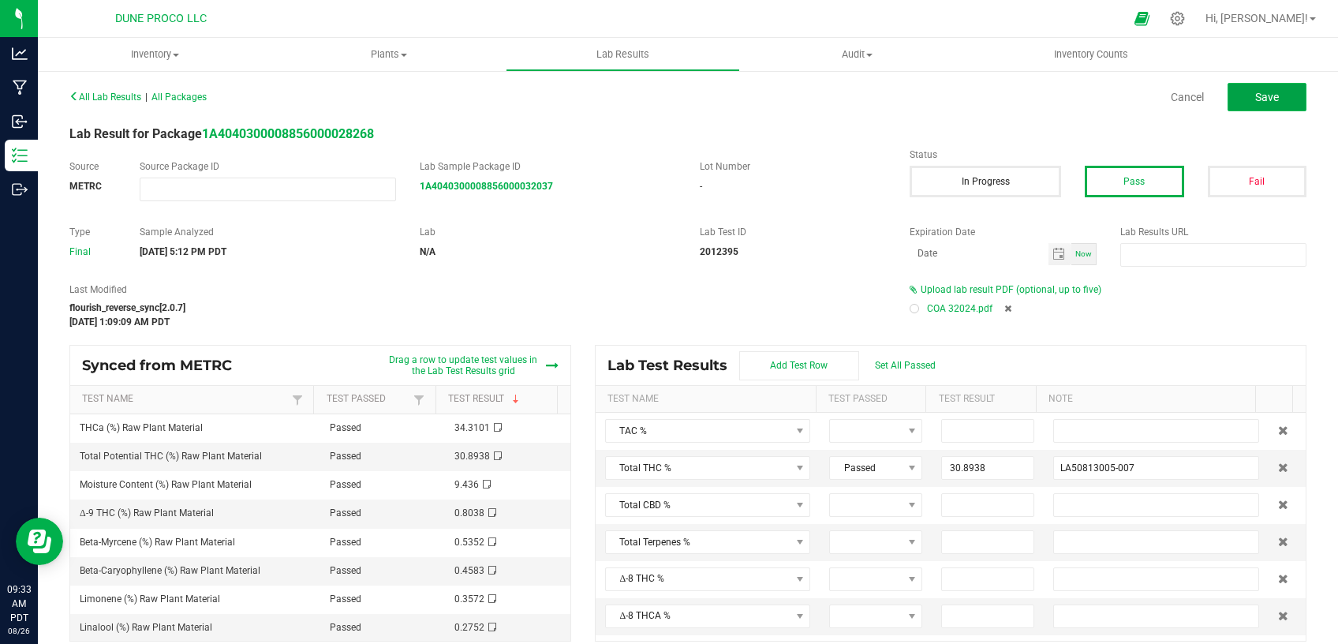
click at [1255, 92] on span "Save" at bounding box center [1267, 97] width 24 height 13
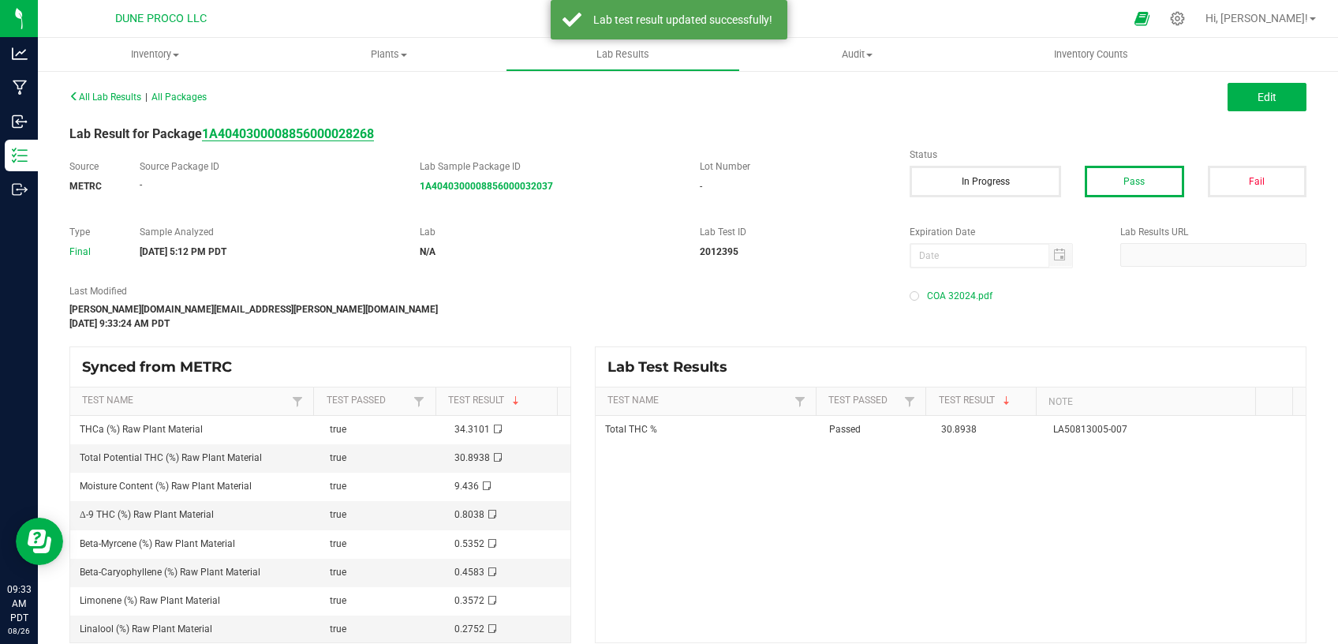
click at [373, 140] on strong "1A4040300008856000028268" at bounding box center [288, 133] width 172 height 15
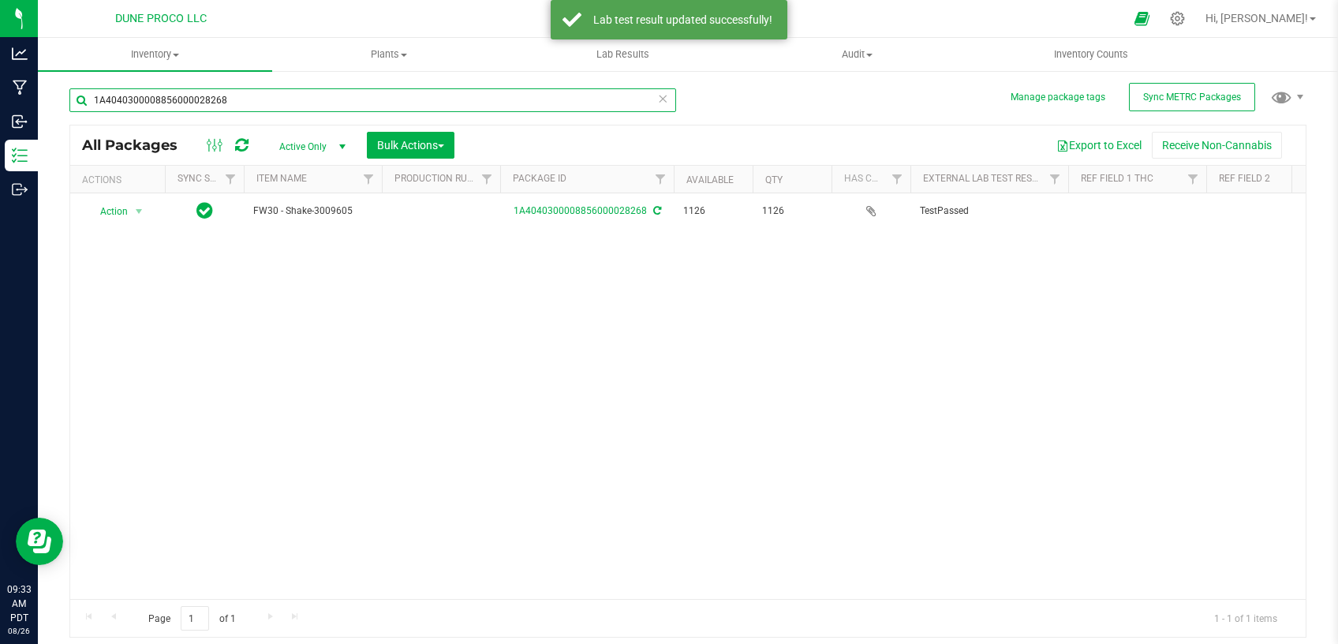
drag, startPoint x: 196, startPoint y: 99, endPoint x: 36, endPoint y: 110, distance: 161.4
click at [69, 110] on input "1A4040300008856000028268" at bounding box center [372, 100] width 607 height 24
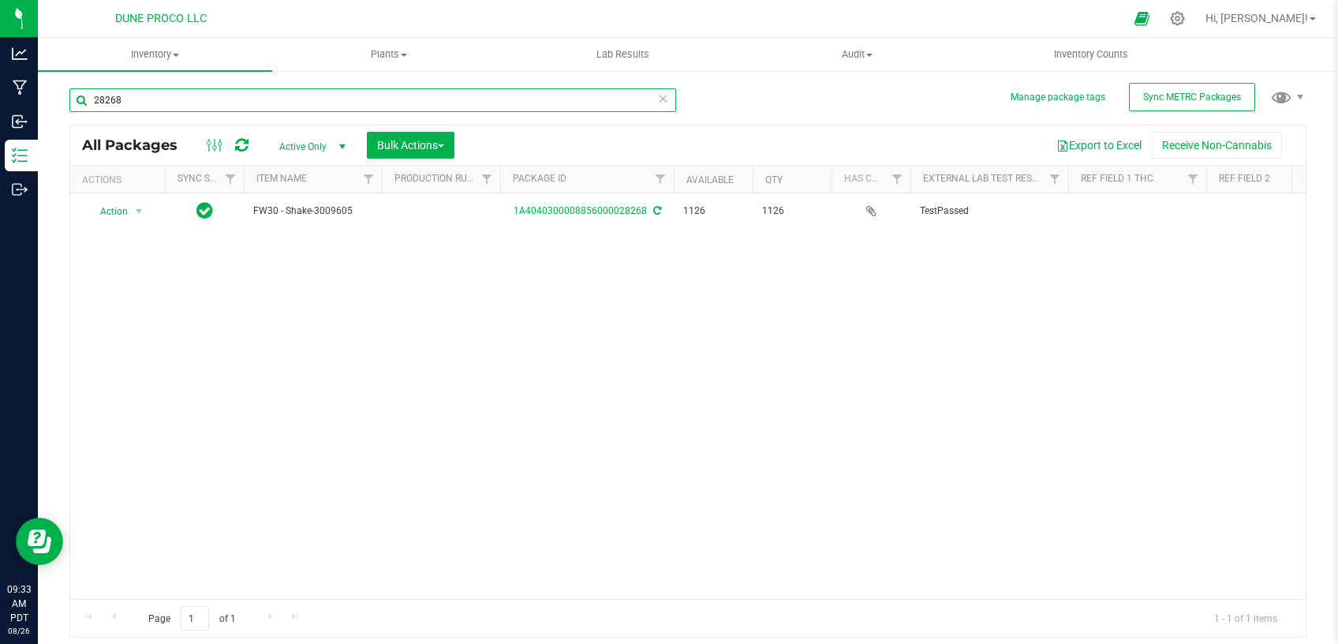
type input "28268"
click at [328, 146] on span "Active Only" at bounding box center [309, 147] width 87 height 22
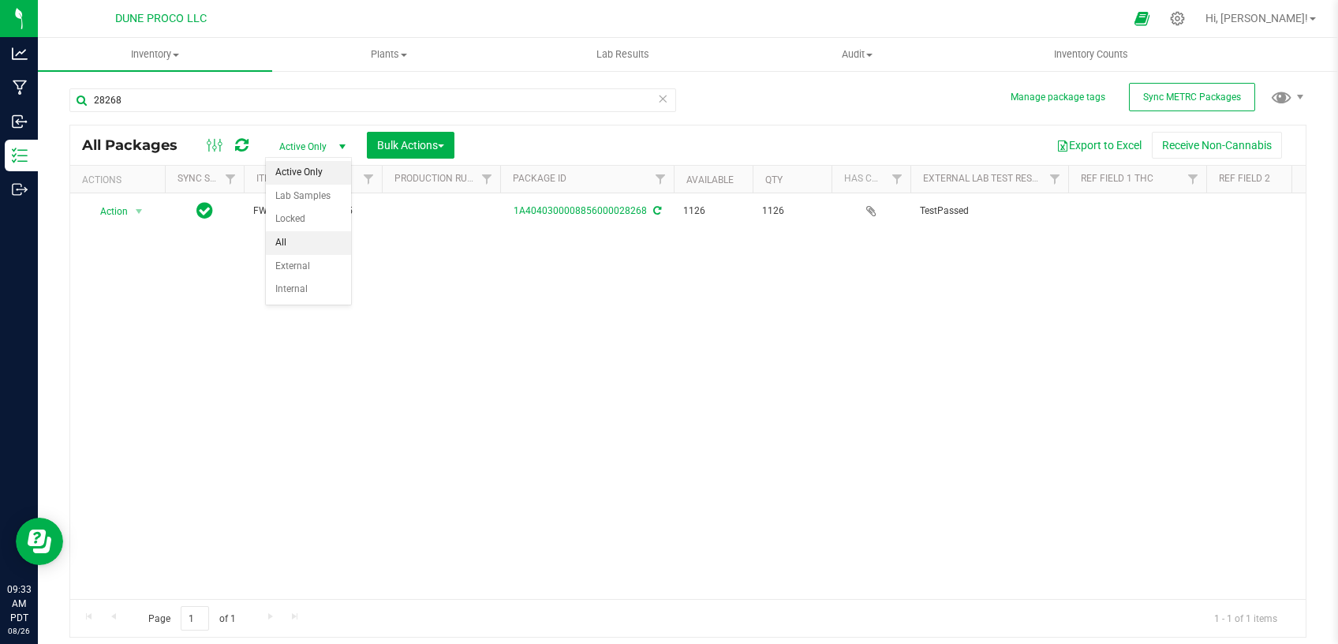
click at [299, 236] on li "All" at bounding box center [308, 243] width 85 height 24
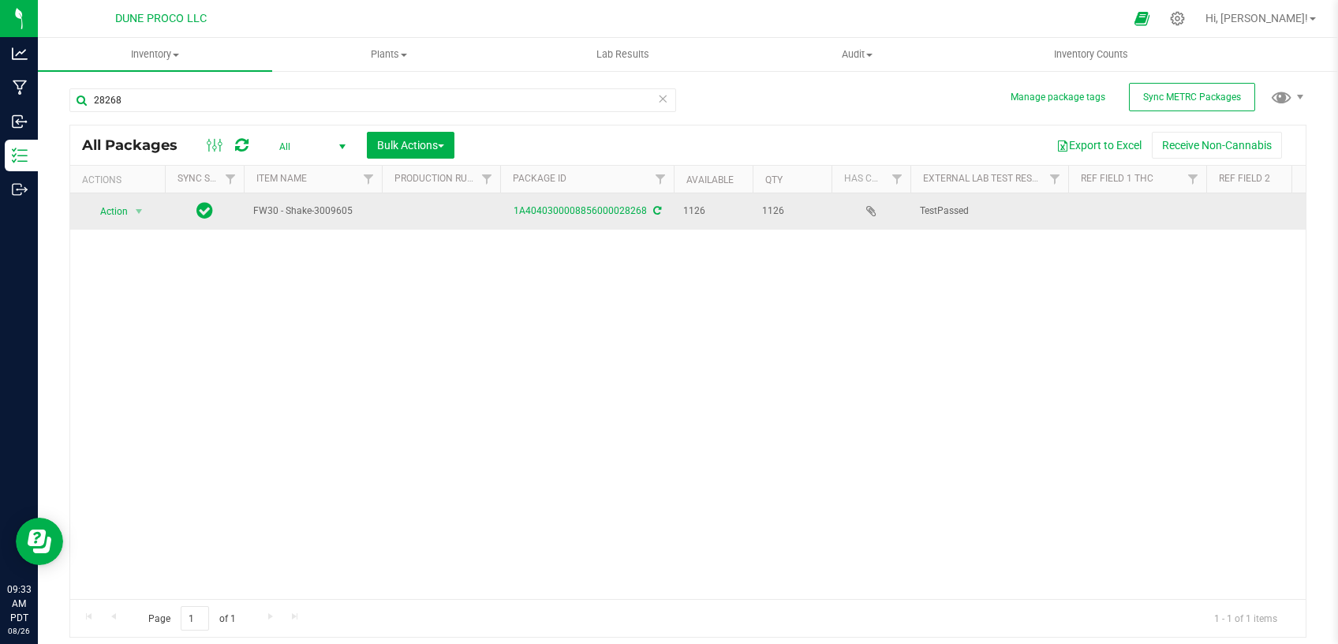
click at [134, 224] on td "Action Action Adjust qty Create package Edit attributes Global inventory Locate…" at bounding box center [117, 211] width 95 height 36
click at [134, 214] on span "select" at bounding box center [139, 211] width 13 height 13
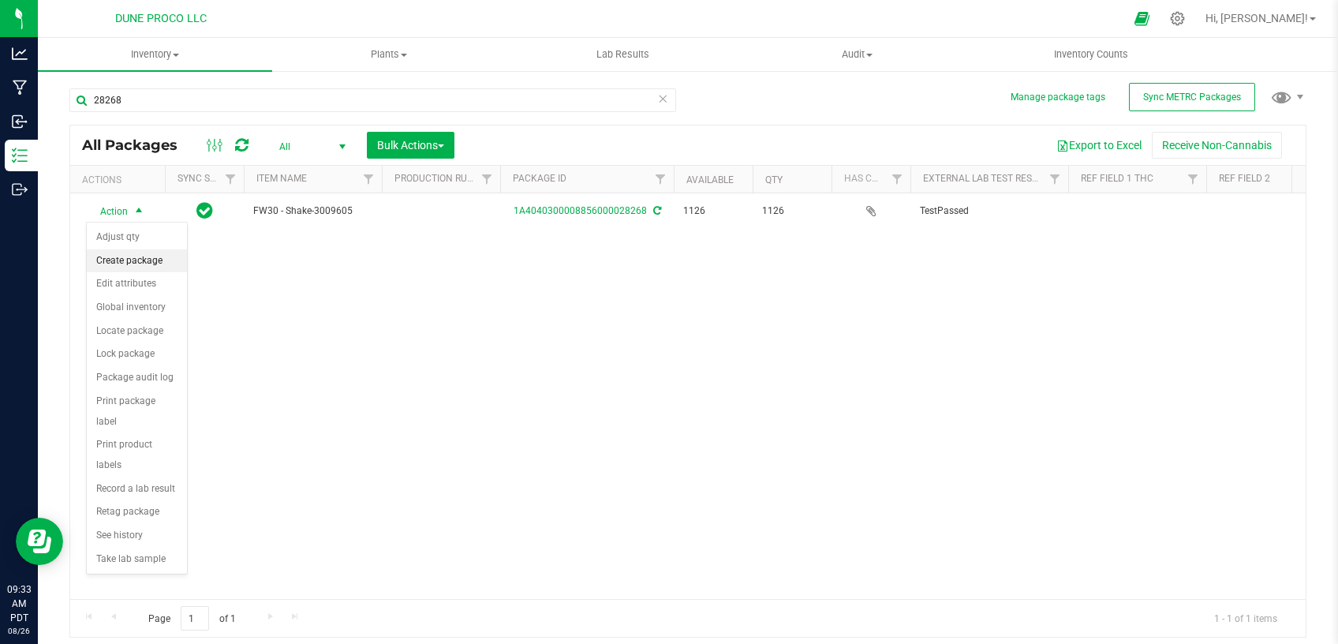
click at [161, 266] on li "Create package" at bounding box center [137, 261] width 100 height 24
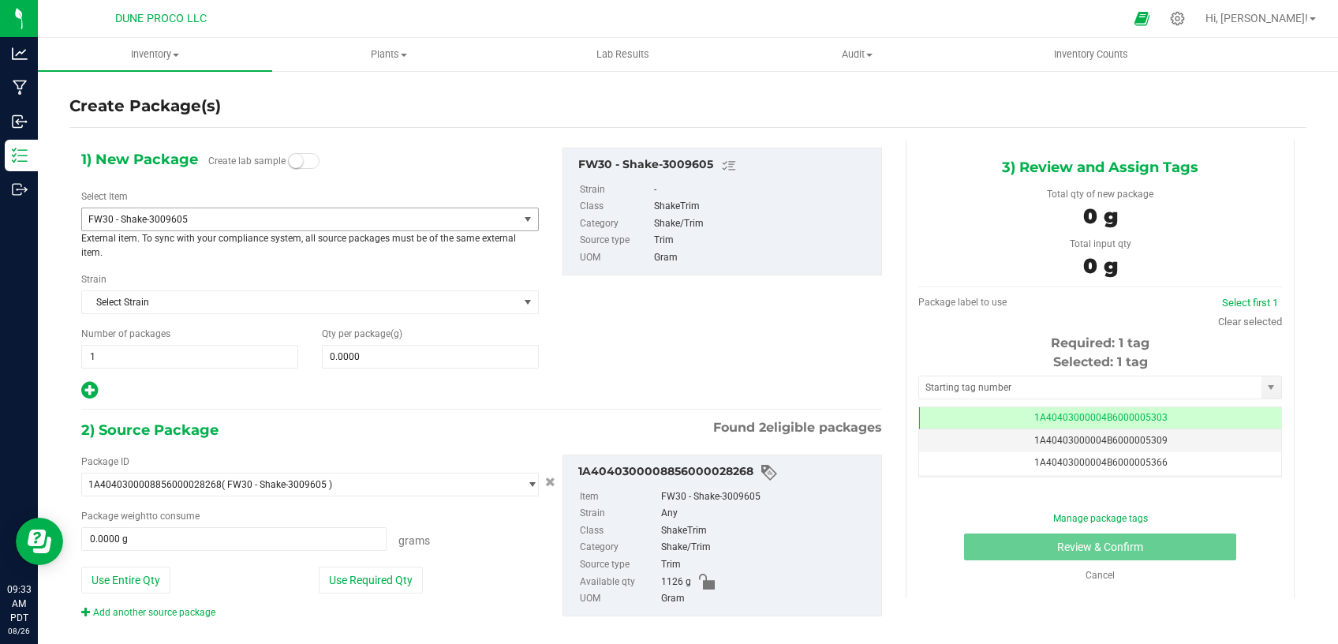
click at [394, 218] on span "FW30 - Shake-3009605" at bounding box center [291, 219] width 406 height 11
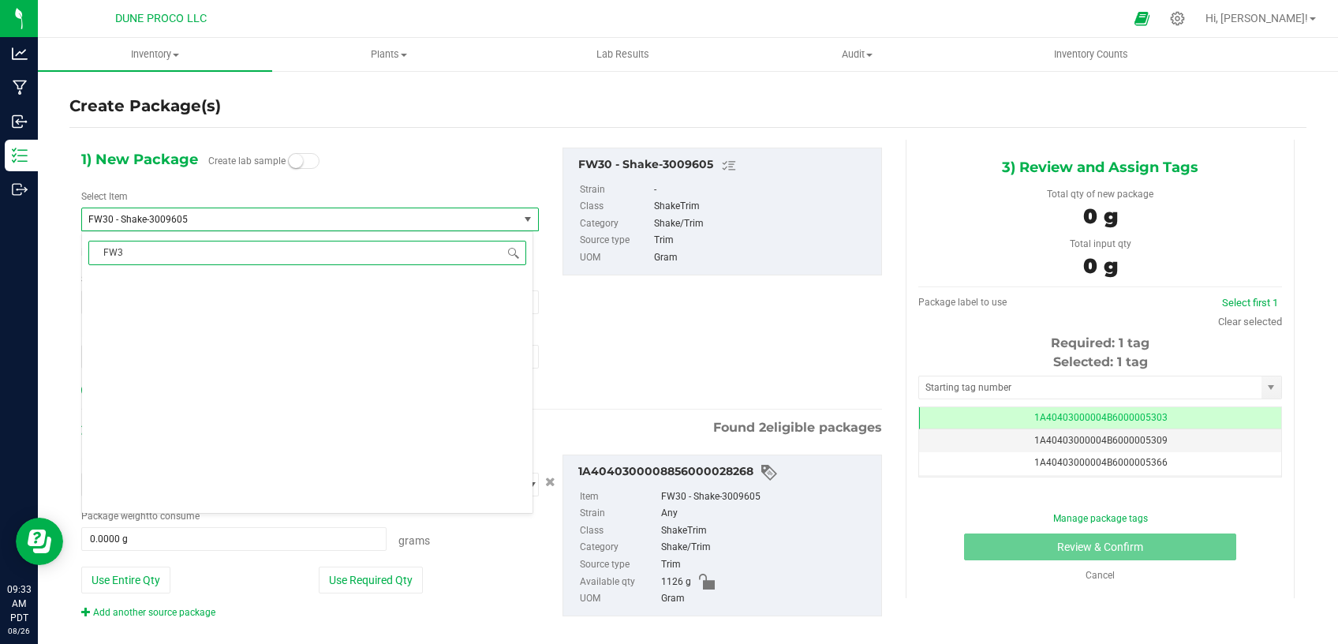
type input "FW30"
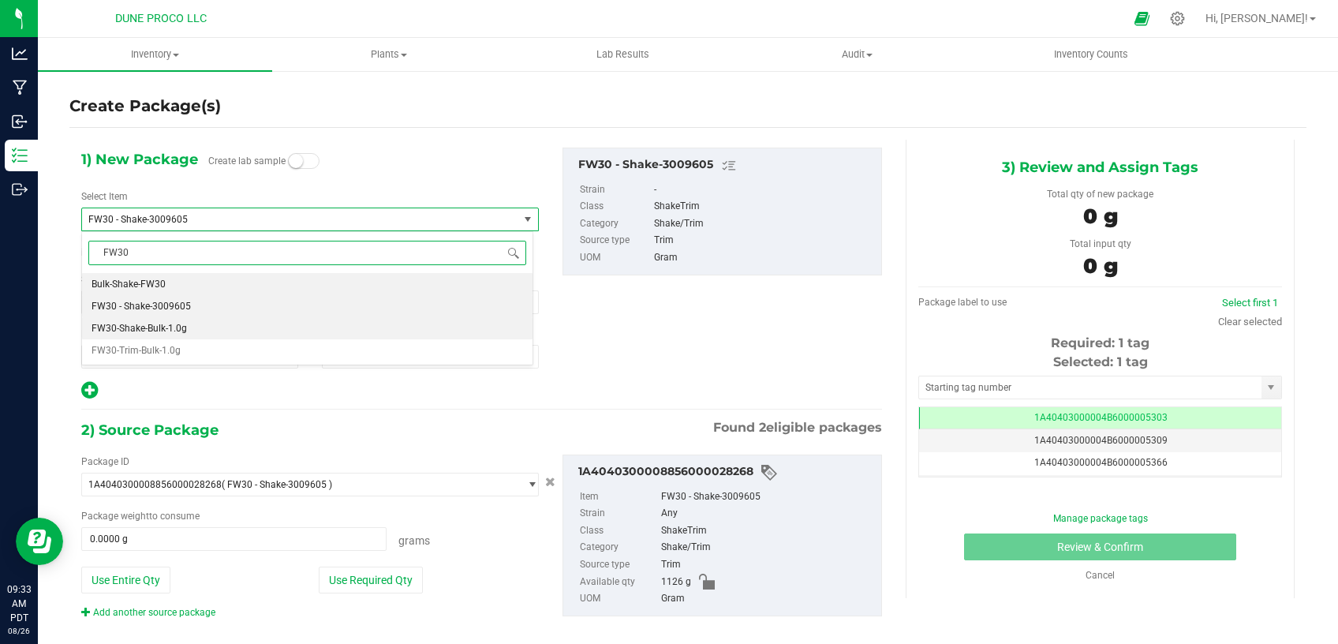
click at [272, 335] on li "FW30-Shake-Bulk-1.0g" at bounding box center [307, 328] width 451 height 22
type input "0"
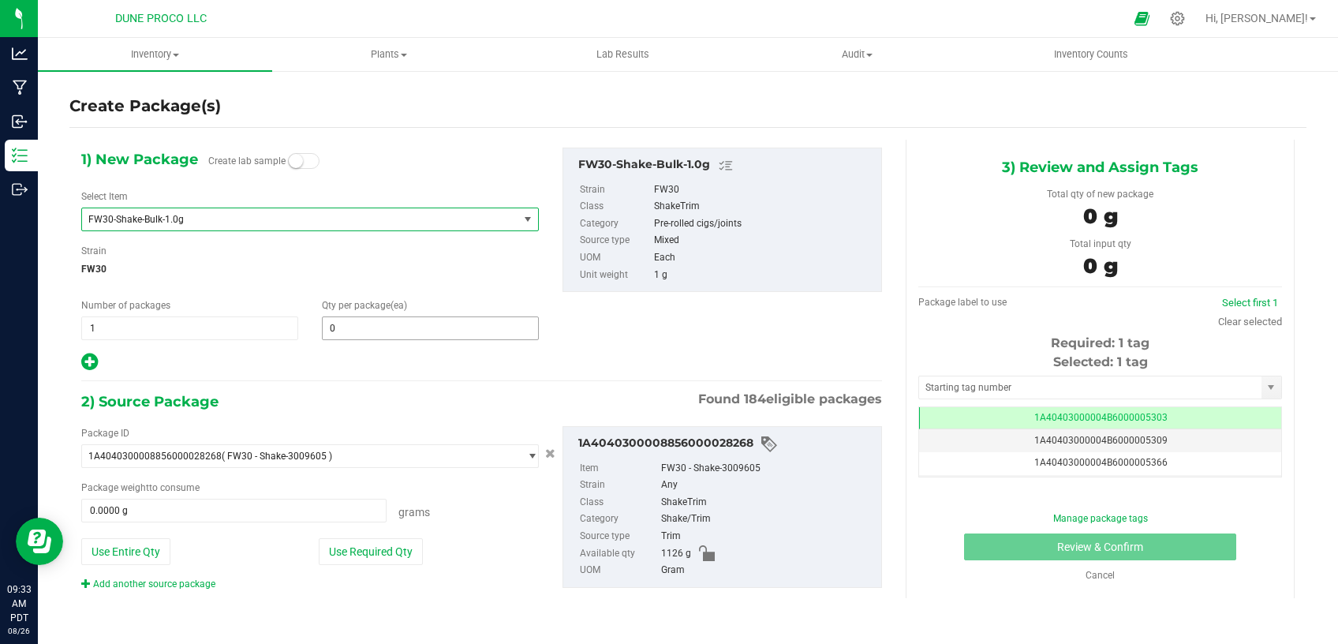
click at [373, 334] on span "0 0" at bounding box center [430, 328] width 217 height 24
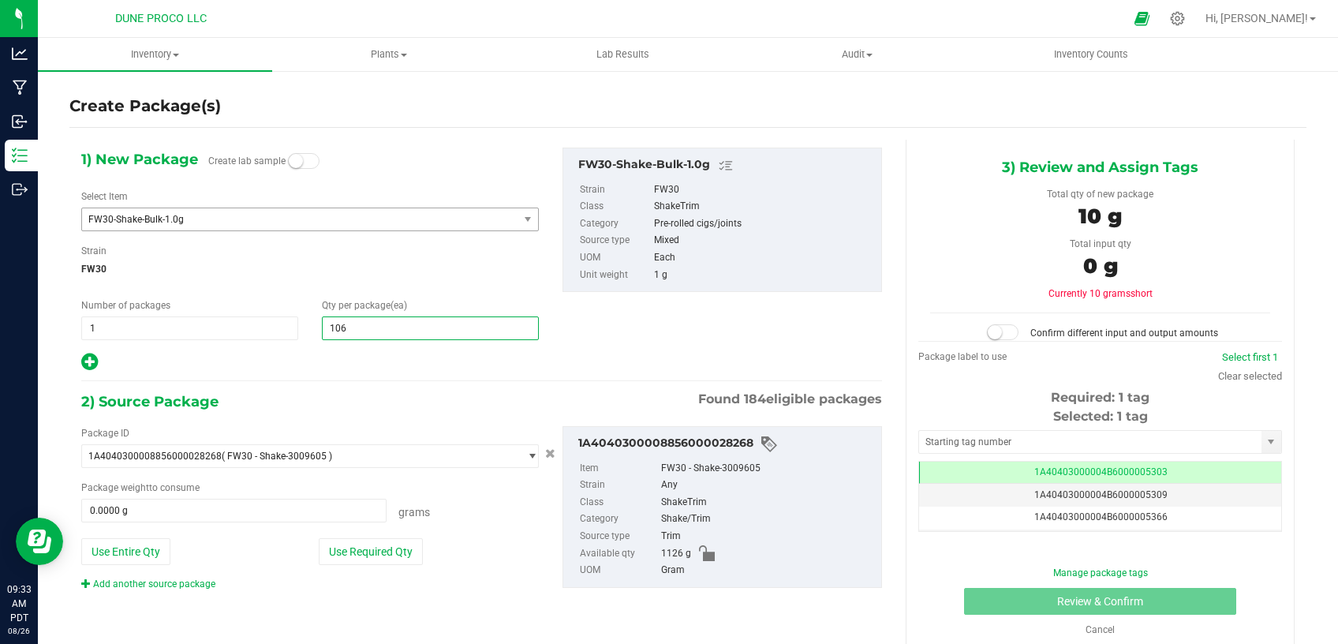
type input "1062"
type input "1,062"
click at [359, 538] on button "Use Required Qty" at bounding box center [371, 551] width 104 height 27
type input "1062.0000 g"
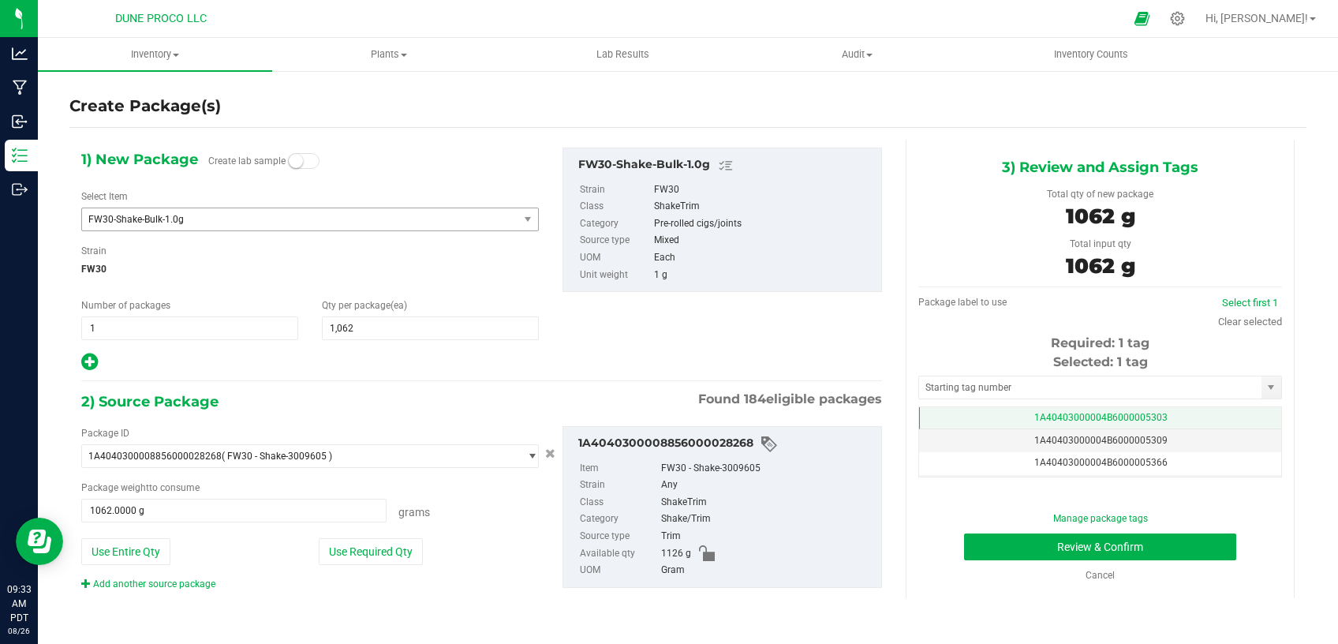
click at [959, 415] on td "1A40403000004B6000005303" at bounding box center [1100, 418] width 362 height 23
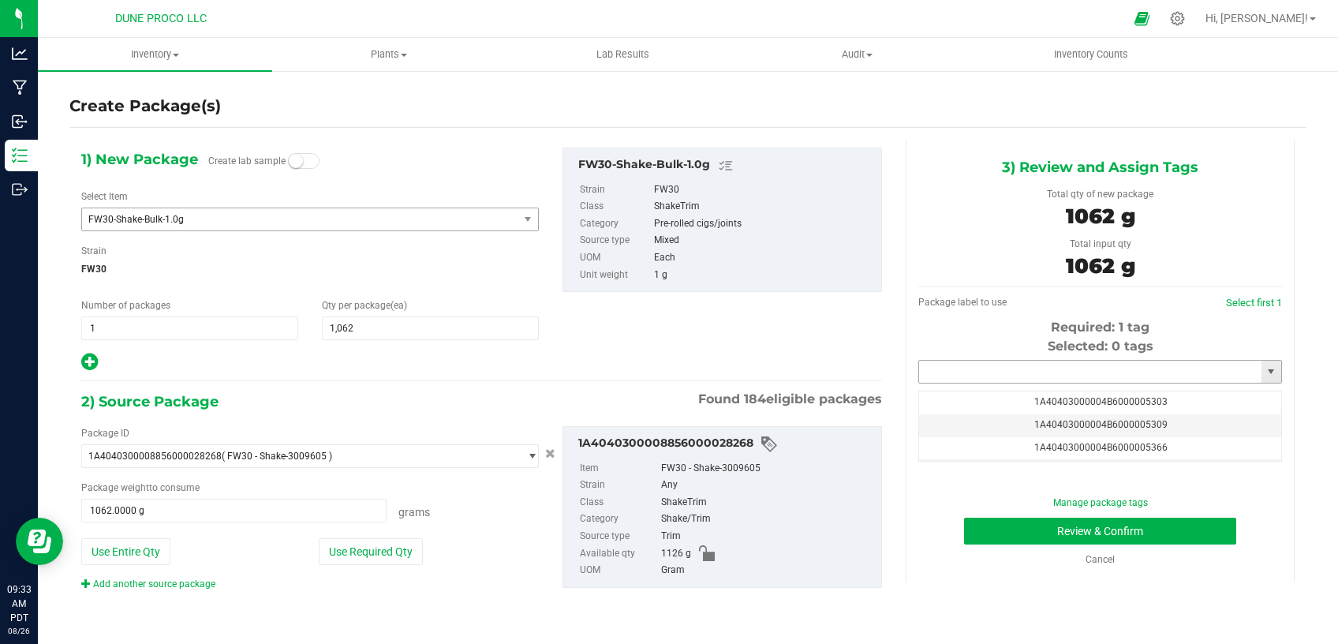
click at [974, 364] on input "text" at bounding box center [1090, 372] width 342 height 22
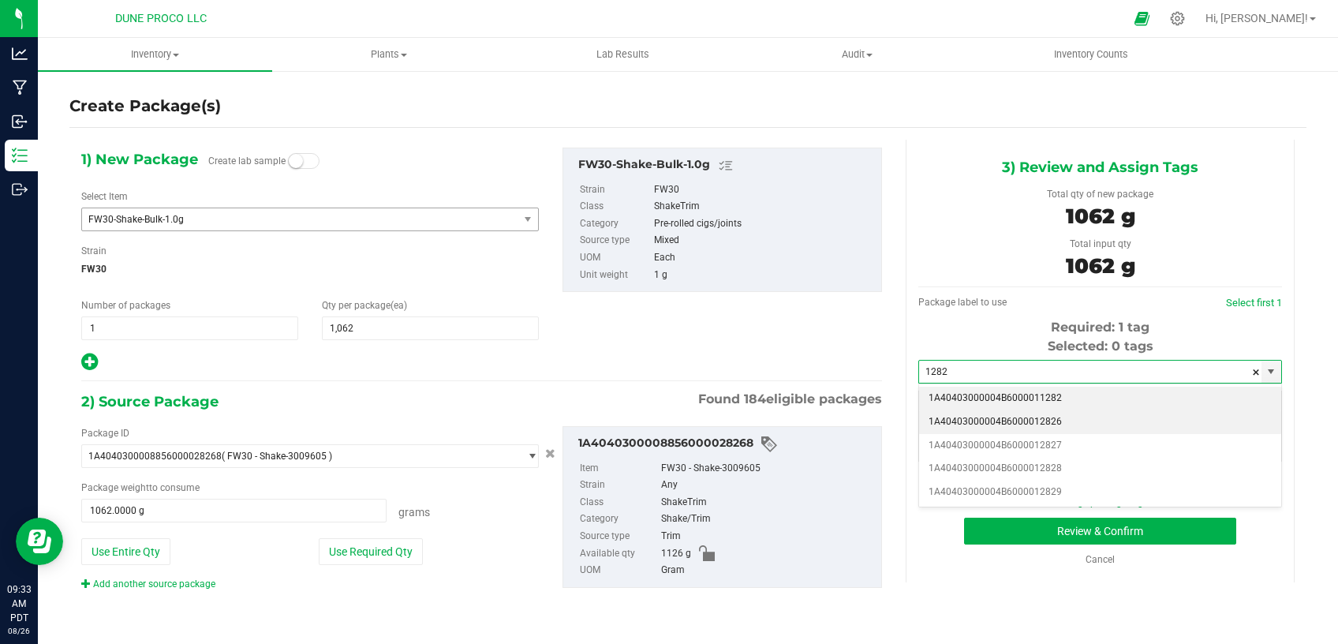
click at [995, 415] on li "1A40403000004B6000012826" at bounding box center [1100, 422] width 362 height 24
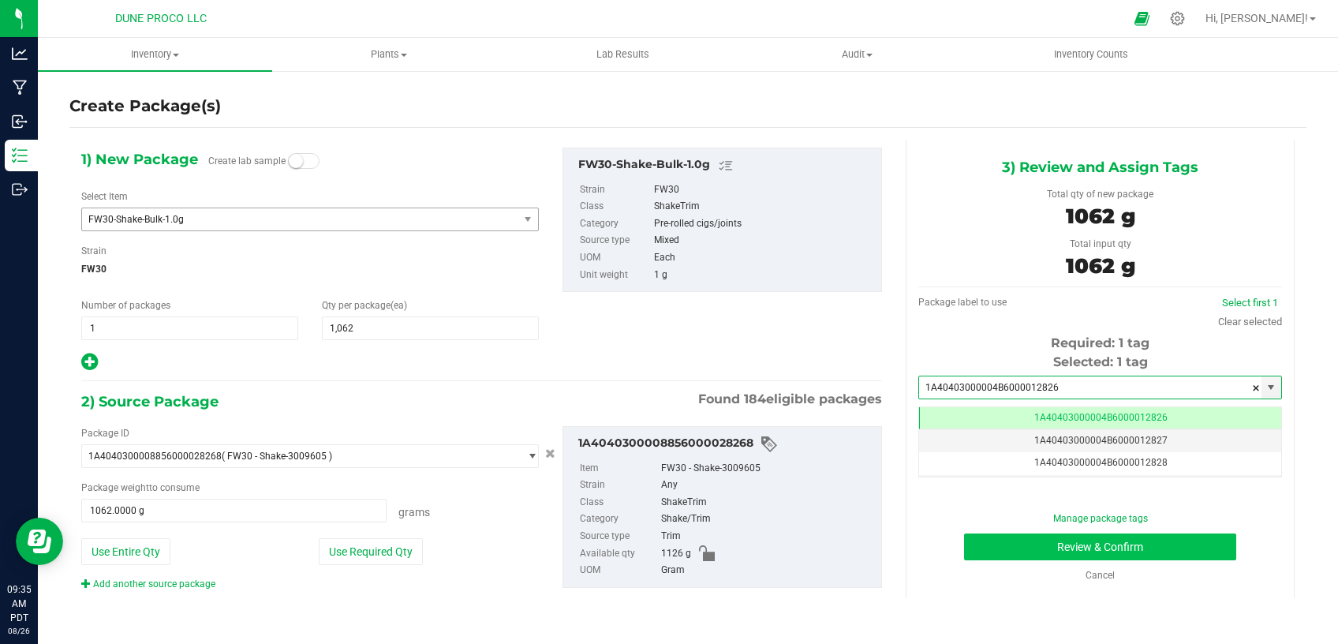
type input "1A40403000004B6000012826"
click at [1004, 536] on button "Review & Confirm" at bounding box center [1100, 546] width 272 height 27
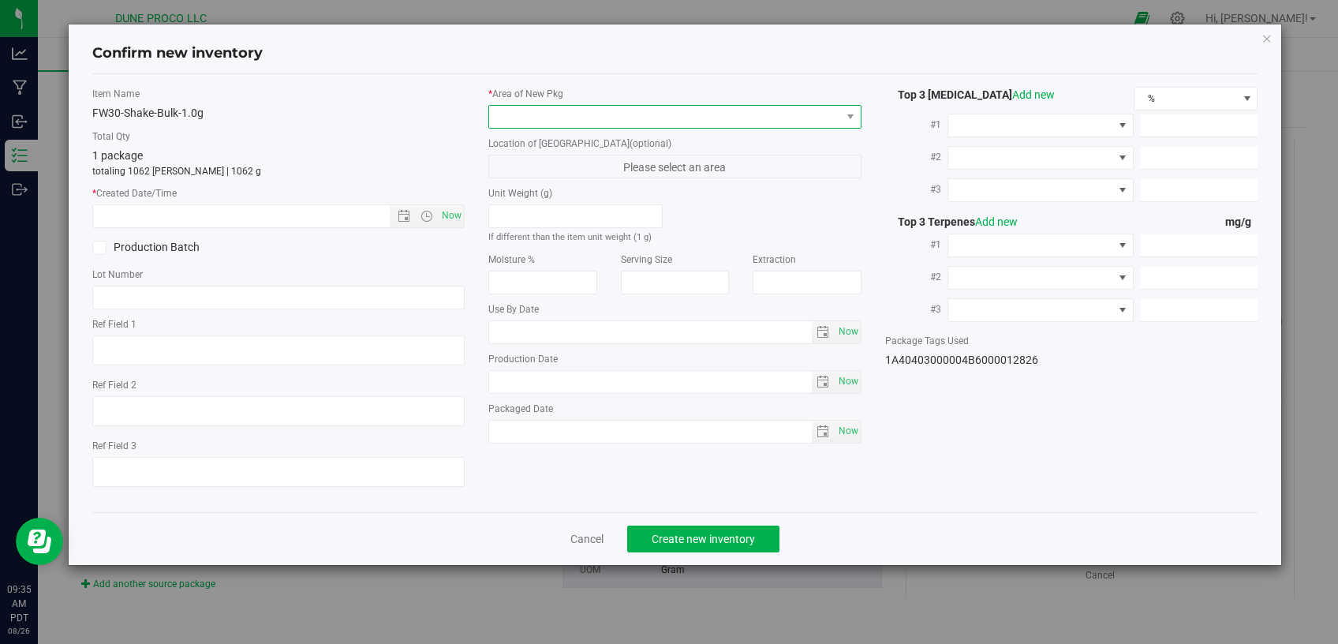
click at [649, 117] on span at bounding box center [665, 117] width 352 height 22
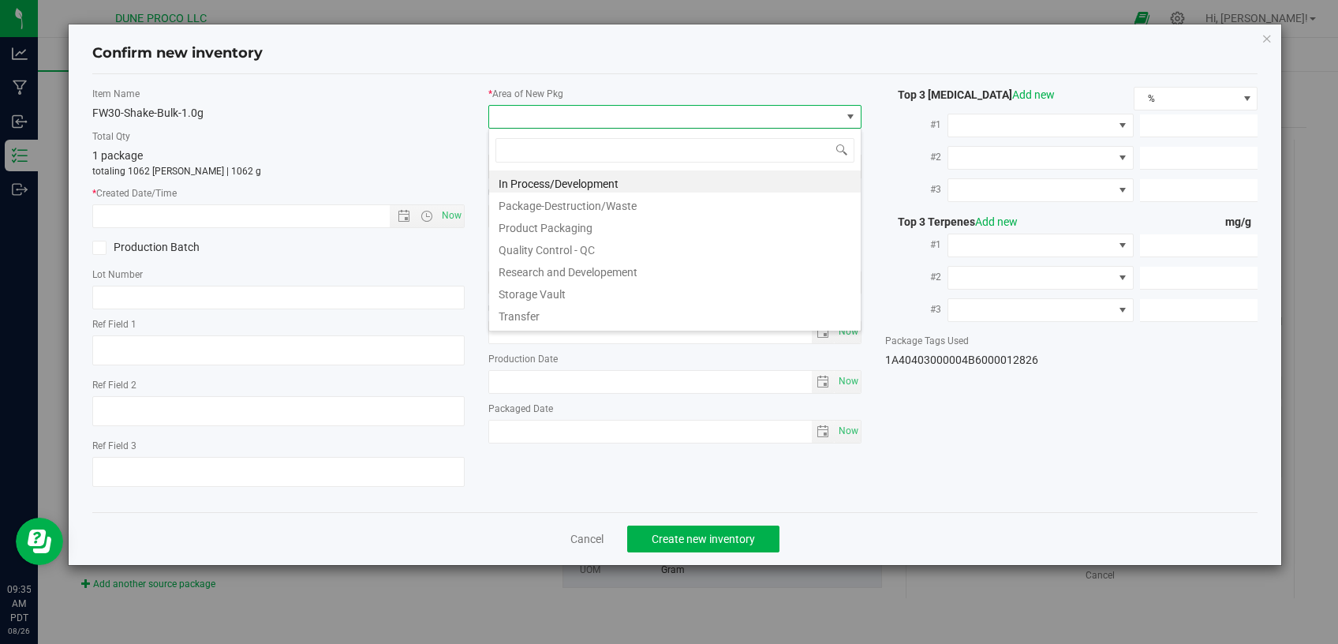
scroll to position [23, 372]
click at [559, 294] on li "Storage Vault" at bounding box center [675, 292] width 372 height 22
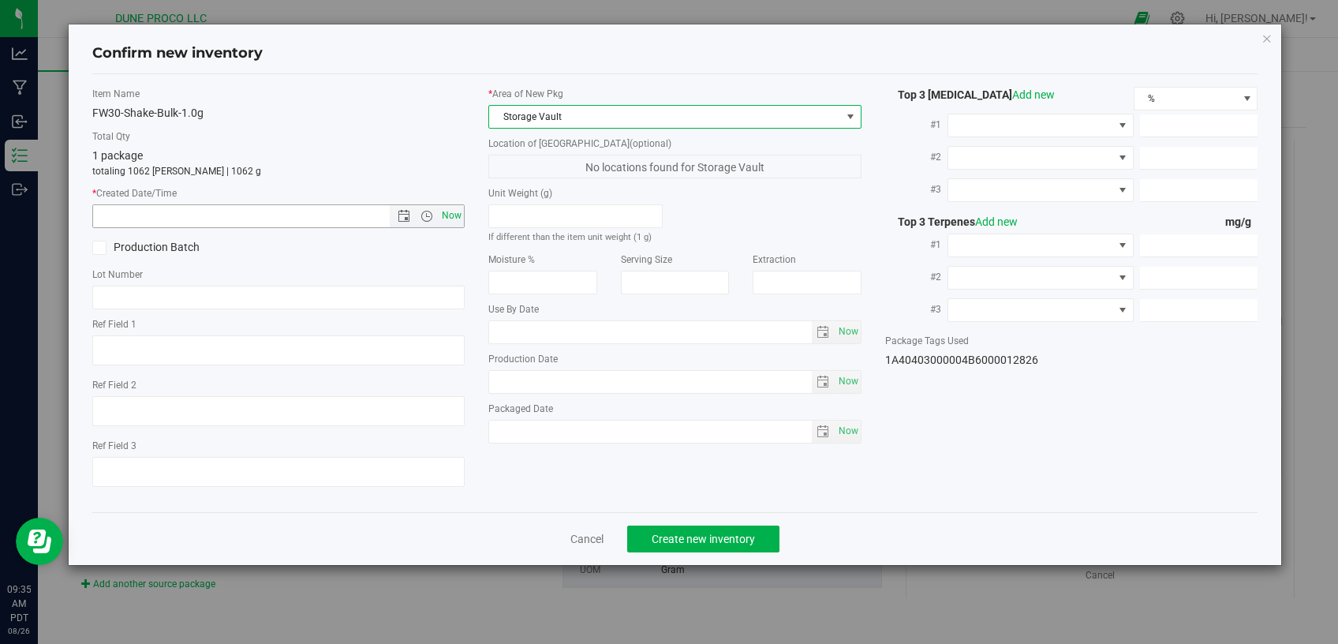
click at [451, 212] on span "Now" at bounding box center [452, 215] width 27 height 23
type input "[DATE] 9:35 AM"
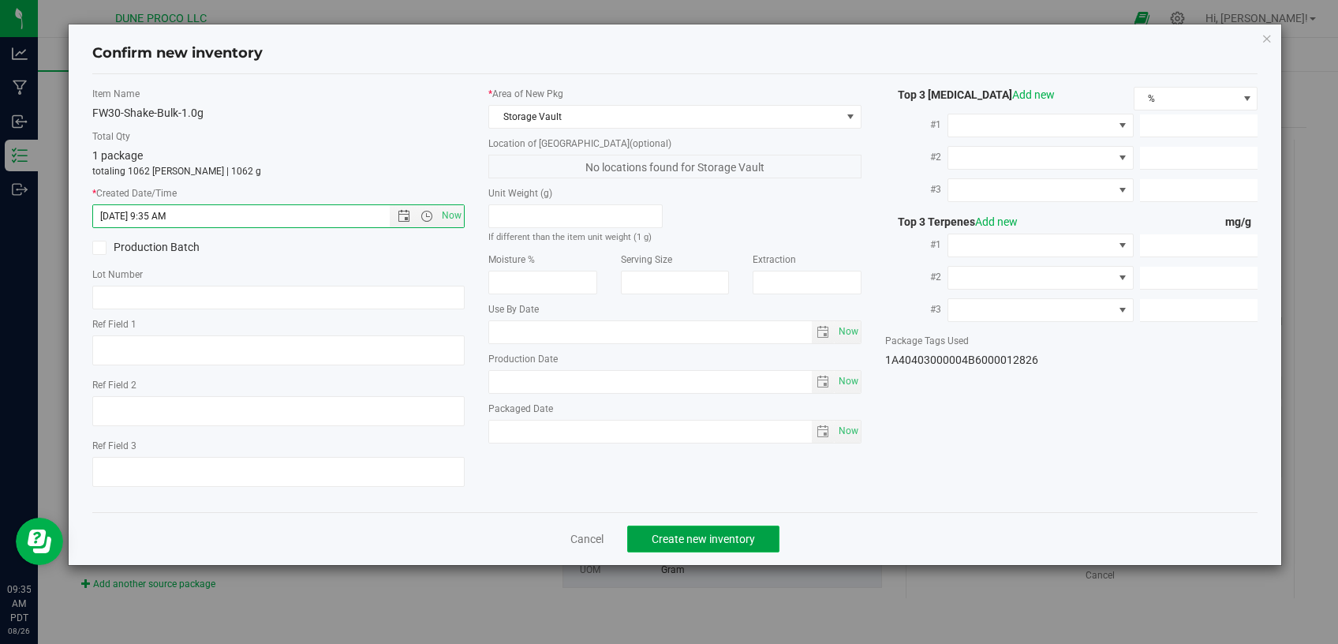
click at [708, 535] on span "Create new inventory" at bounding box center [703, 539] width 103 height 13
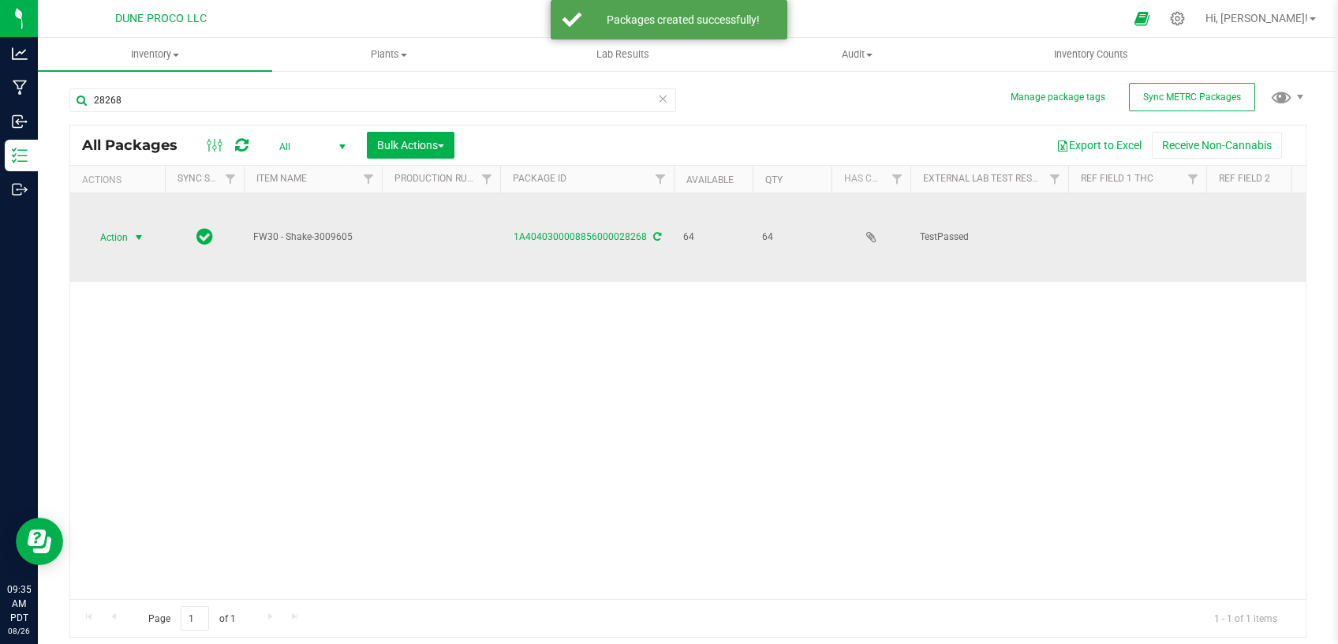
click at [122, 226] on span "Action" at bounding box center [107, 237] width 43 height 22
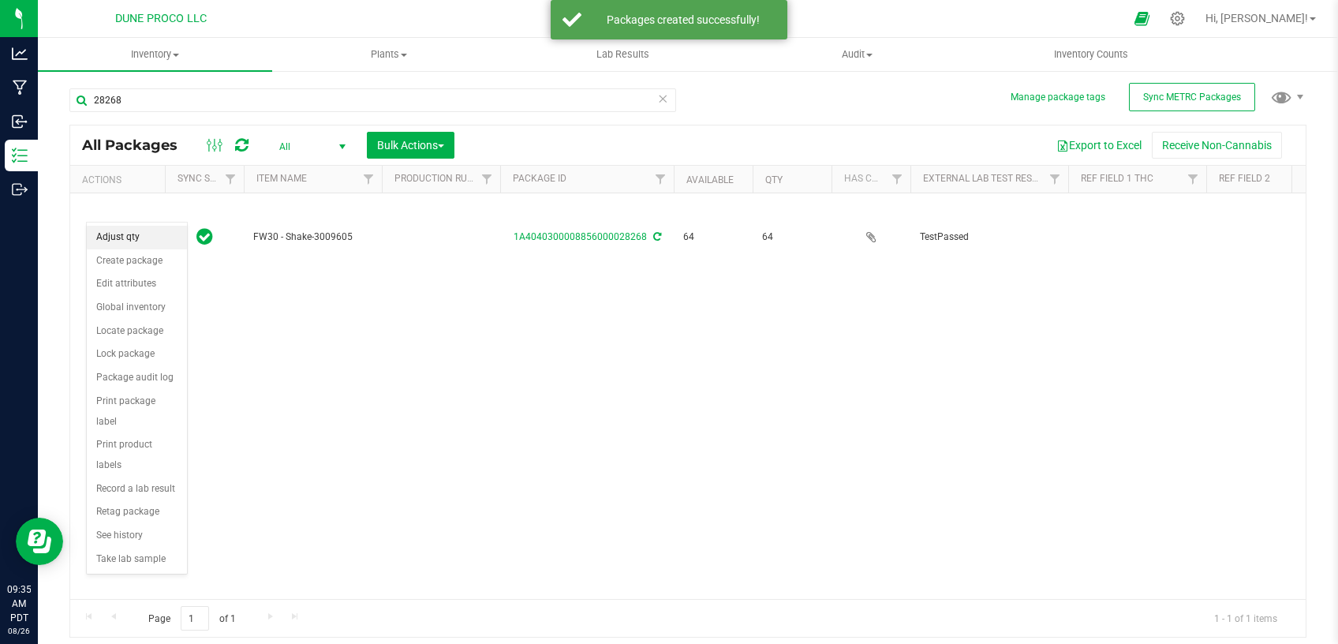
click at [156, 236] on li "Adjust qty" at bounding box center [137, 238] width 100 height 24
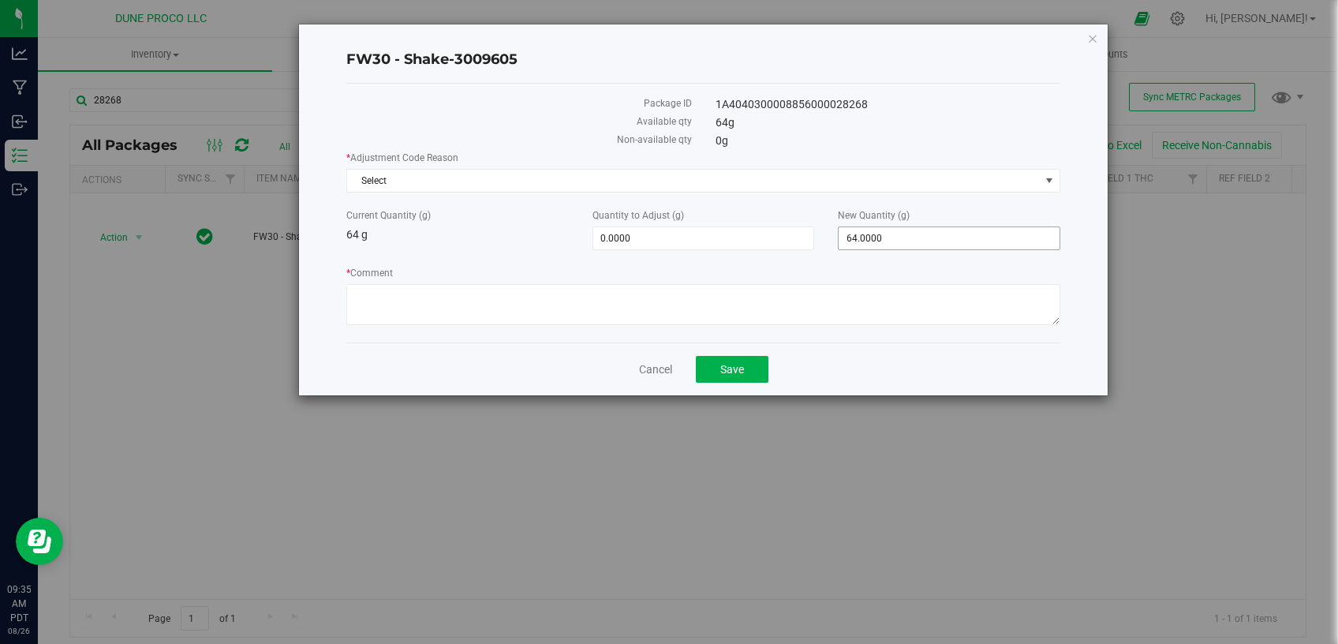
click at [875, 231] on span "64.0000 64" at bounding box center [949, 238] width 223 height 24
drag, startPoint x: 875, startPoint y: 238, endPoint x: 798, endPoint y: 239, distance: 77.3
click at [839, 238] on input "64" at bounding box center [949, 238] width 221 height 22
type input "0"
type input "-64.0000"
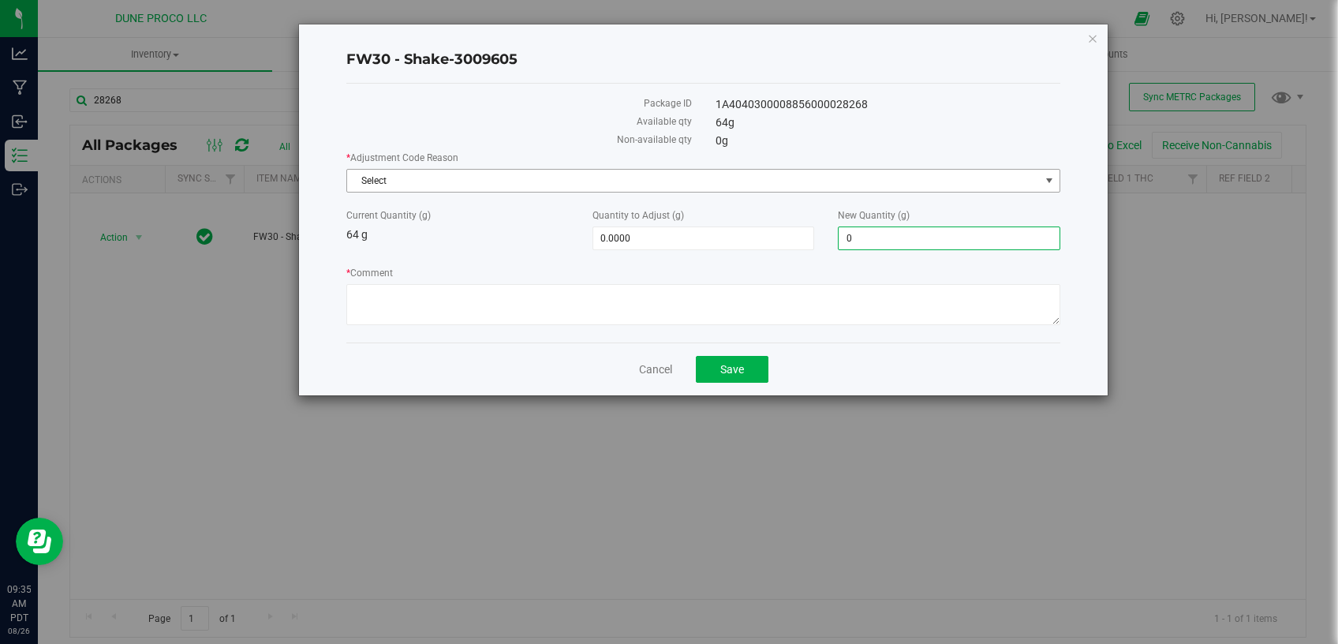
type input "0.0000"
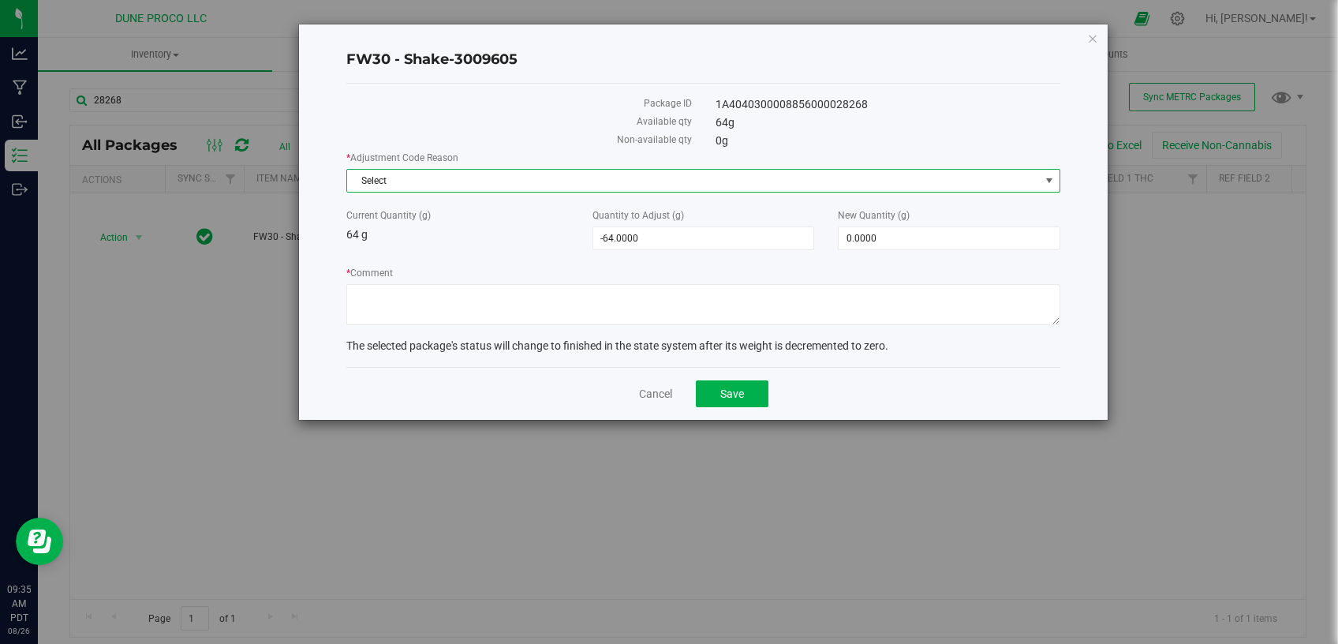
click at [744, 176] on span "Select" at bounding box center [693, 181] width 693 height 22
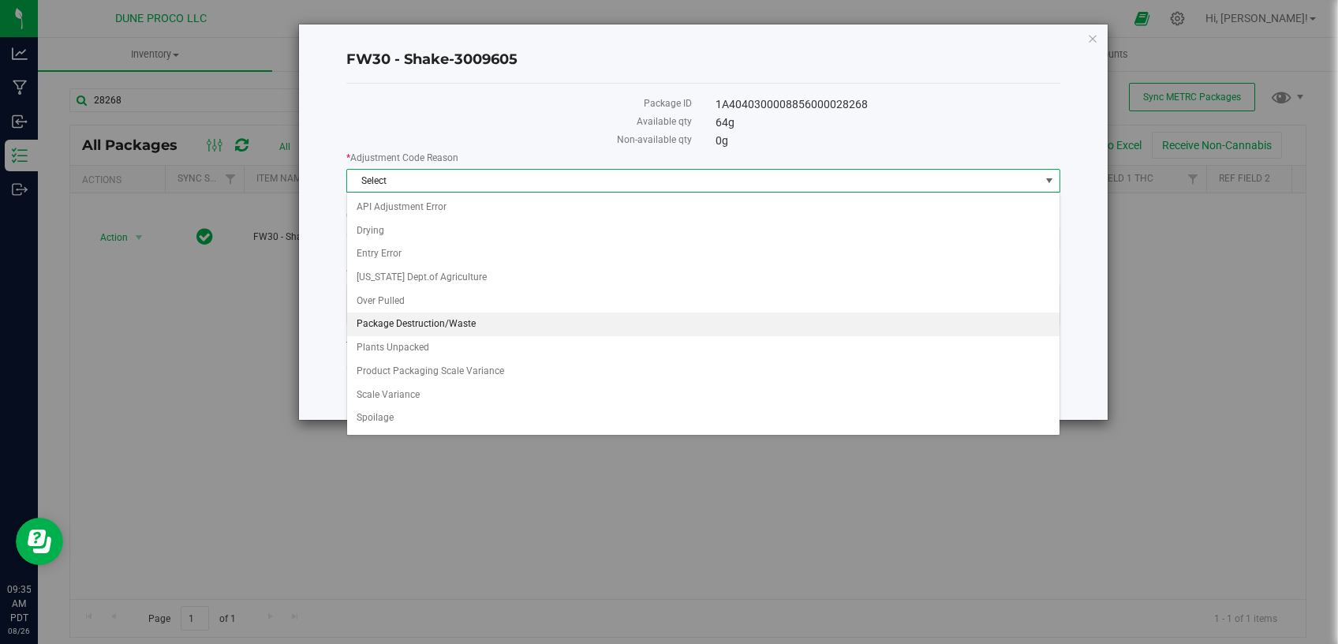
click at [387, 318] on li "Package Destruction/Waste" at bounding box center [703, 324] width 713 height 24
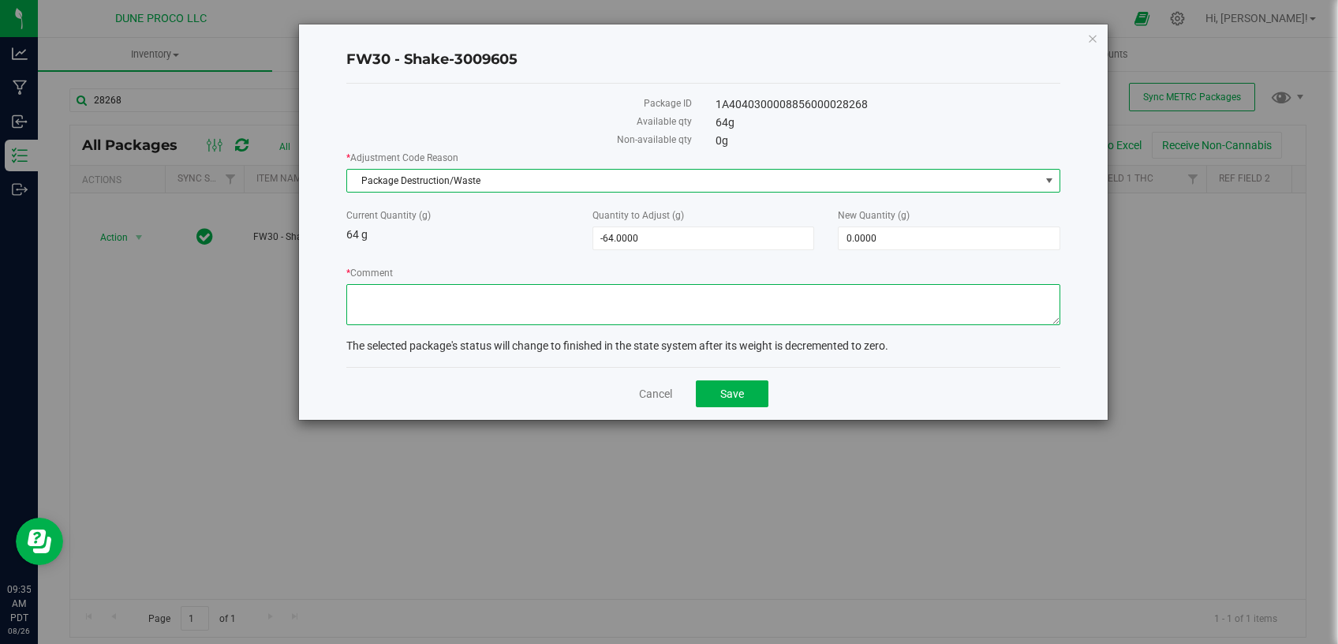
click at [437, 319] on textarea "* Comment" at bounding box center [703, 304] width 714 height 41
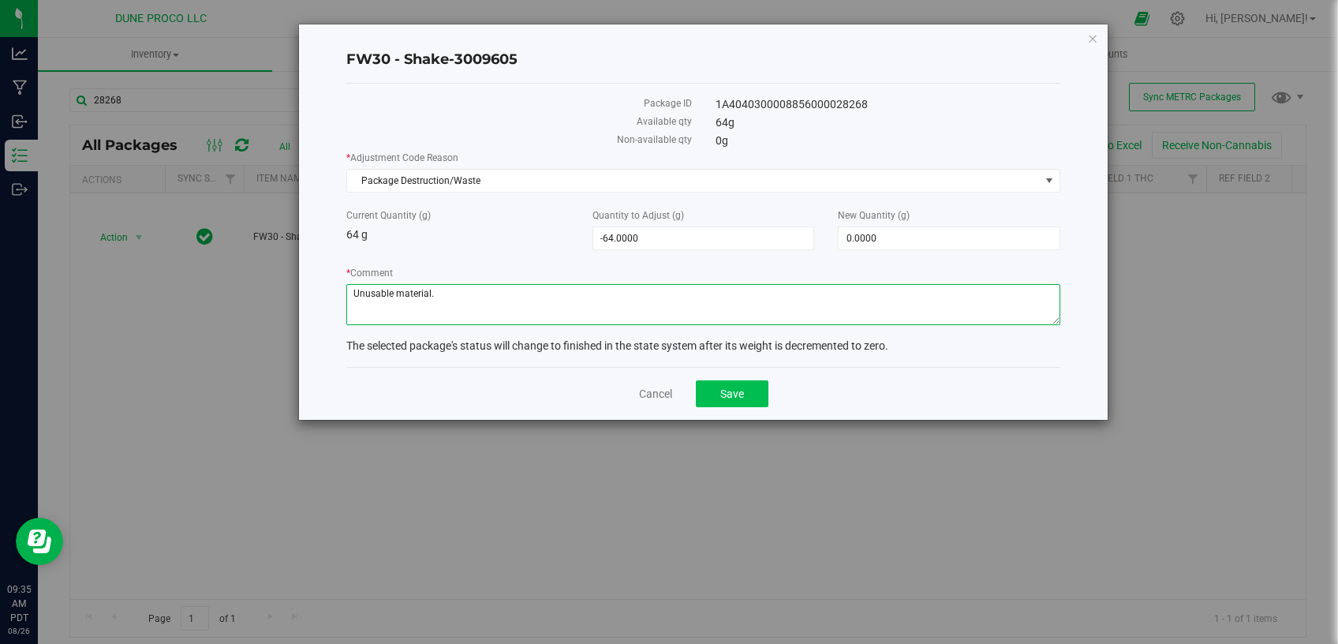
type textarea "Unusable material."
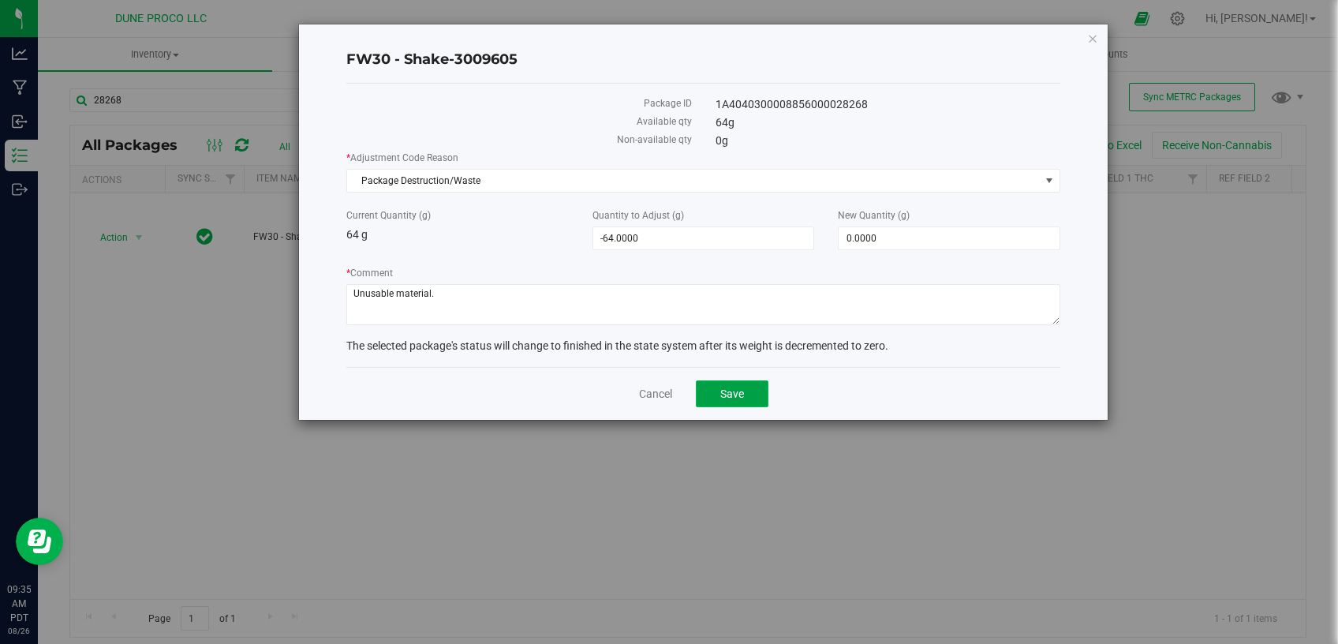
click at [701, 384] on button "Save" at bounding box center [732, 393] width 73 height 27
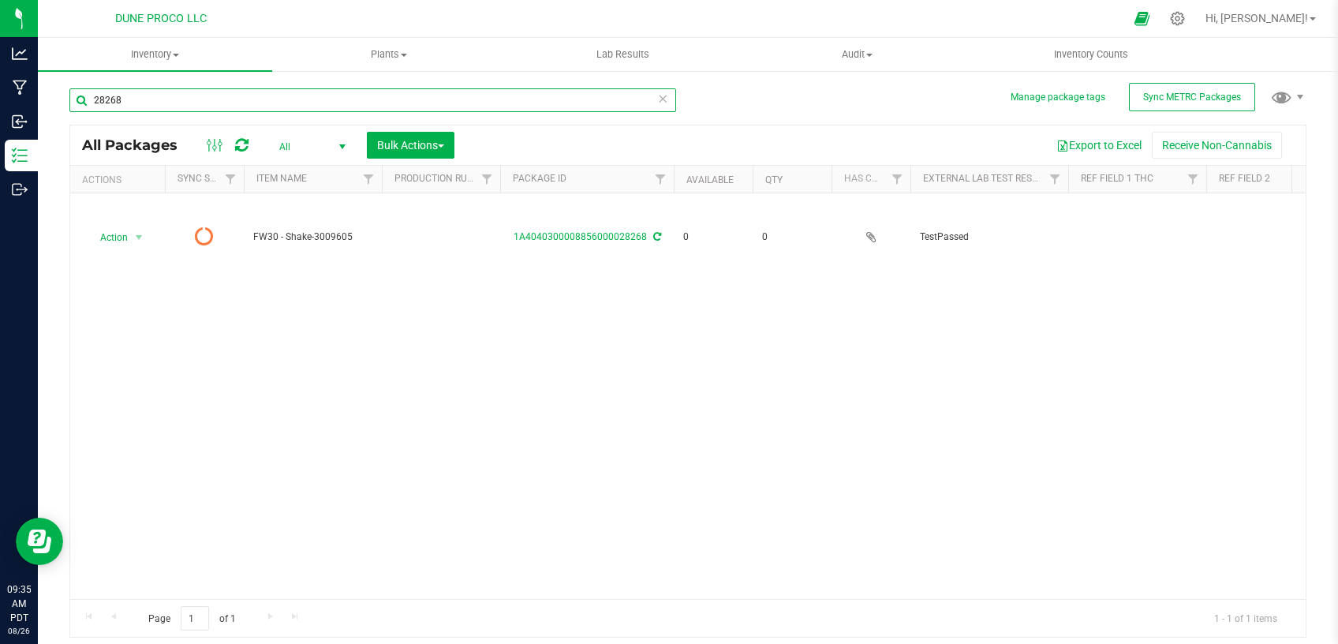
drag, startPoint x: 160, startPoint y: 97, endPoint x: 0, endPoint y: 103, distance: 160.3
click at [69, 103] on input "28268" at bounding box center [372, 100] width 607 height 24
paste input "2541"
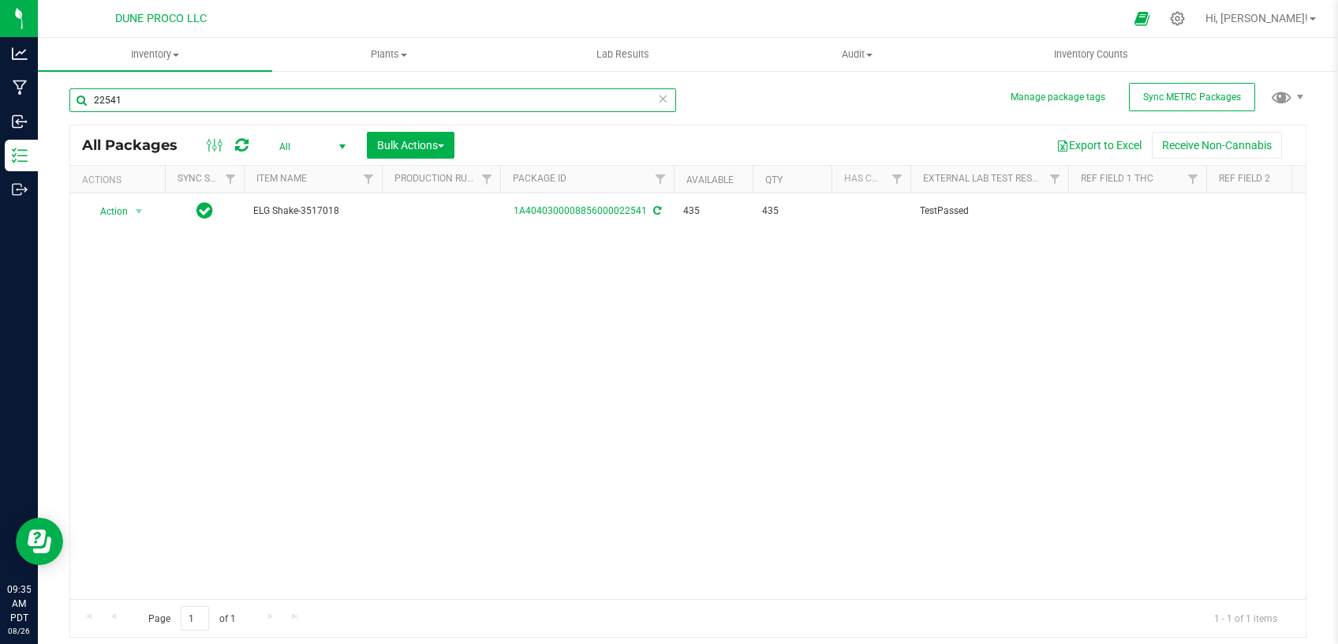
type input "22541"
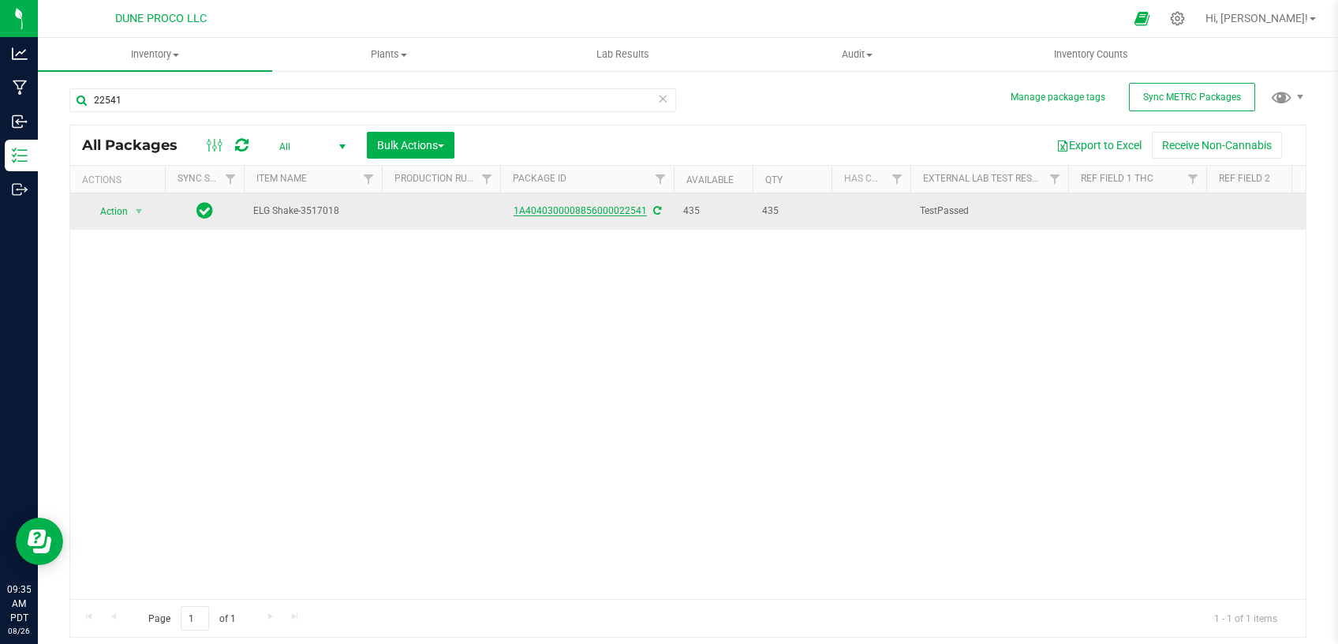
click at [560, 212] on link "1A4040300008856000022541" at bounding box center [580, 210] width 133 height 11
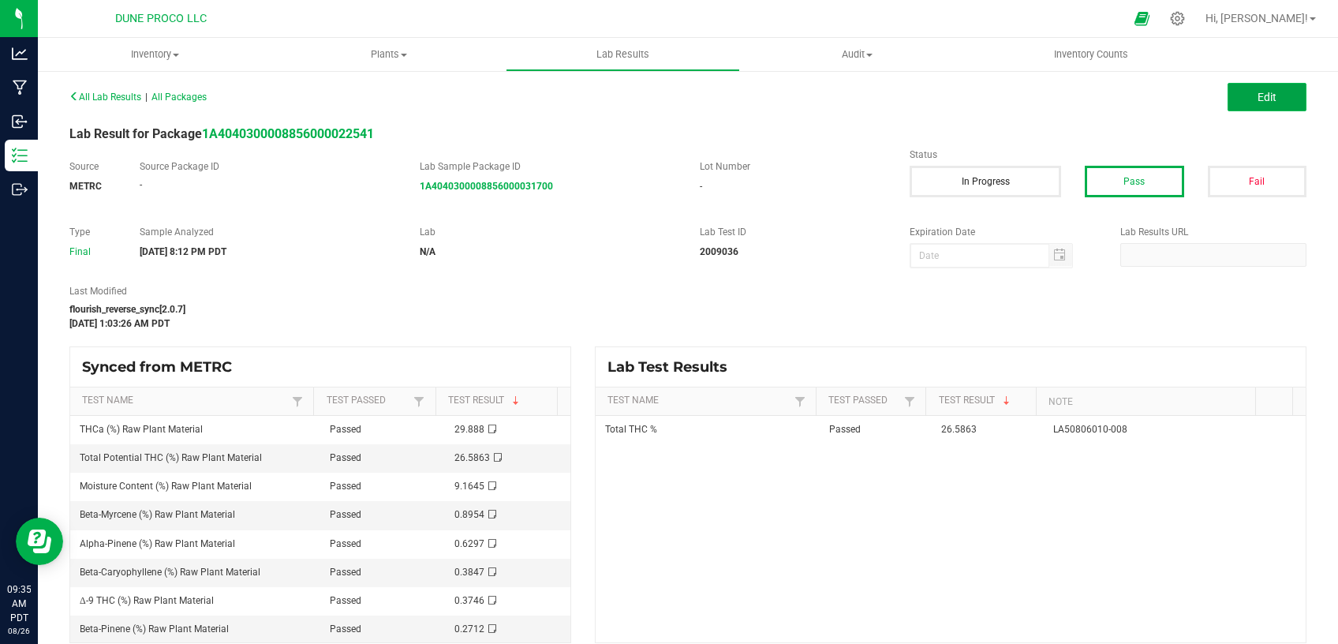
click at [1258, 103] on span "Edit" at bounding box center [1267, 97] width 19 height 13
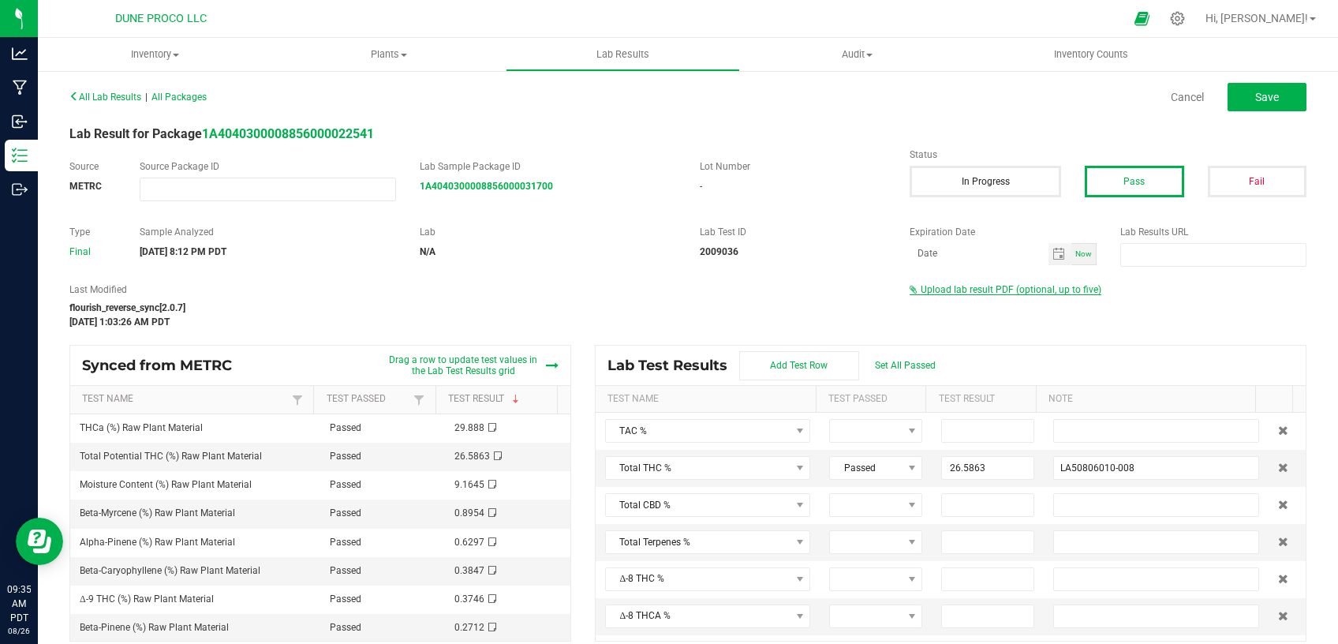
click at [1008, 287] on span "Upload lab result PDF (optional, up to five)" at bounding box center [1011, 289] width 181 height 11
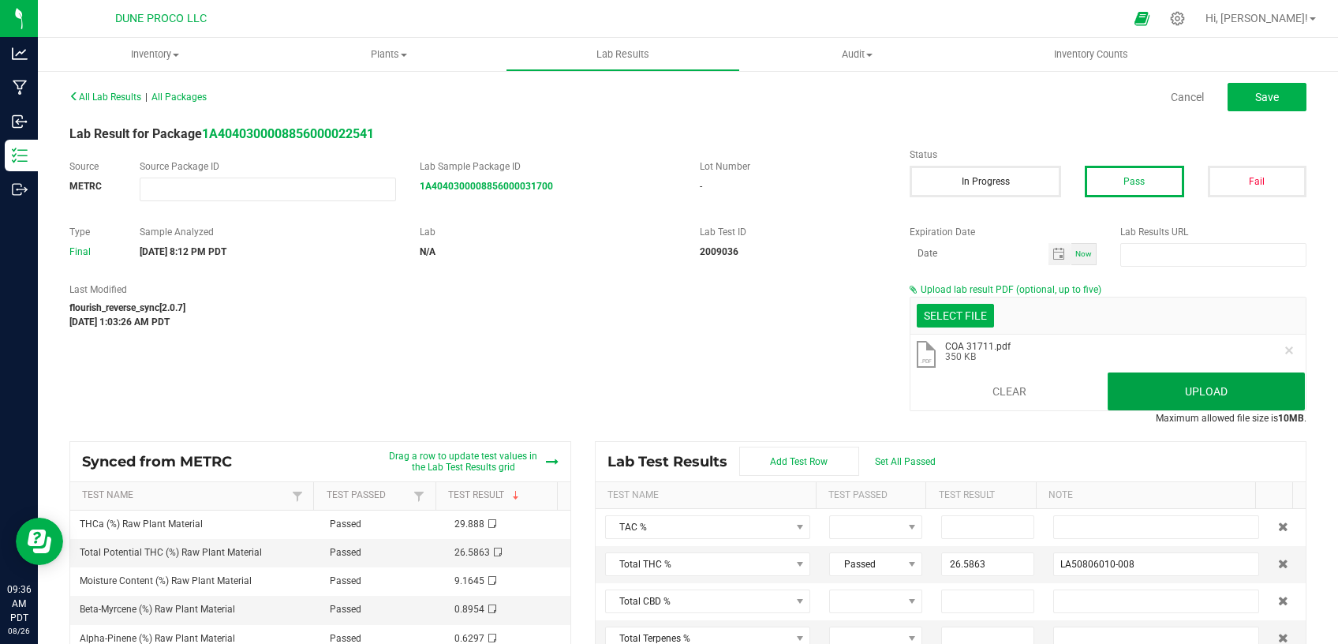
click at [1154, 380] on button "Upload" at bounding box center [1206, 391] width 197 height 38
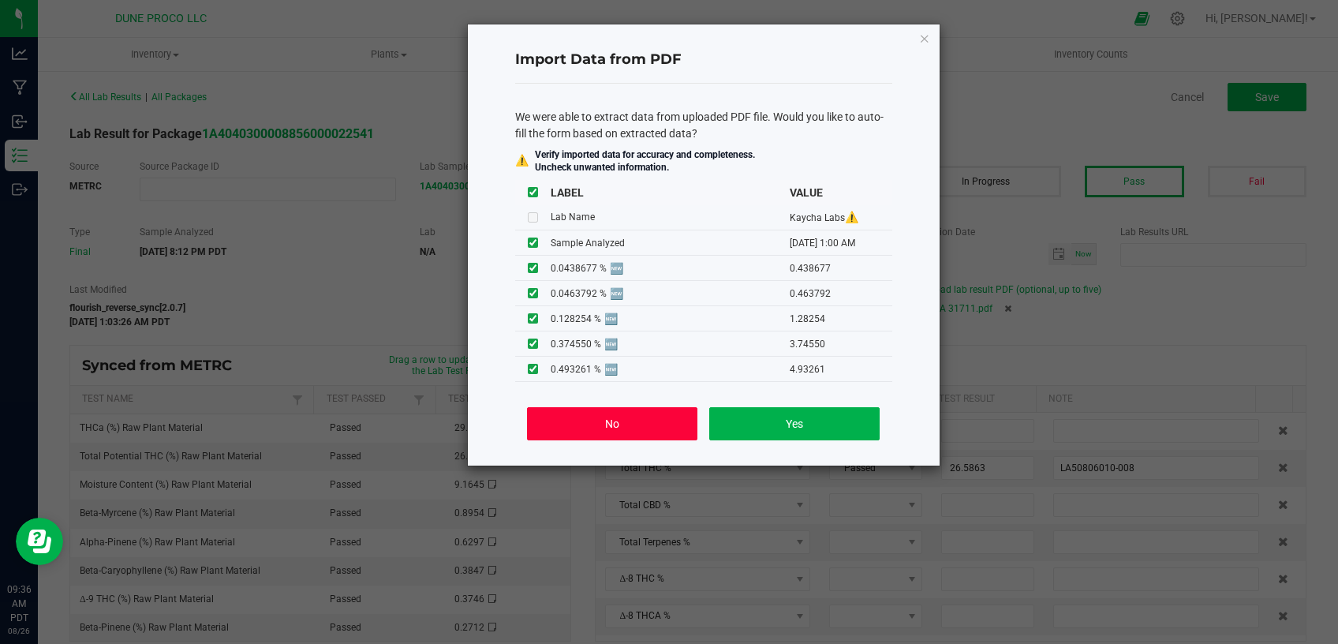
drag, startPoint x: 638, startPoint y: 432, endPoint x: 1156, endPoint y: 155, distance: 586.7
click at [640, 432] on button "No" at bounding box center [612, 423] width 170 height 33
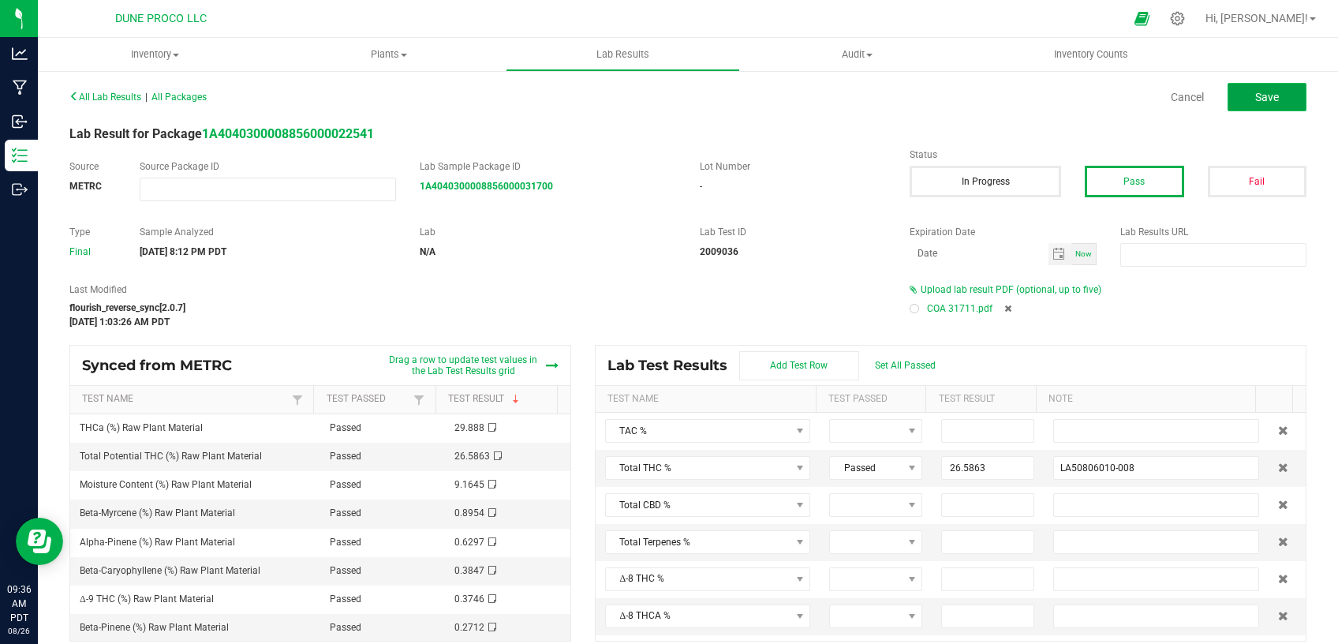
click at [1240, 103] on button "Save" at bounding box center [1267, 97] width 79 height 28
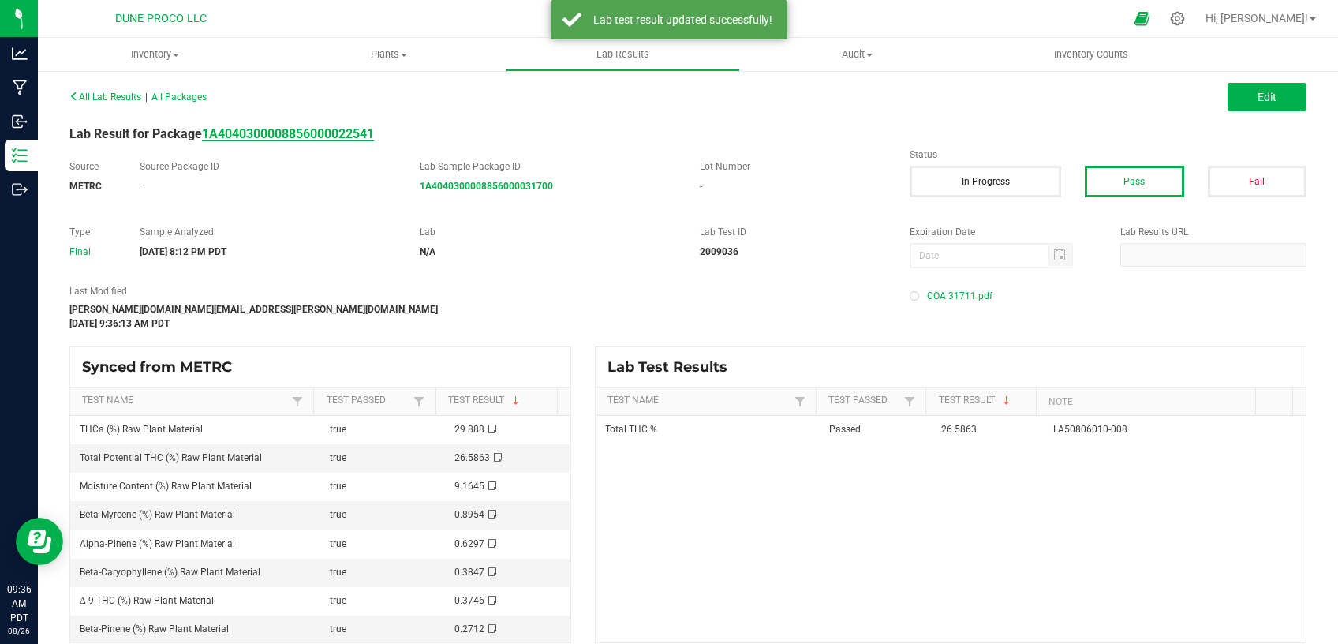
click at [289, 130] on strong "1A4040300008856000022541" at bounding box center [288, 133] width 172 height 15
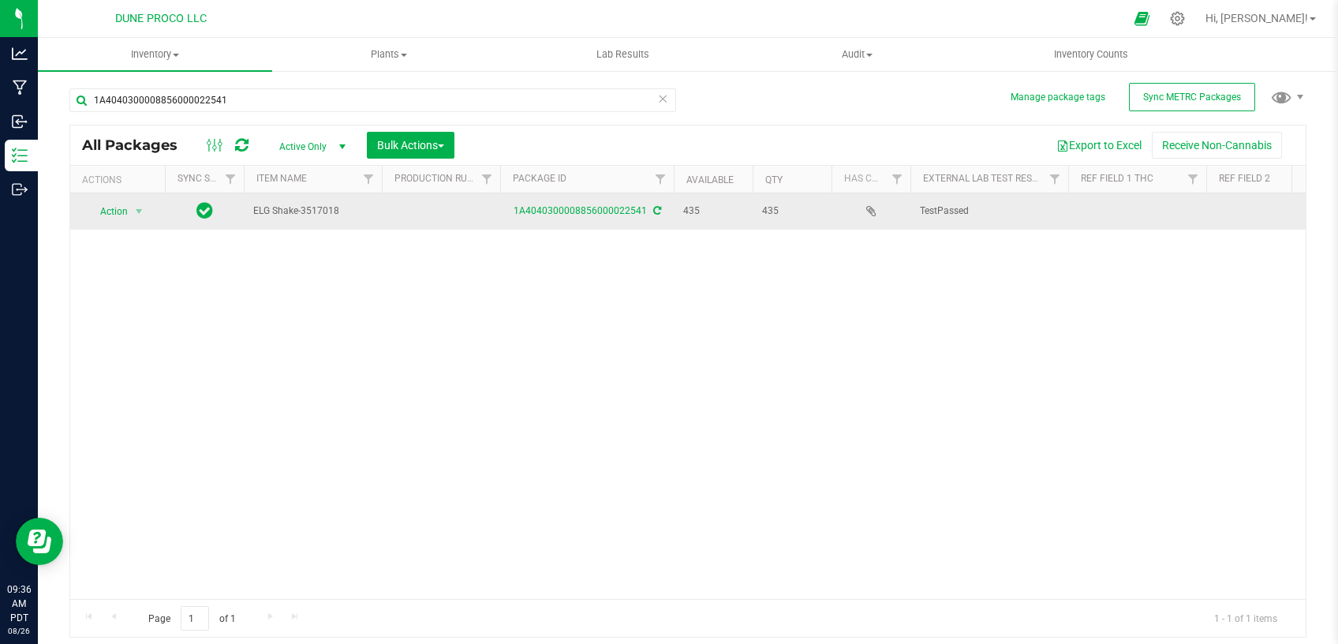
click at [152, 207] on div "Action Action Adjust qty Create package Edit attributes Global inventory Locate…" at bounding box center [118, 211] width 76 height 22
click at [137, 213] on span "select" at bounding box center [139, 211] width 13 height 13
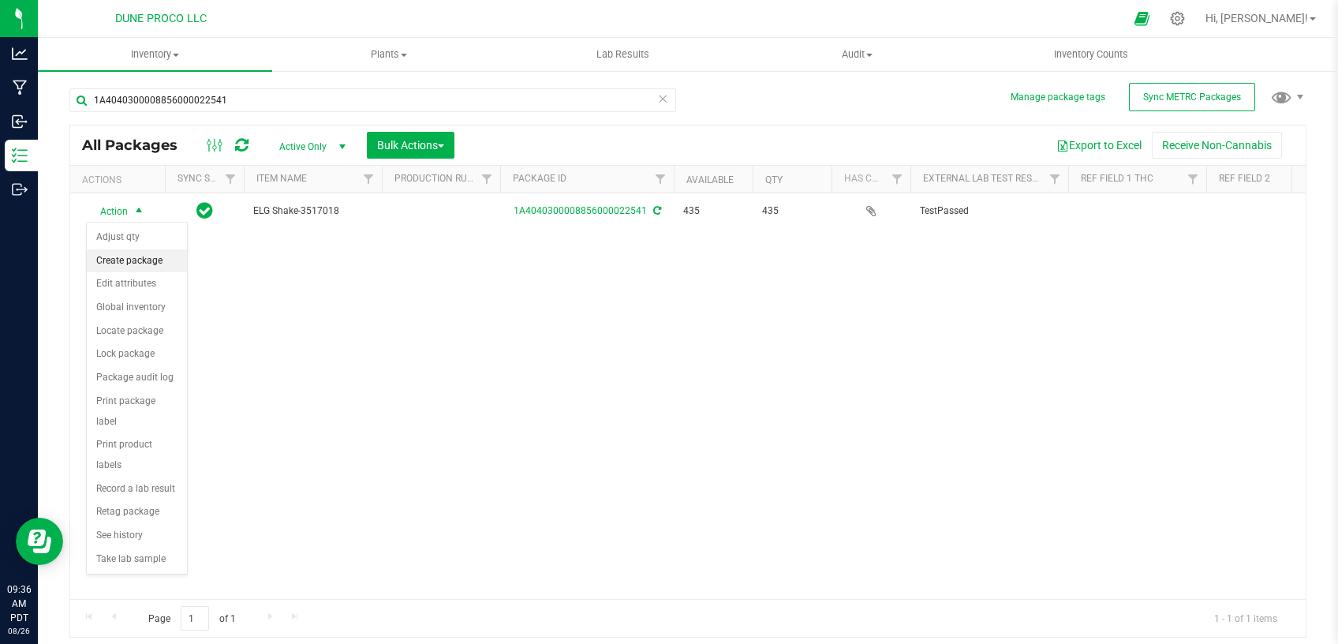
click at [137, 262] on li "Create package" at bounding box center [137, 261] width 100 height 24
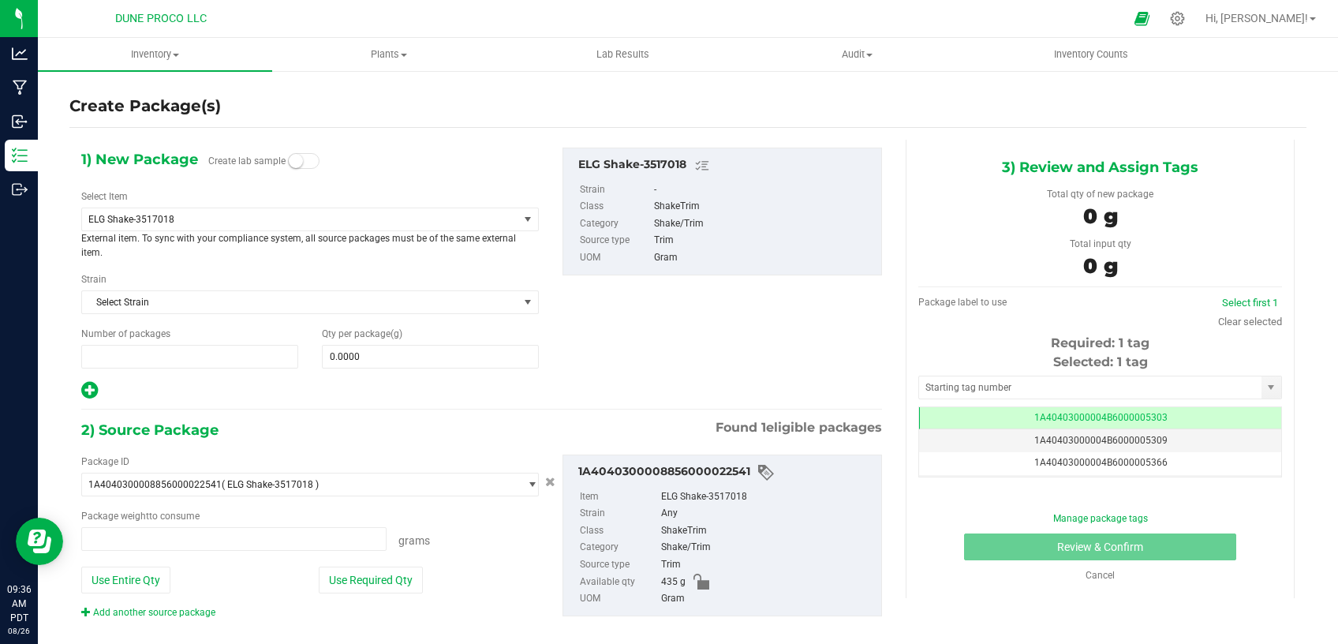
type input "1"
type input "0.0000 g"
click at [261, 216] on span "ELG Shake-3517018" at bounding box center [291, 219] width 406 height 11
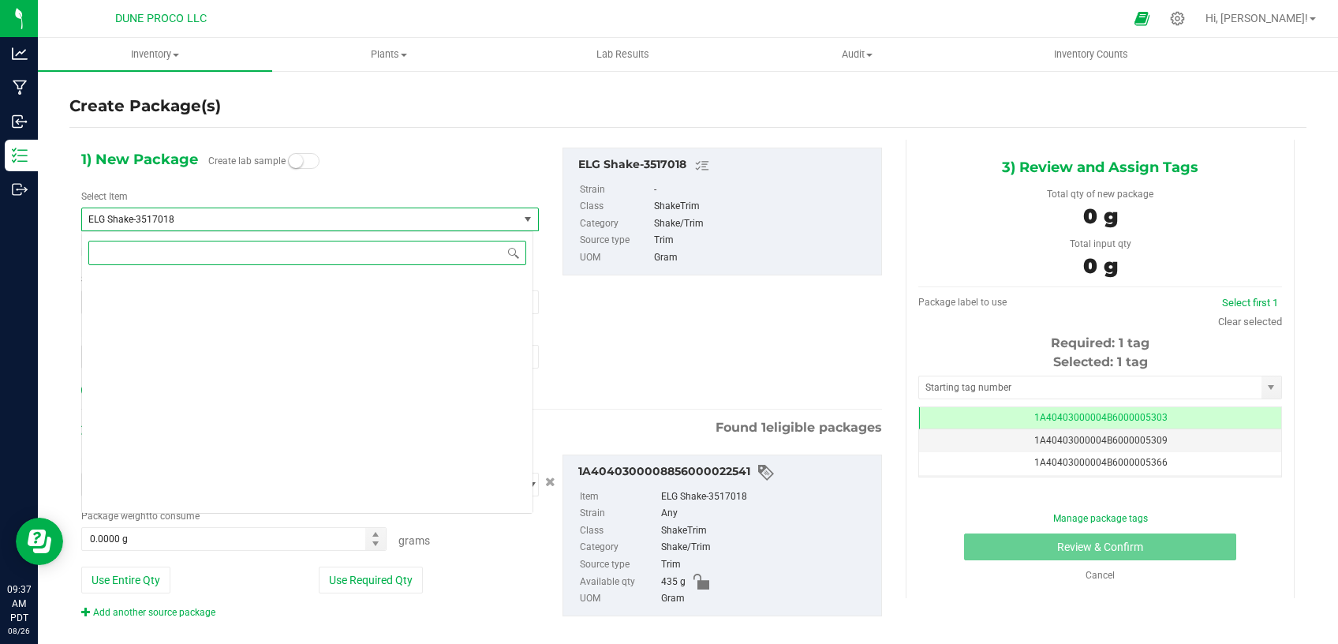
scroll to position [1965, 0]
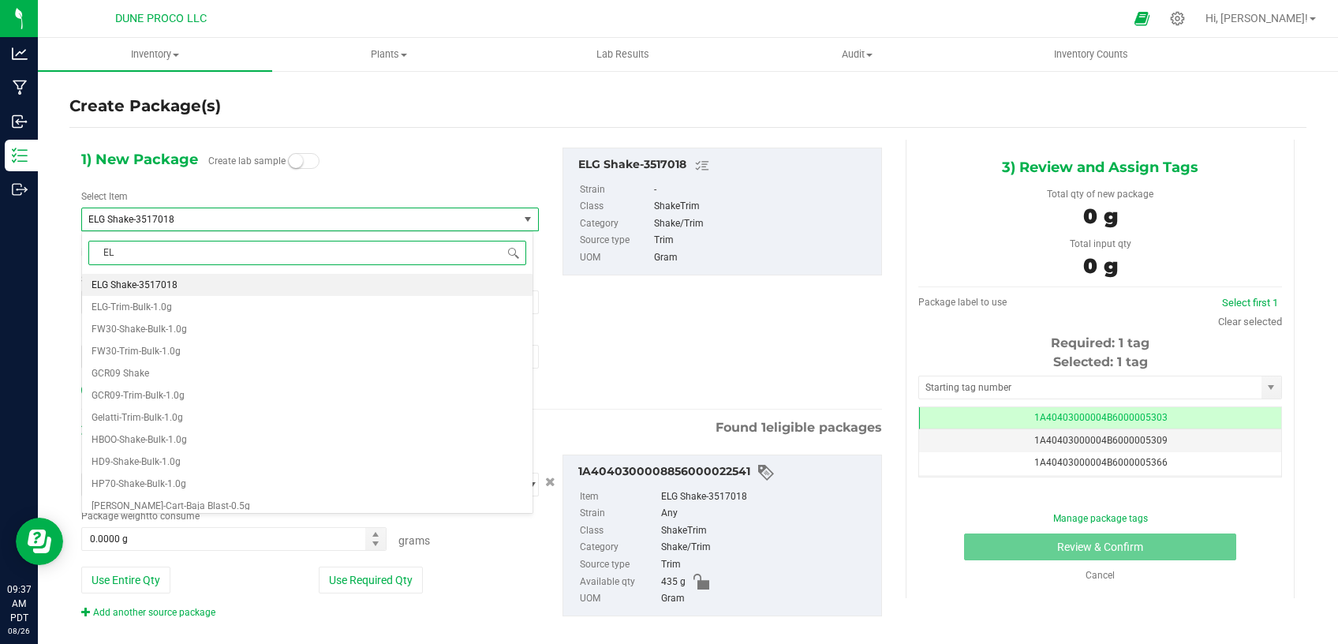
type input "ELG"
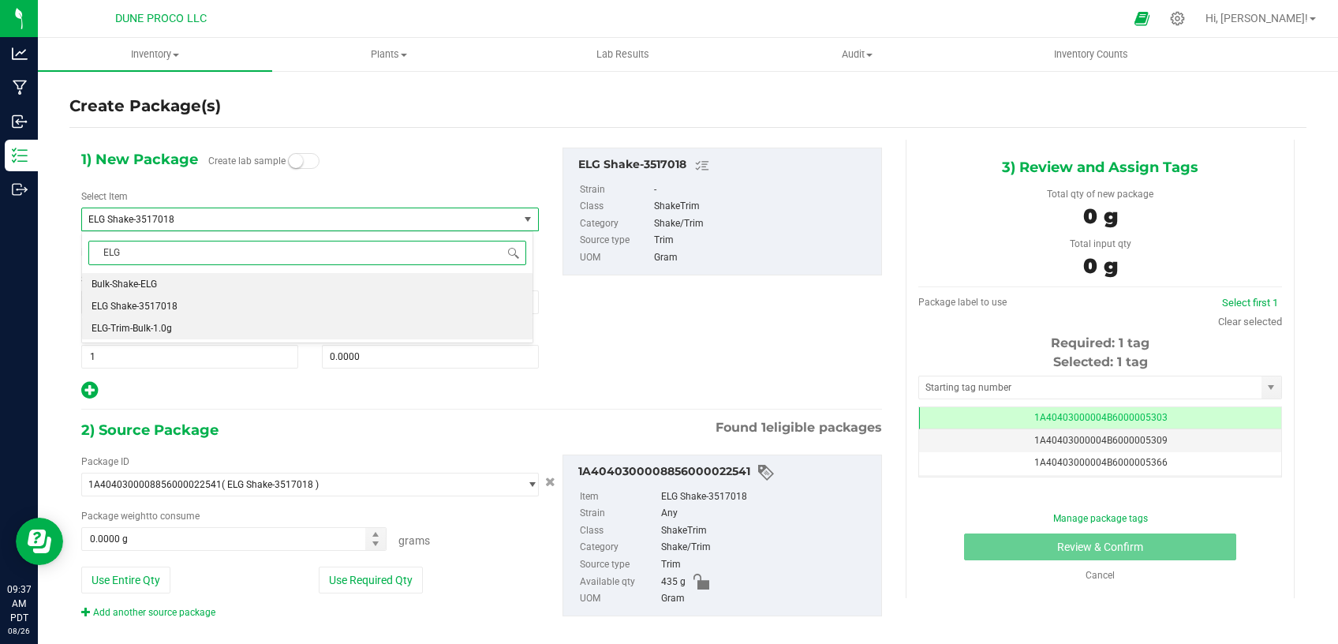
click at [185, 331] on li "ELG-Trim-Bulk-1.0g" at bounding box center [307, 328] width 451 height 22
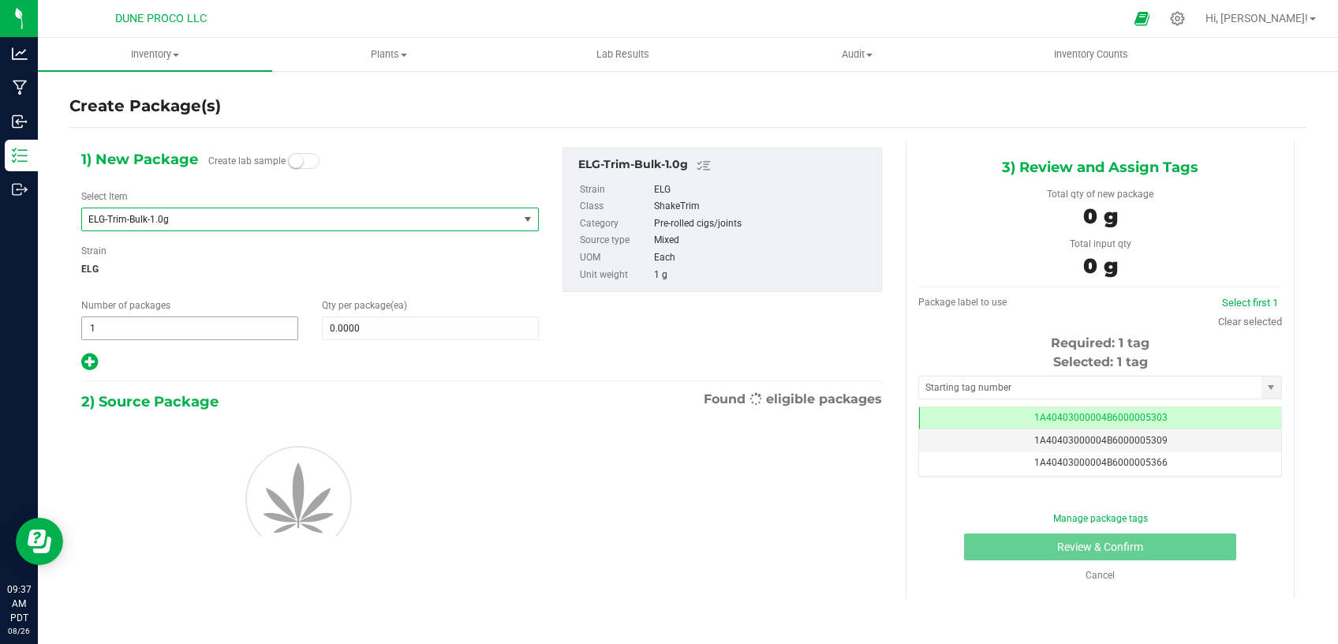
type input "0"
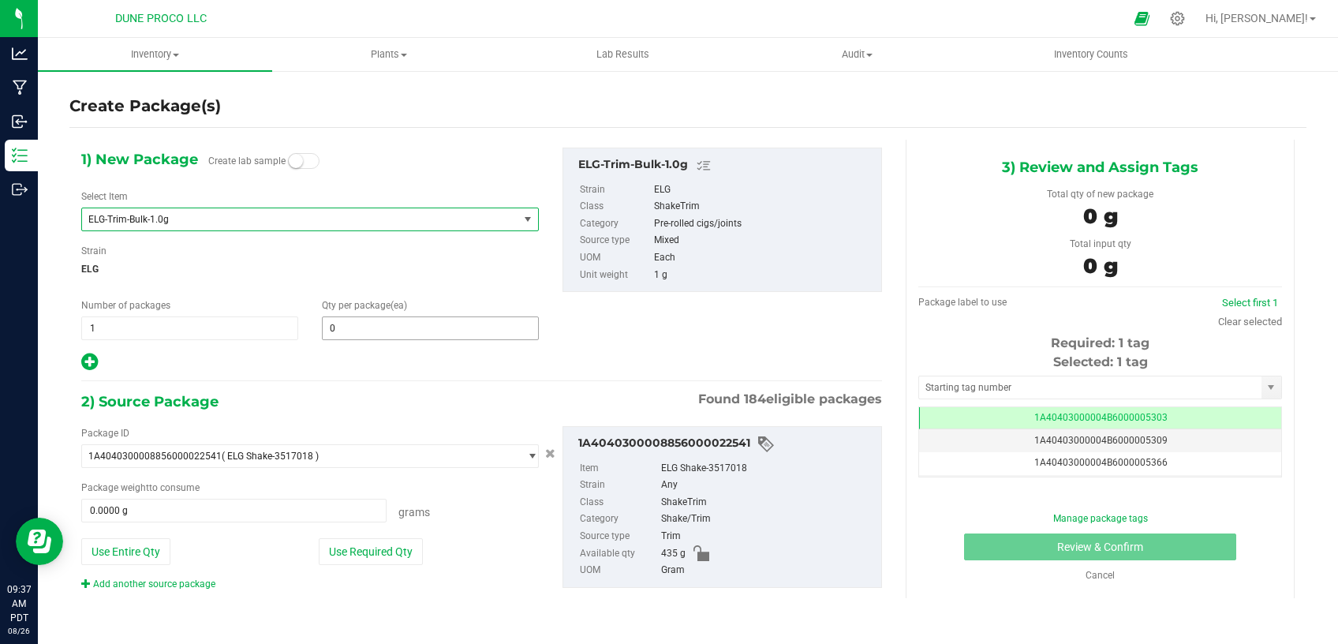
click at [350, 324] on input "0" at bounding box center [430, 328] width 215 height 22
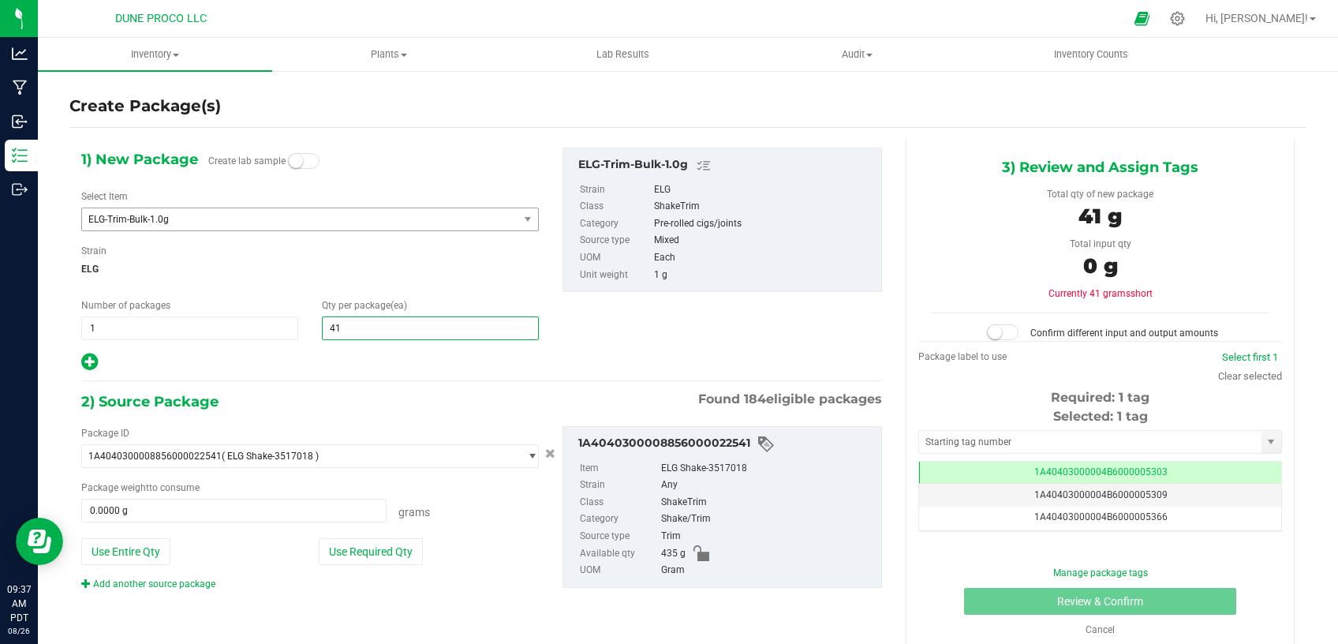
type input "416"
click at [342, 542] on button "Use Required Qty" at bounding box center [371, 551] width 104 height 27
type input "416.0000 g"
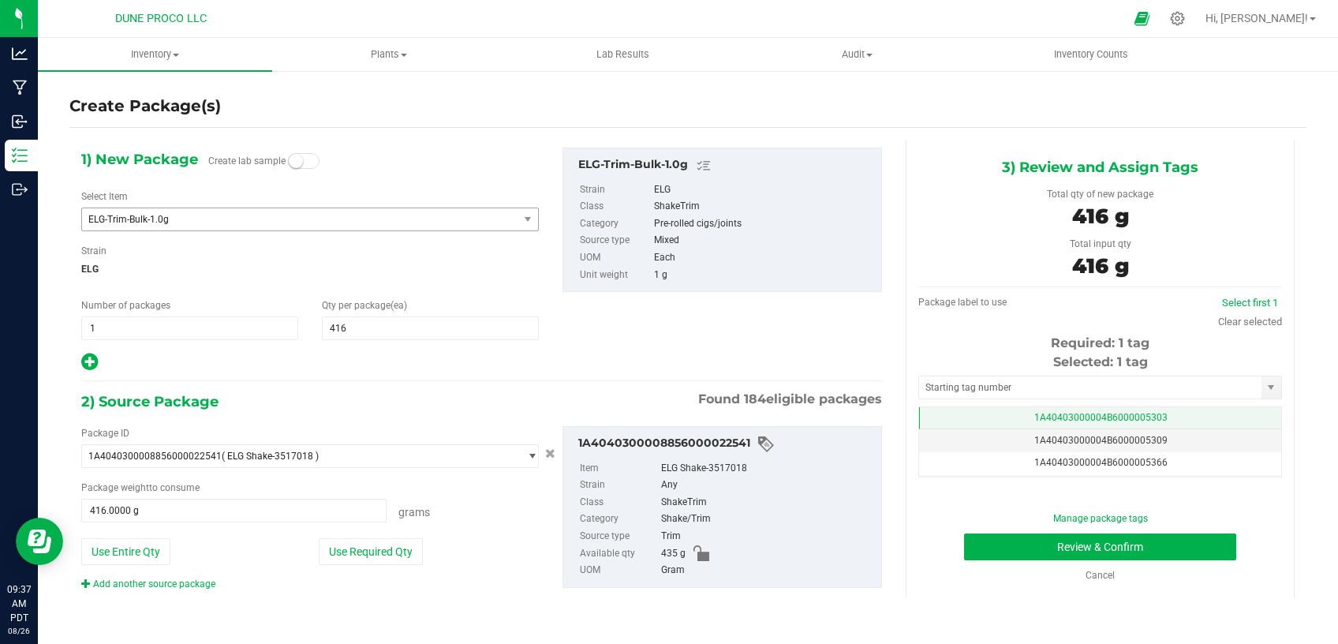
click at [1023, 414] on td "1A40403000004B6000005303" at bounding box center [1100, 418] width 362 height 23
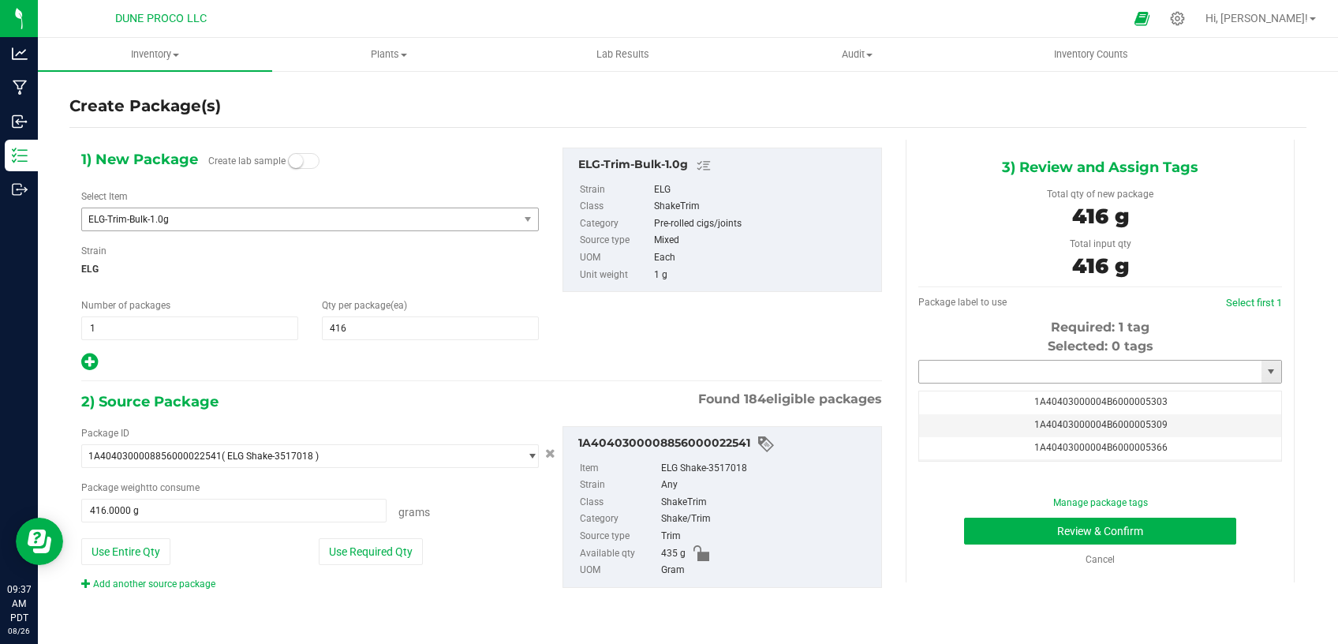
click at [1004, 370] on input "text" at bounding box center [1090, 372] width 342 height 22
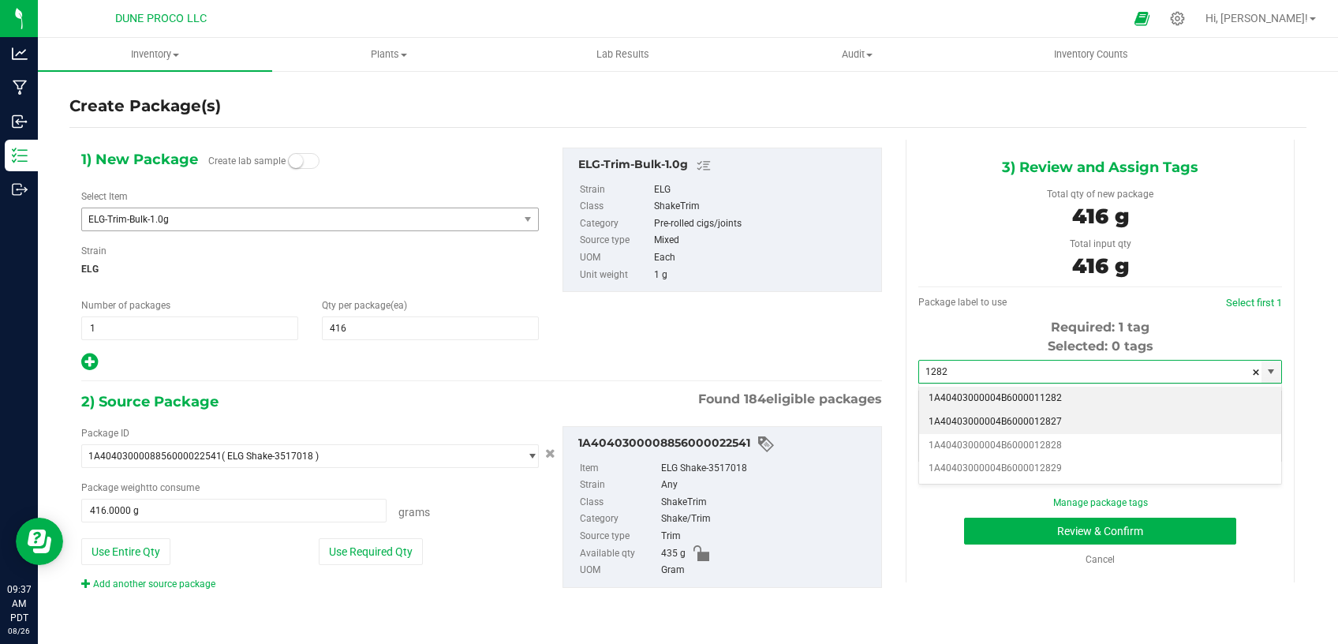
click at [1003, 418] on li "1A40403000004B6000012827" at bounding box center [1100, 422] width 362 height 24
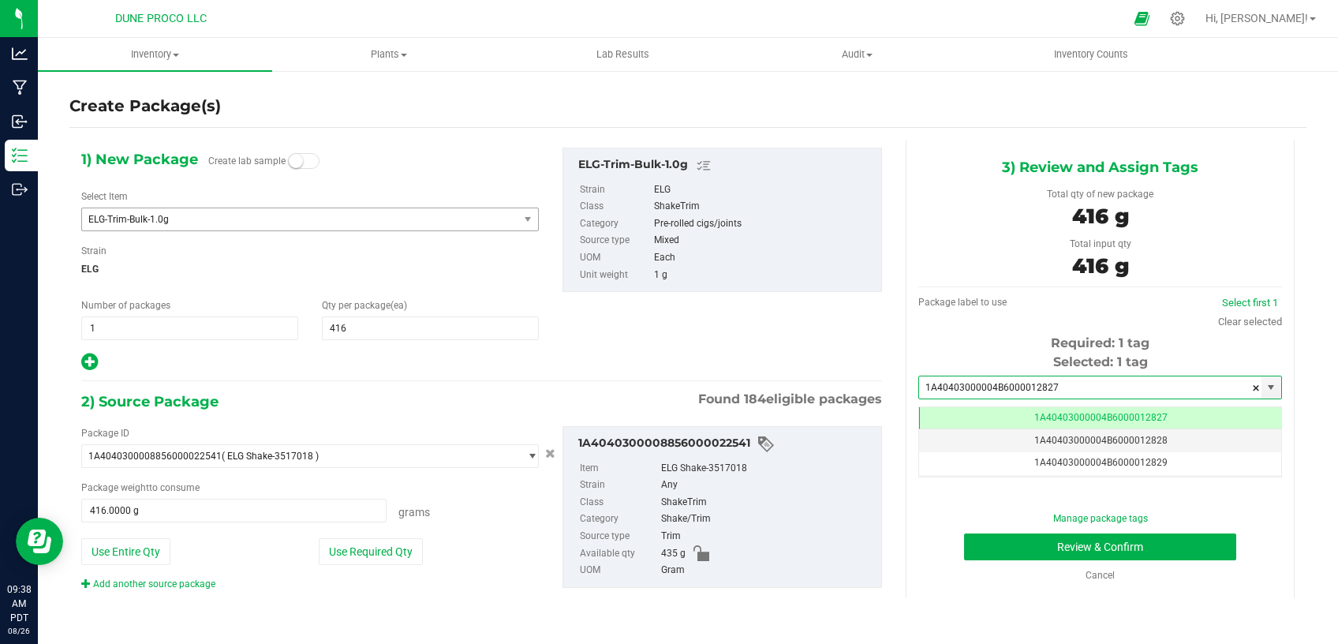
type input "1A40403000004B6000012827"
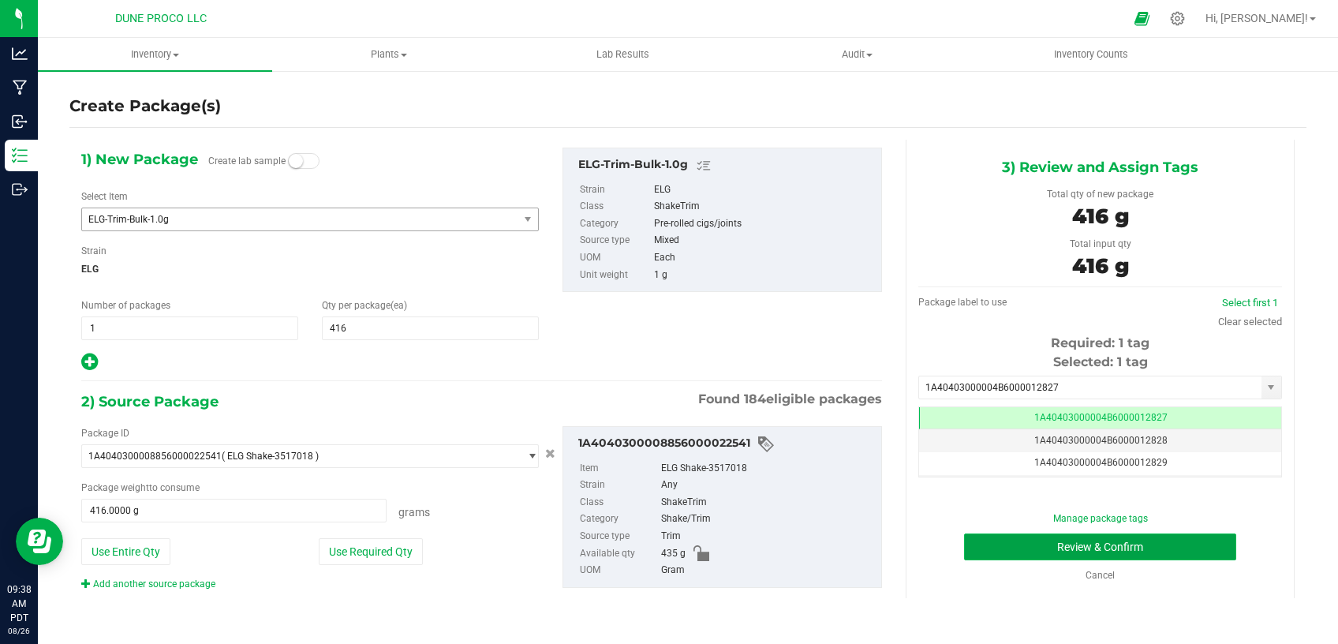
click at [1019, 543] on button "Review & Confirm" at bounding box center [1100, 546] width 272 height 27
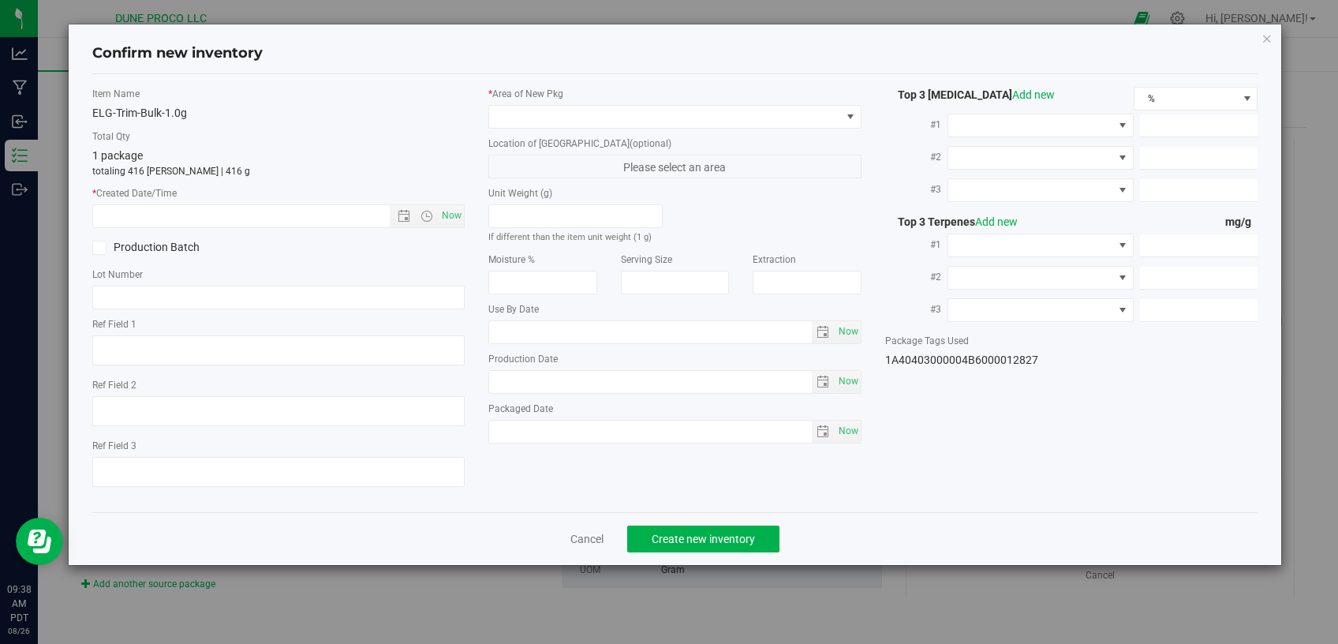
click at [656, 100] on label "* Area of [GEOGRAPHIC_DATA]" at bounding box center [674, 94] width 373 height 14
click at [655, 113] on span at bounding box center [665, 117] width 352 height 22
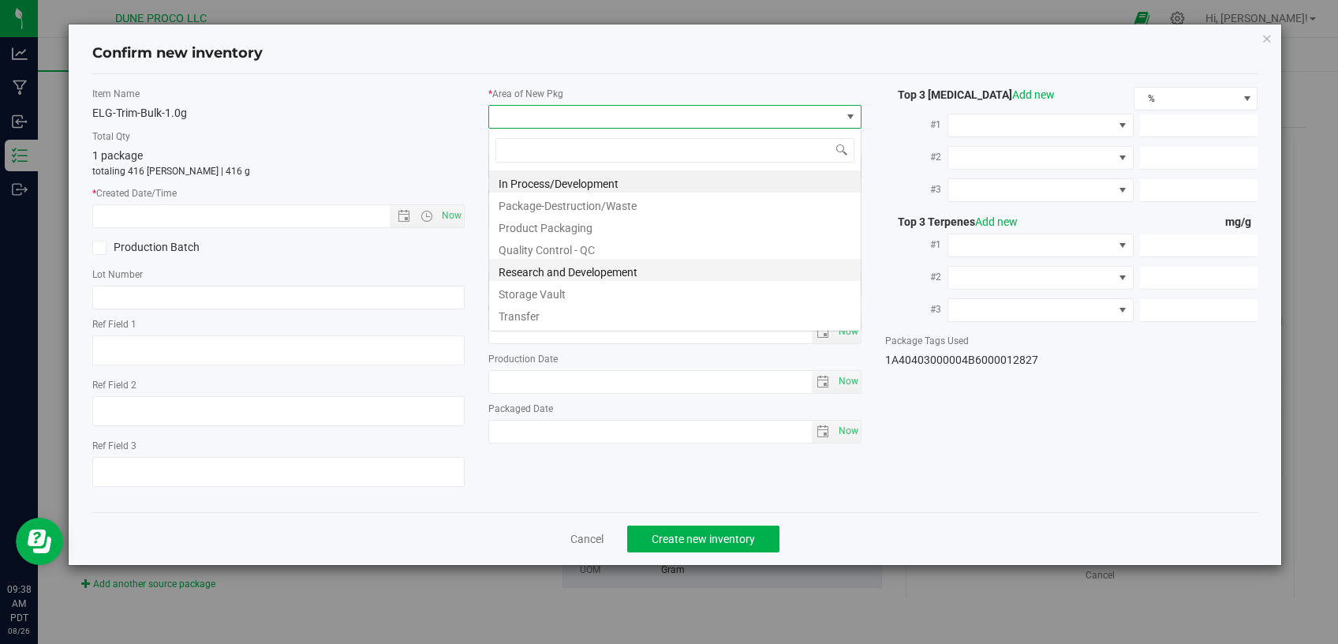
scroll to position [23, 372]
click at [548, 298] on li "Storage Vault" at bounding box center [675, 292] width 372 height 22
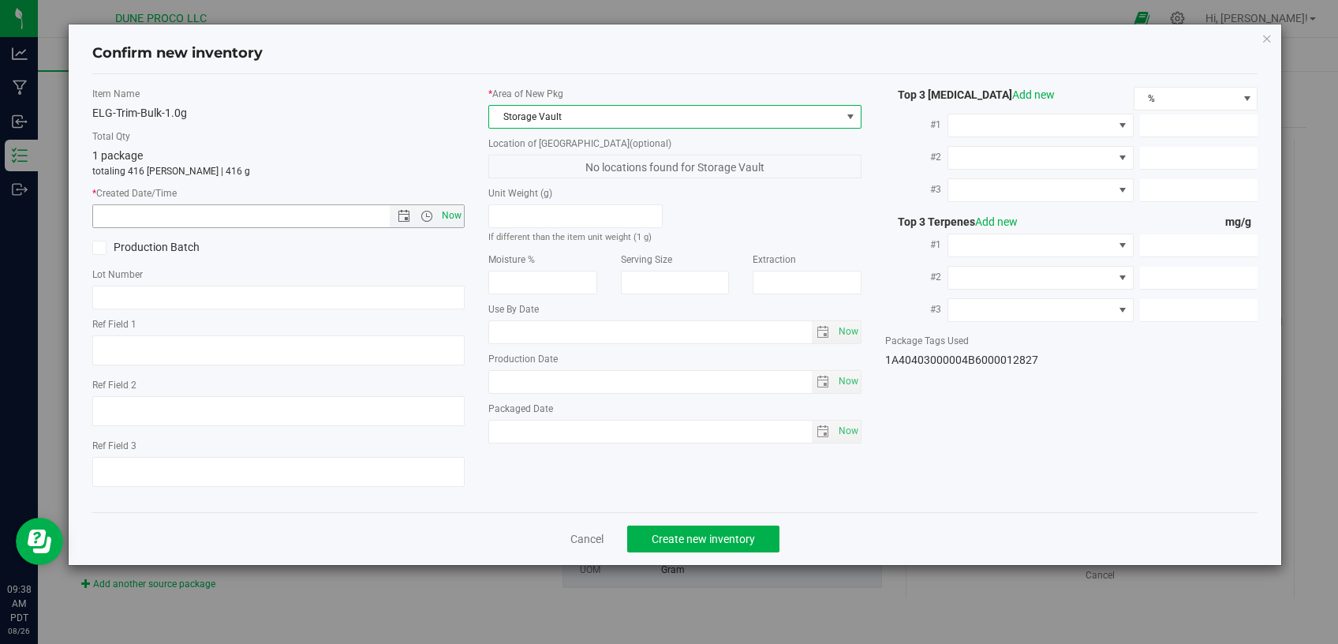
click at [453, 212] on span "Now" at bounding box center [452, 215] width 27 height 23
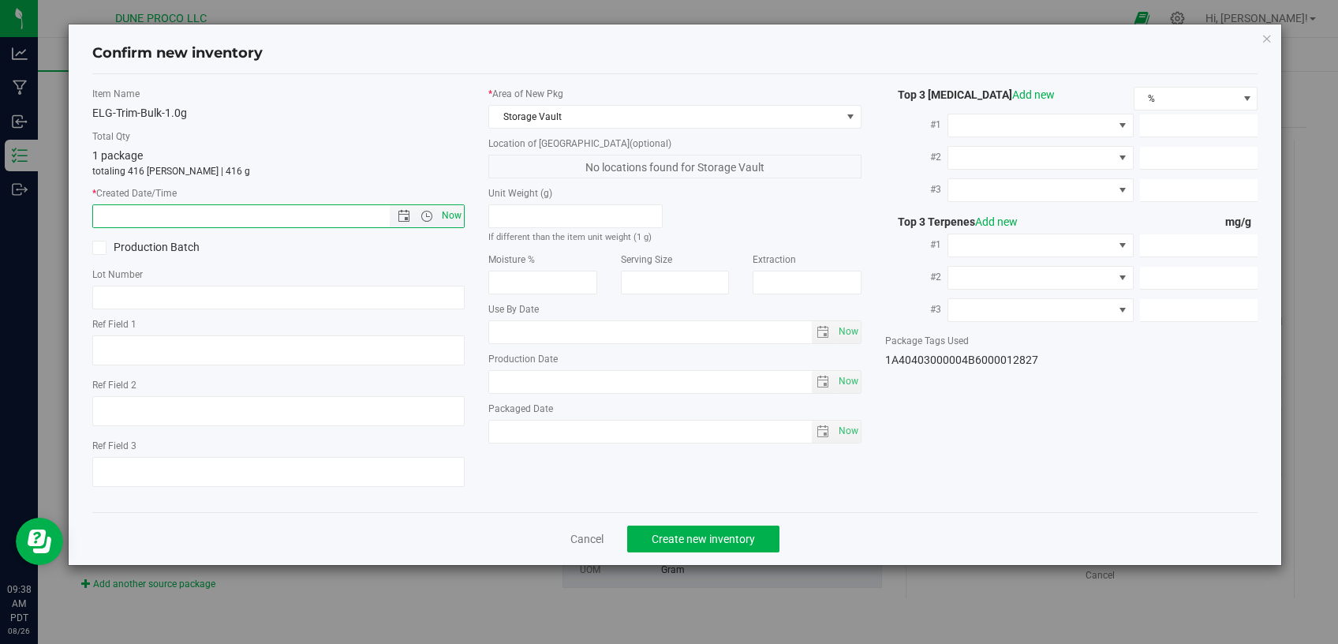
type input "[DATE] 9:38 AM"
click at [745, 525] on button "Create new inventory" at bounding box center [703, 538] width 152 height 27
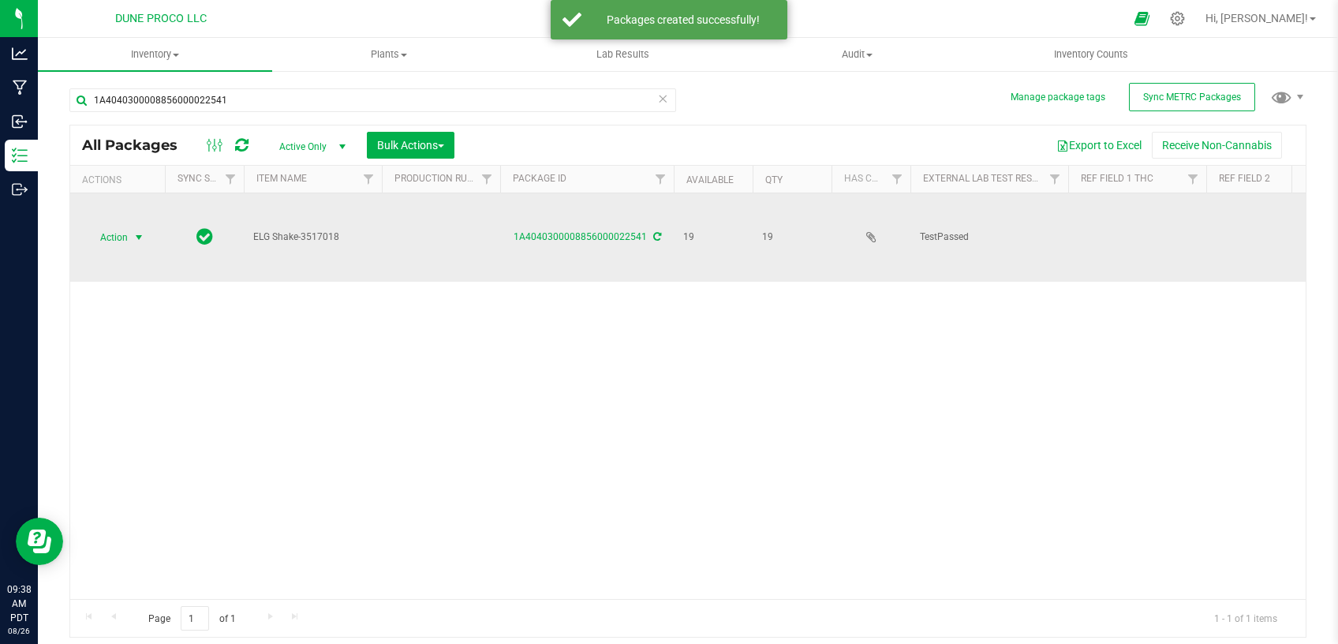
click at [124, 226] on span "Action" at bounding box center [107, 237] width 43 height 22
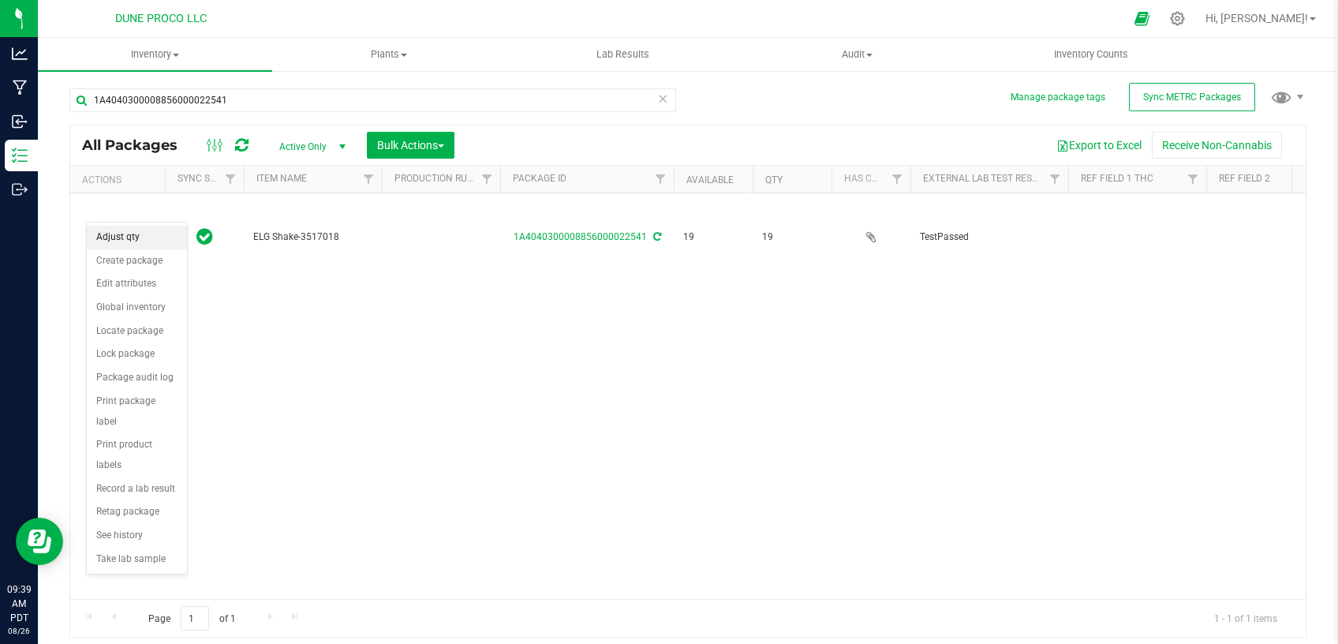
click at [122, 241] on li "Adjust qty" at bounding box center [137, 238] width 100 height 24
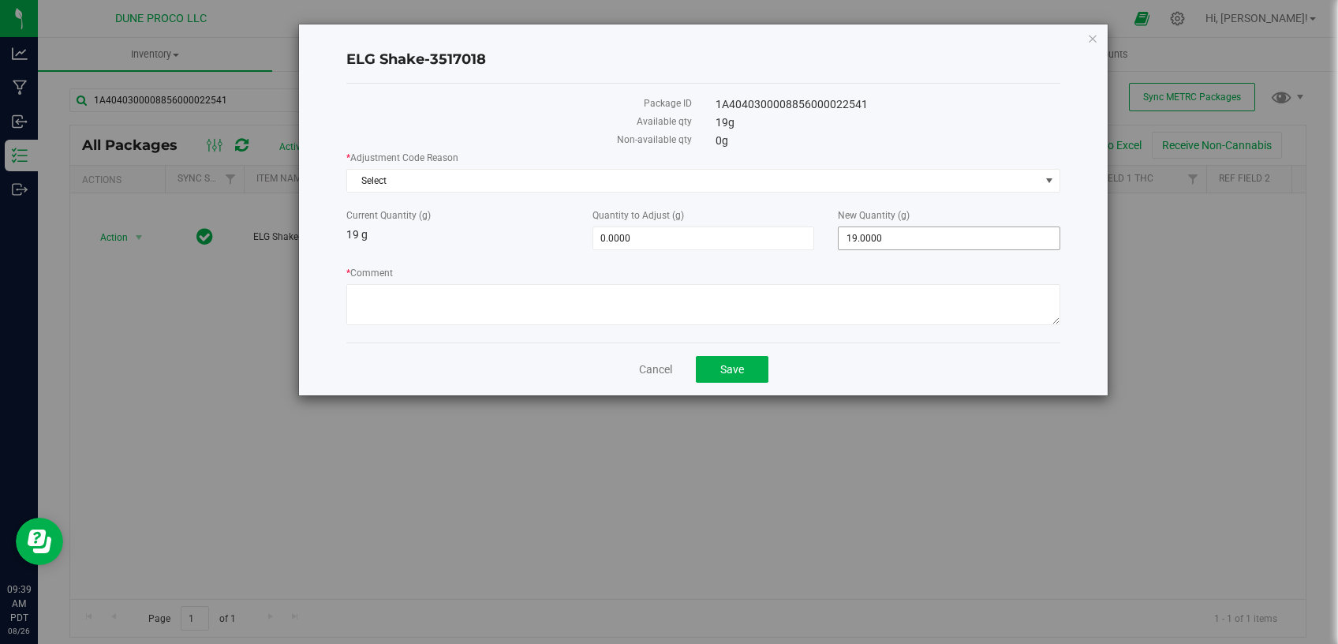
click at [868, 231] on span "19.0000 19" at bounding box center [949, 238] width 223 height 24
drag, startPoint x: 870, startPoint y: 241, endPoint x: 835, endPoint y: 243, distance: 34.8
click at [846, 246] on input "19" at bounding box center [949, 238] width 221 height 22
type input "0"
type input "-19.0000"
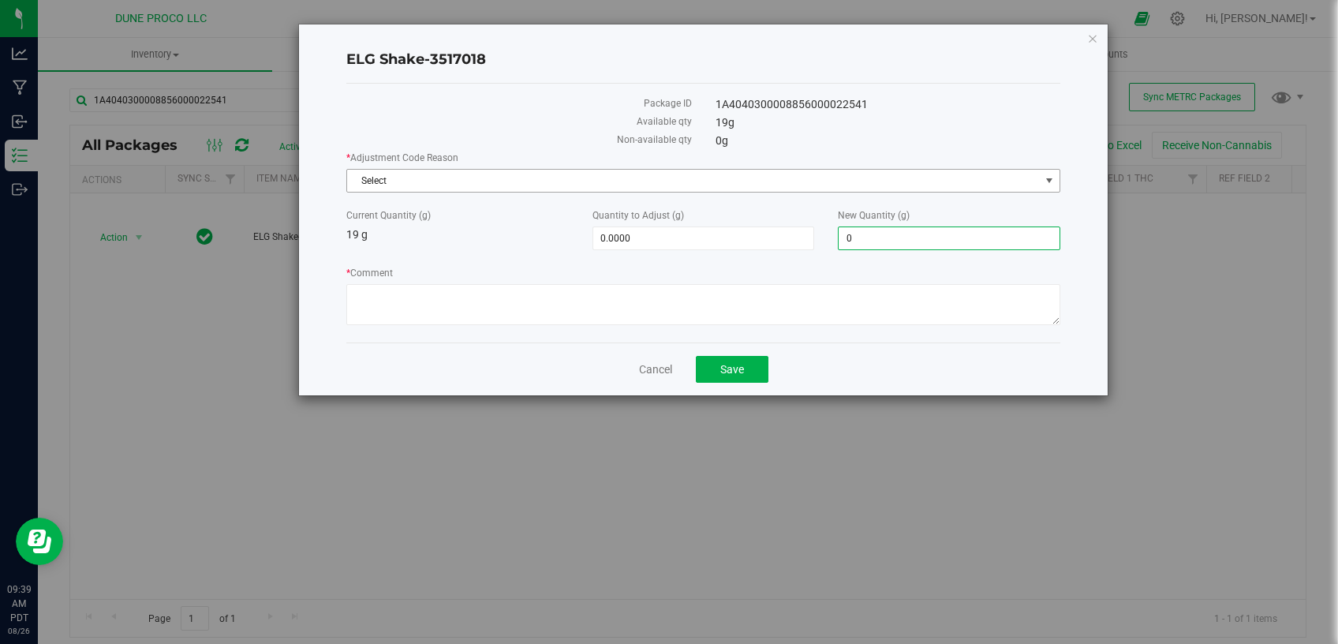
type input "0.0000"
click at [788, 178] on span "Select" at bounding box center [693, 181] width 693 height 22
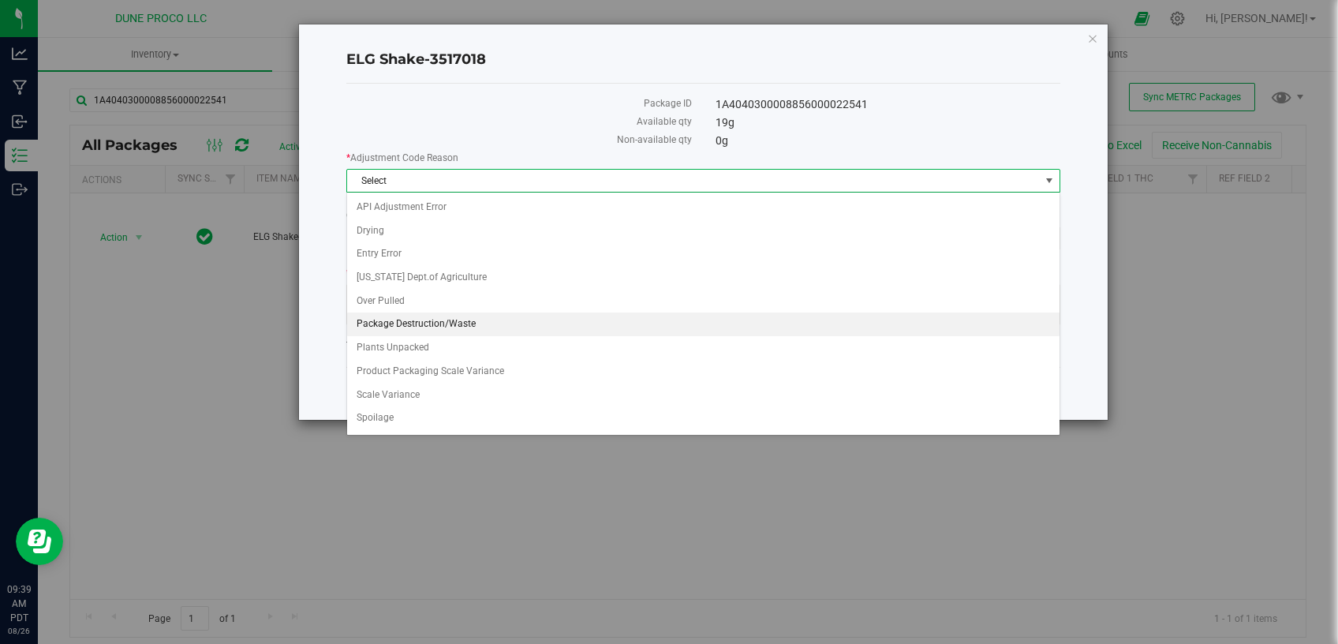
click at [482, 322] on li "Package Destruction/Waste" at bounding box center [703, 324] width 713 height 24
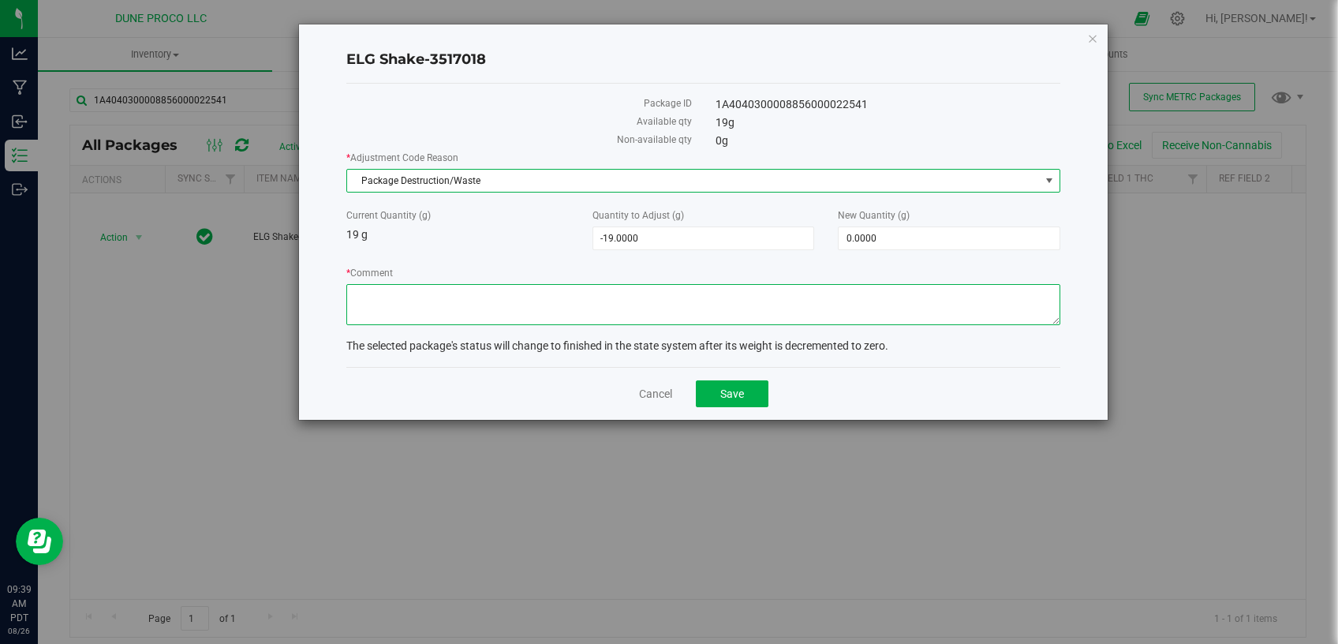
click at [482, 316] on textarea "* Comment" at bounding box center [703, 304] width 714 height 41
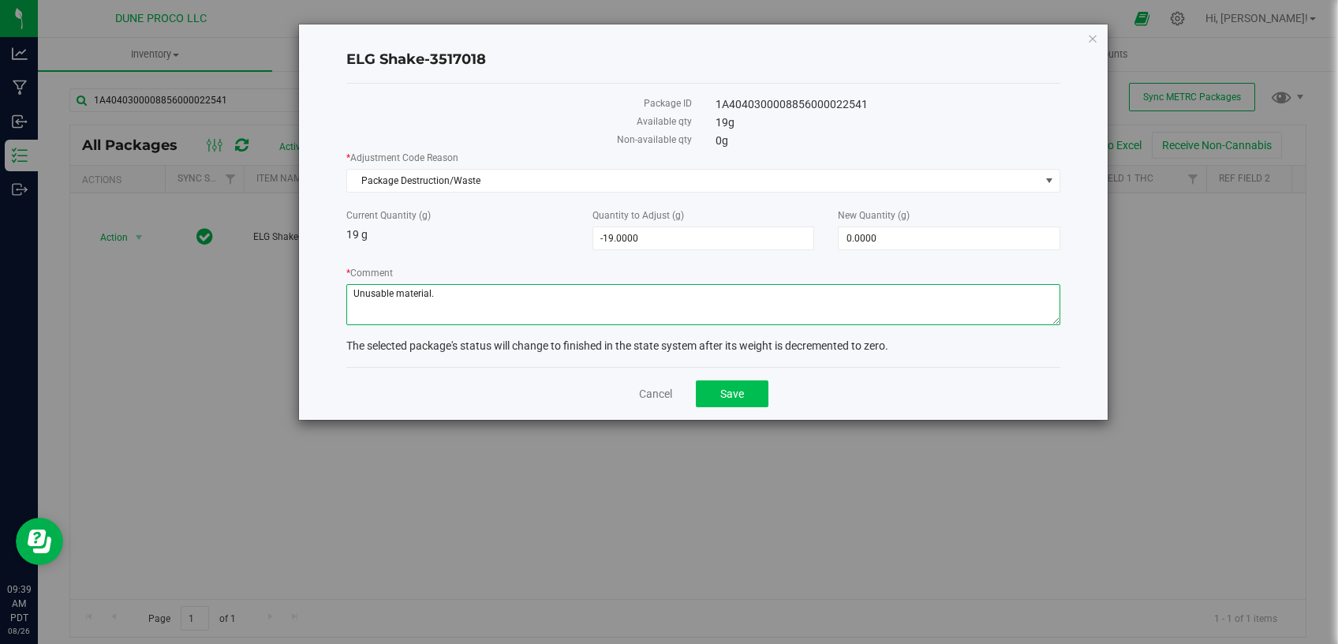
type textarea "Unusable material."
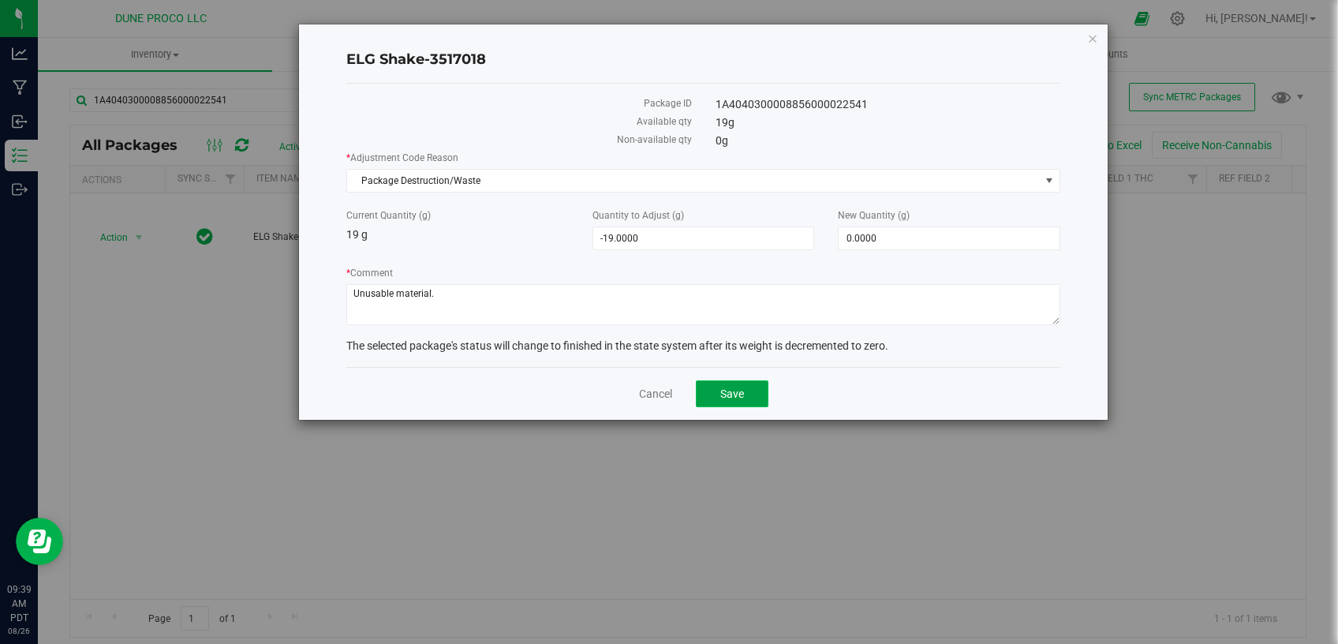
click at [738, 387] on span "Save" at bounding box center [732, 393] width 24 height 13
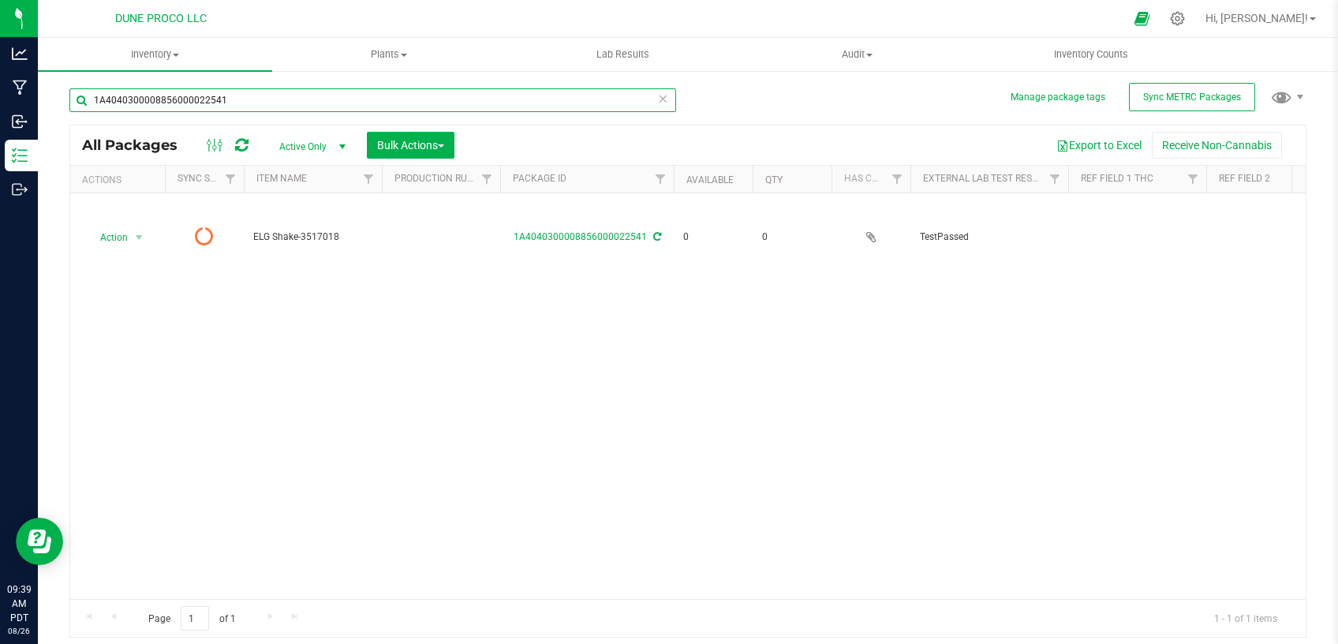
drag, startPoint x: 241, startPoint y: 99, endPoint x: 0, endPoint y: 121, distance: 242.5
click at [69, 112] on input "1A4040300008856000022541" at bounding box center [372, 100] width 607 height 24
paste input "28280"
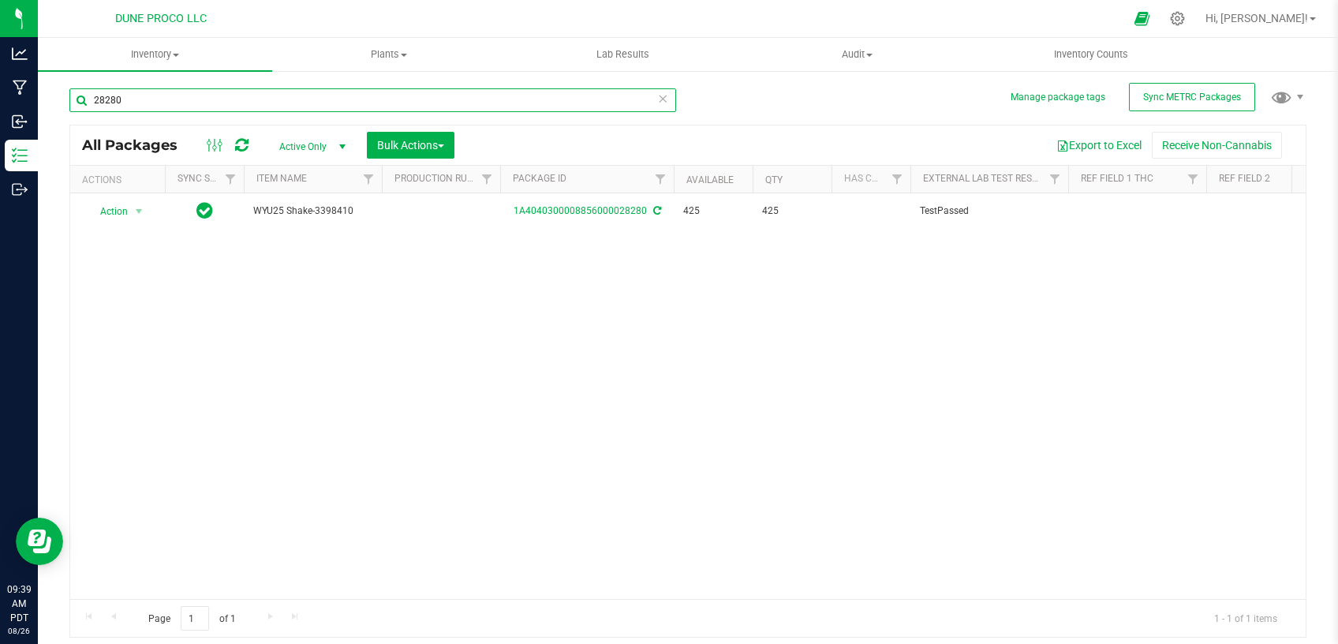
type input "28280"
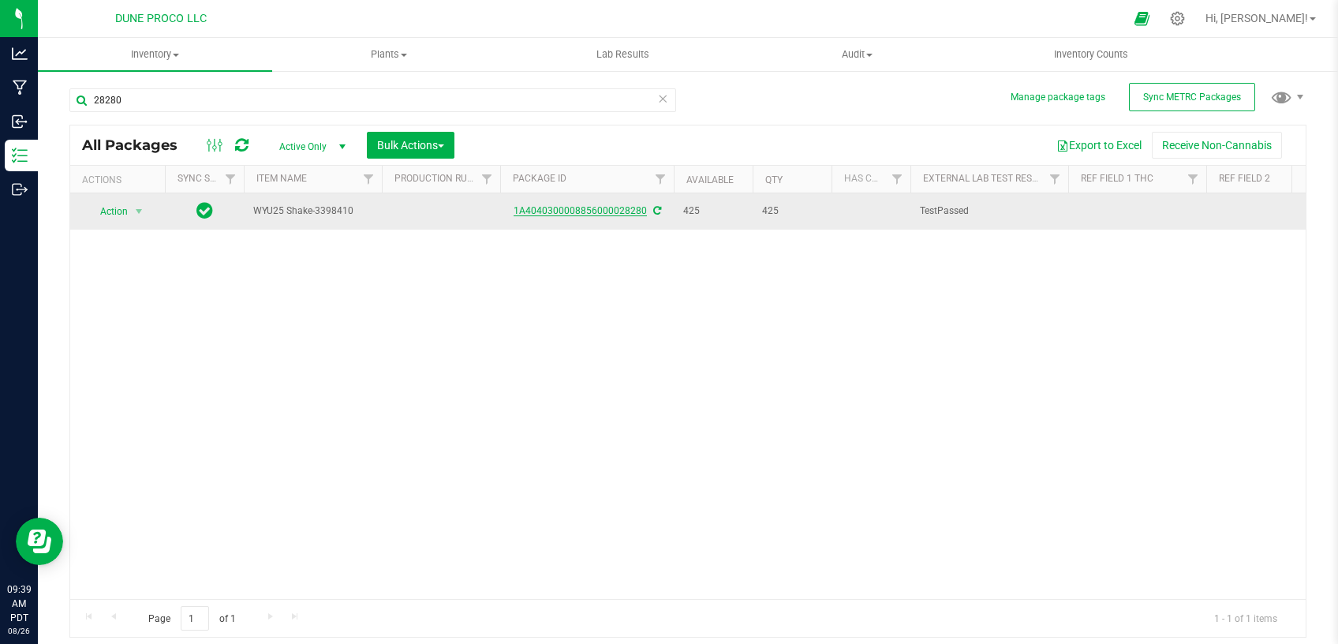
click at [614, 212] on link "1A4040300008856000028280" at bounding box center [580, 210] width 133 height 11
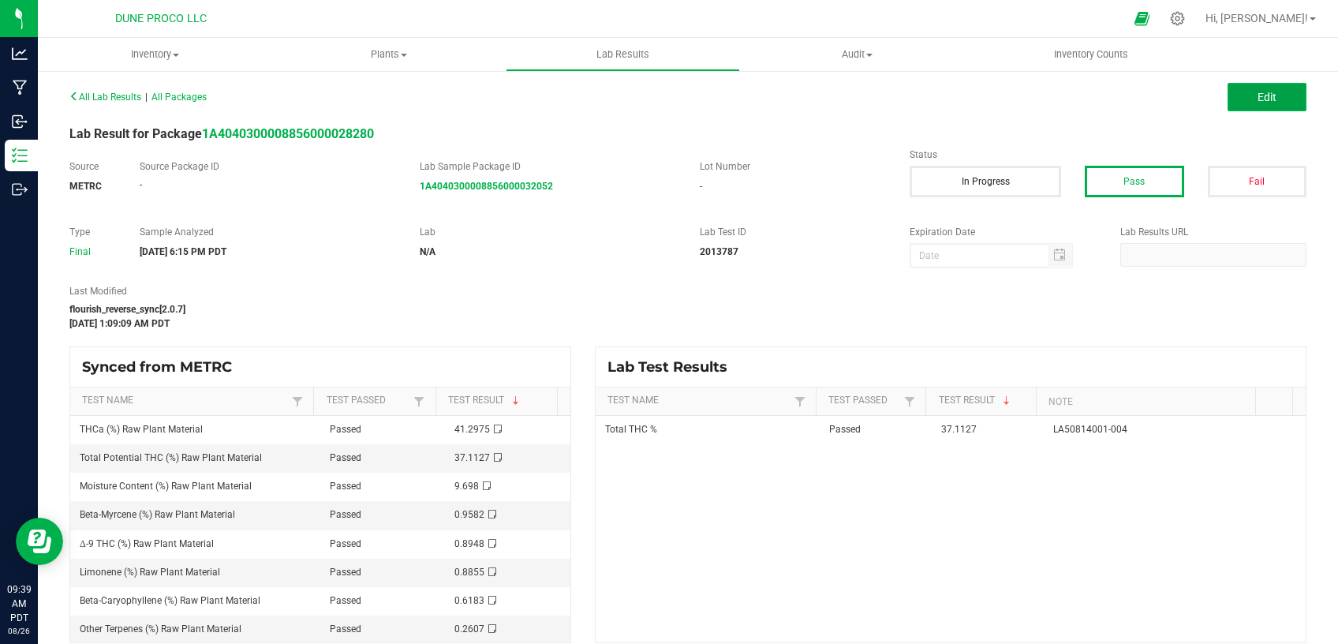
click at [1264, 103] on button "Edit" at bounding box center [1267, 97] width 79 height 28
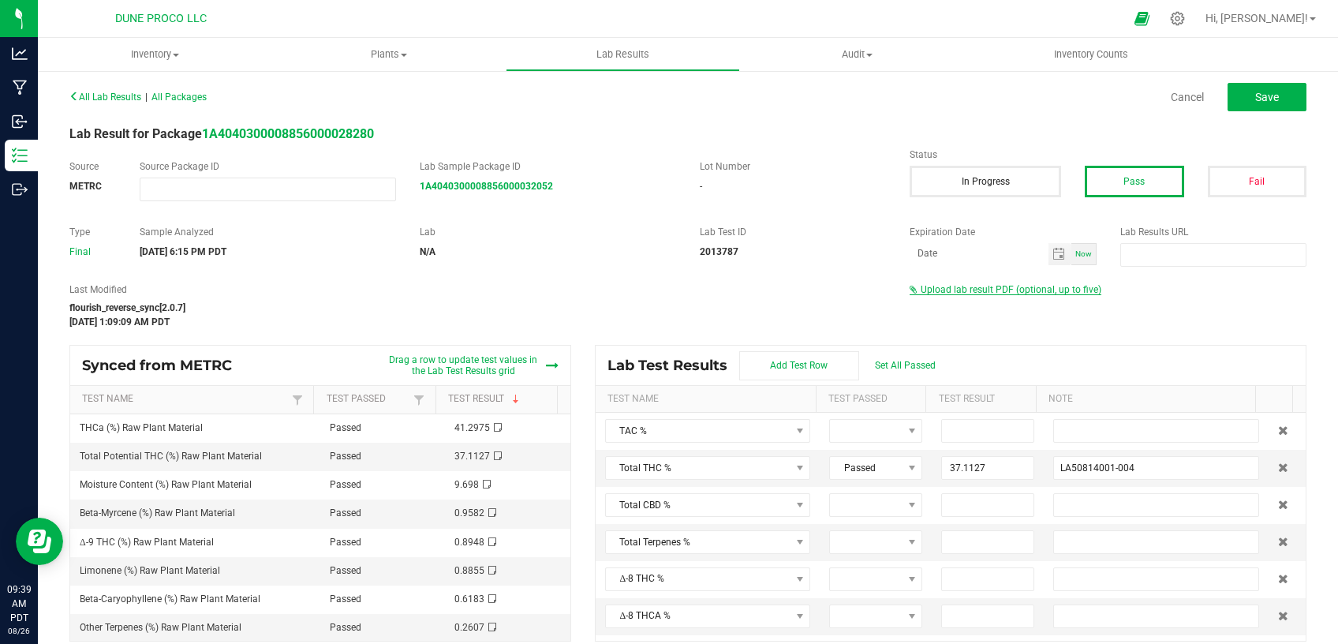
click at [947, 293] on span "Upload lab result PDF (optional, up to five)" at bounding box center [1011, 289] width 181 height 11
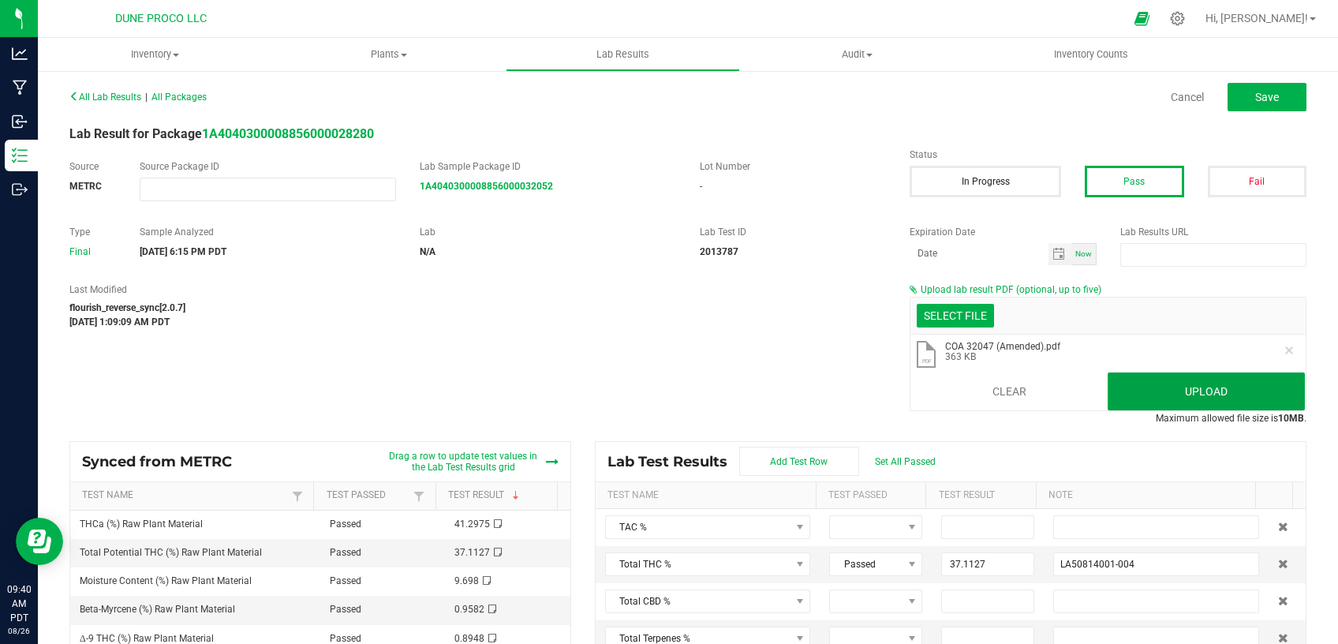
click at [1150, 380] on button "Upload" at bounding box center [1206, 391] width 197 height 38
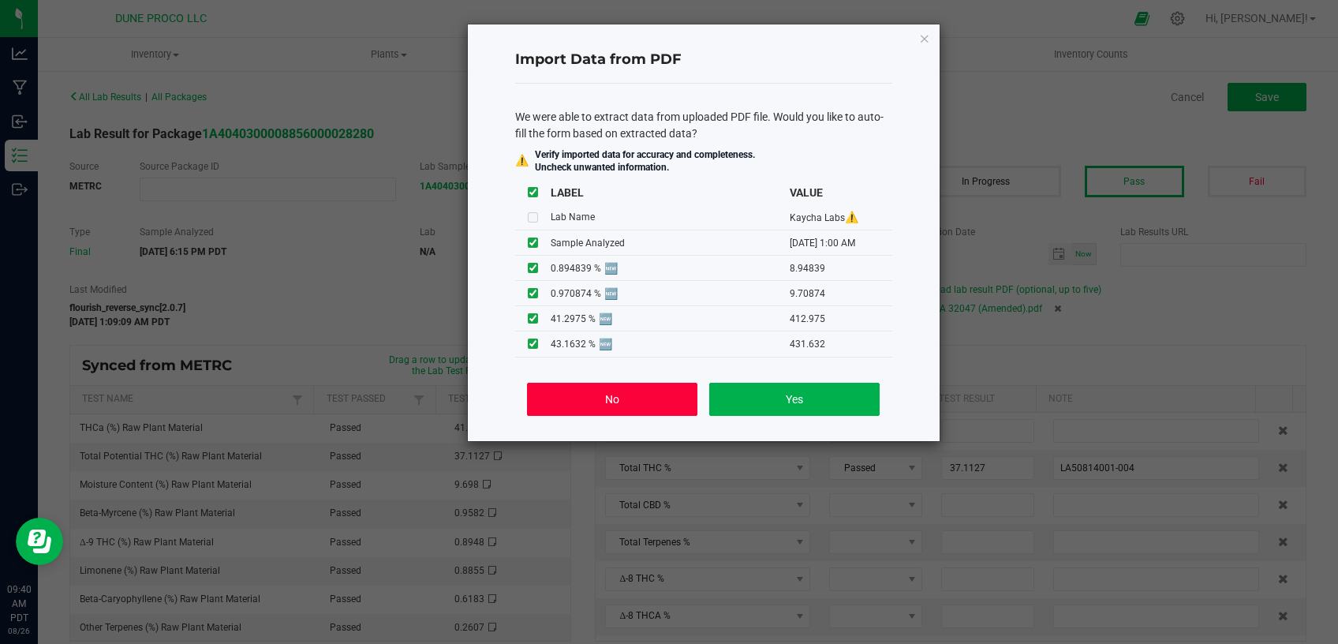
click at [570, 399] on button "No" at bounding box center [612, 399] width 170 height 33
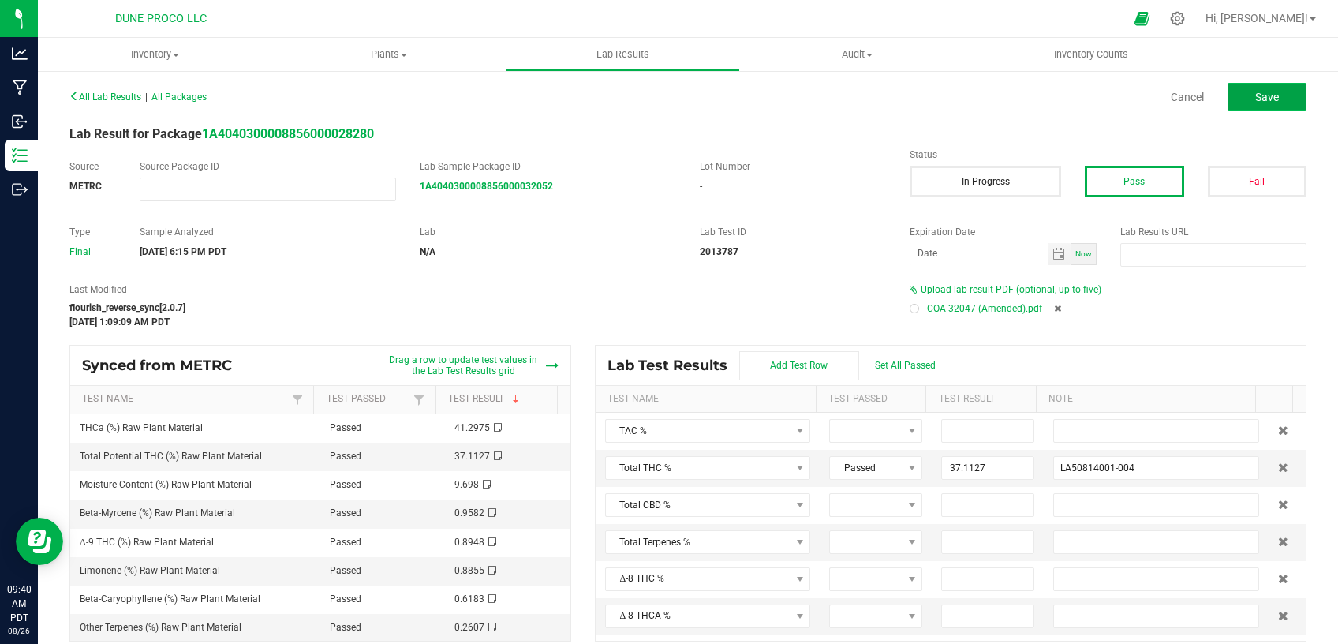
click at [1255, 99] on span "Save" at bounding box center [1267, 97] width 24 height 13
type input "37.1127"
type input "LA50814001-004"
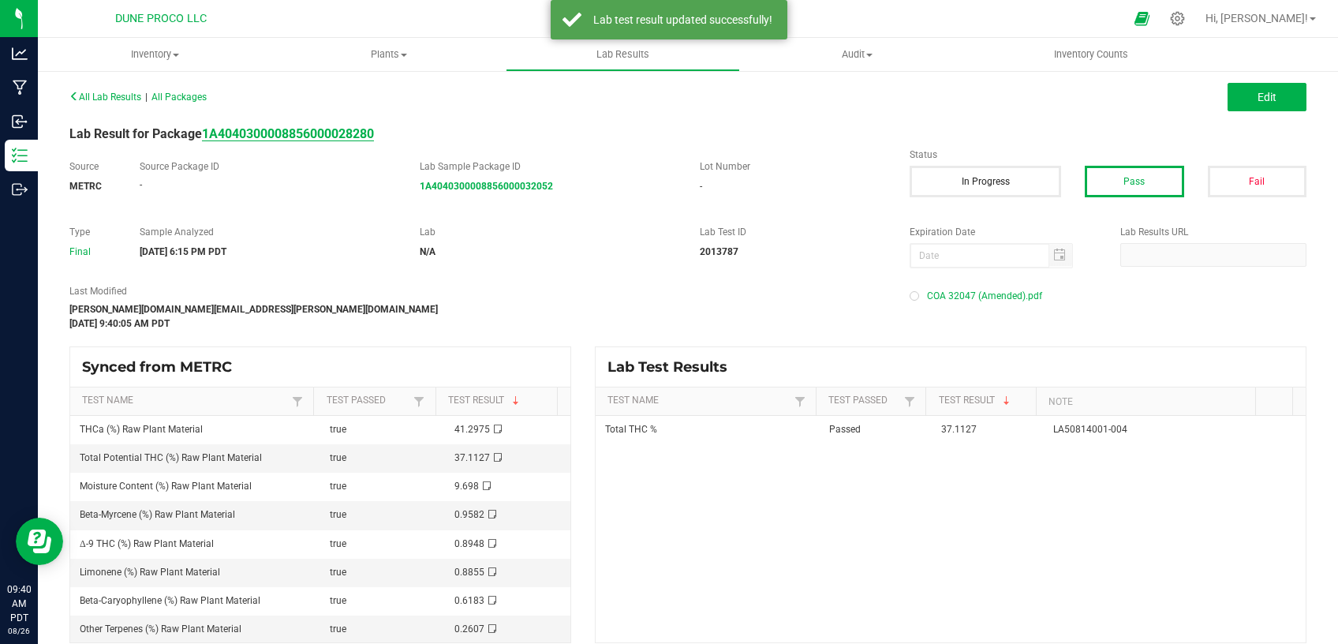
click at [322, 133] on strong "1A4040300008856000028280" at bounding box center [288, 133] width 172 height 15
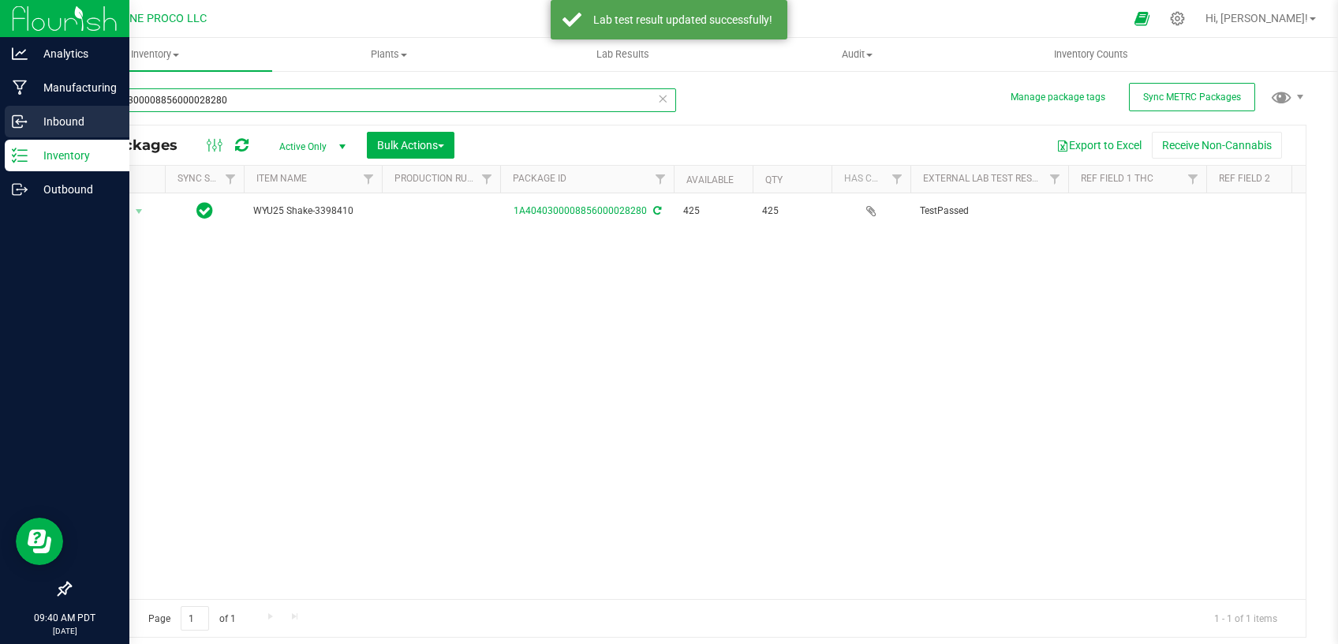
drag, startPoint x: 194, startPoint y: 103, endPoint x: 24, endPoint y: 128, distance: 171.5
click at [69, 112] on input "1A4040300008856000028280" at bounding box center [372, 100] width 607 height 24
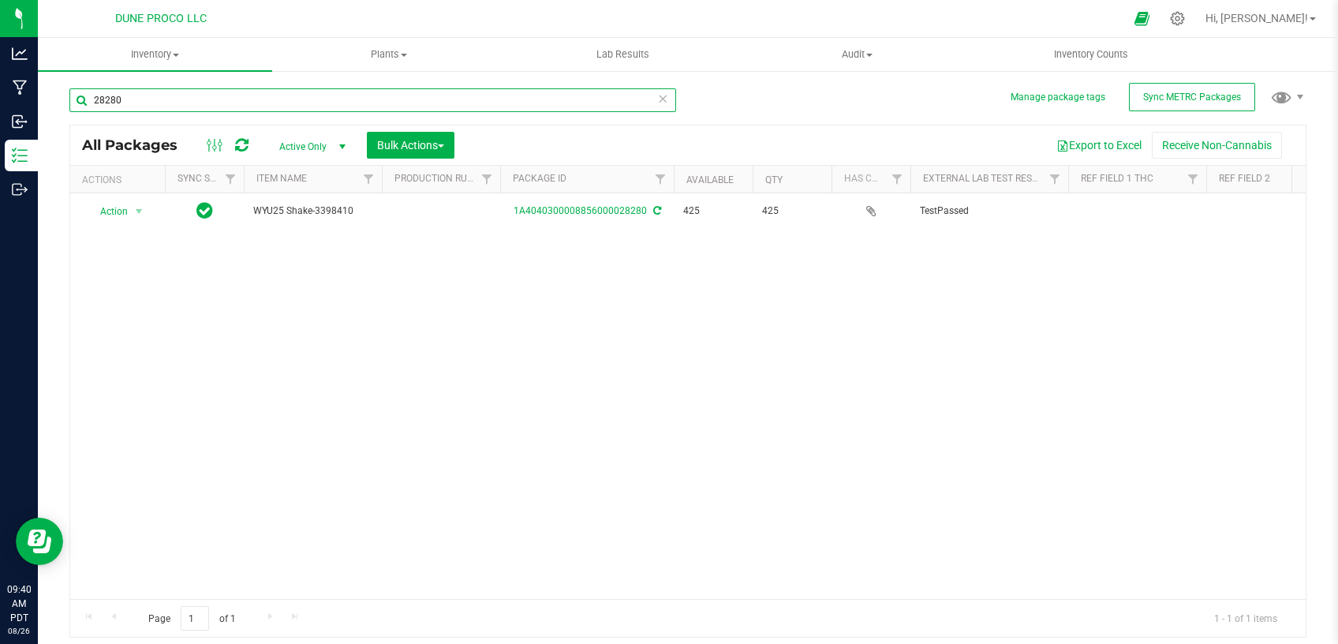
type input "28280"
click at [320, 148] on span "Active Only" at bounding box center [309, 147] width 87 height 22
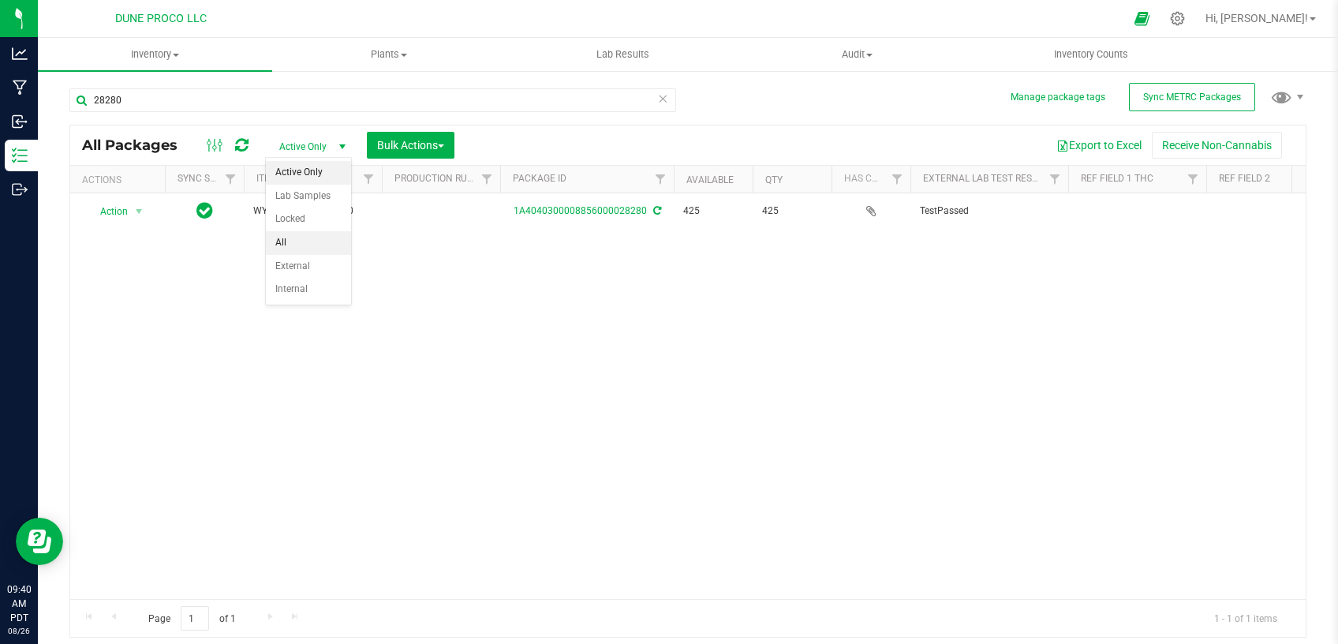
click at [320, 242] on li "All" at bounding box center [308, 243] width 85 height 24
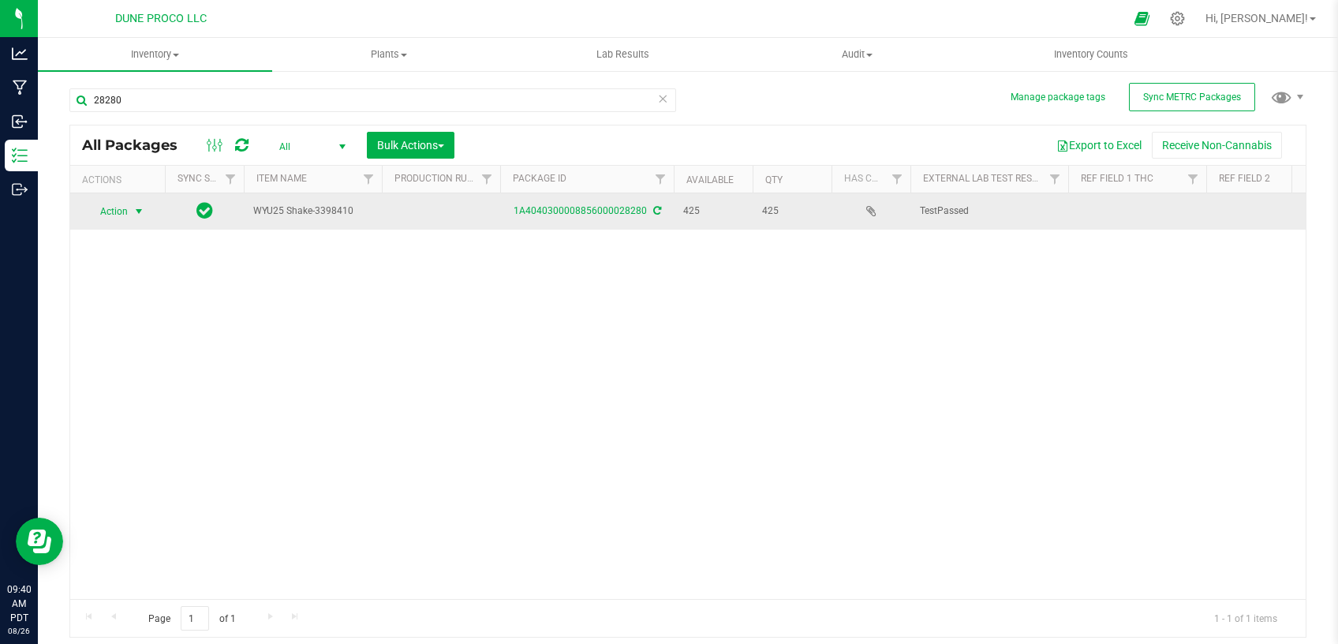
click at [107, 209] on span "Action" at bounding box center [107, 211] width 43 height 22
click at [119, 211] on span "Action" at bounding box center [107, 211] width 43 height 22
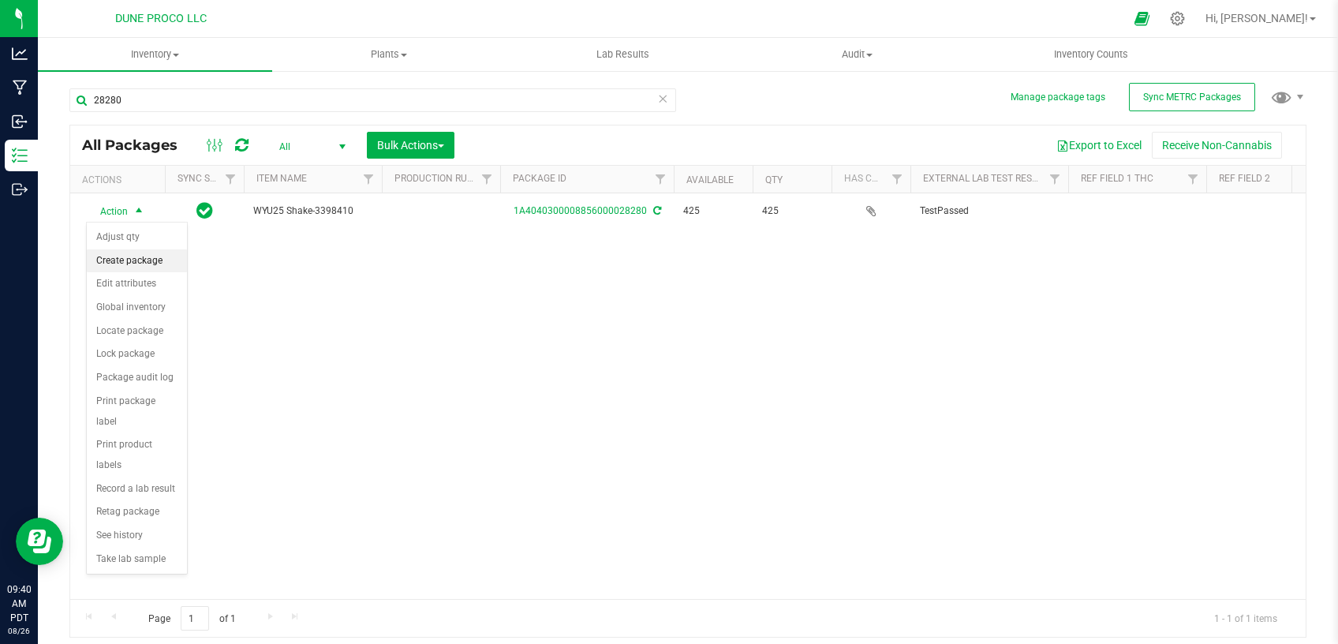
click at [162, 261] on li "Create package" at bounding box center [137, 261] width 100 height 24
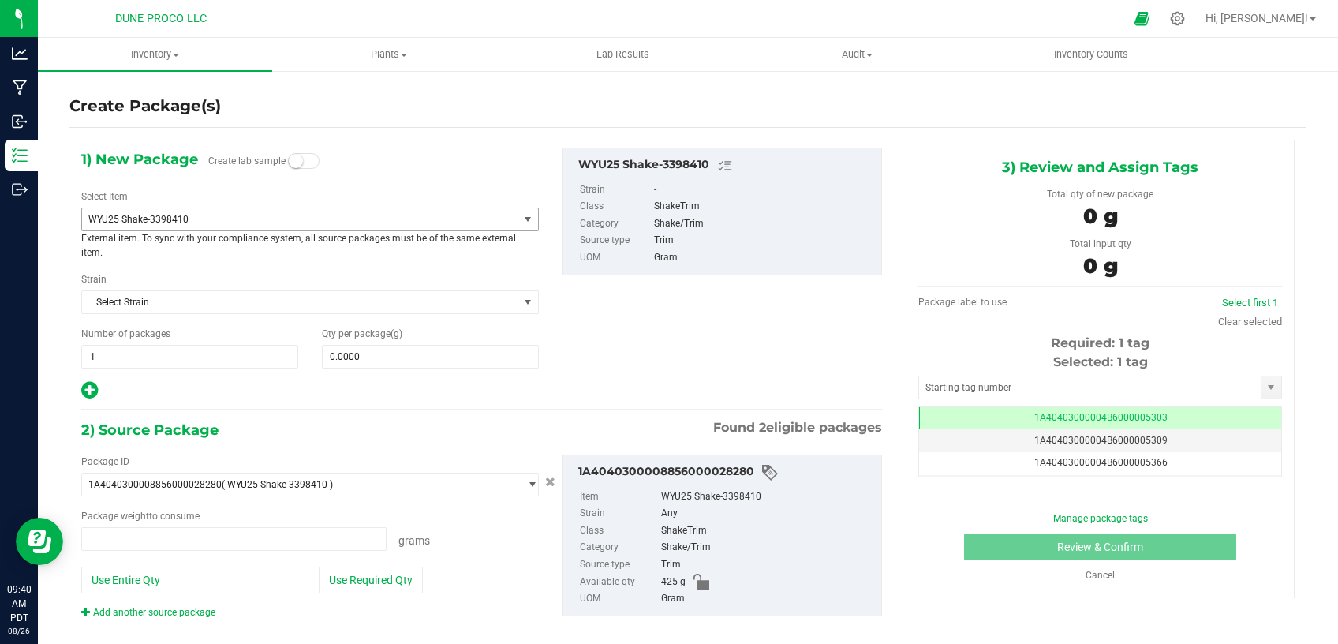
type input "0.0000 g"
click at [294, 218] on span "WYU25 Shake-3398410" at bounding box center [291, 219] width 406 height 11
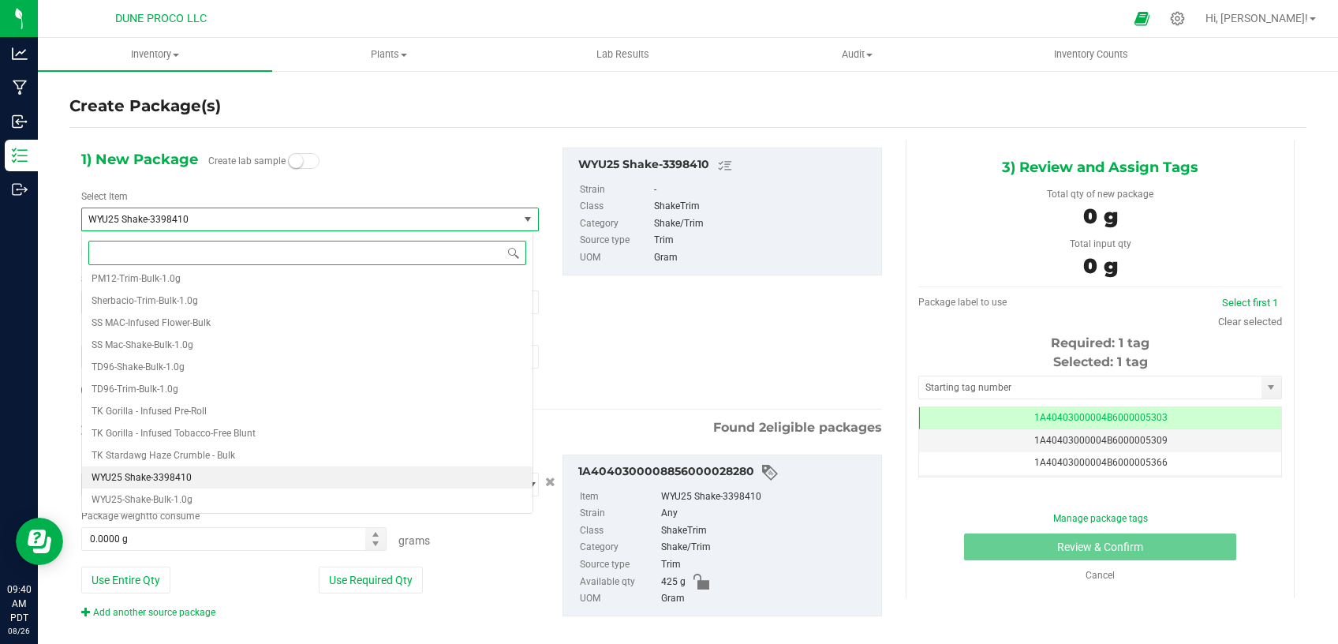
scroll to position [5904, 0]
click at [223, 506] on li "WYU25-Shake-Bulk-1.0g" at bounding box center [307, 499] width 451 height 22
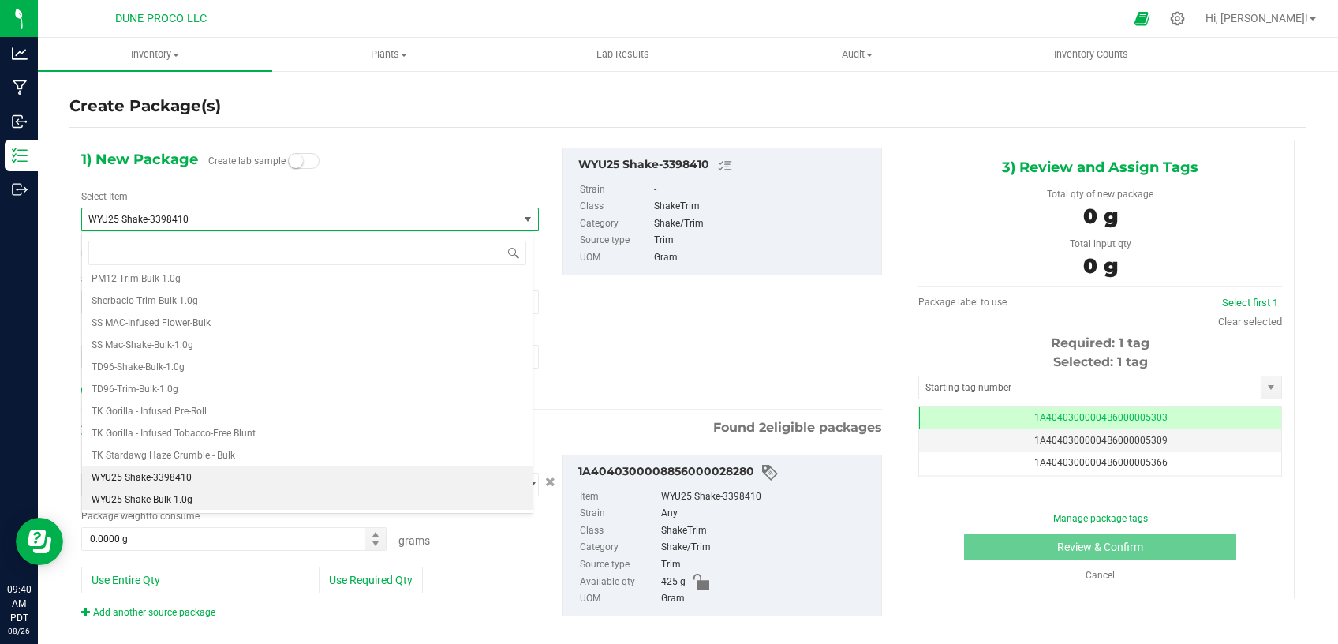
type input "0"
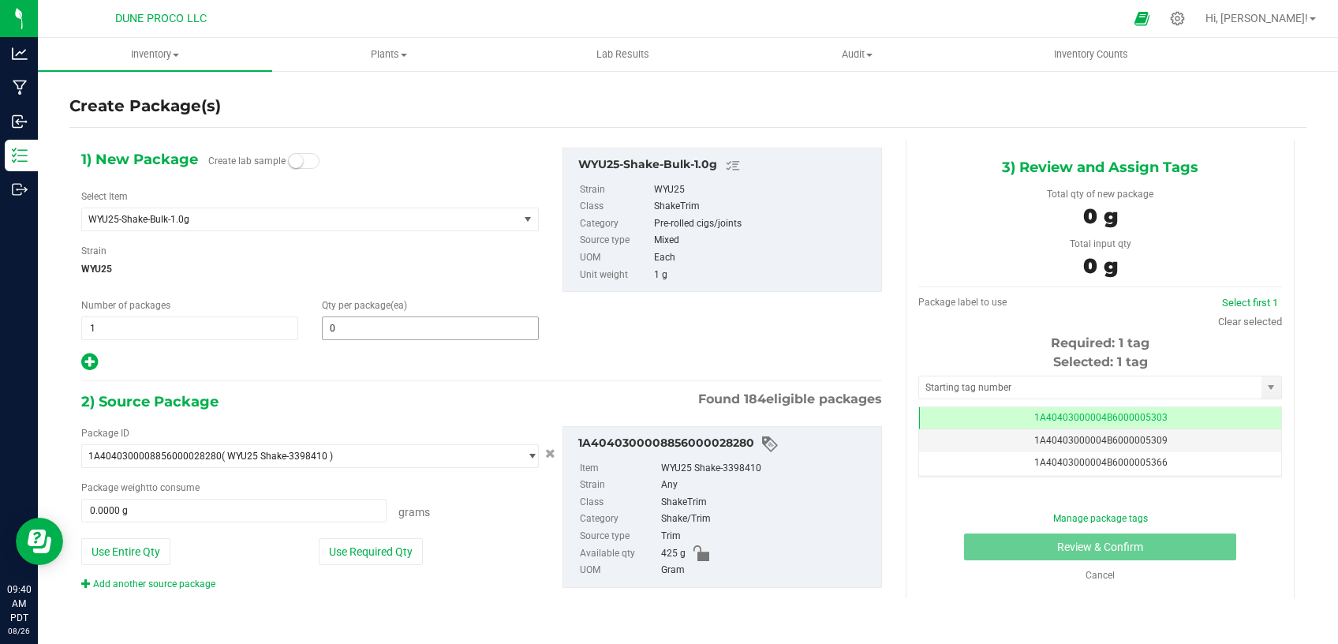
click at [417, 331] on span "0 0" at bounding box center [430, 328] width 217 height 24
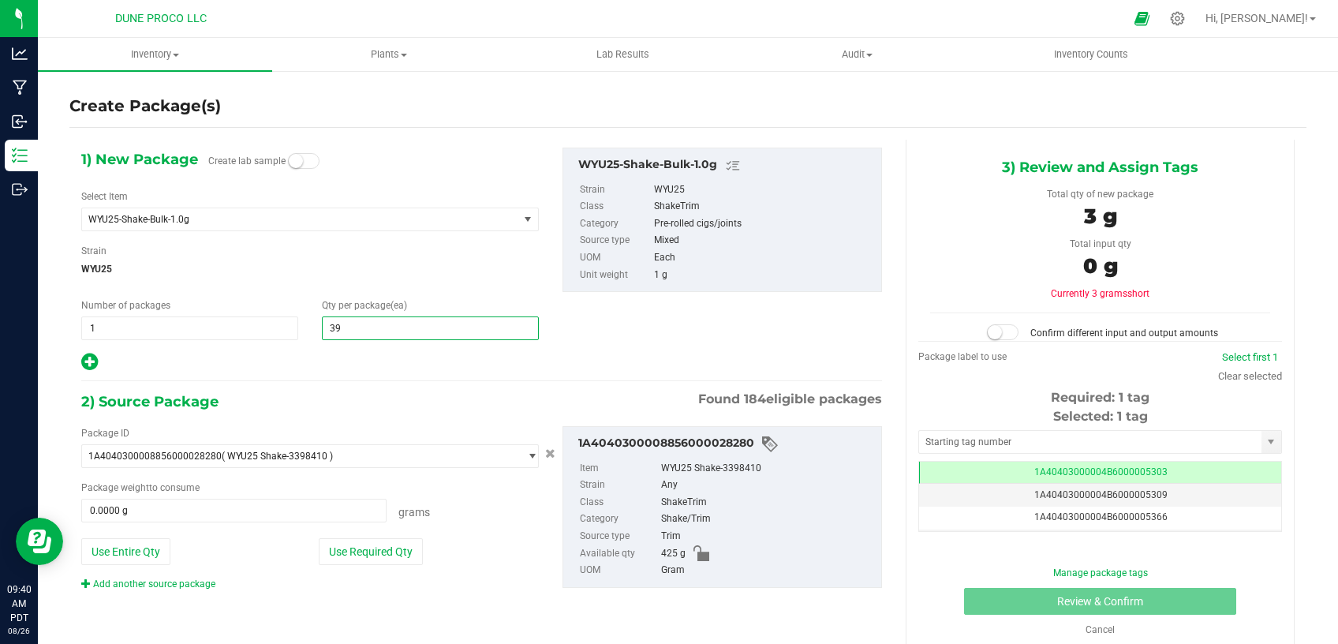
type input "390"
click at [356, 554] on button "Use Required Qty" at bounding box center [371, 551] width 104 height 27
type input "390.0000 g"
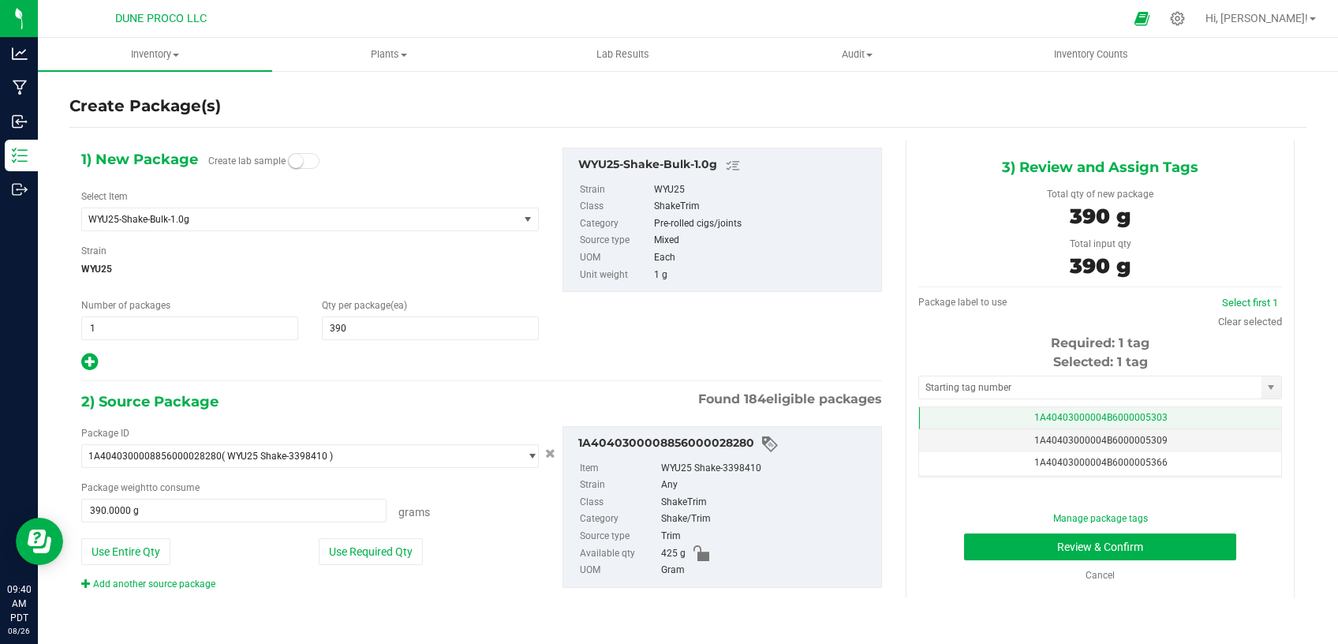
click at [1073, 418] on span "1A40403000004B6000005303" at bounding box center [1100, 417] width 133 height 11
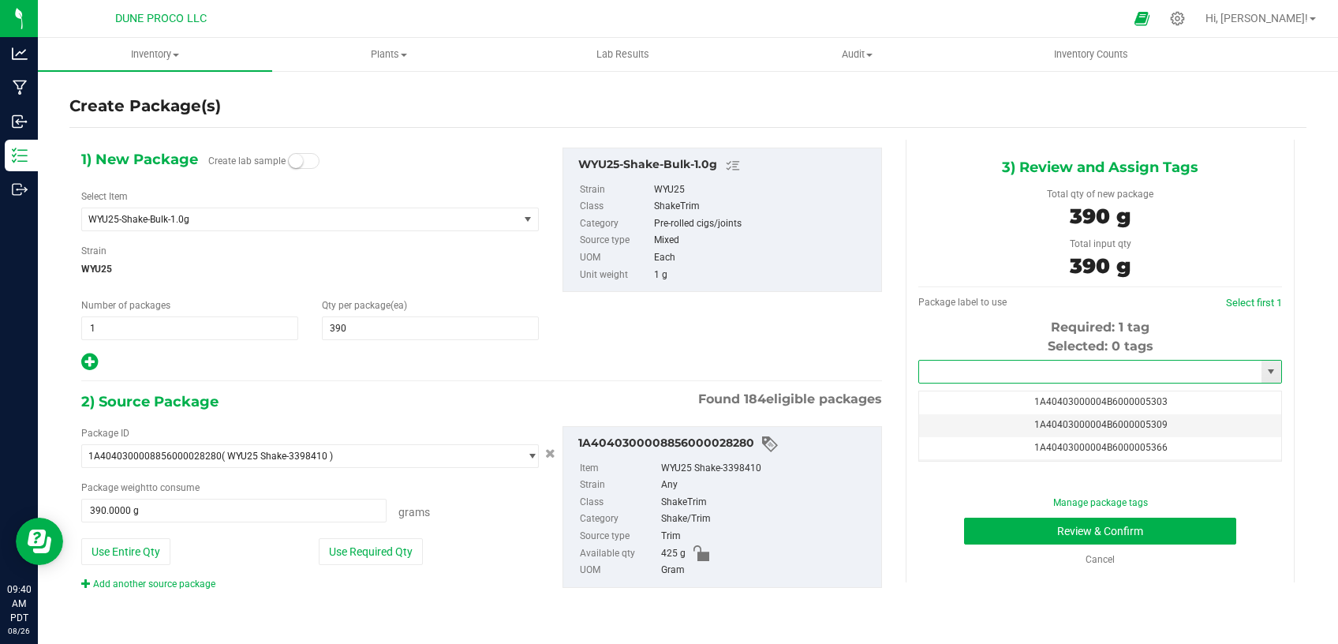
click at [1034, 380] on input "text" at bounding box center [1090, 372] width 342 height 22
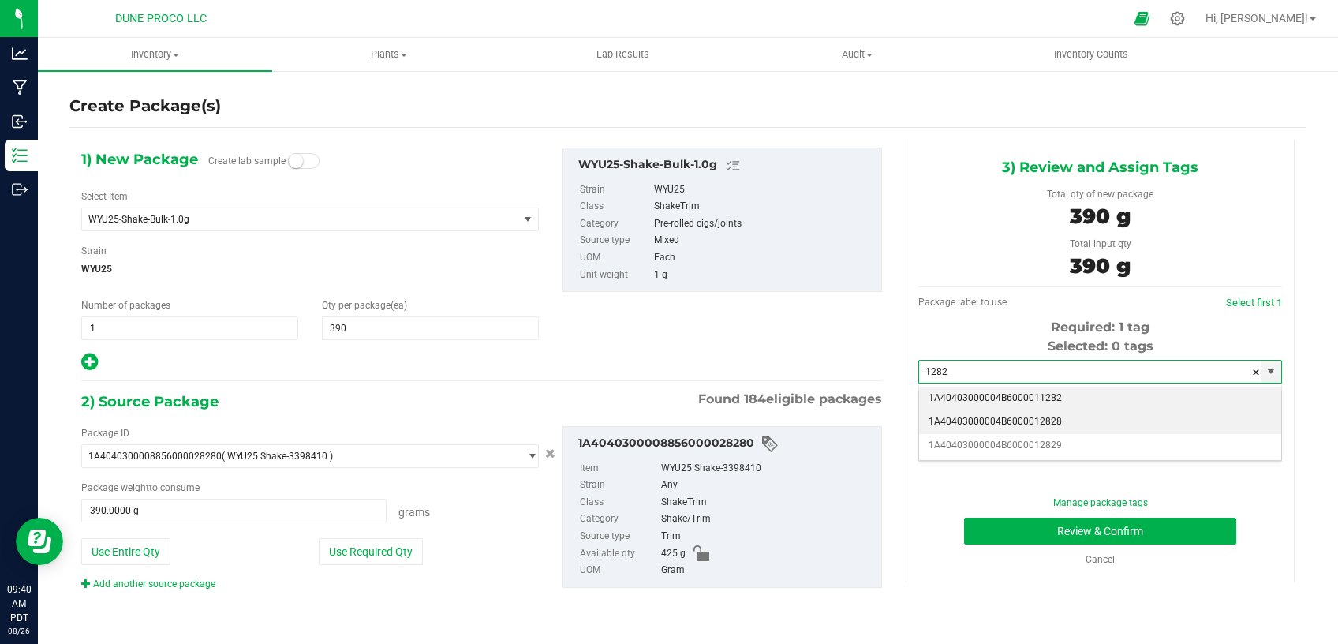
click at [1042, 421] on li "1A40403000004B6000012828" at bounding box center [1100, 422] width 362 height 24
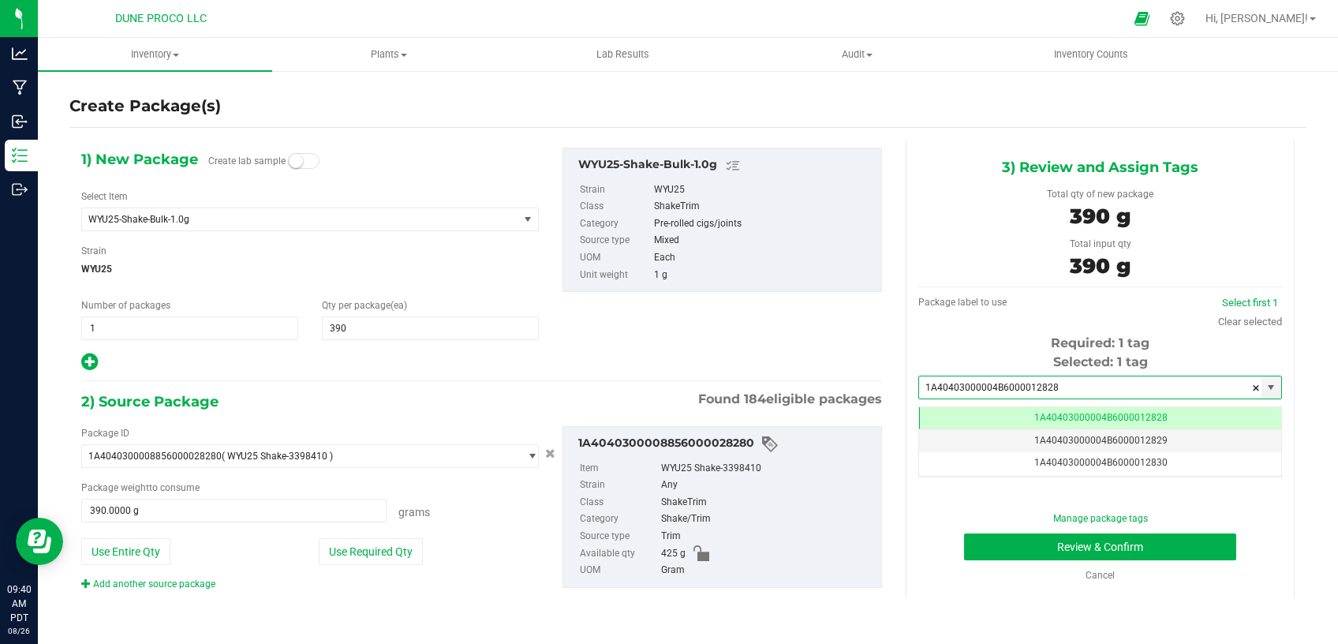
type input "1A40403000004B6000012828"
click at [1009, 540] on button "Review & Confirm" at bounding box center [1100, 546] width 272 height 27
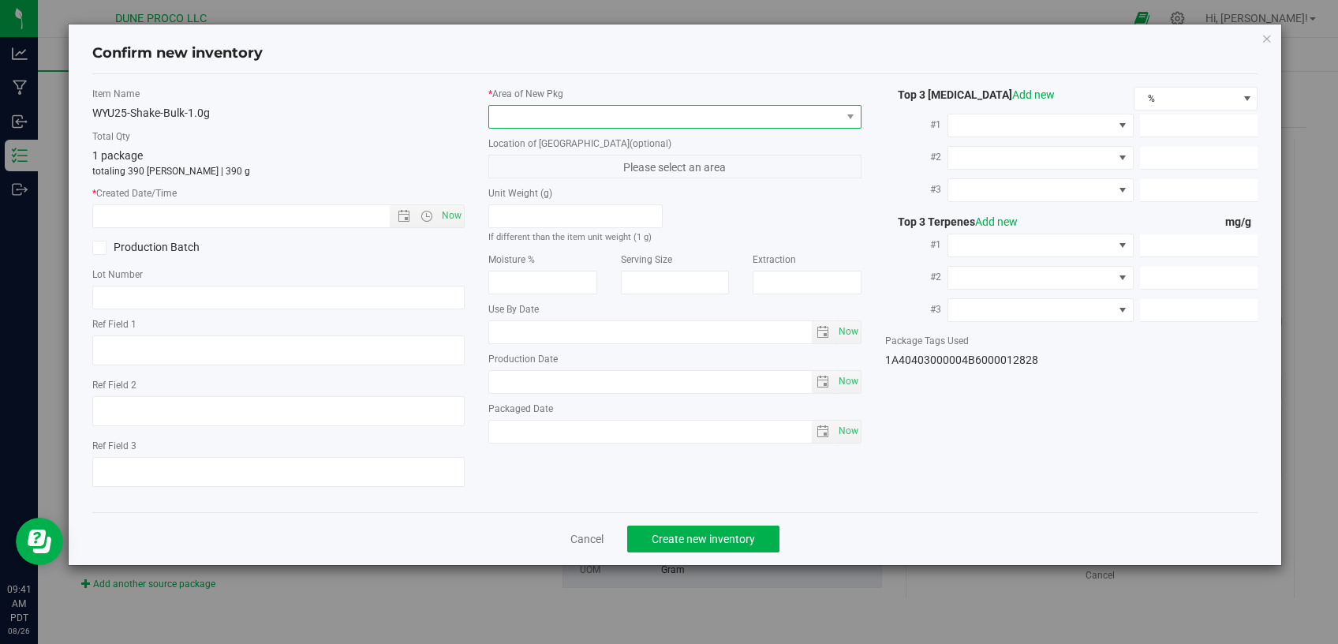
click at [680, 111] on span at bounding box center [665, 117] width 352 height 22
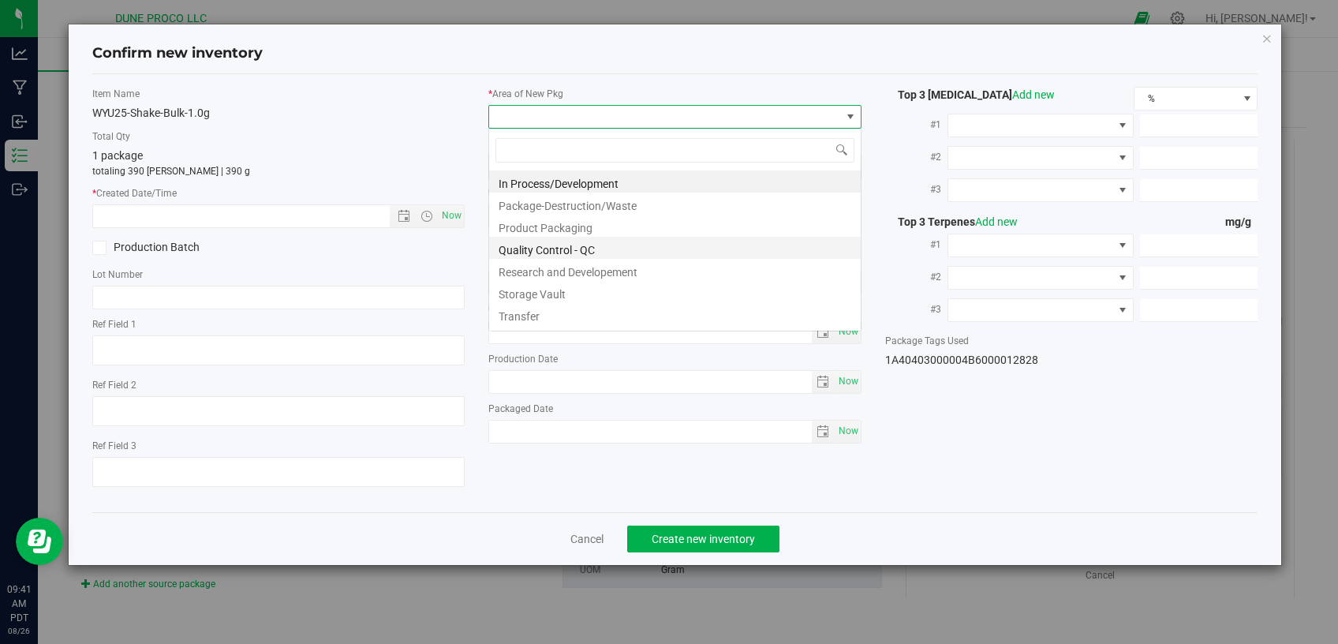
scroll to position [23, 372]
click at [588, 291] on li "Storage Vault" at bounding box center [675, 292] width 372 height 22
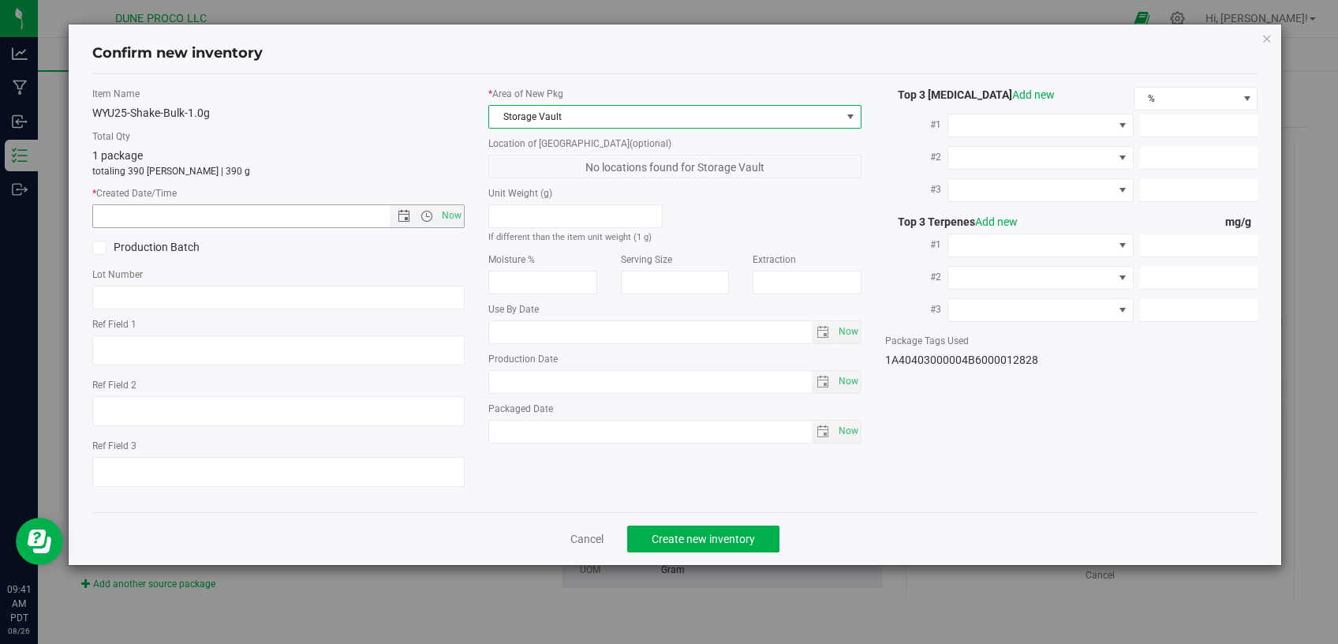
click at [462, 211] on span "Now" at bounding box center [452, 215] width 27 height 23
type input "[DATE] 9:41 AM"
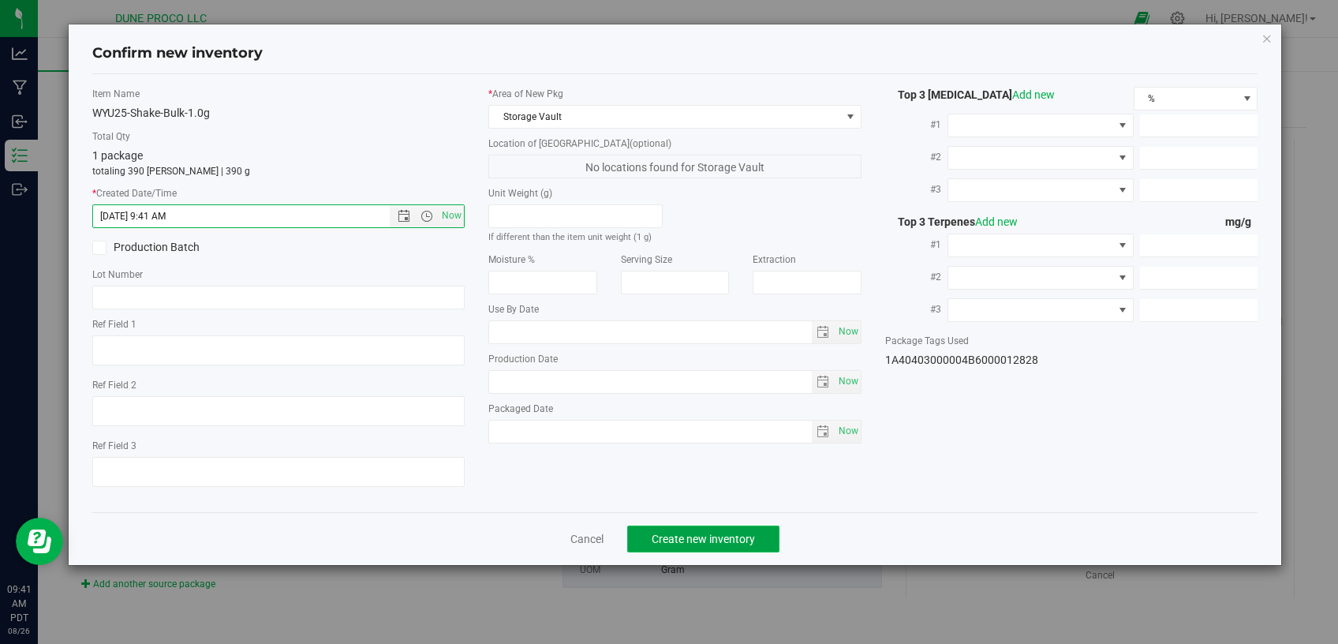
click at [672, 533] on span "Create new inventory" at bounding box center [703, 539] width 103 height 13
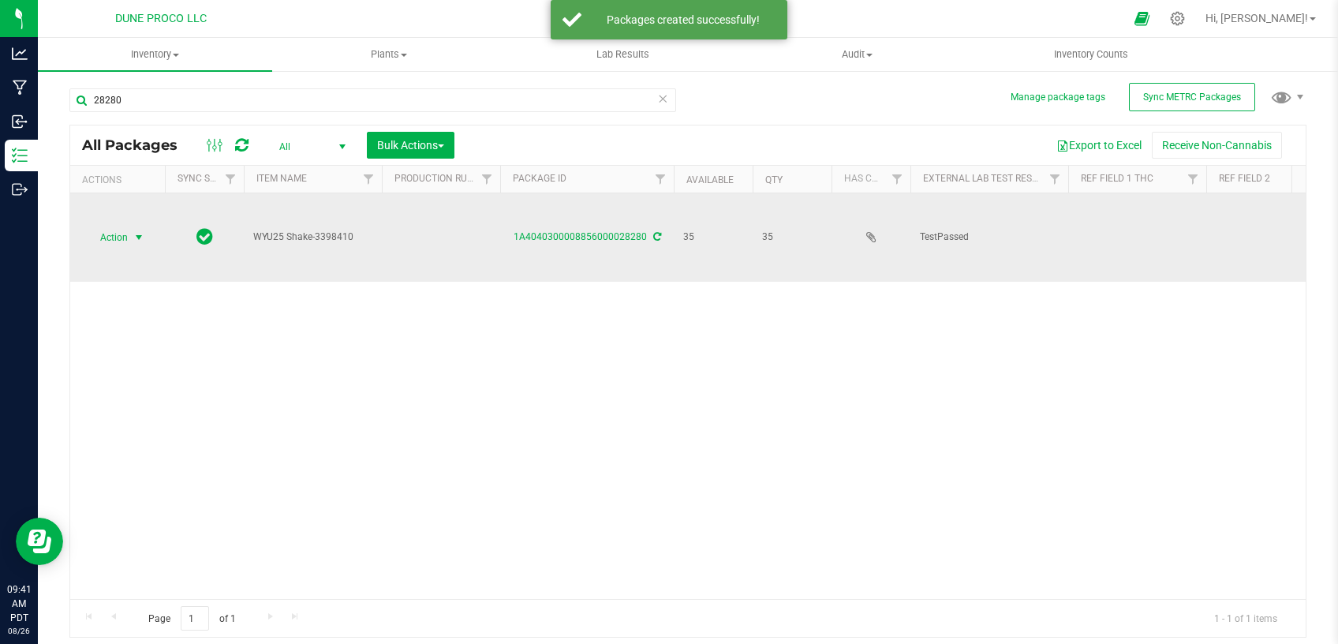
click at [129, 226] on span "Action" at bounding box center [107, 237] width 43 height 22
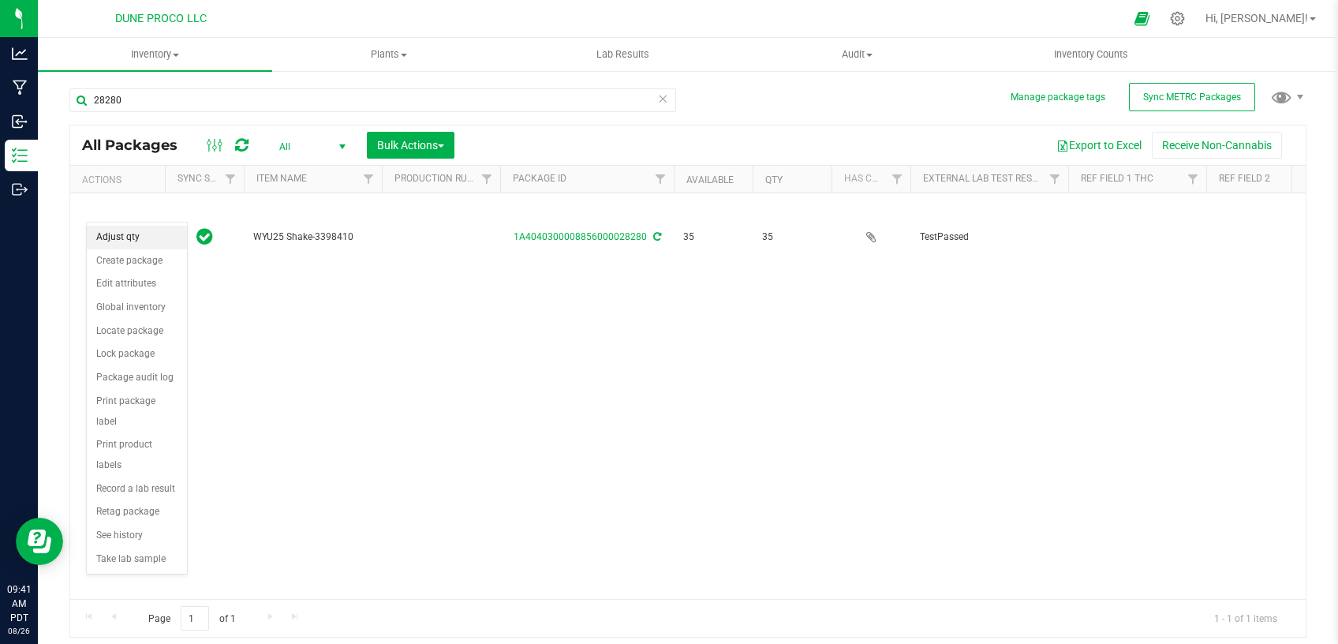
click at [133, 228] on li "Adjust qty" at bounding box center [137, 238] width 100 height 24
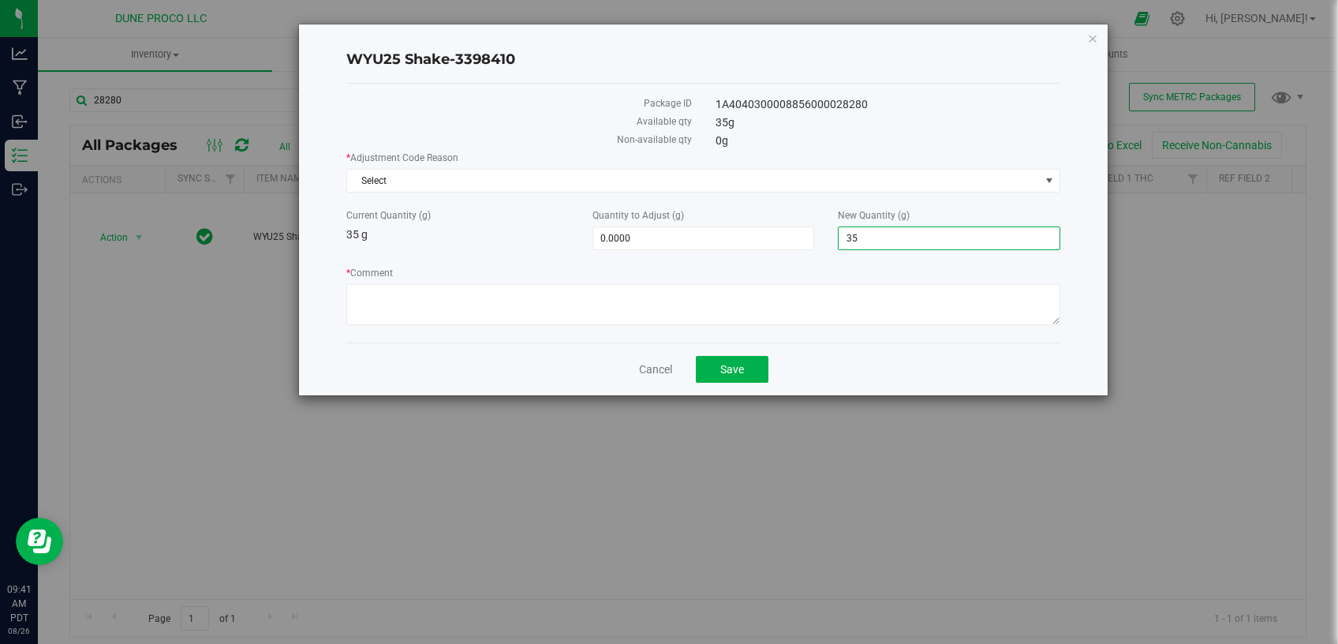
click at [911, 241] on span "35.0000 35" at bounding box center [949, 238] width 223 height 24
drag, startPoint x: 903, startPoint y: 239, endPoint x: 840, endPoint y: 248, distance: 62.9
click at [849, 248] on input "35" at bounding box center [949, 238] width 221 height 22
click at [768, 178] on span "Select" at bounding box center [693, 181] width 693 height 22
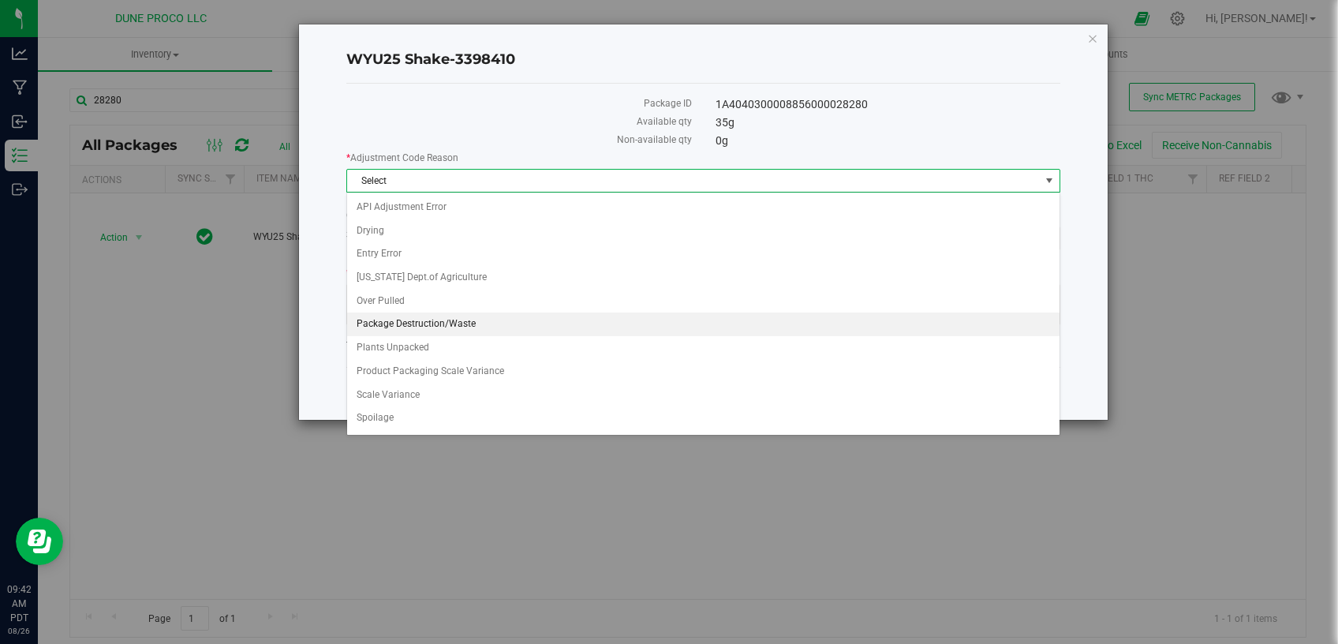
click at [472, 327] on li "Package Destruction/Waste" at bounding box center [703, 324] width 713 height 24
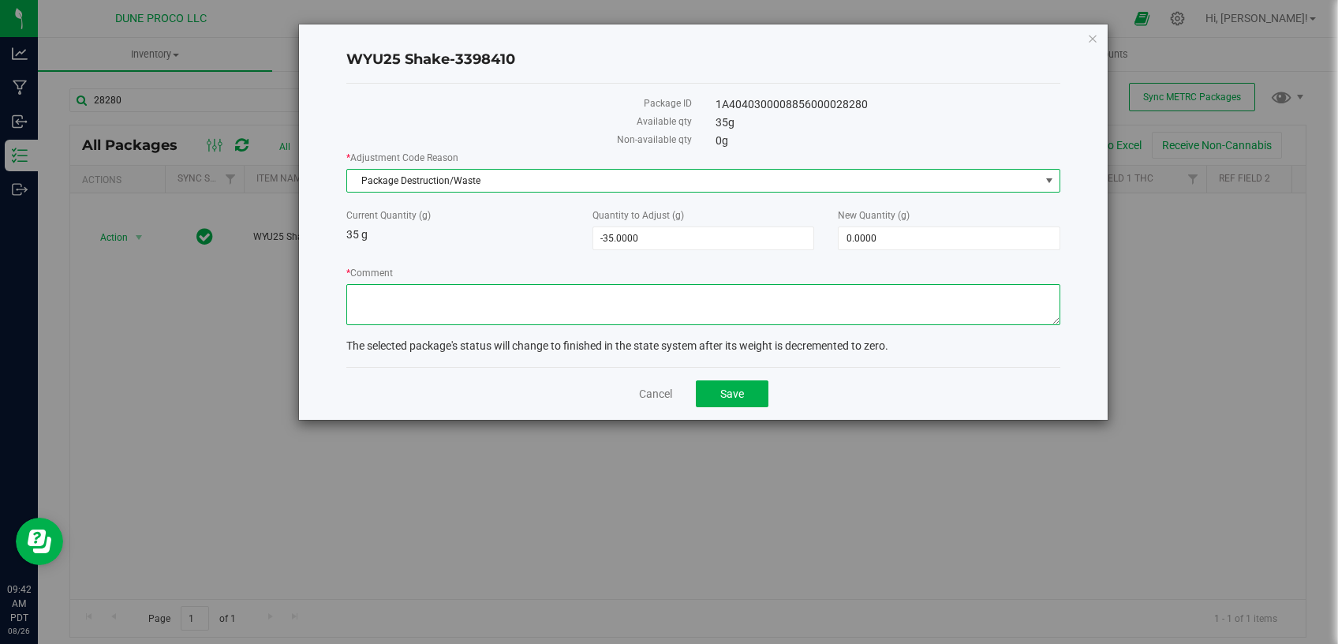
click at [537, 297] on textarea "* Comment" at bounding box center [703, 304] width 714 height 41
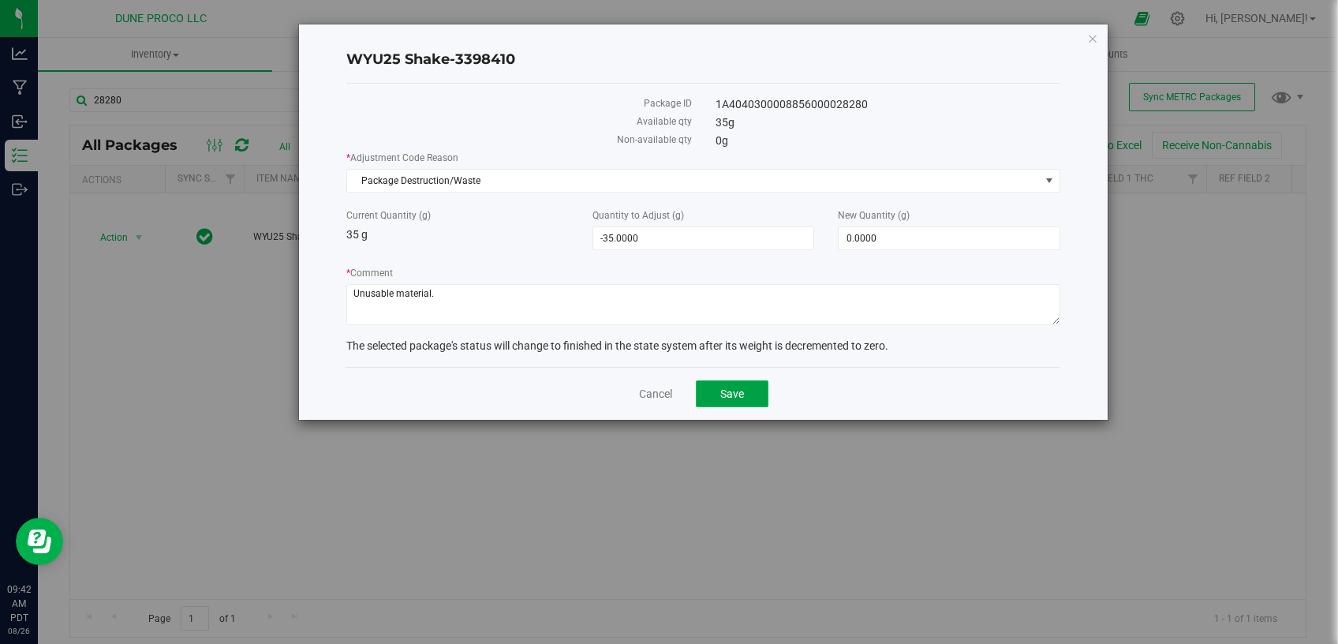
click at [742, 387] on span "Save" at bounding box center [732, 393] width 24 height 13
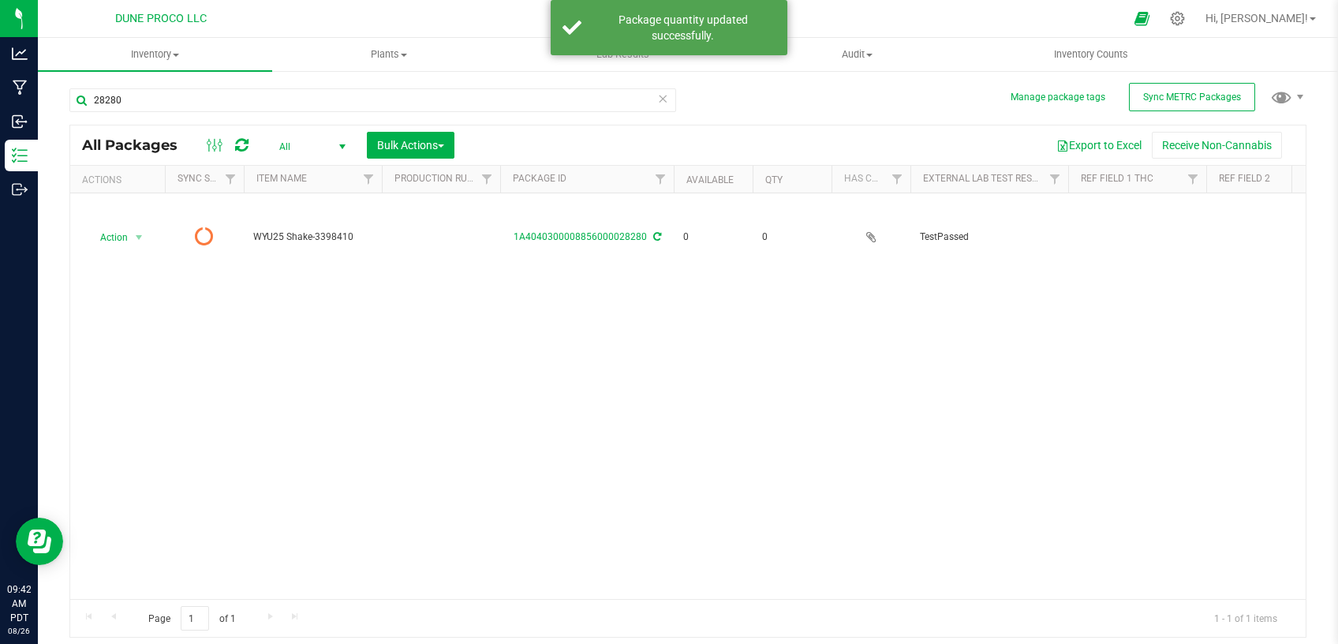
click at [664, 96] on icon at bounding box center [662, 97] width 11 height 19
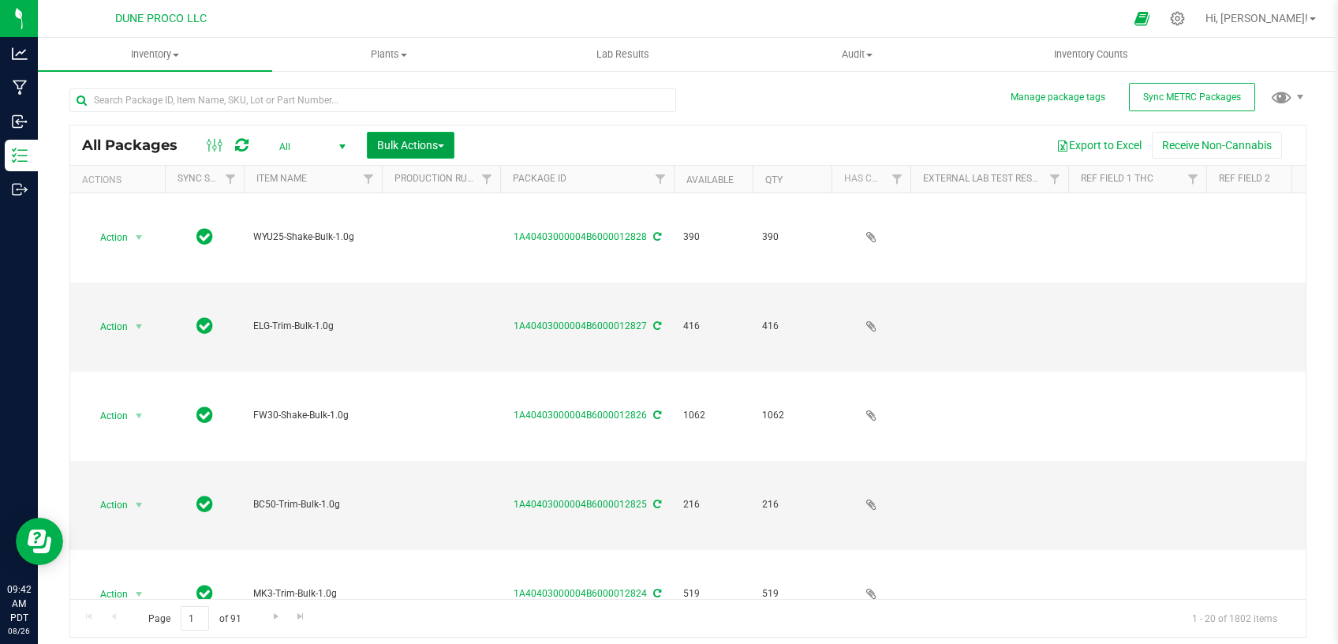
click at [424, 141] on span "Bulk Actions" at bounding box center [410, 145] width 67 height 13
click at [415, 203] on div "Add to outbound order" at bounding box center [440, 211] width 129 height 25
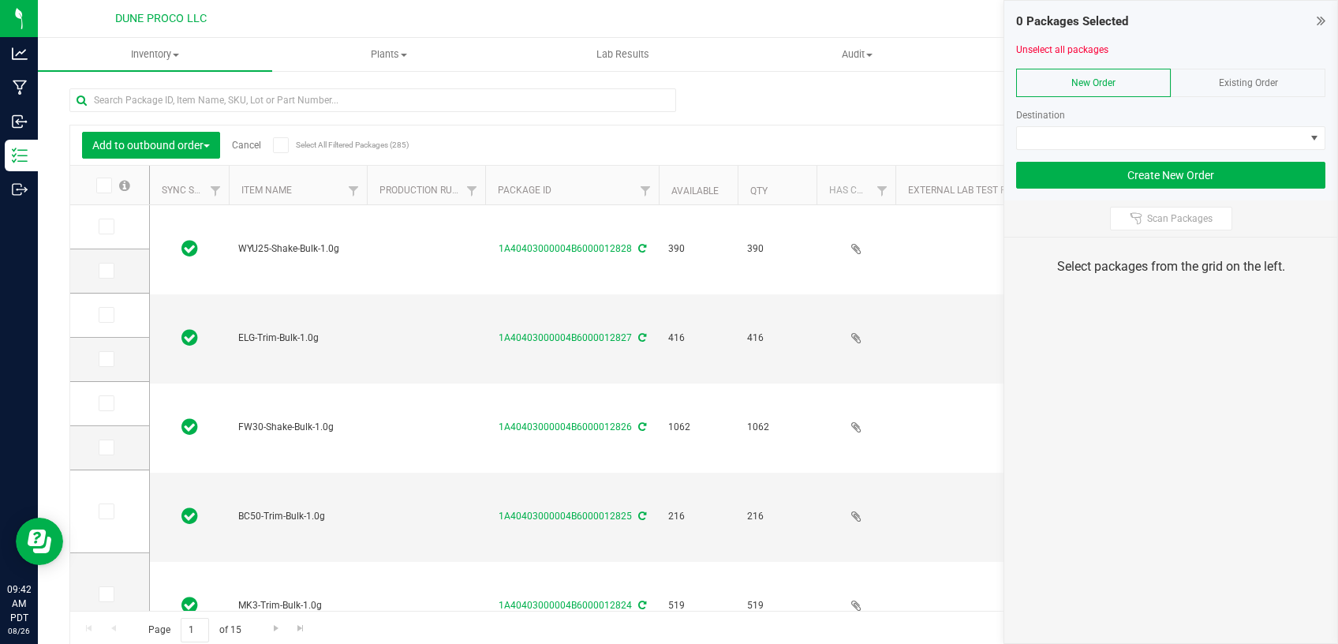
click at [1098, 125] on div "Destination" at bounding box center [1170, 123] width 309 height 54
click at [1098, 138] on span at bounding box center [1161, 138] width 288 height 22
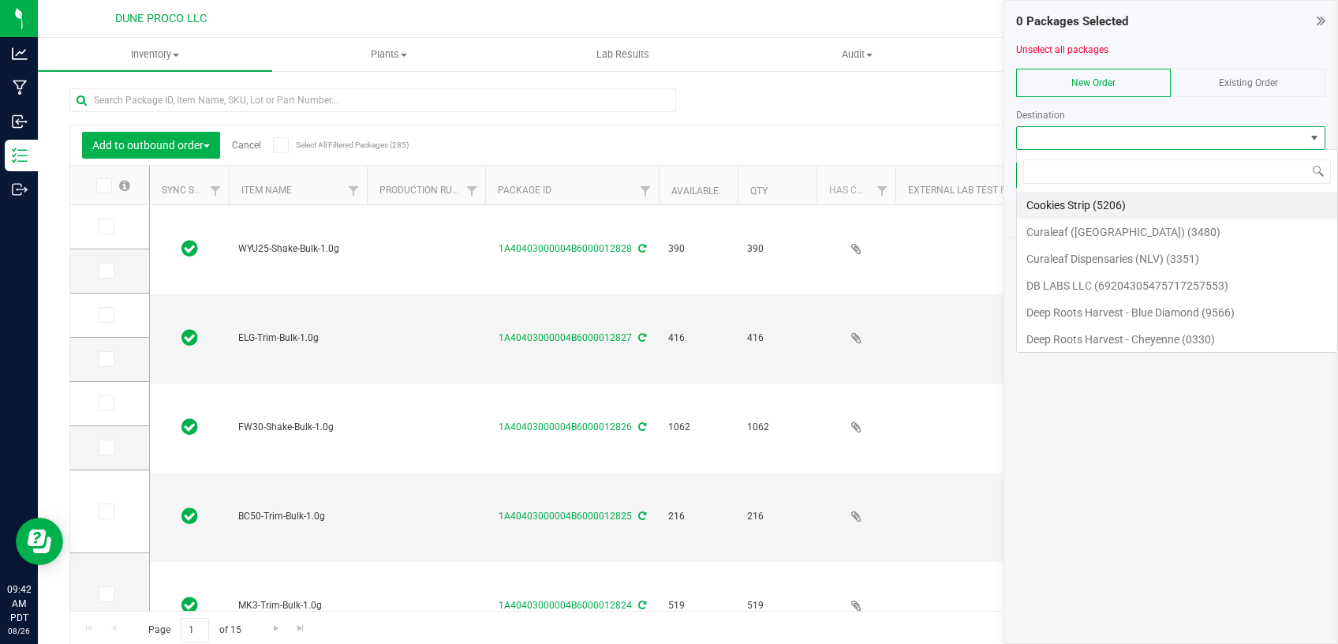
scroll to position [24, 309]
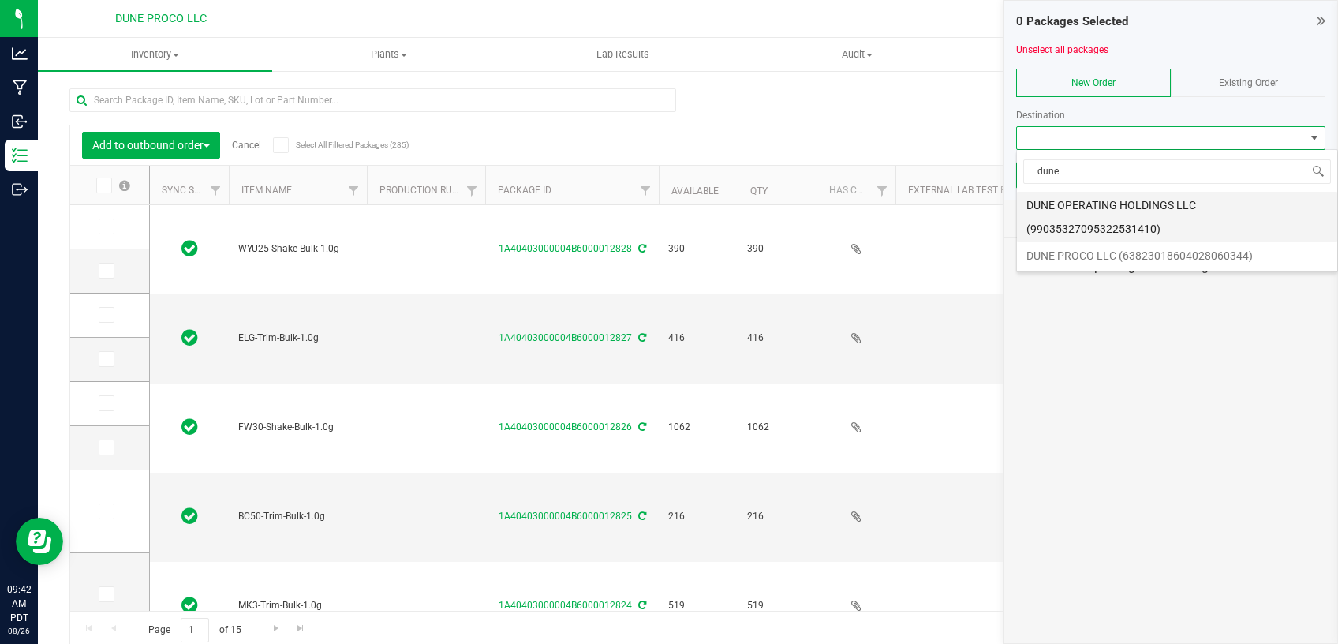
click at [1126, 217] on li "DUNE OPERATING HOLDINGS LLC (99035327095322531410)" at bounding box center [1177, 217] width 320 height 50
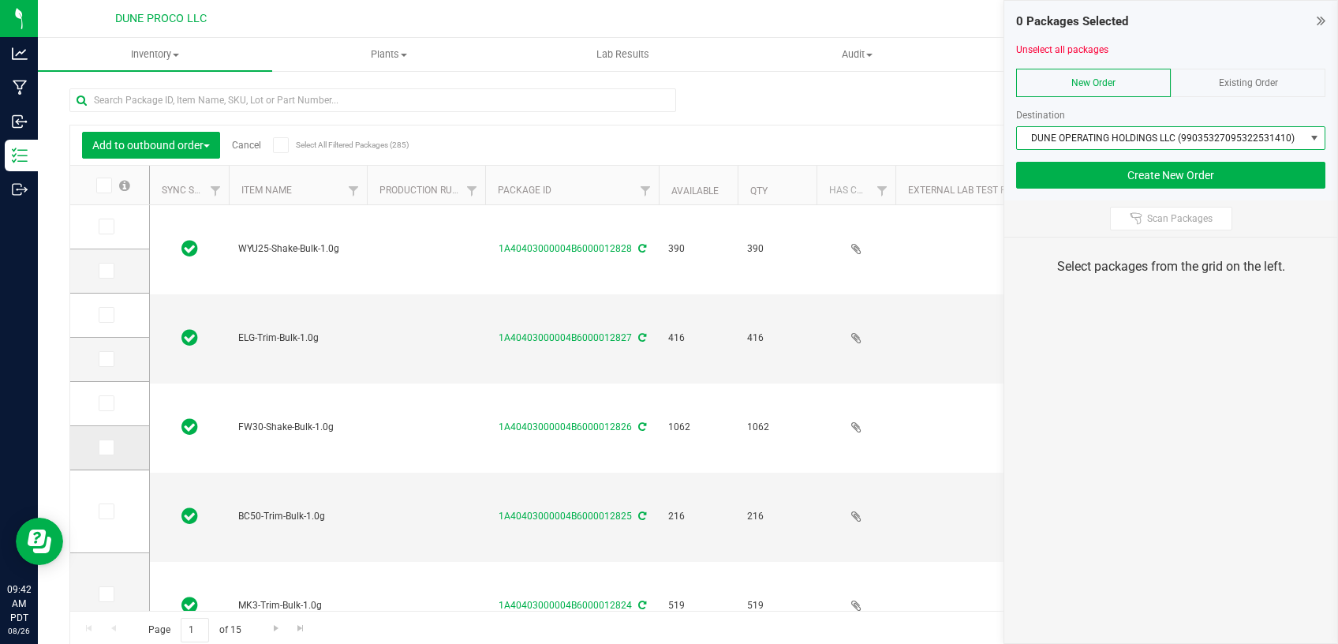
click at [100, 447] on icon at bounding box center [105, 447] width 10 height 0
click at [0, 0] on input "checkbox" at bounding box center [0, 0] width 0 height 0
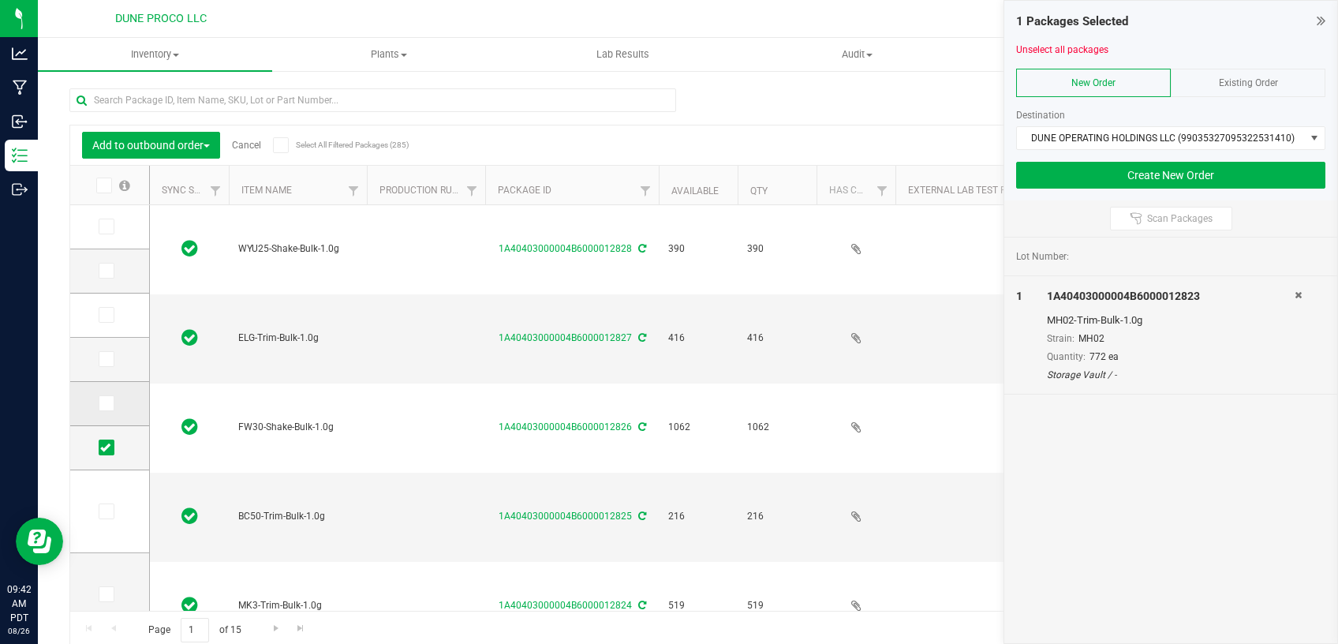
click at [99, 405] on span at bounding box center [107, 403] width 16 height 16
click at [0, 0] on input "checkbox" at bounding box center [0, 0] width 0 height 0
click at [100, 359] on icon at bounding box center [105, 359] width 10 height 0
click at [0, 0] on input "checkbox" at bounding box center [0, 0] width 0 height 0
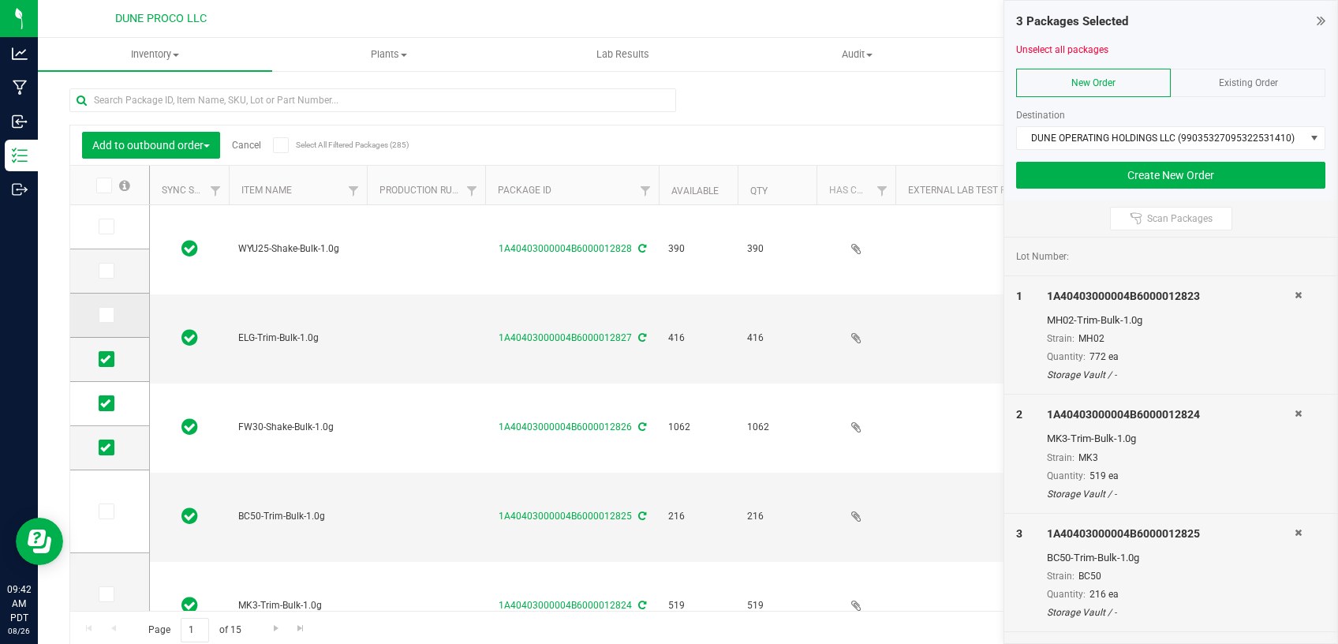
click at [100, 315] on icon at bounding box center [105, 315] width 10 height 0
click at [0, 0] on input "checkbox" at bounding box center [0, 0] width 0 height 0
click at [100, 271] on icon at bounding box center [105, 271] width 10 height 0
click at [0, 0] on input "checkbox" at bounding box center [0, 0] width 0 height 0
click at [99, 221] on span at bounding box center [107, 227] width 16 height 16
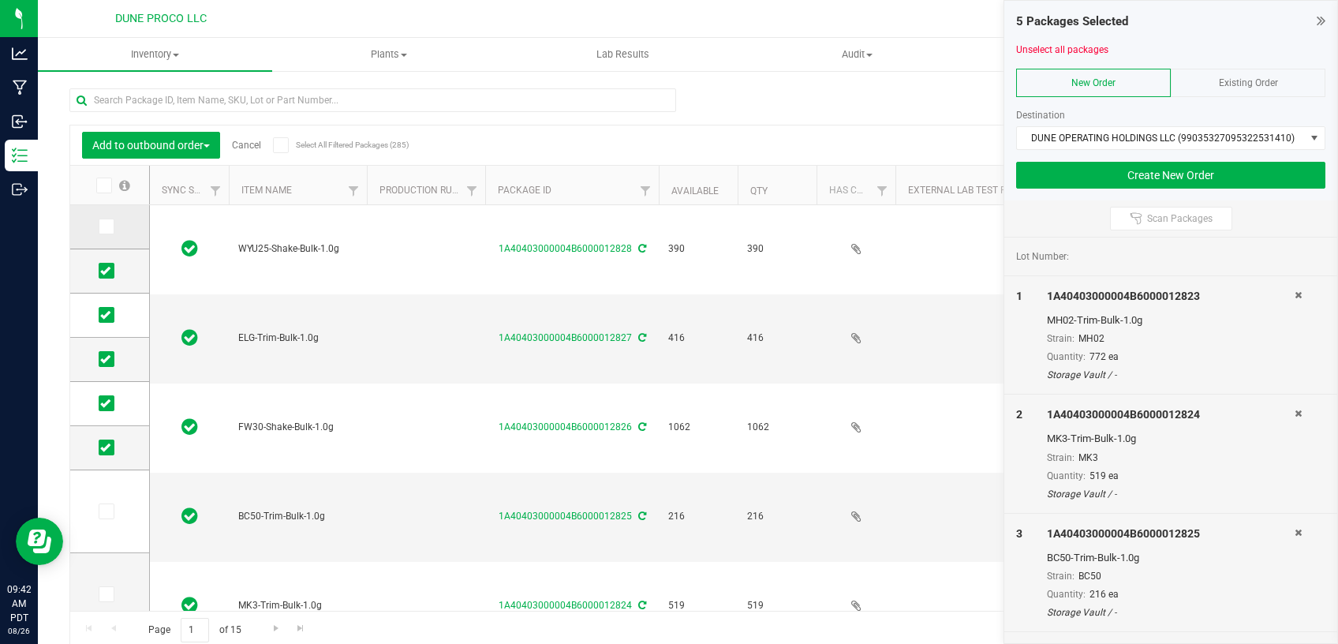
click at [0, 0] on input "checkbox" at bounding box center [0, 0] width 0 height 0
click at [1038, 171] on button "Create New Order" at bounding box center [1170, 175] width 309 height 27
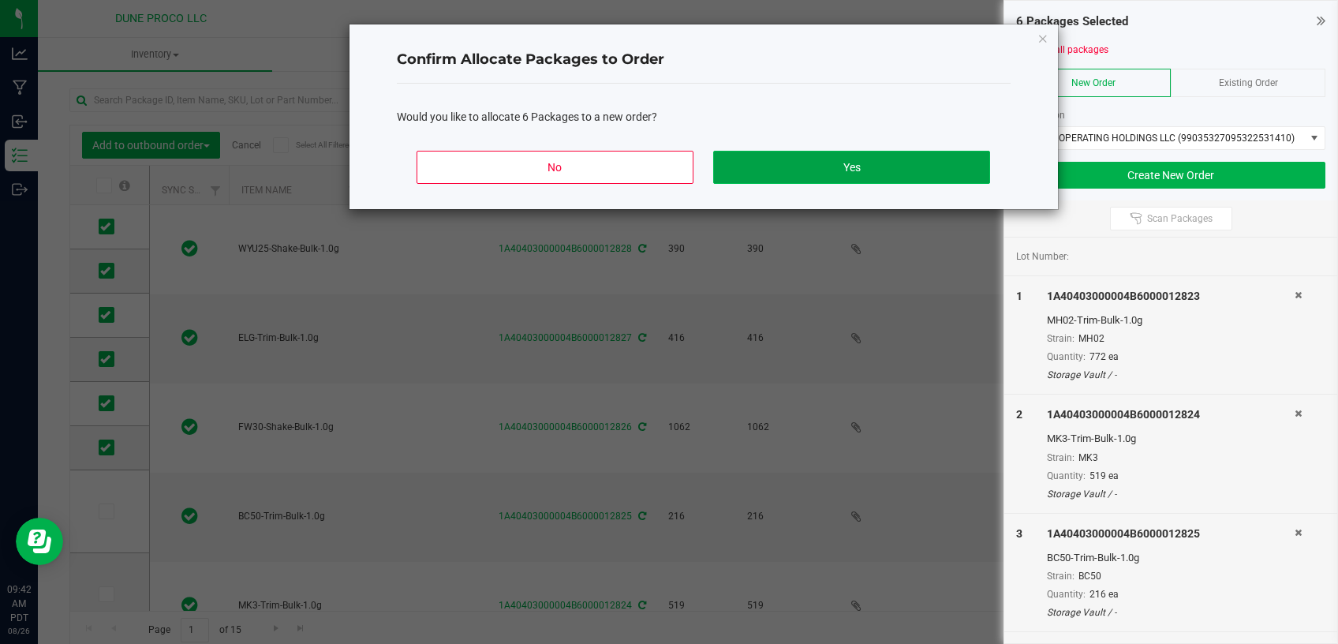
click at [756, 178] on button "Yes" at bounding box center [851, 167] width 276 height 33
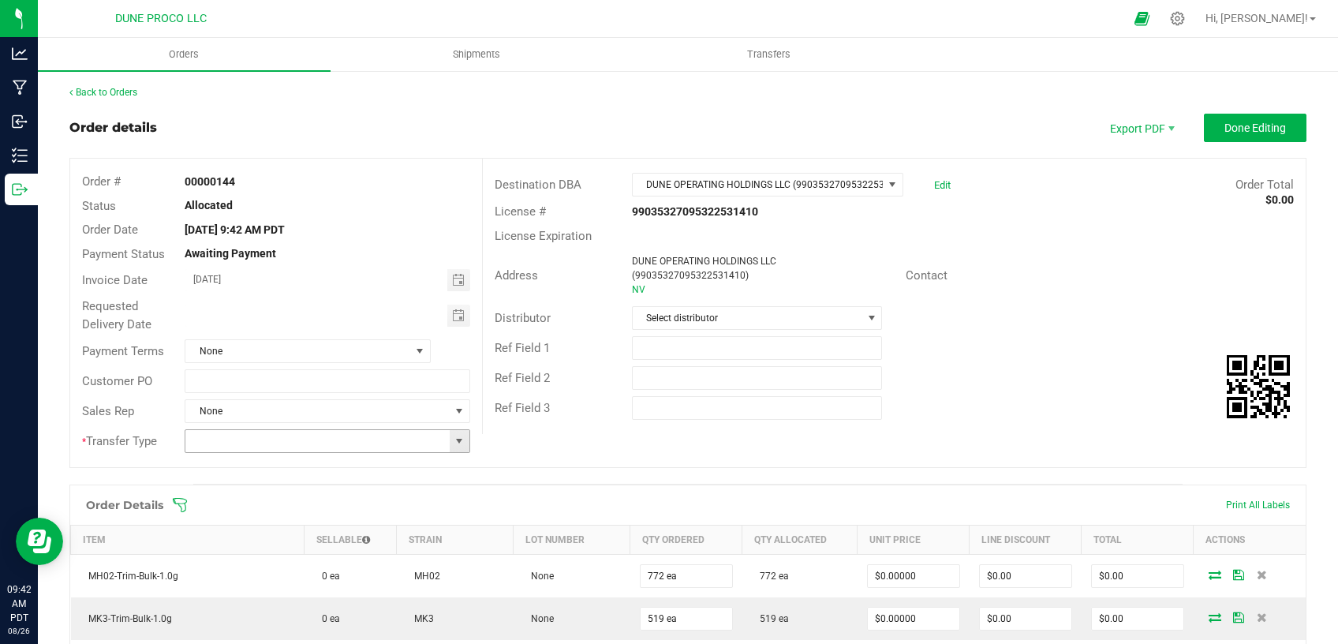
click at [457, 445] on span at bounding box center [459, 441] width 13 height 13
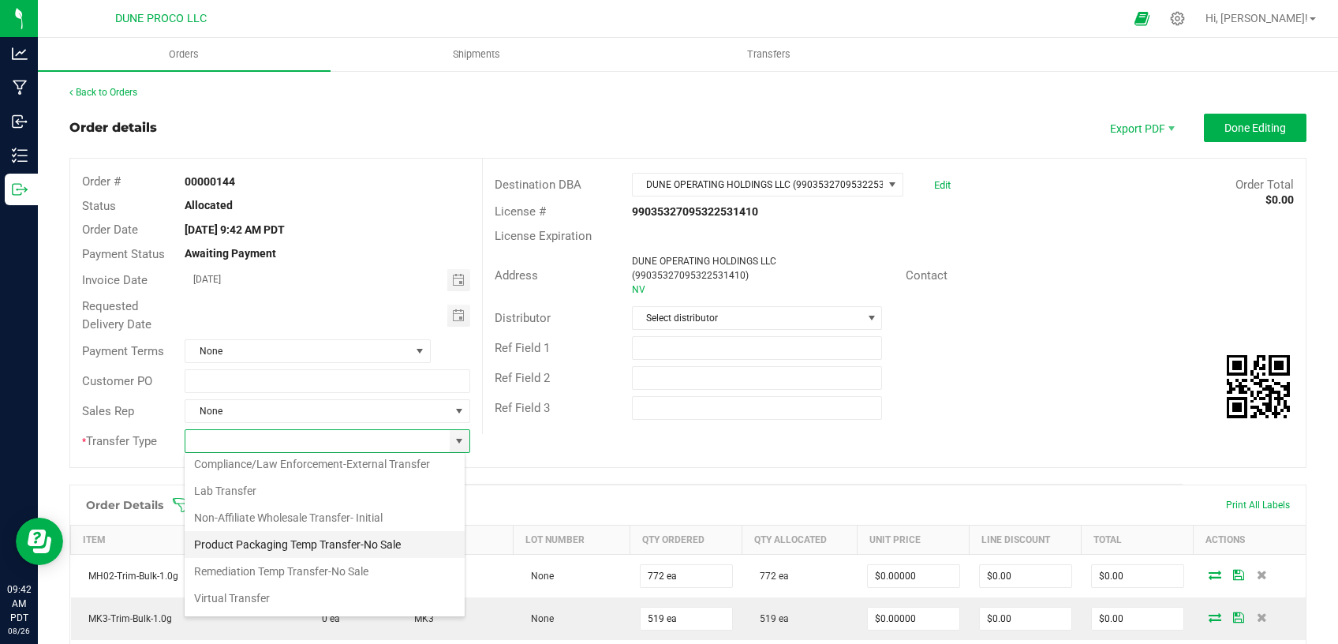
scroll to position [15, 0]
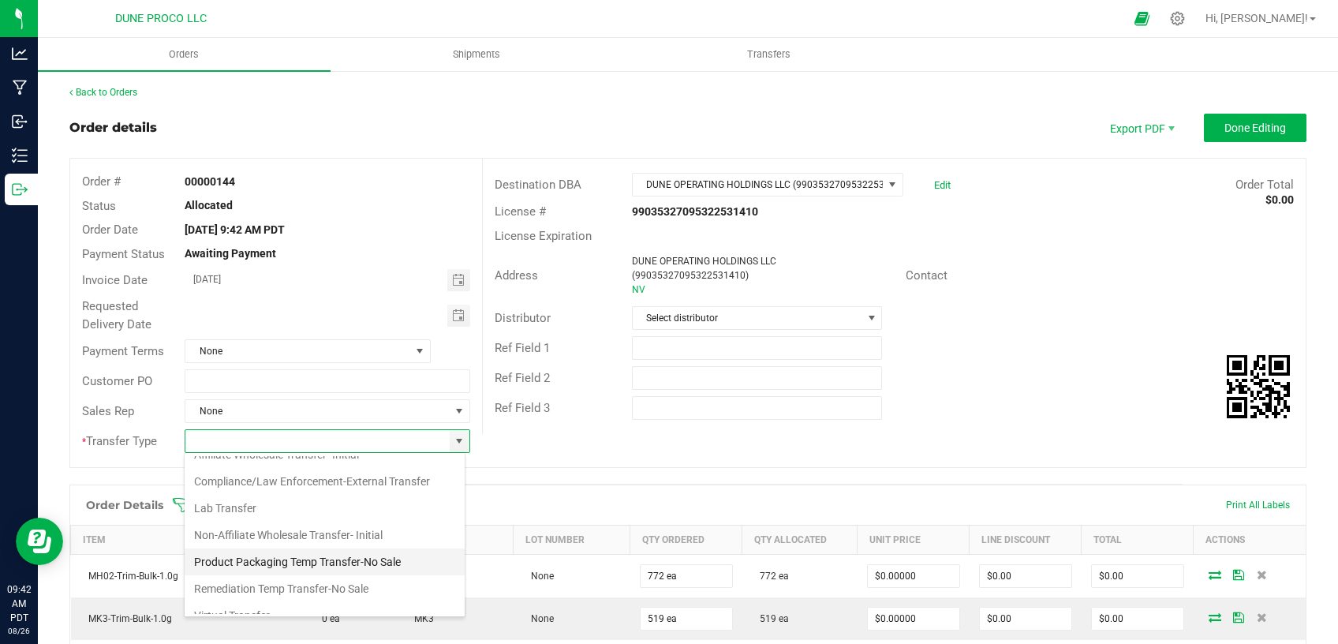
click at [345, 555] on li "Product Packaging Temp Transfer-No Sale" at bounding box center [325, 561] width 280 height 27
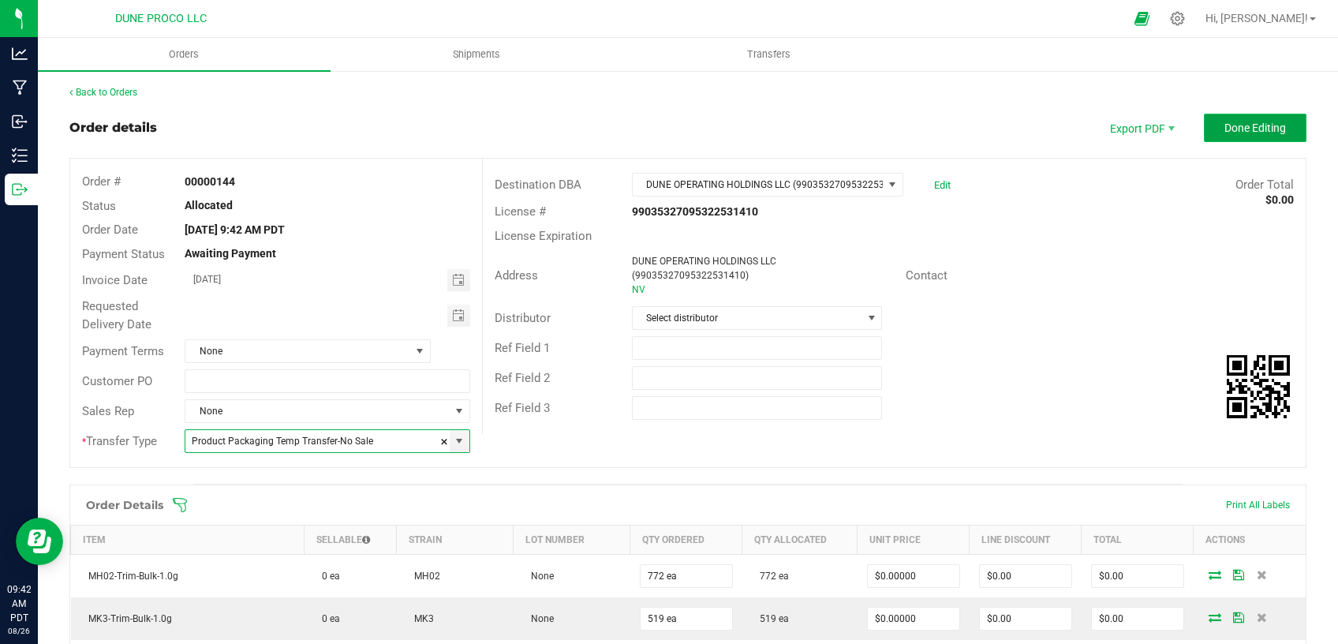
click at [1230, 128] on span "Done Editing" at bounding box center [1256, 128] width 62 height 13
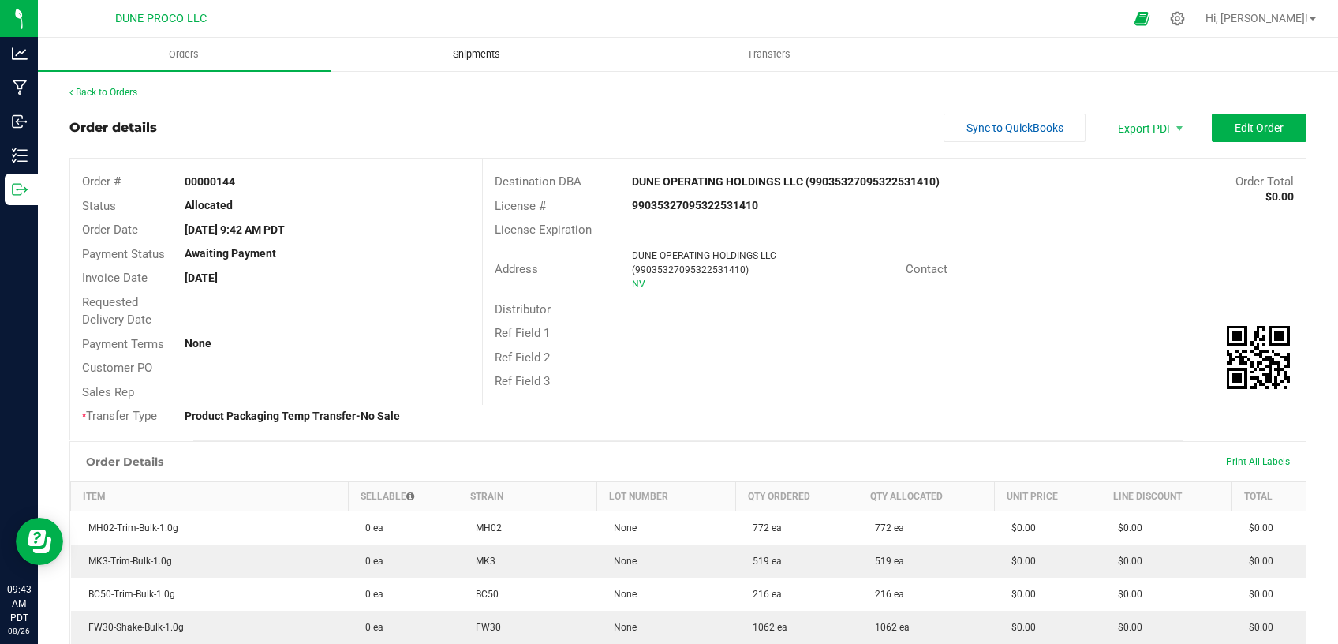
click at [484, 51] on span "Shipments" at bounding box center [477, 54] width 90 height 14
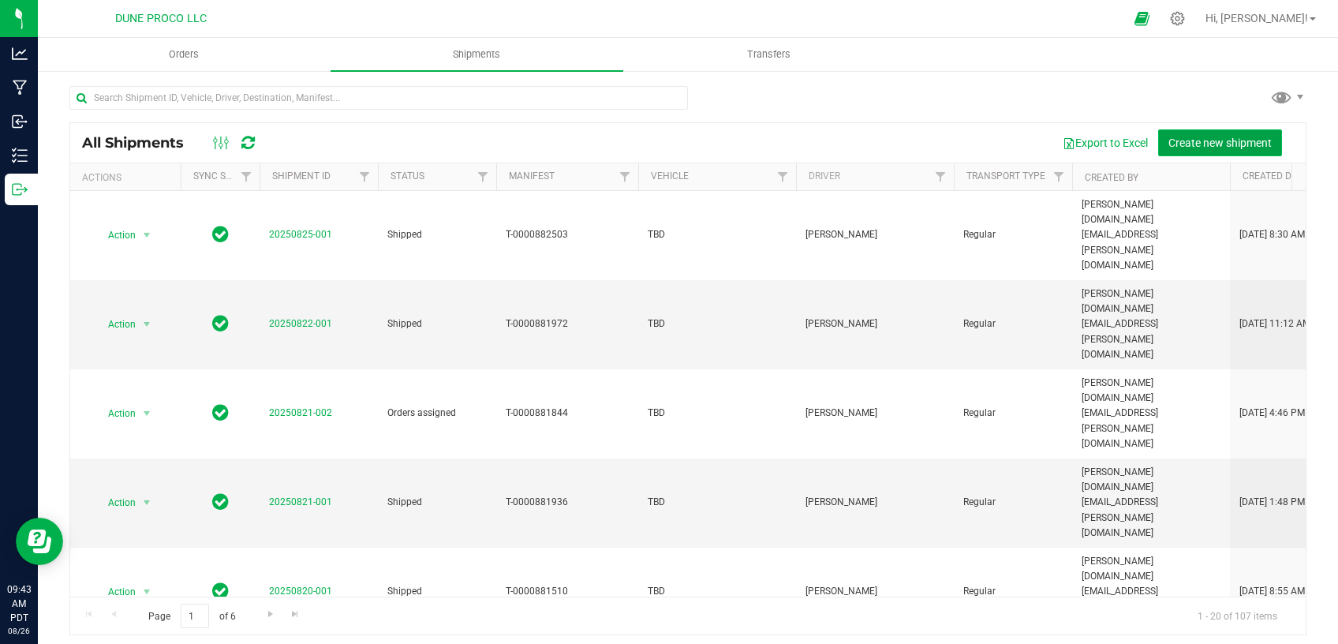
click at [1212, 142] on span "Create new shipment" at bounding box center [1220, 143] width 103 height 13
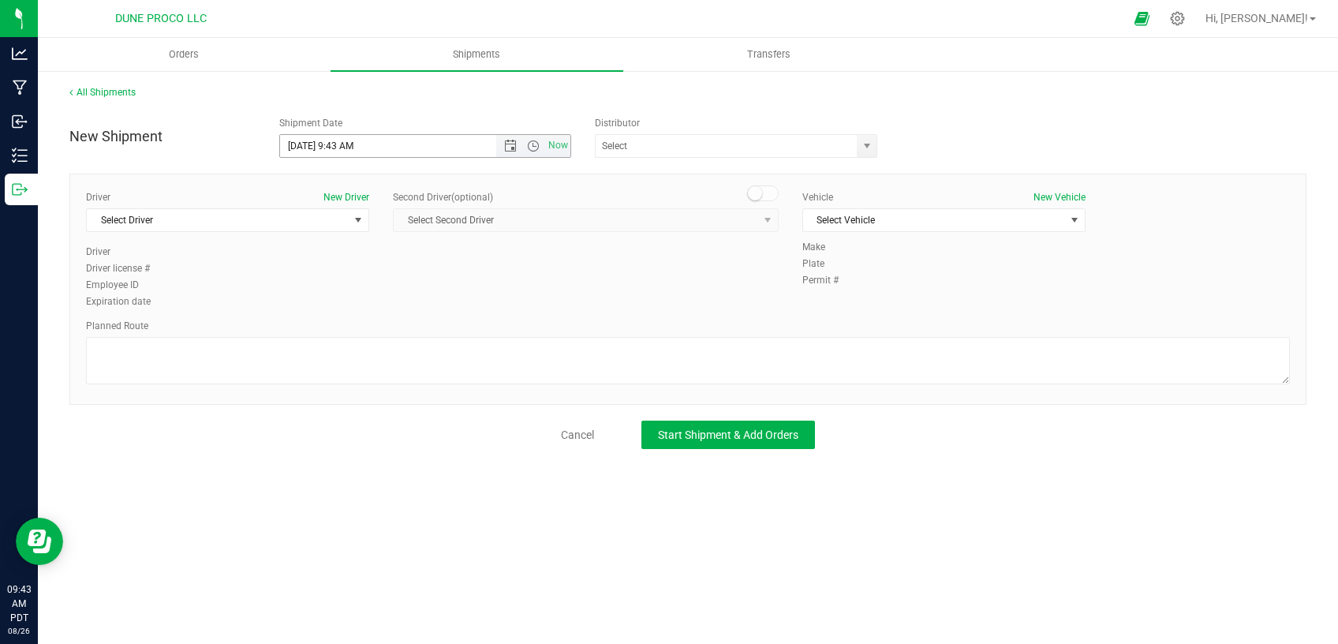
click at [350, 147] on input "[DATE] 9:43 AM" at bounding box center [401, 146] width 243 height 22
click at [243, 211] on span "Select Driver" at bounding box center [218, 220] width 262 height 22
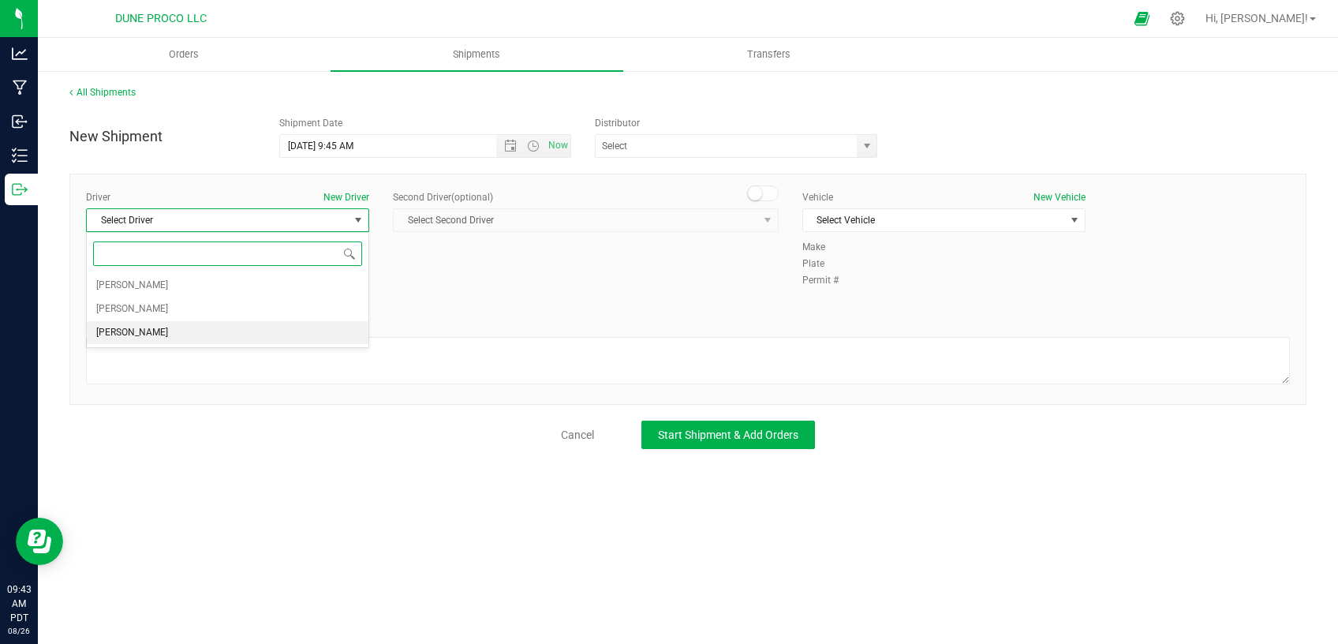
click at [205, 338] on li "[PERSON_NAME]" at bounding box center [228, 333] width 282 height 24
click at [930, 211] on span "Select Vehicle" at bounding box center [934, 220] width 262 height 22
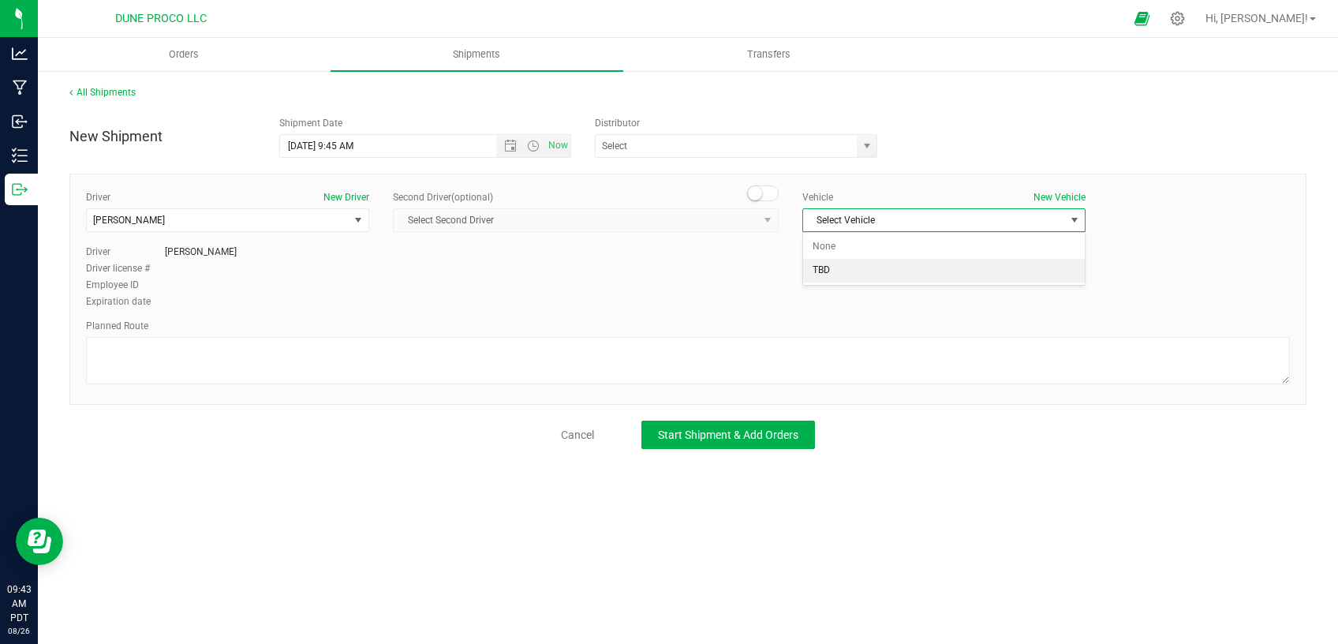
click at [884, 272] on li "TBD" at bounding box center [944, 271] width 282 height 24
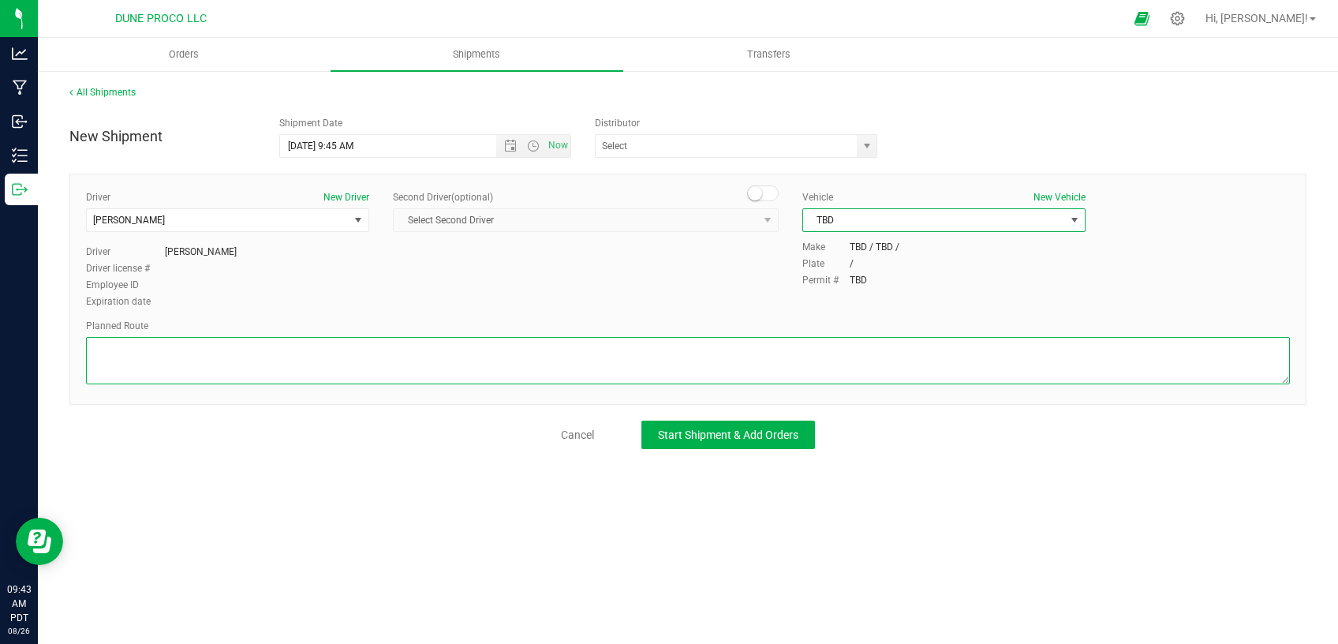
click at [333, 365] on textarea at bounding box center [688, 360] width 1204 height 47
paste textarea "Walk from Dune ProCo, through roll up door, into Dune Operating Holdings"
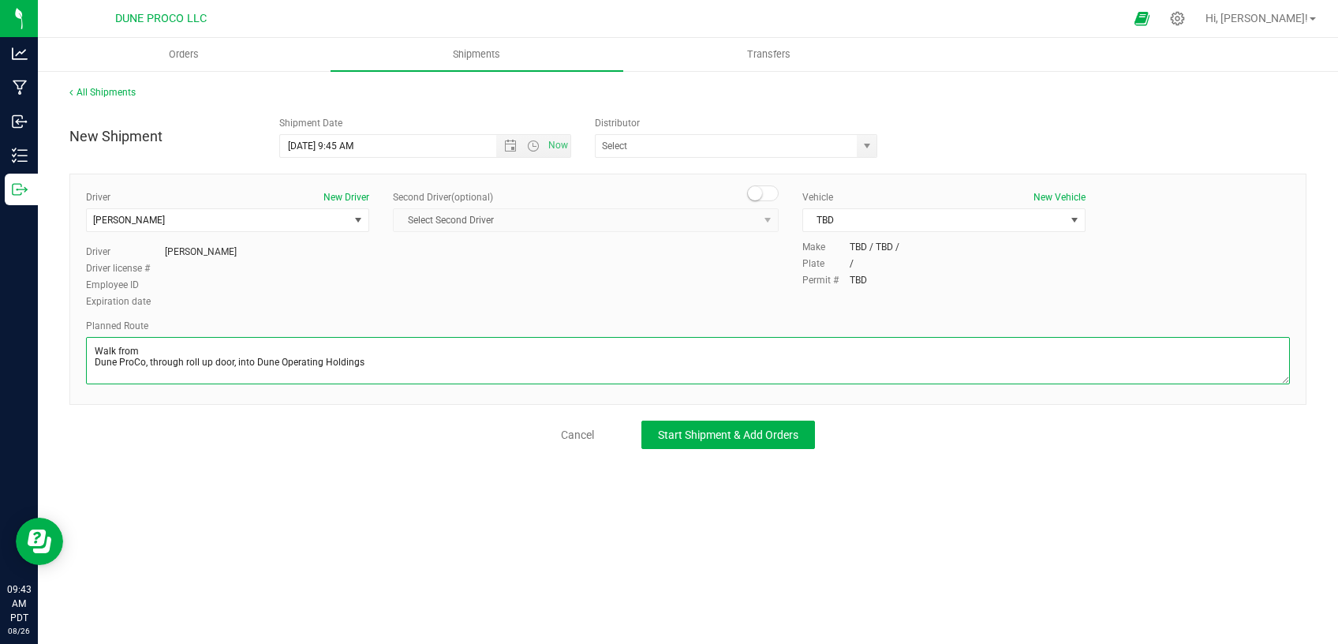
click at [92, 363] on textarea at bounding box center [688, 360] width 1204 height 47
click at [471, 354] on textarea at bounding box center [688, 360] width 1204 height 47
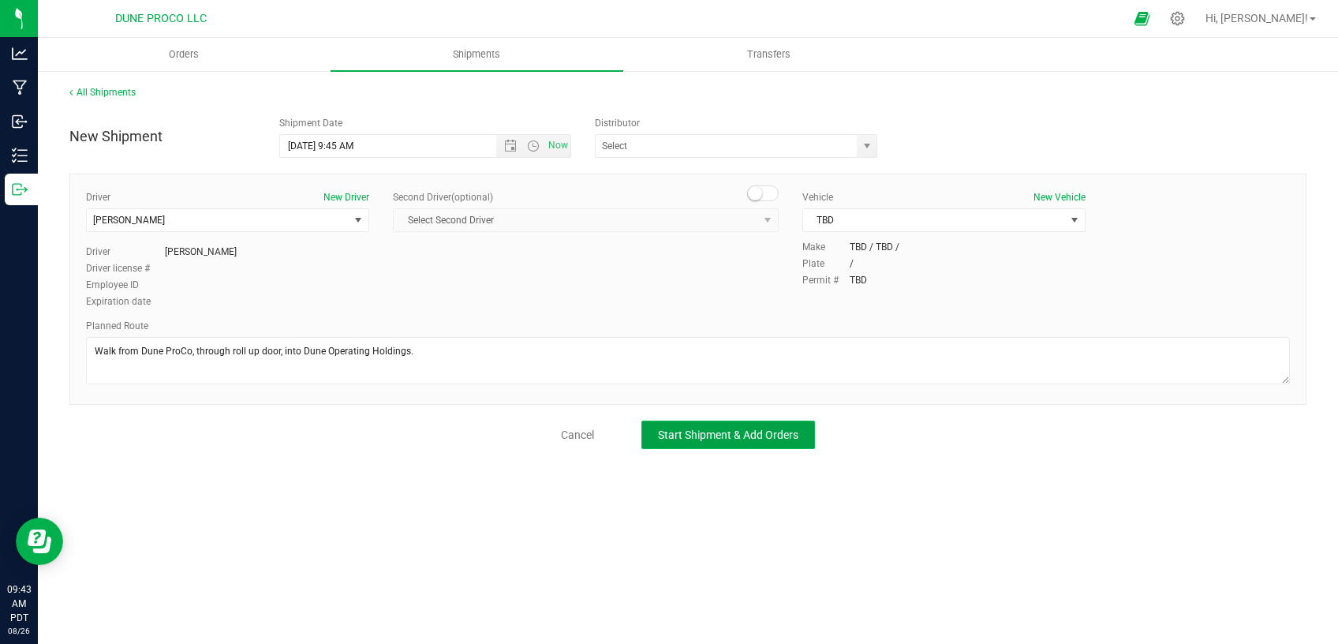
click at [712, 429] on span "Start Shipment & Add Orders" at bounding box center [728, 434] width 140 height 13
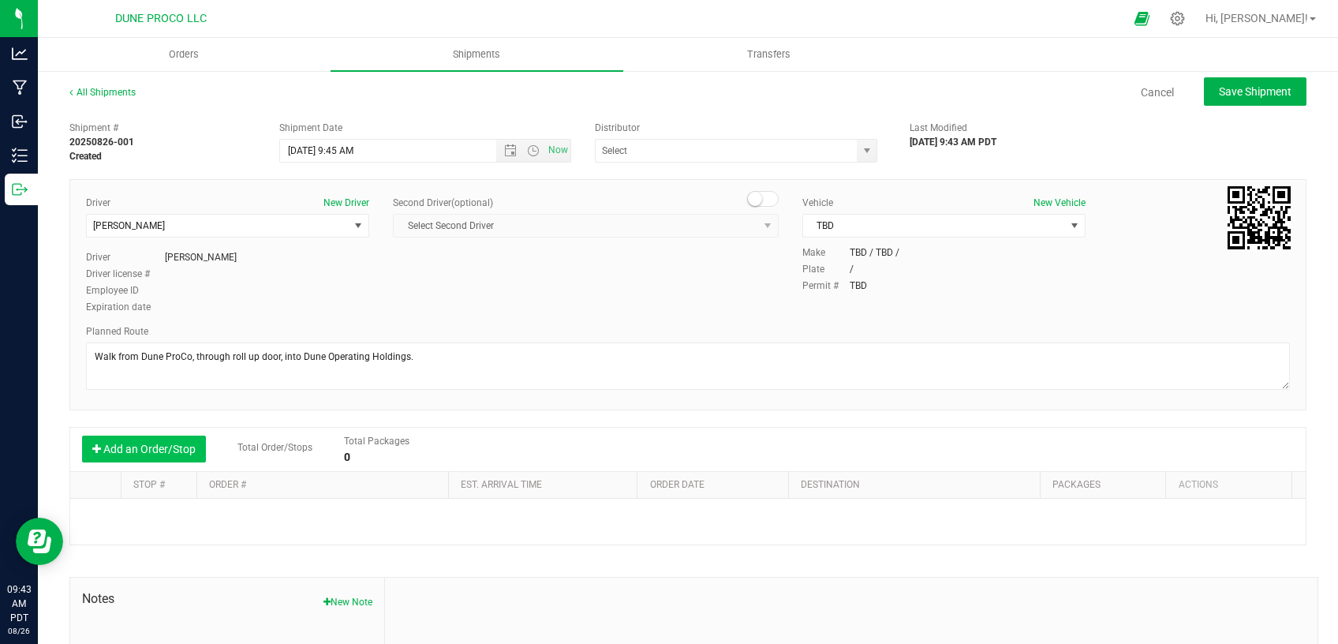
click at [177, 448] on button "Add an Order/Stop" at bounding box center [144, 449] width 124 height 27
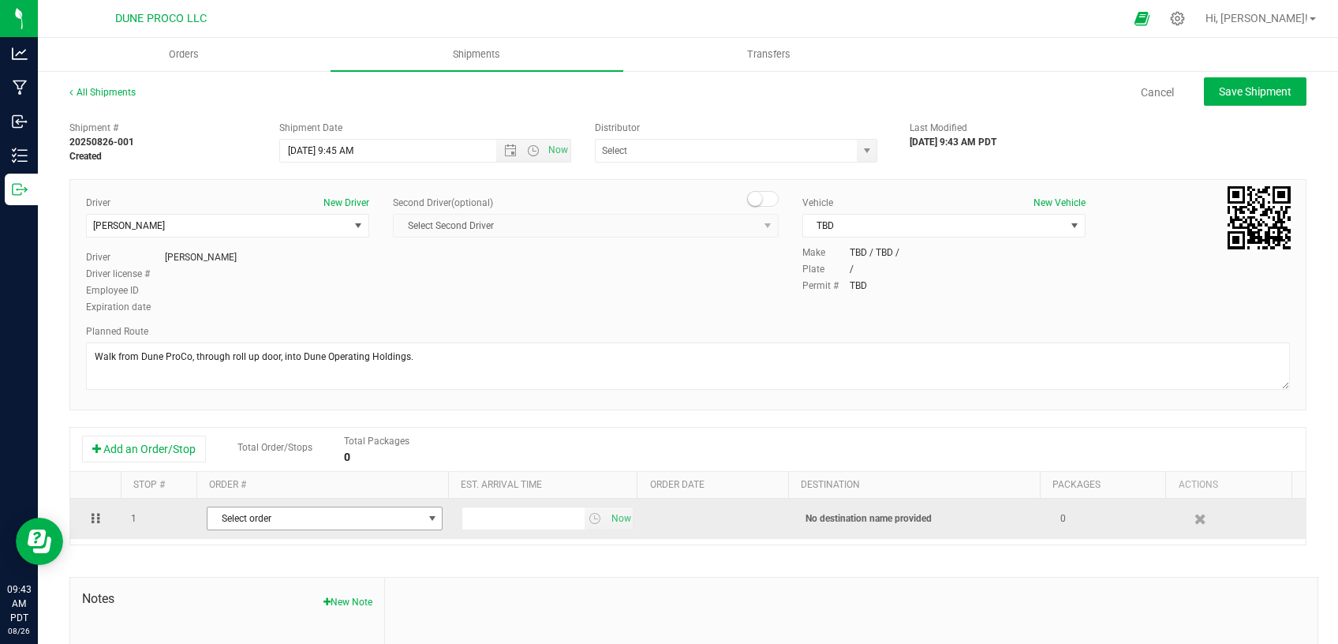
click at [239, 520] on span "Select order" at bounding box center [315, 518] width 215 height 22
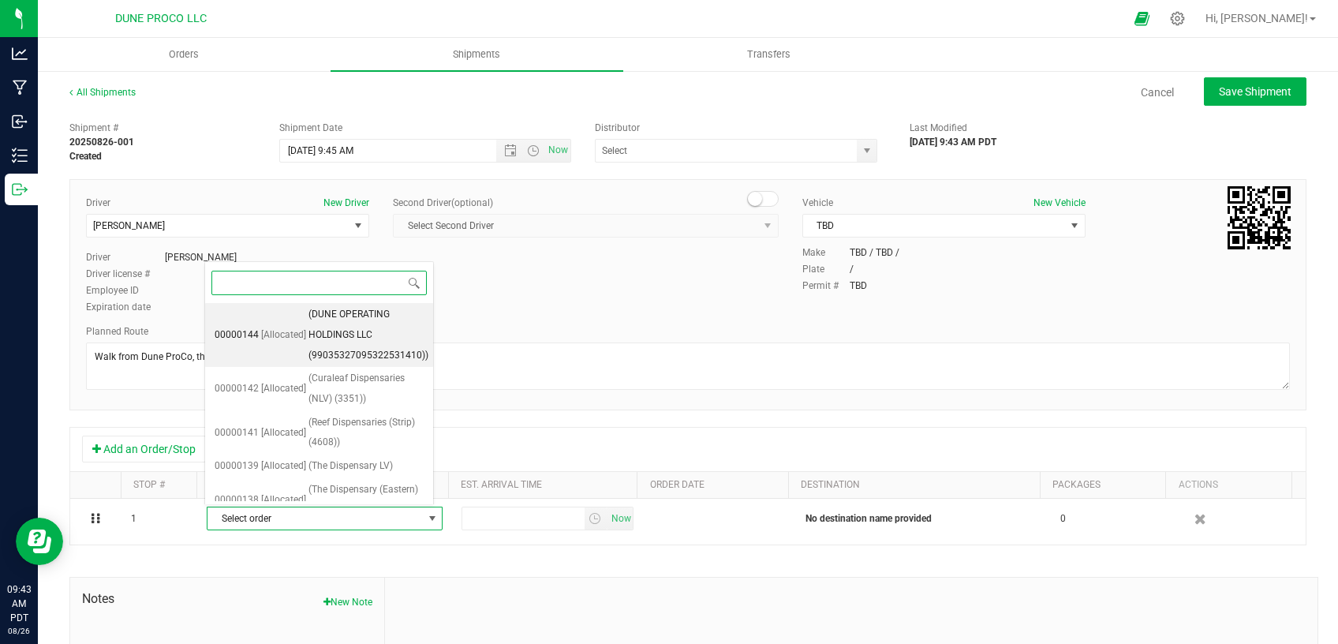
click at [278, 339] on span "[Allocated]" at bounding box center [283, 335] width 45 height 21
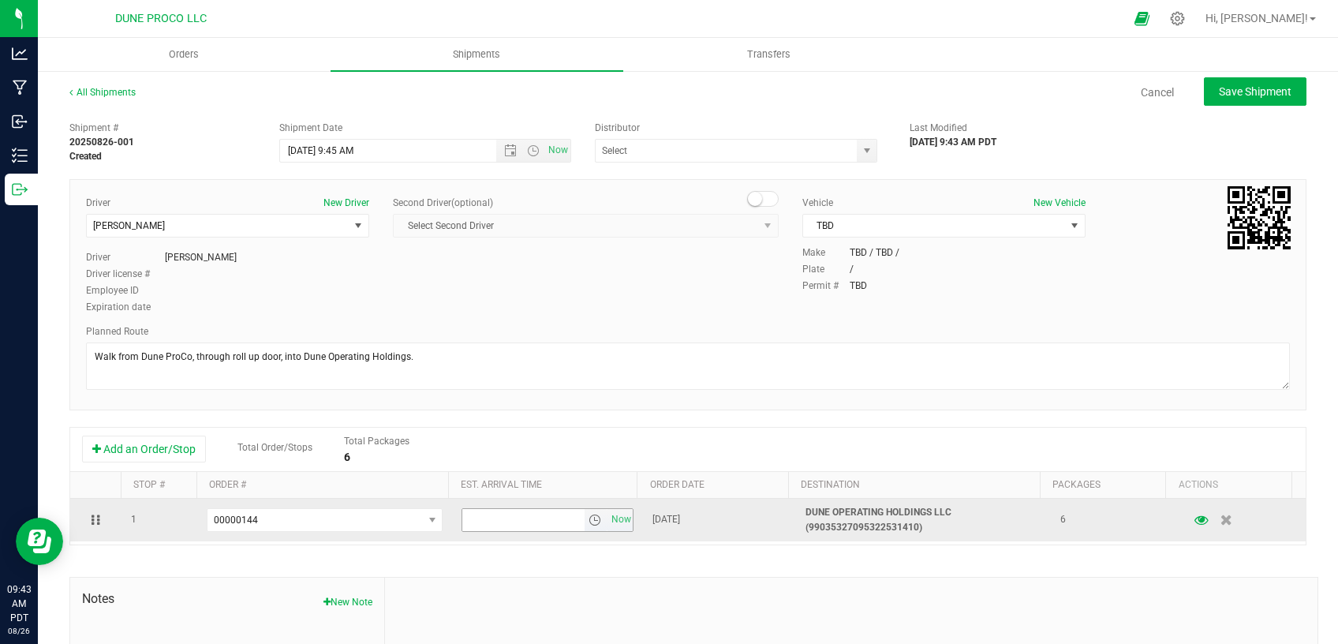
click at [513, 520] on input "text" at bounding box center [523, 520] width 122 height 22
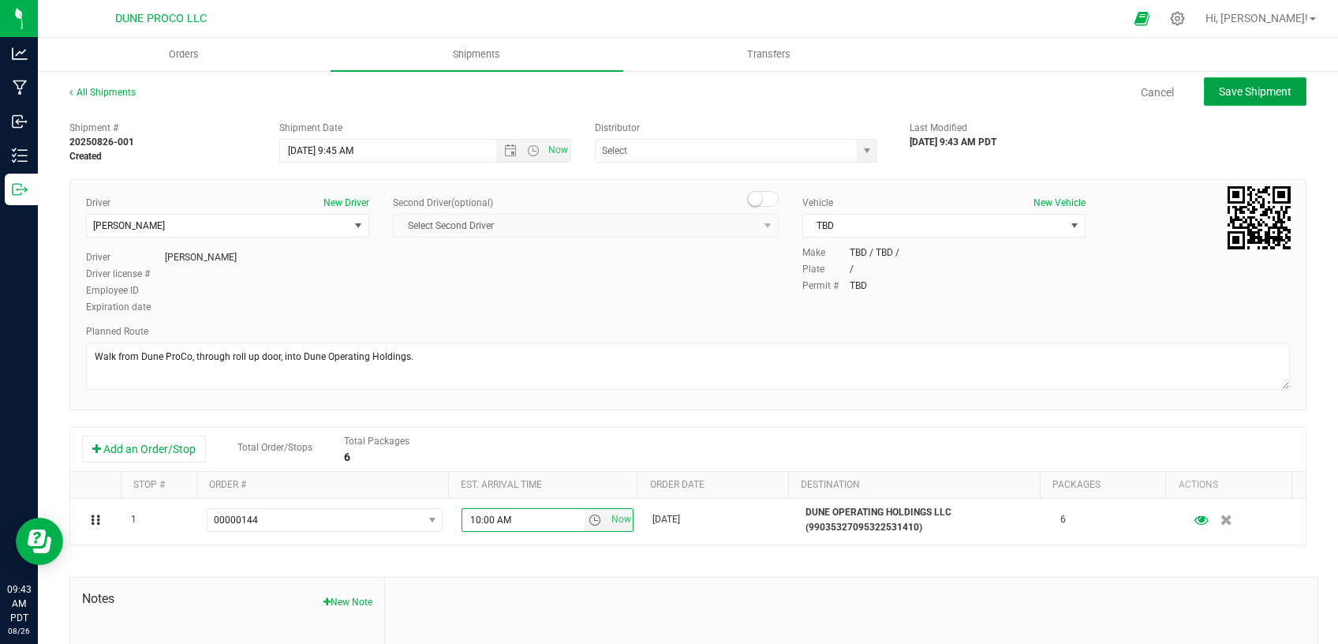
click at [1219, 92] on span "Save Shipment" at bounding box center [1255, 91] width 73 height 13
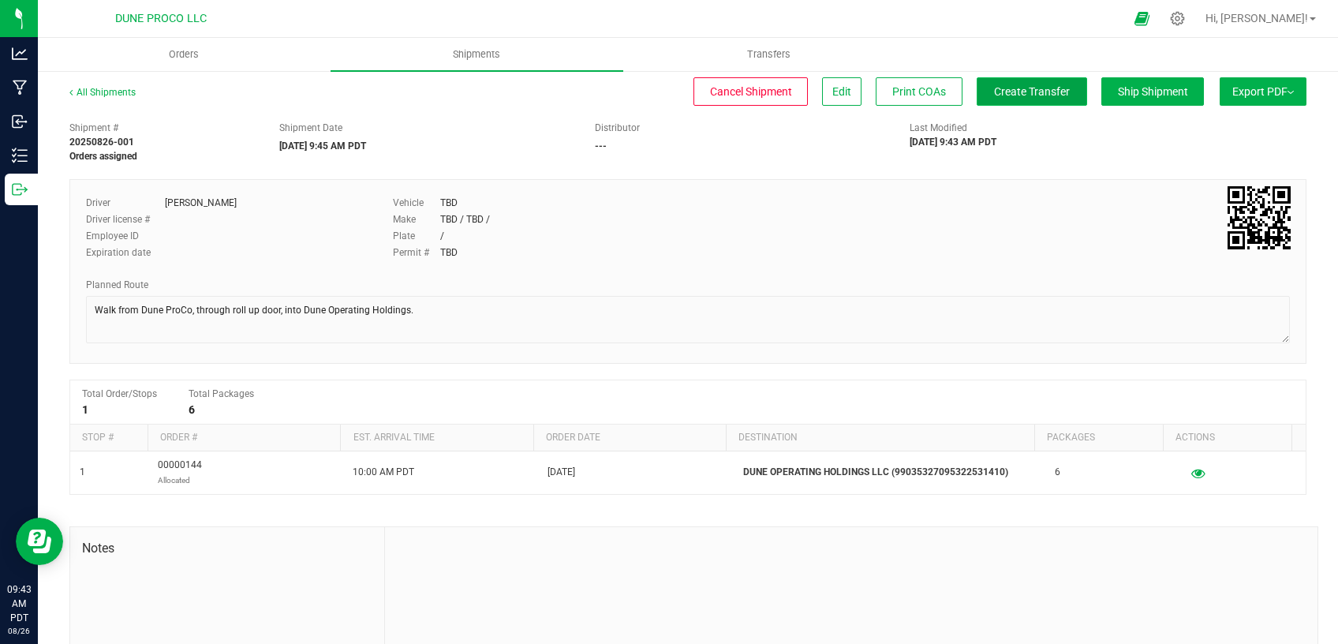
click at [994, 96] on span "Create Transfer" at bounding box center [1032, 91] width 76 height 13
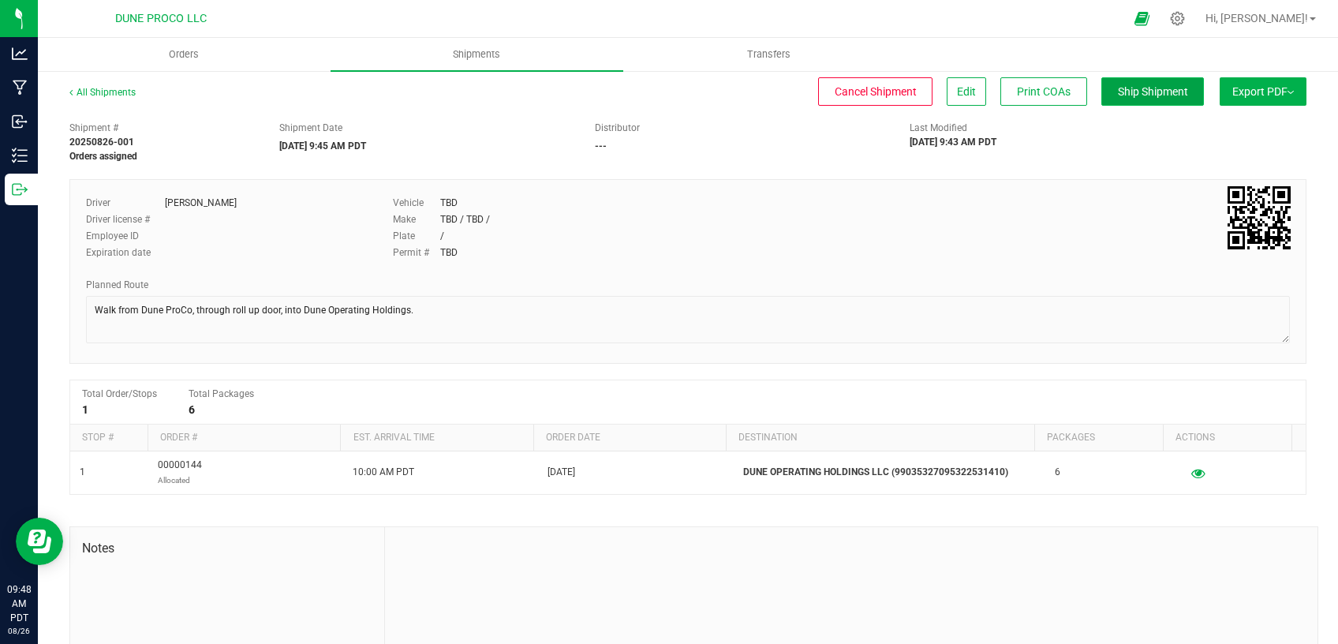
click at [1125, 89] on span "Ship Shipment" at bounding box center [1153, 91] width 70 height 13
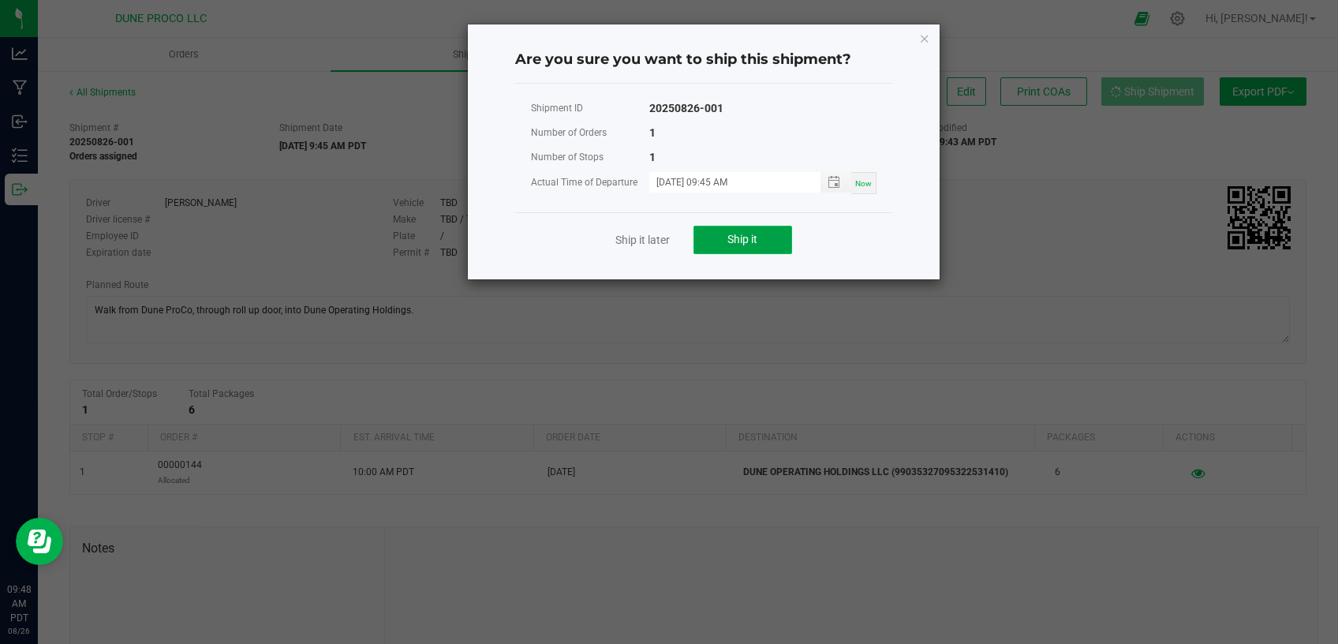
click at [748, 235] on span "Ship it" at bounding box center [742, 239] width 30 height 13
